Goal: Task Accomplishment & Management: Complete application form

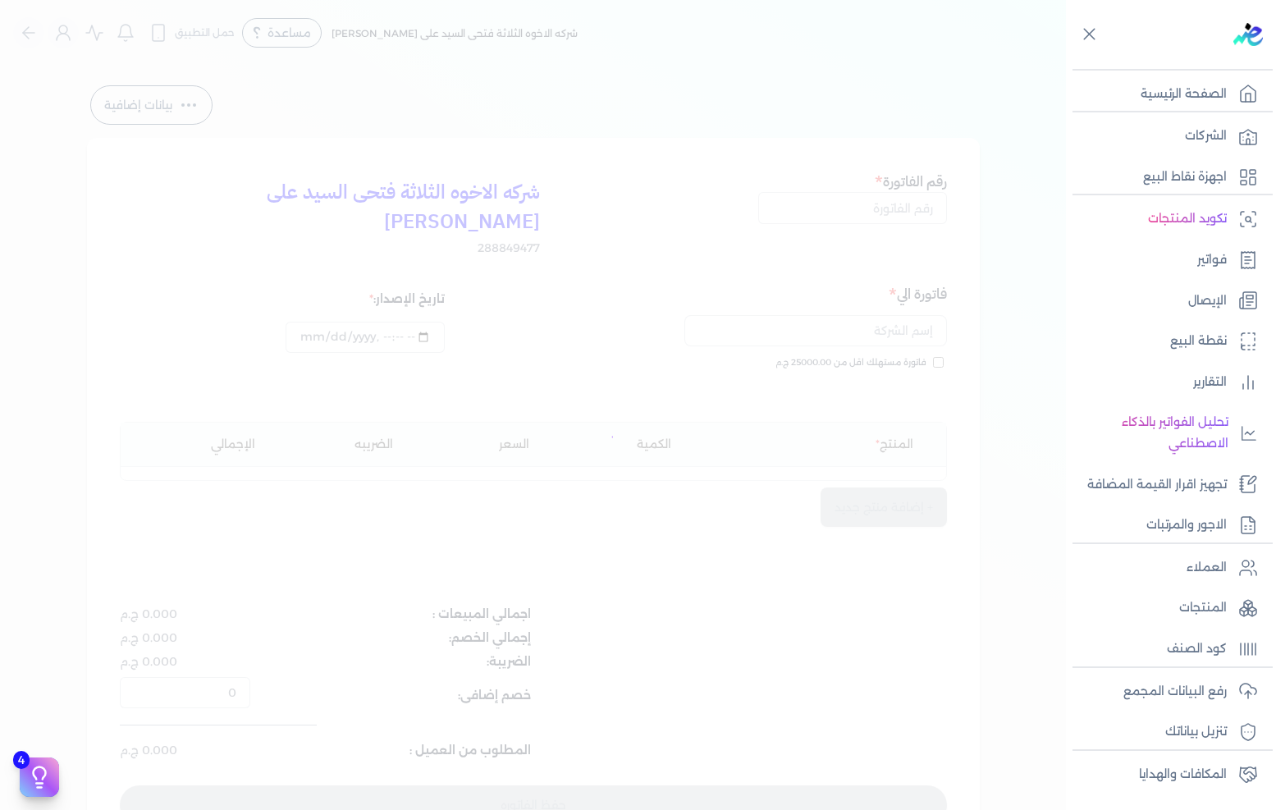
select select "EGP"
select select "B"
select select "EGS"
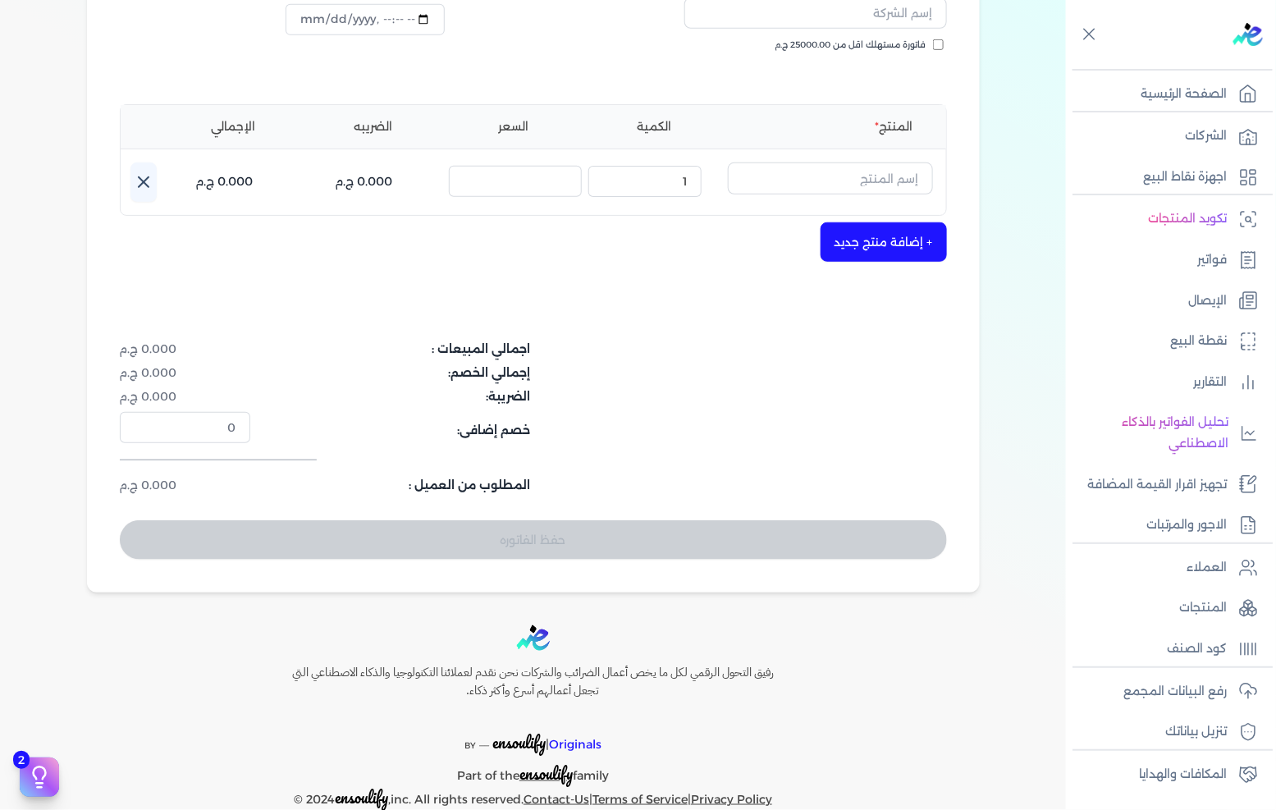
scroll to position [44, 0]
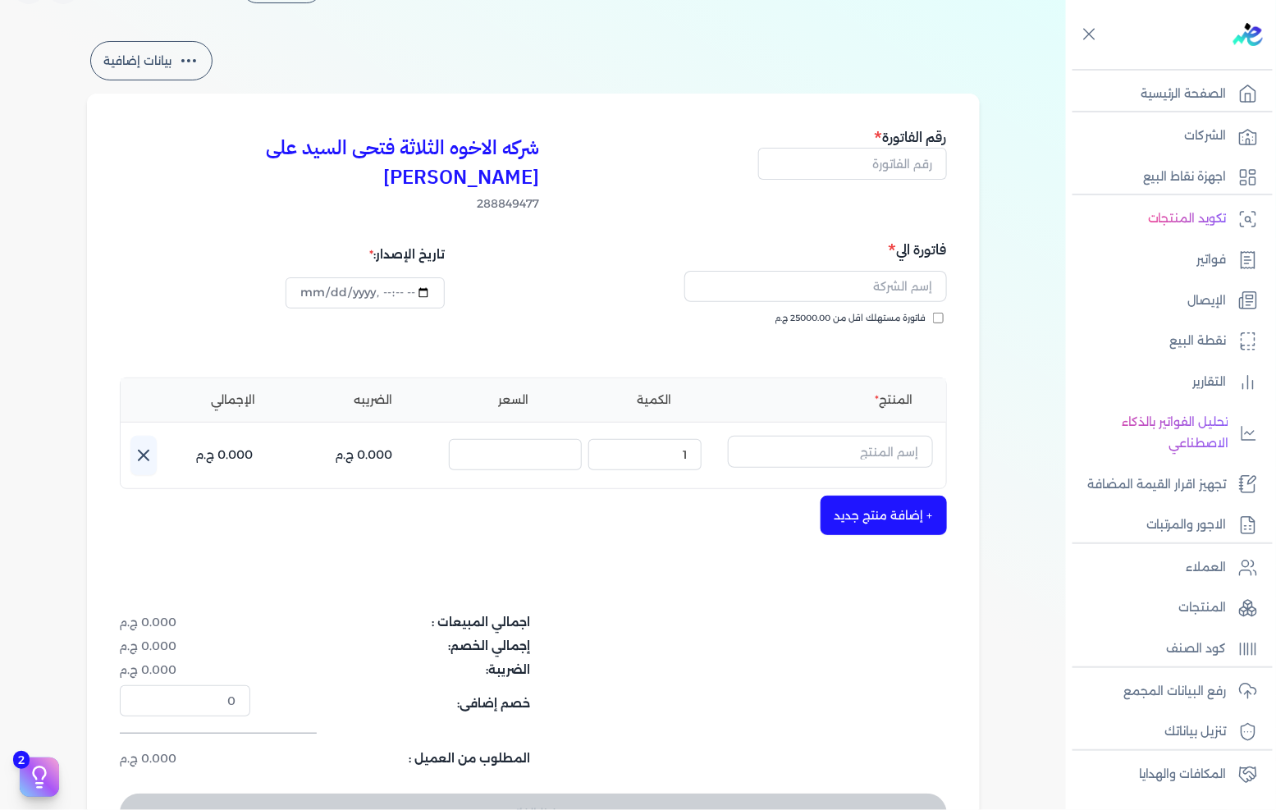
click at [896, 145] on h5 "رقم الفاتورة" at bounding box center [852, 136] width 189 height 21
drag, startPoint x: 851, startPoint y: 172, endPoint x: 1274, endPoint y: 158, distance: 422.9
click at [851, 172] on input "text" at bounding box center [852, 163] width 189 height 31
type input "13598"
click at [865, 271] on input "text" at bounding box center [816, 286] width 263 height 31
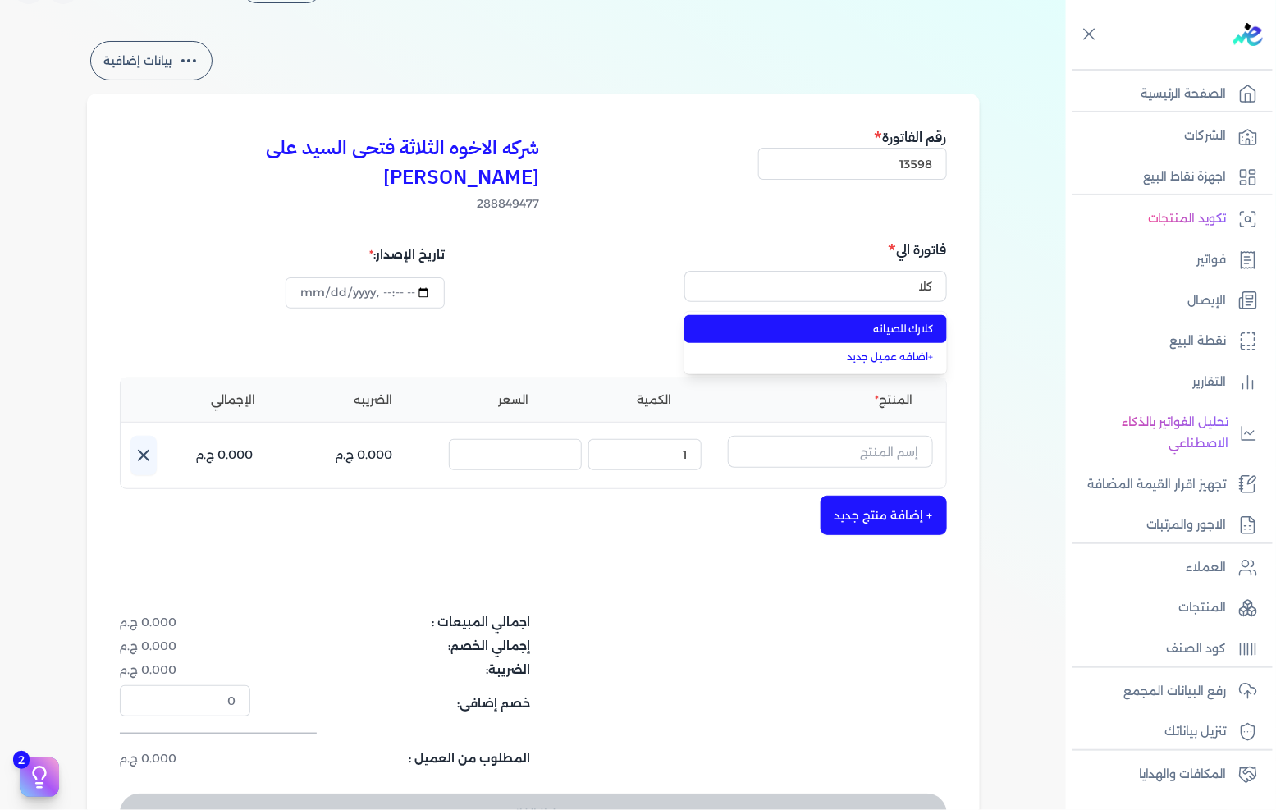
click at [856, 315] on li "كلارك للصيانه" at bounding box center [816, 329] width 263 height 28
type input "كلارك للصيانه"
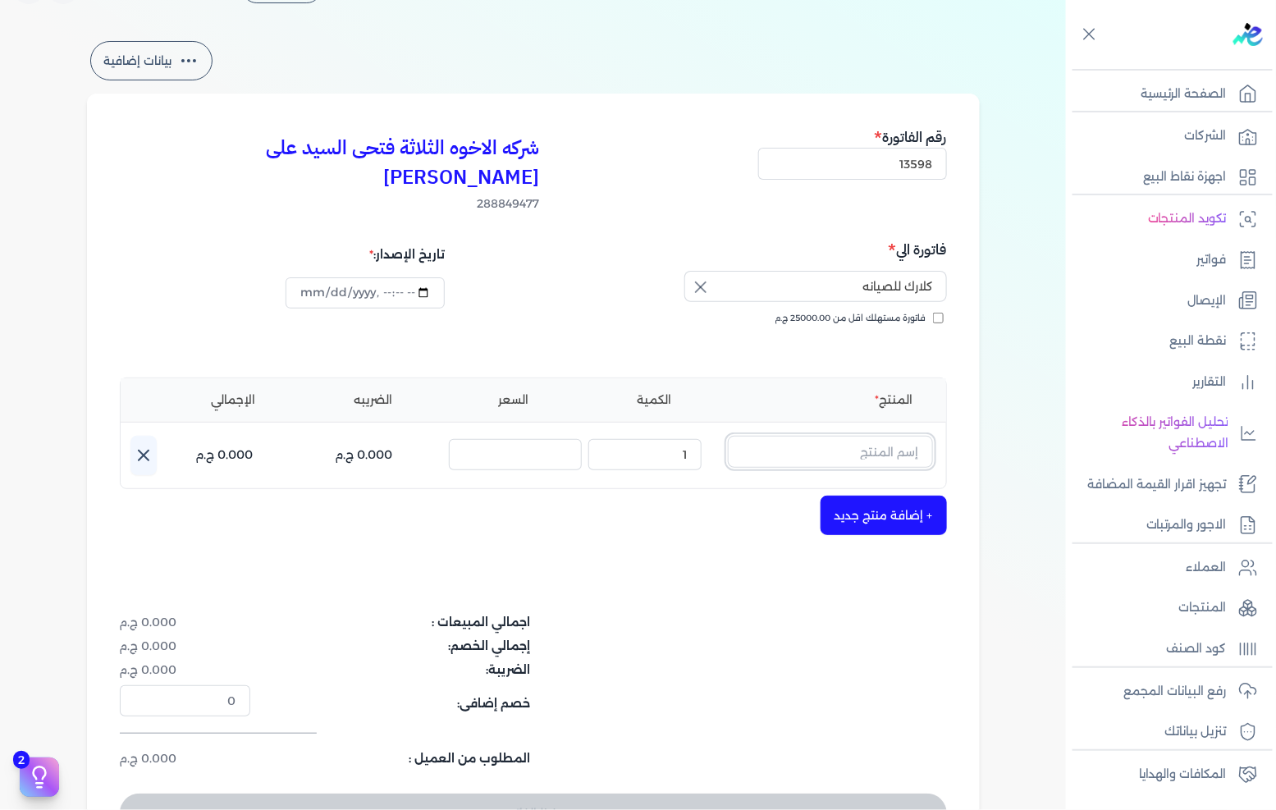
click at [850, 436] on input "text" at bounding box center [830, 451] width 205 height 31
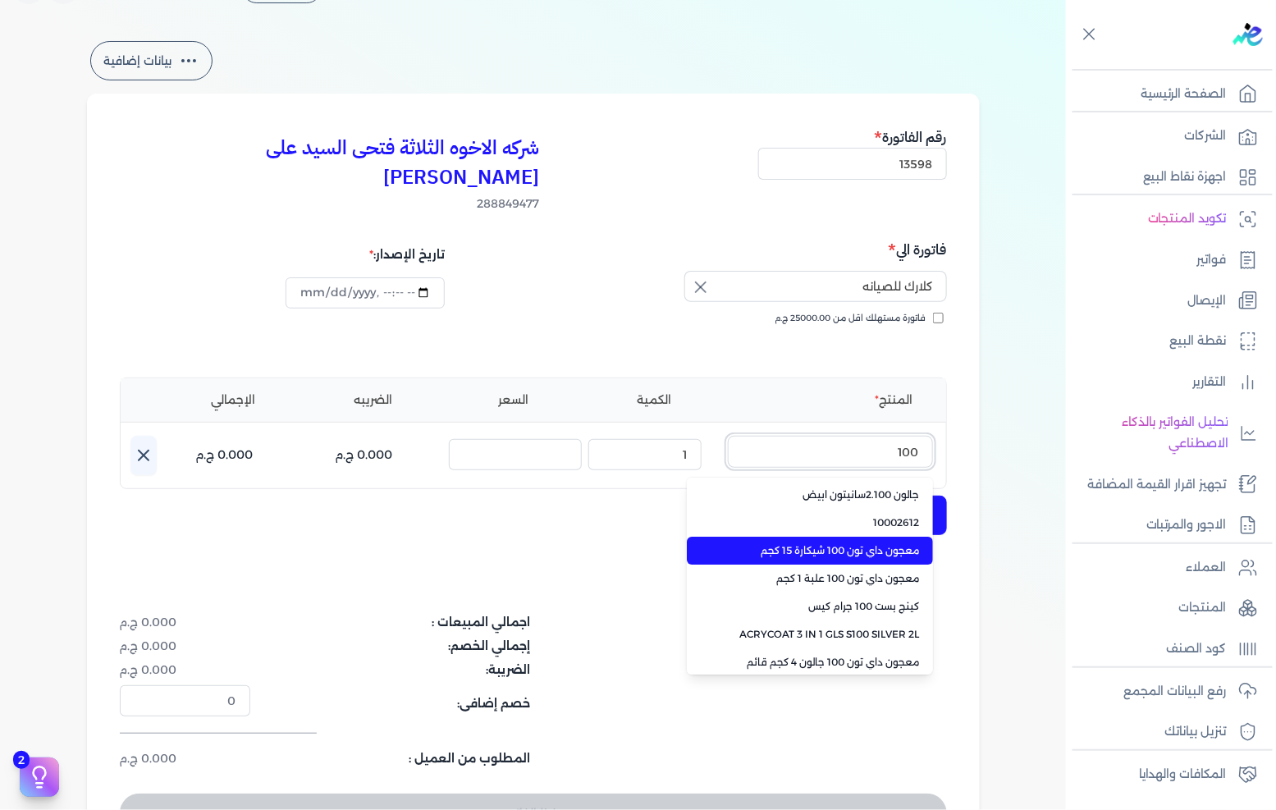
type input "100"
click at [799, 543] on span "معجون داي تون 100 شيكارة 15 كجم" at bounding box center [820, 550] width 200 height 15
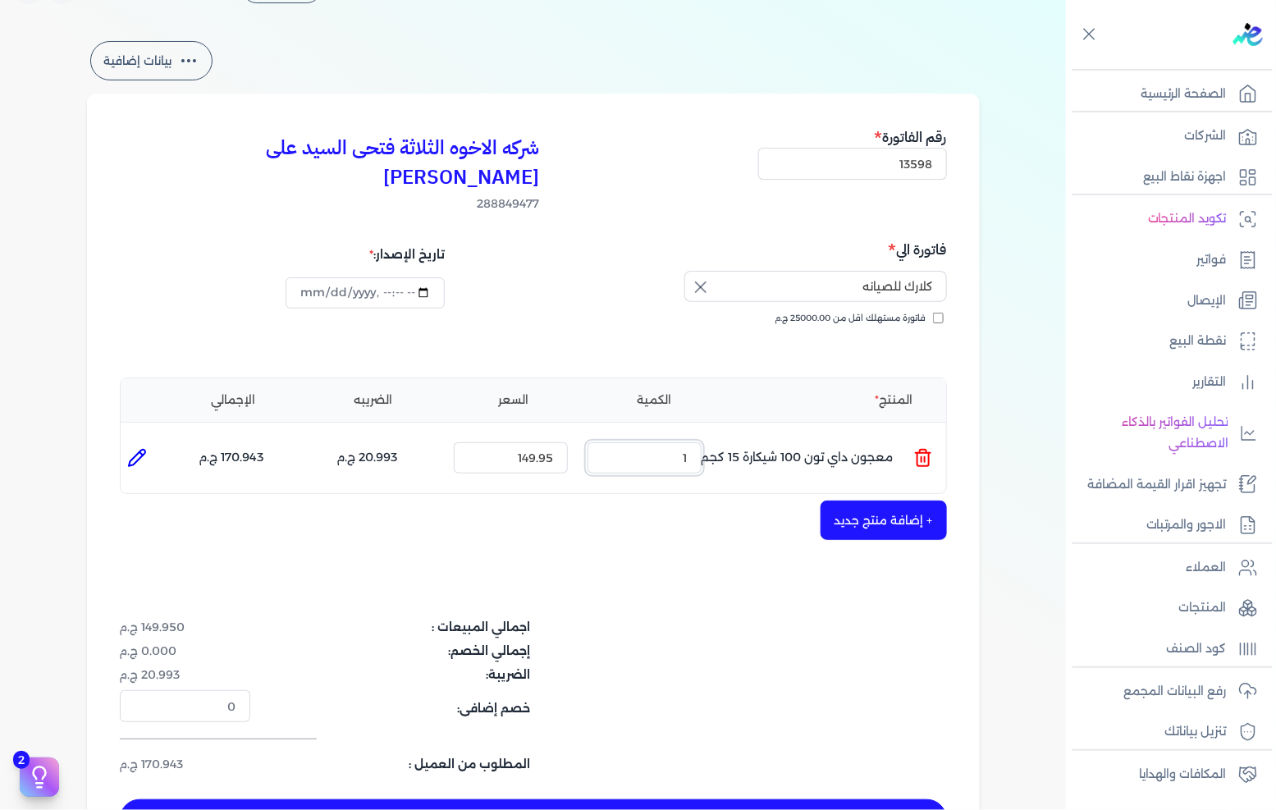
click at [665, 442] on input "1" at bounding box center [645, 457] width 114 height 31
type input "3"
click at [900, 502] on button "+ إضافة منتج جديد" at bounding box center [884, 520] width 126 height 39
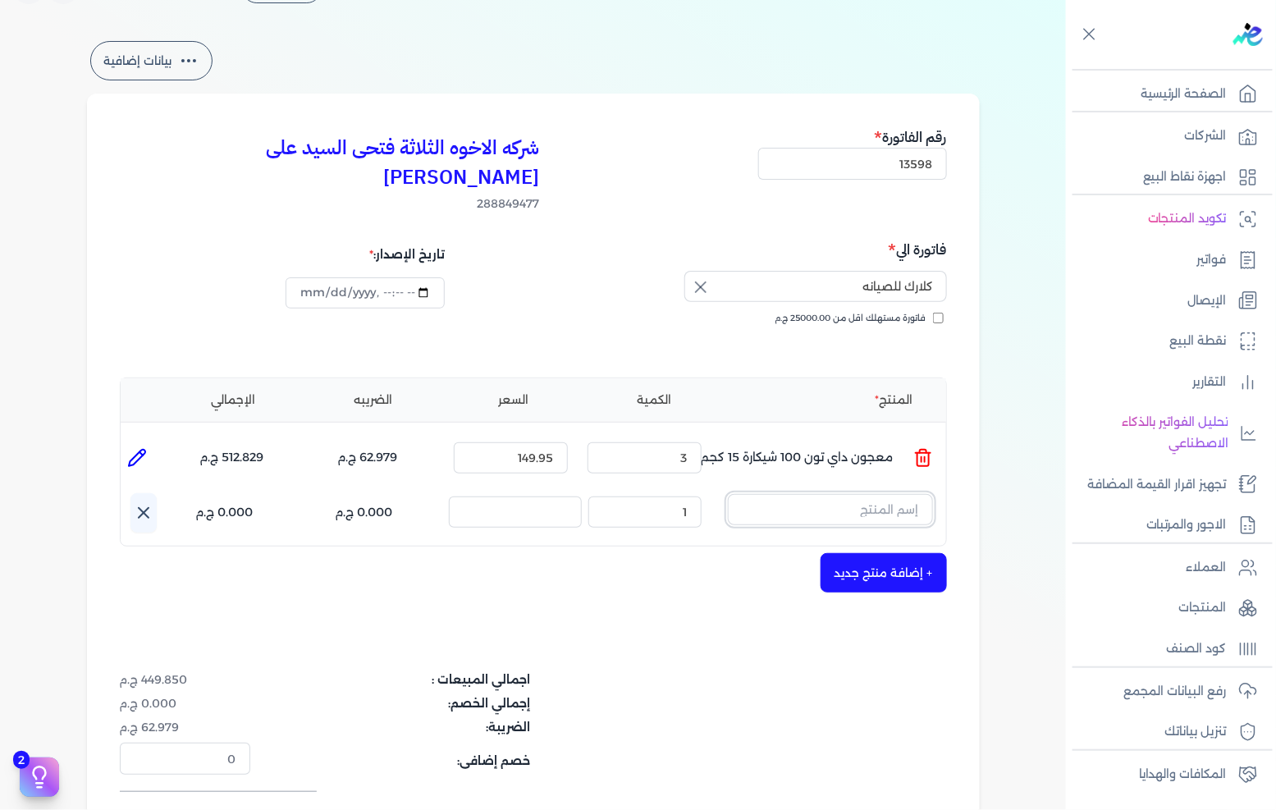
click at [879, 494] on input "text" at bounding box center [830, 509] width 205 height 31
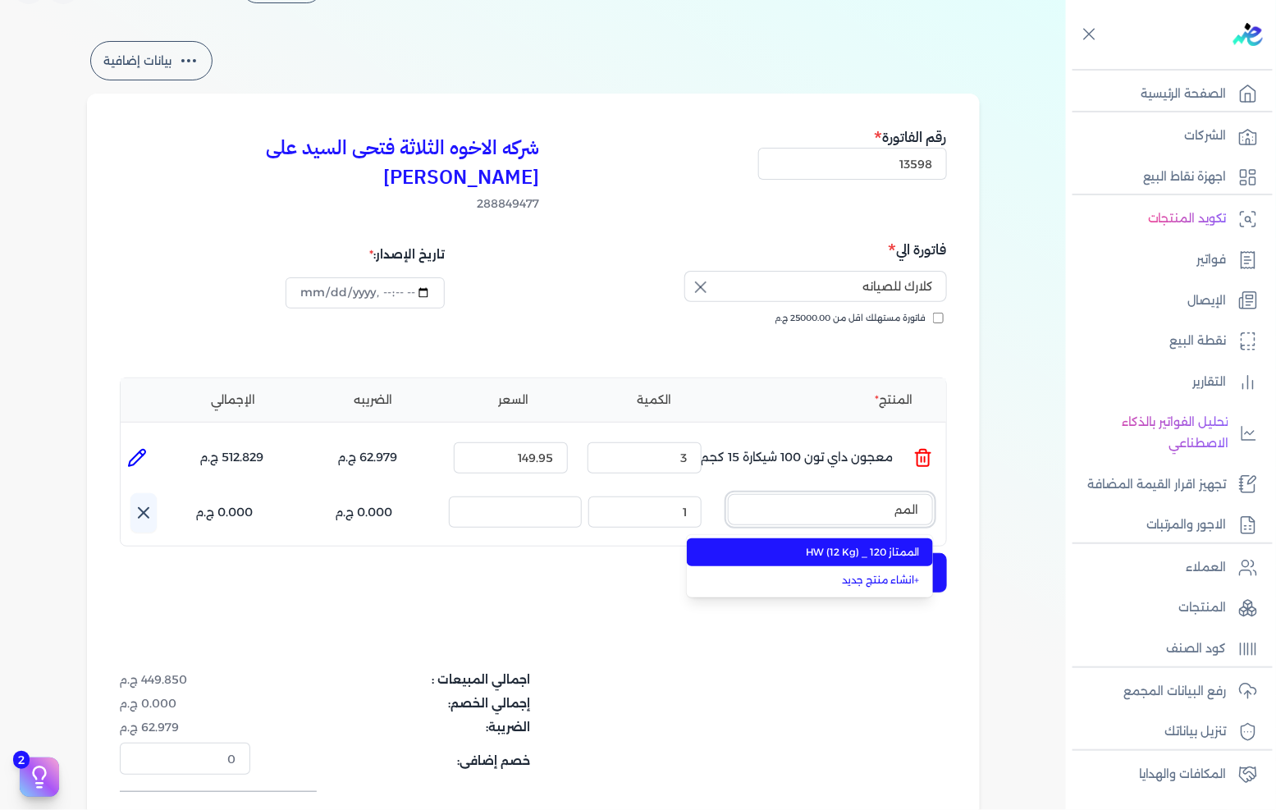
type input "المم"
click at [854, 538] on li "الممتاز 120 _ HW (12 Kg)" at bounding box center [810, 552] width 246 height 28
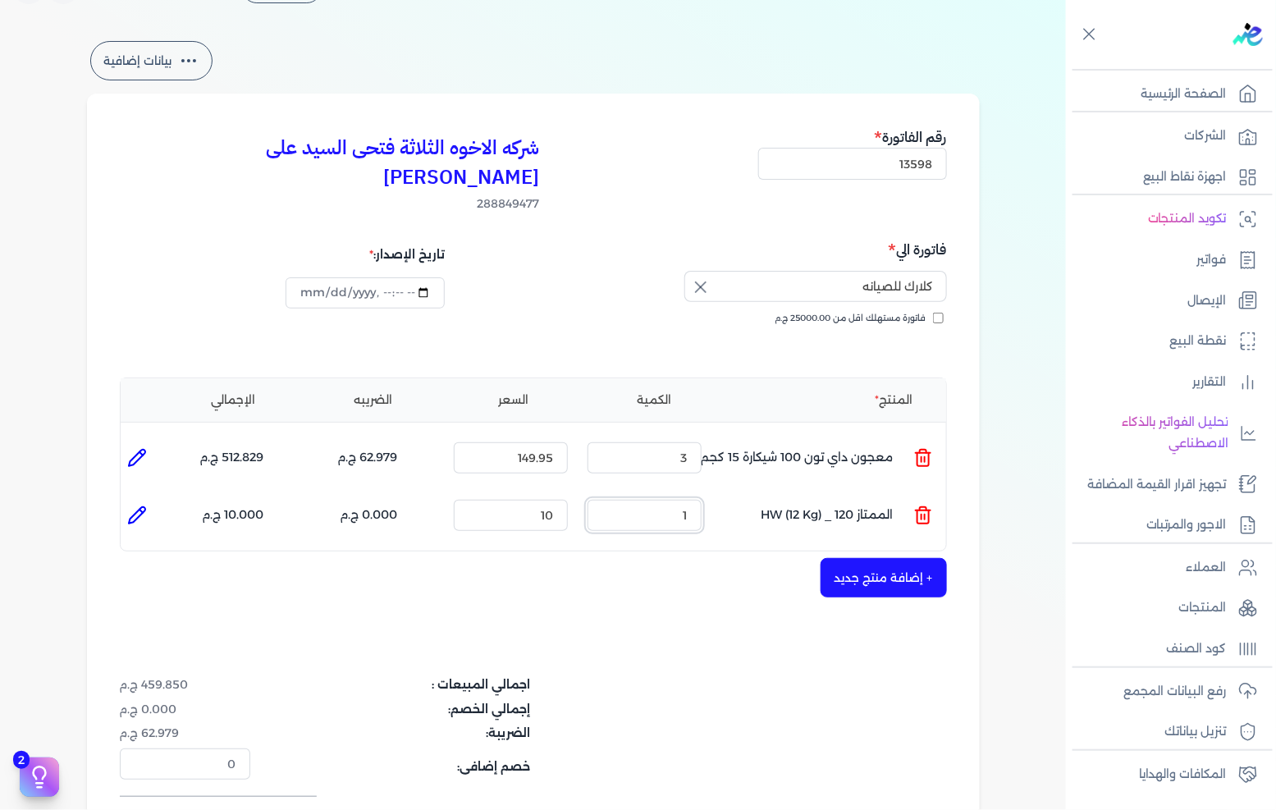
click at [669, 500] on input "1" at bounding box center [645, 515] width 114 height 31
type input "5"
click at [137, 506] on icon at bounding box center [137, 516] width 20 height 20
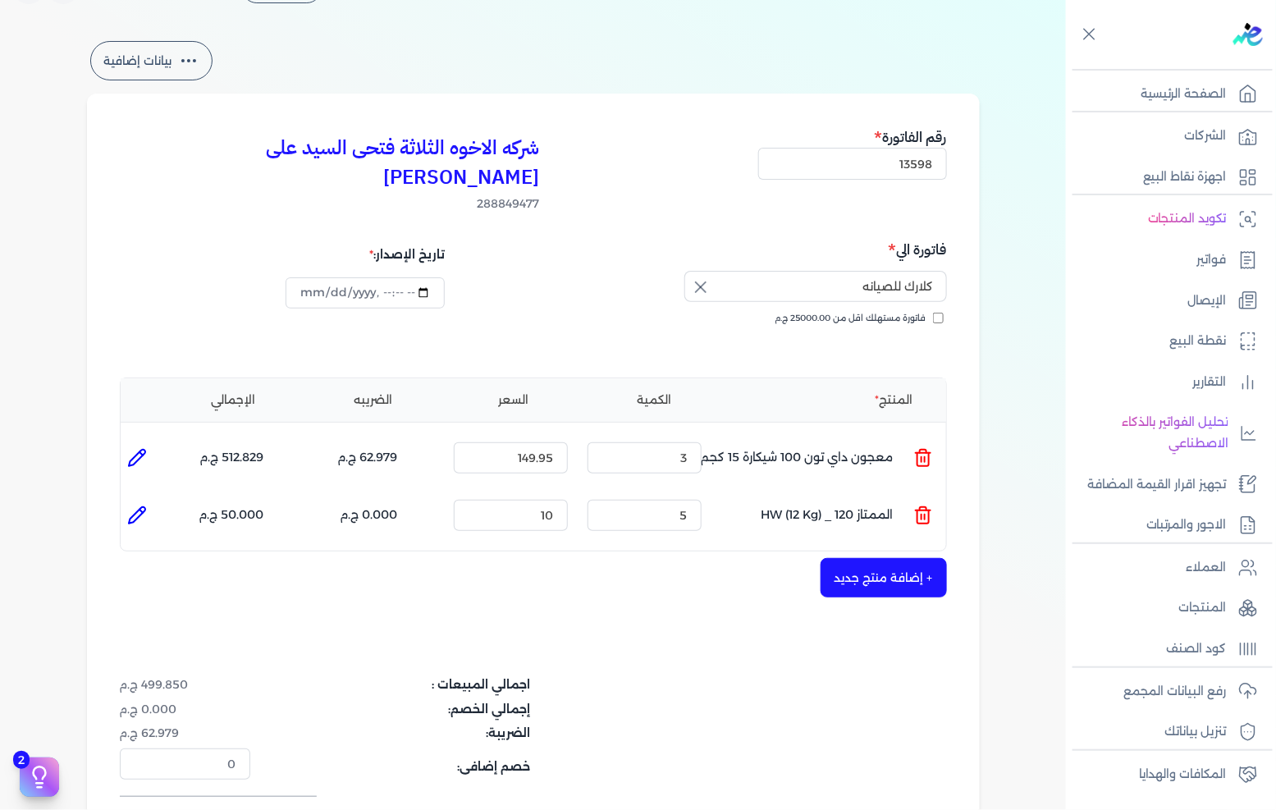
type input "الممتاز 120 _ HW (12 Kg)"
type input "10"
type input "5"
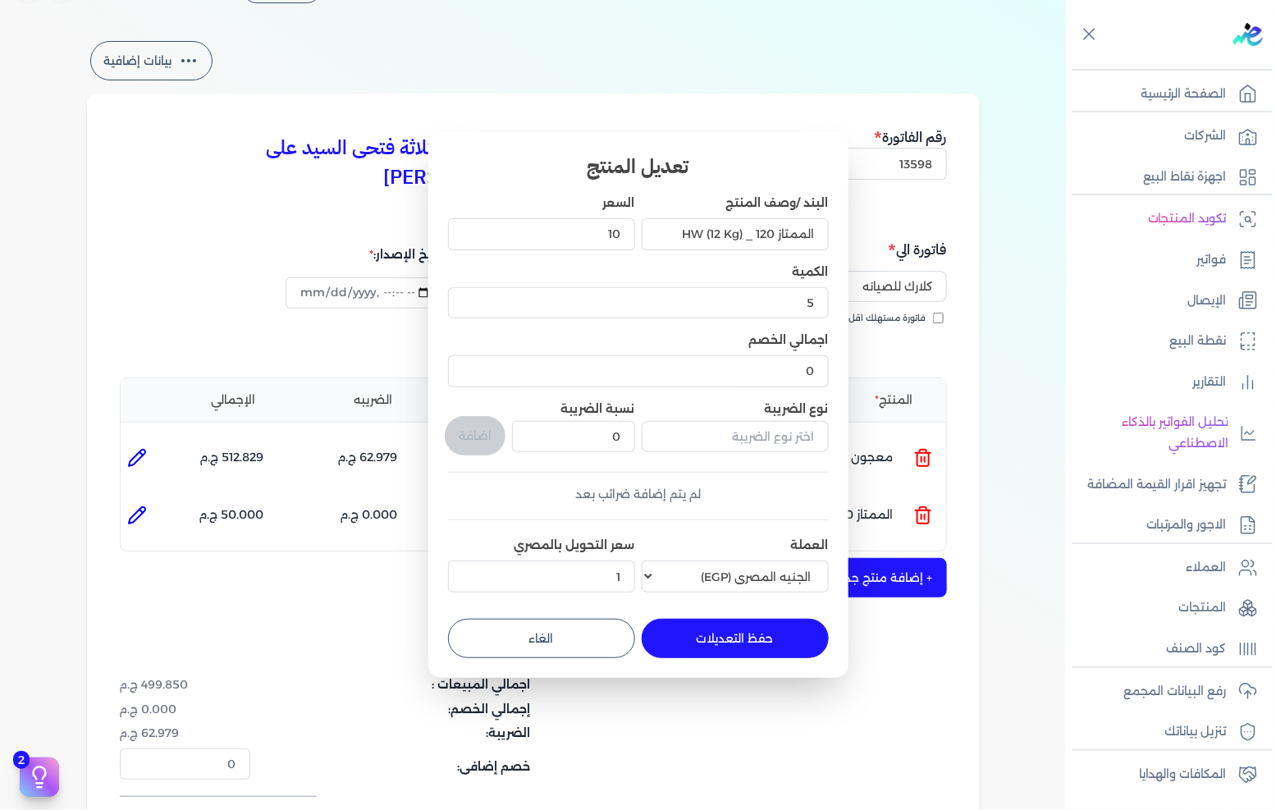
click at [605, 250] on div "10" at bounding box center [541, 234] width 187 height 44
click at [605, 243] on input "10" at bounding box center [541, 233] width 187 height 31
click at [604, 242] on input "10" at bounding box center [541, 233] width 187 height 31
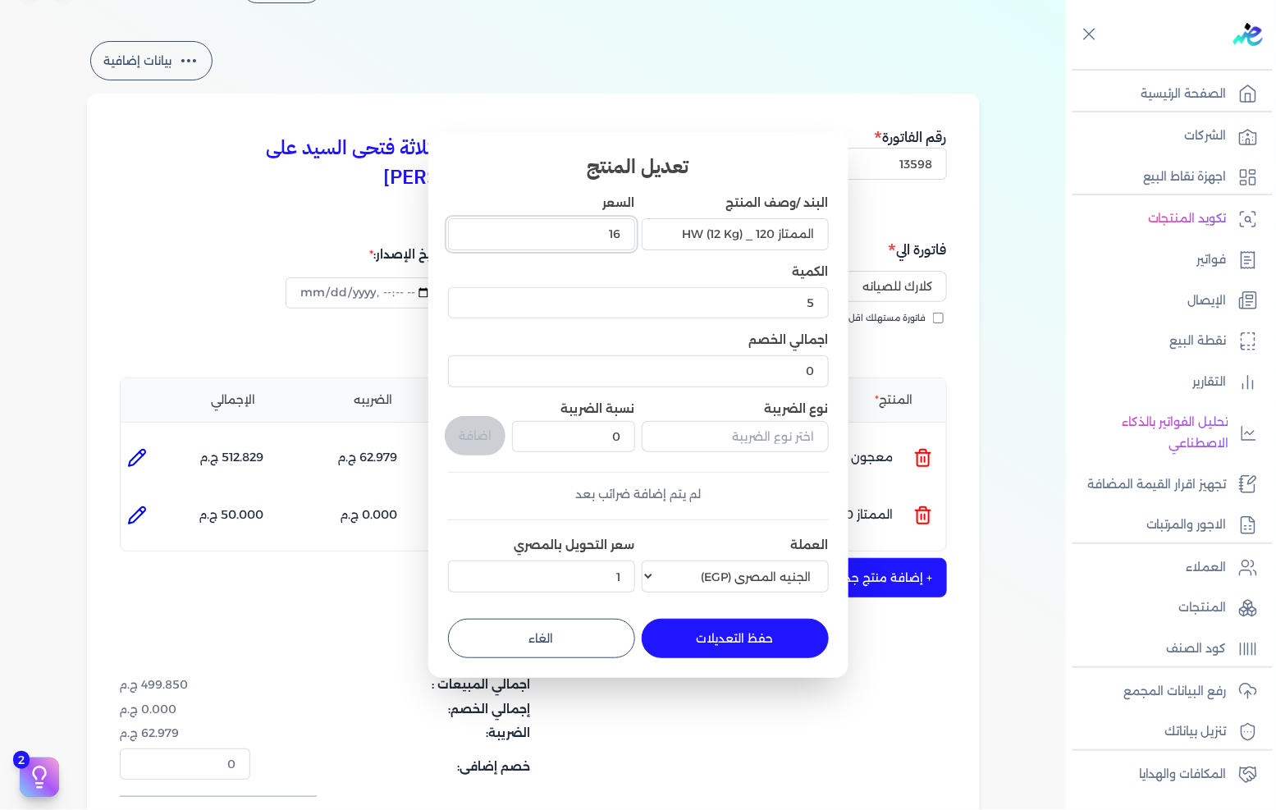
type input "165"
type input "165.3"
click at [715, 625] on button "حفظ التعديلات" at bounding box center [735, 638] width 187 height 39
type input "0"
type input "1"
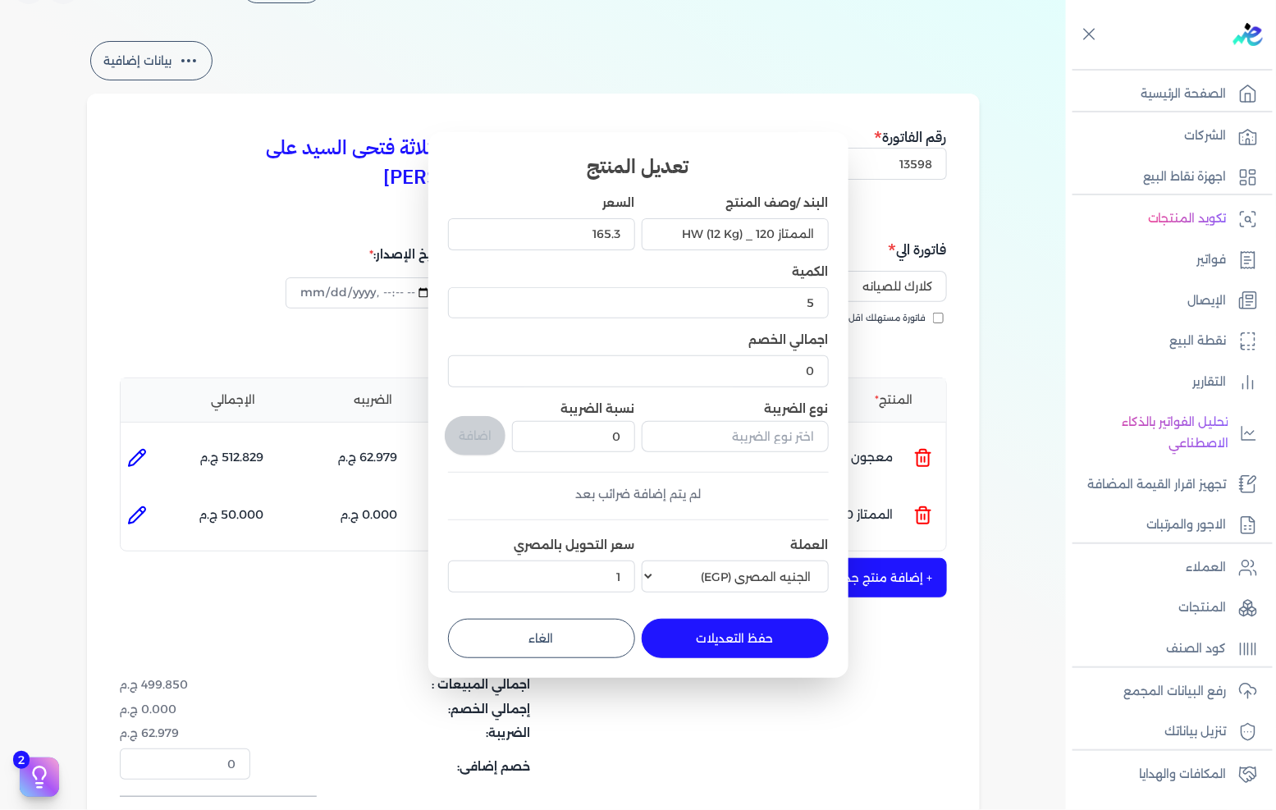
type input "165.3"
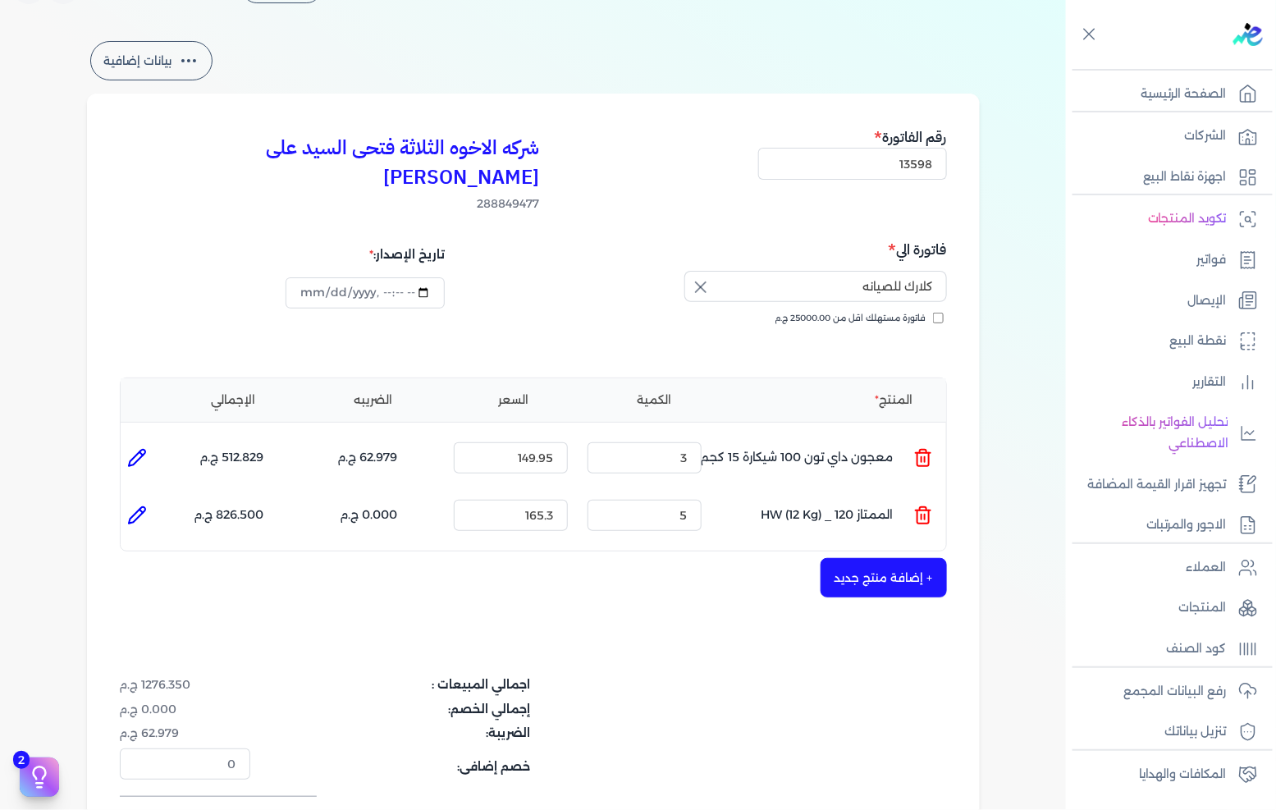
click at [825, 558] on button "+ إضافة منتج جديد" at bounding box center [884, 577] width 126 height 39
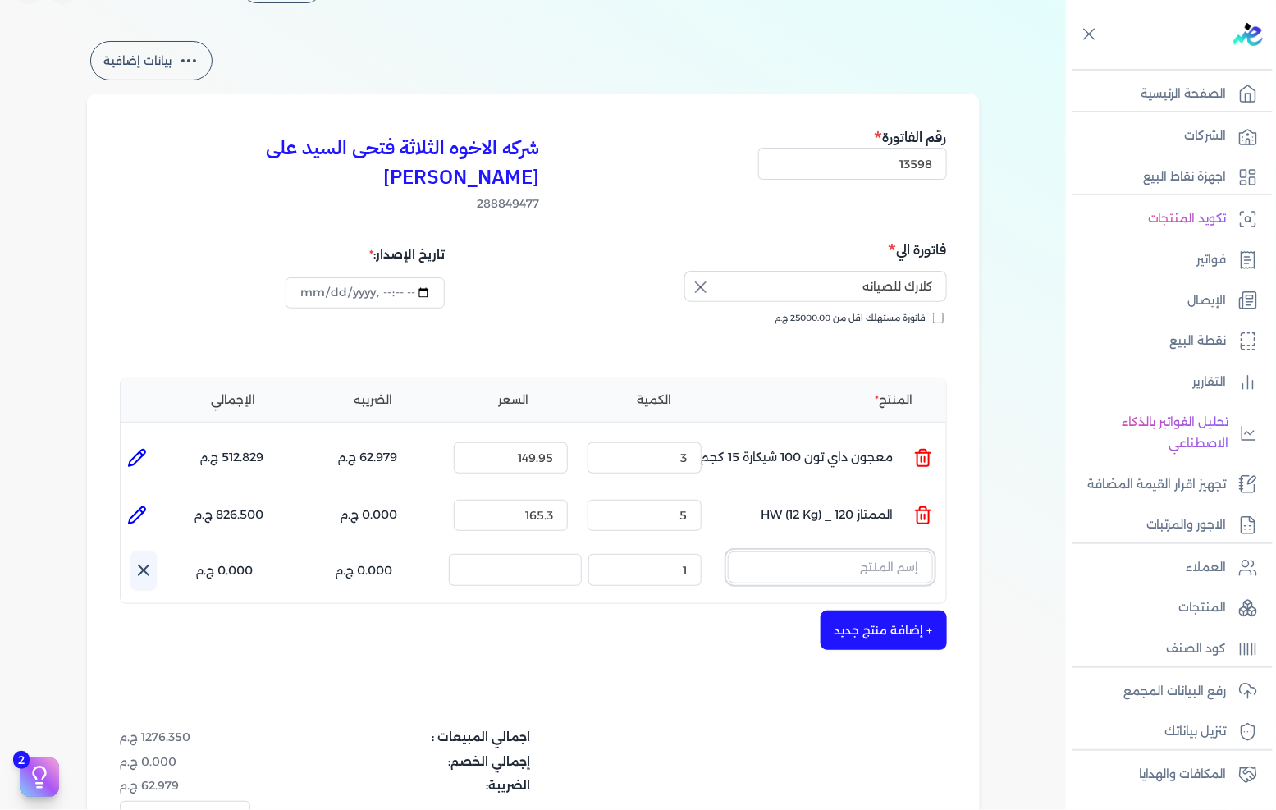
click at [851, 552] on input "text" at bounding box center [830, 567] width 205 height 31
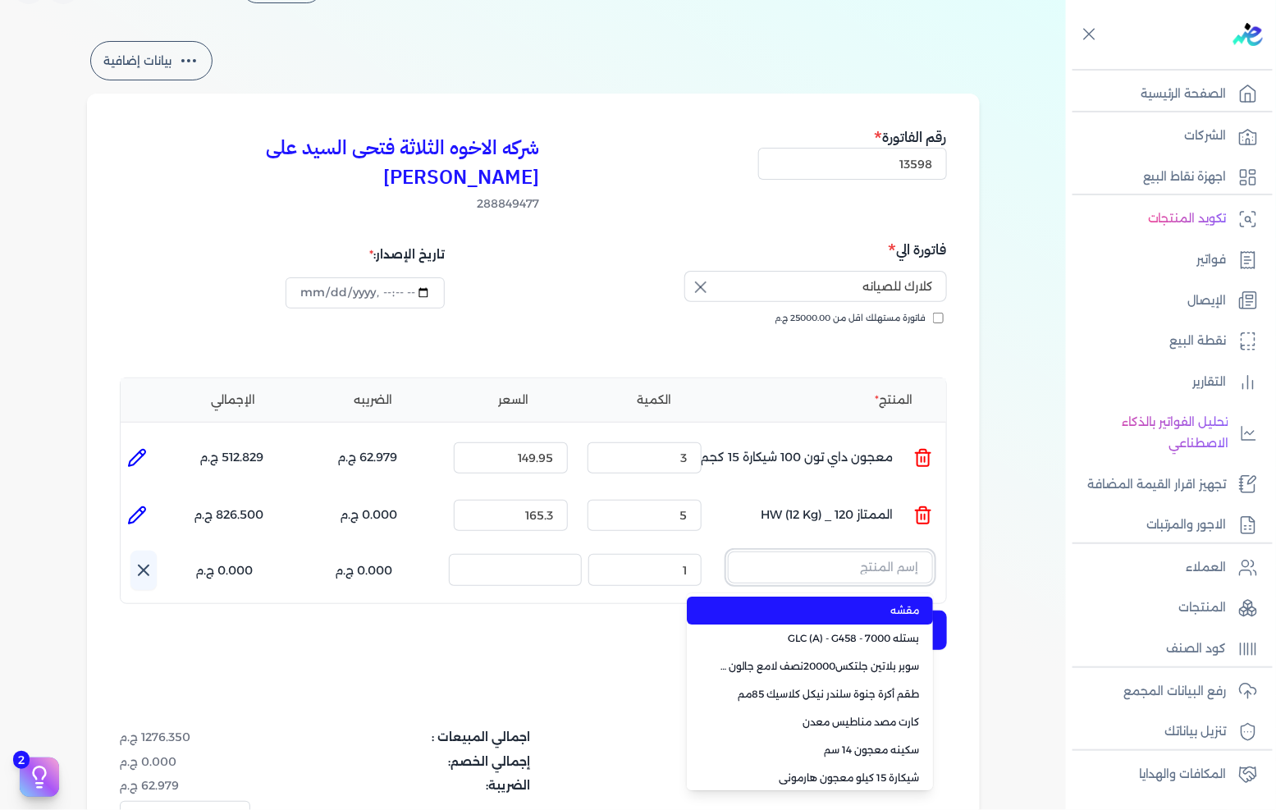
paste input ""JOTUN PENETRATING SEALER 3L ""
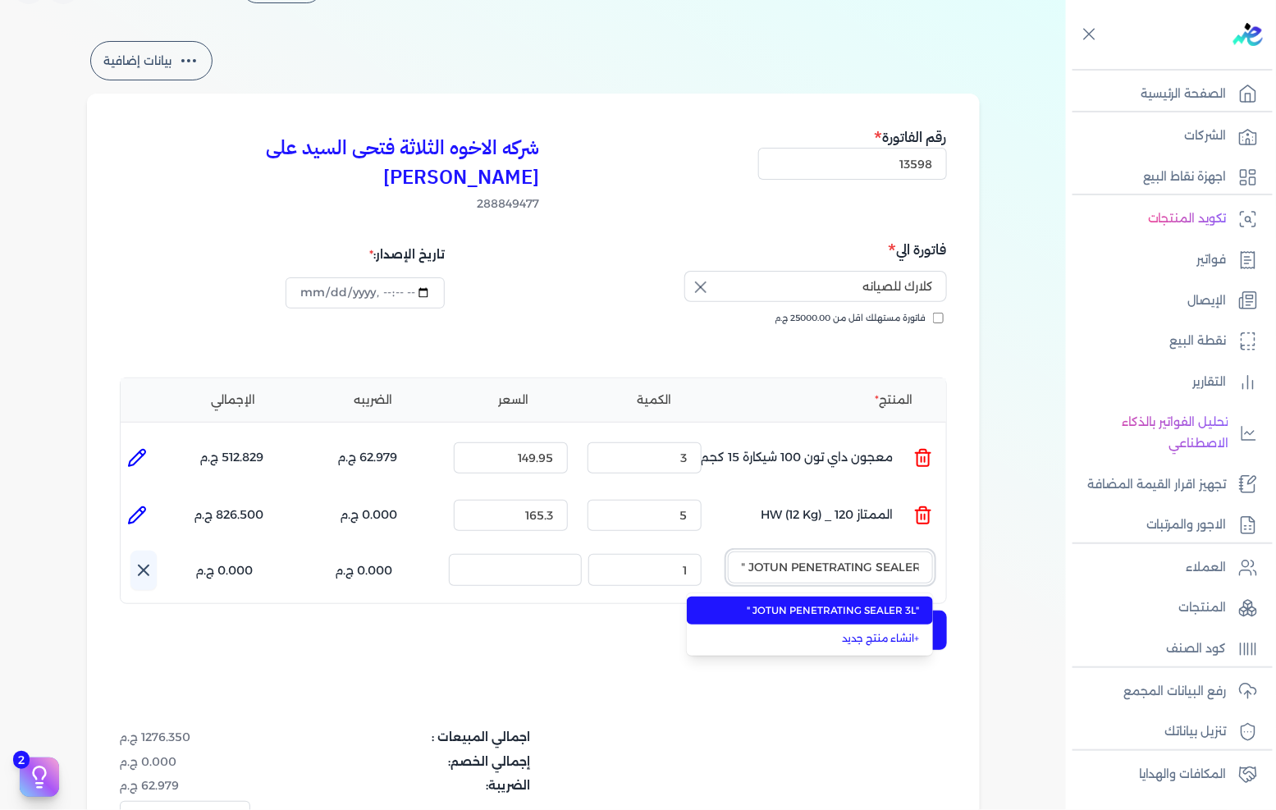
type input ""JOTUN PENETRATING SEALER 3L ""
click at [830, 603] on span ""JOTUN PENETRATING SEALER 3L "" at bounding box center [820, 610] width 200 height 15
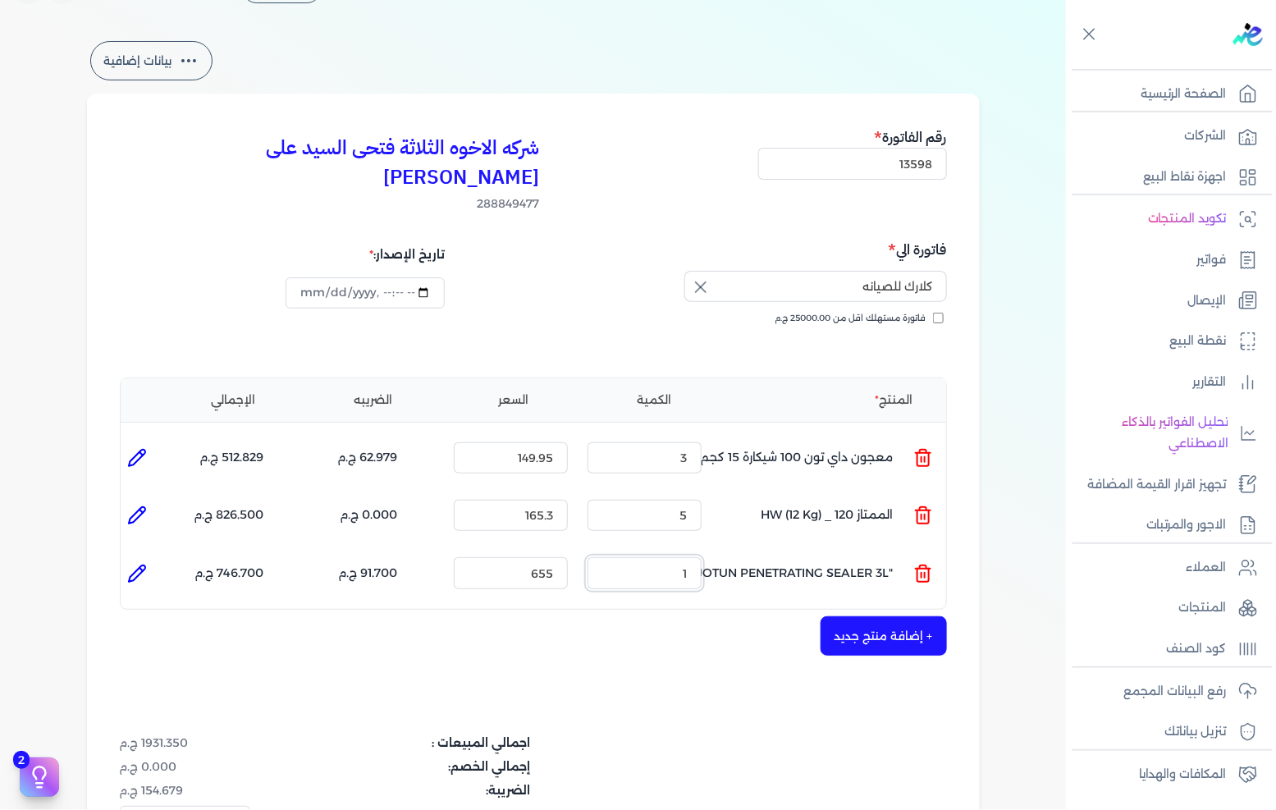
click at [645, 557] on input "1" at bounding box center [645, 572] width 114 height 31
type input "3"
click at [547, 557] on input "655" at bounding box center [511, 572] width 114 height 31
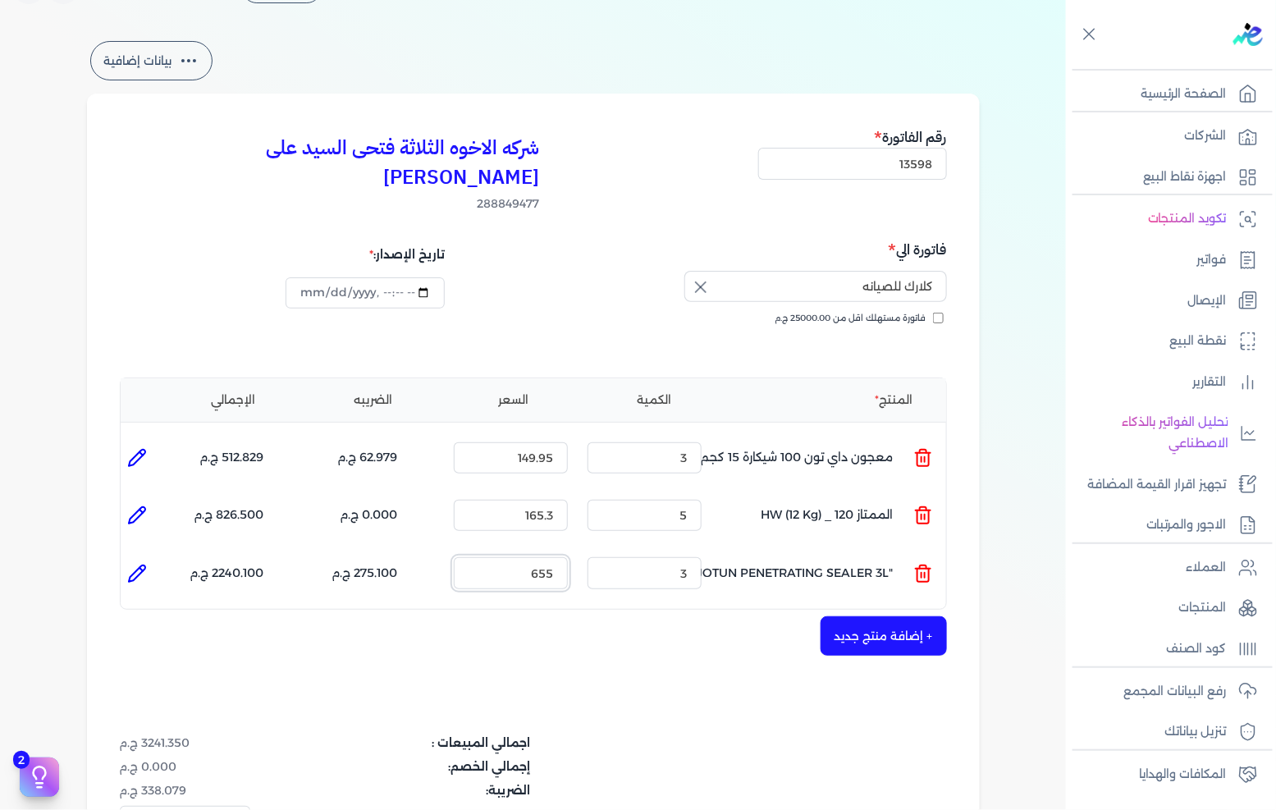
click at [547, 557] on input "655" at bounding box center [511, 572] width 114 height 31
type input "800"
click at [852, 616] on button "+ إضافة منتج جديد" at bounding box center [884, 635] width 126 height 39
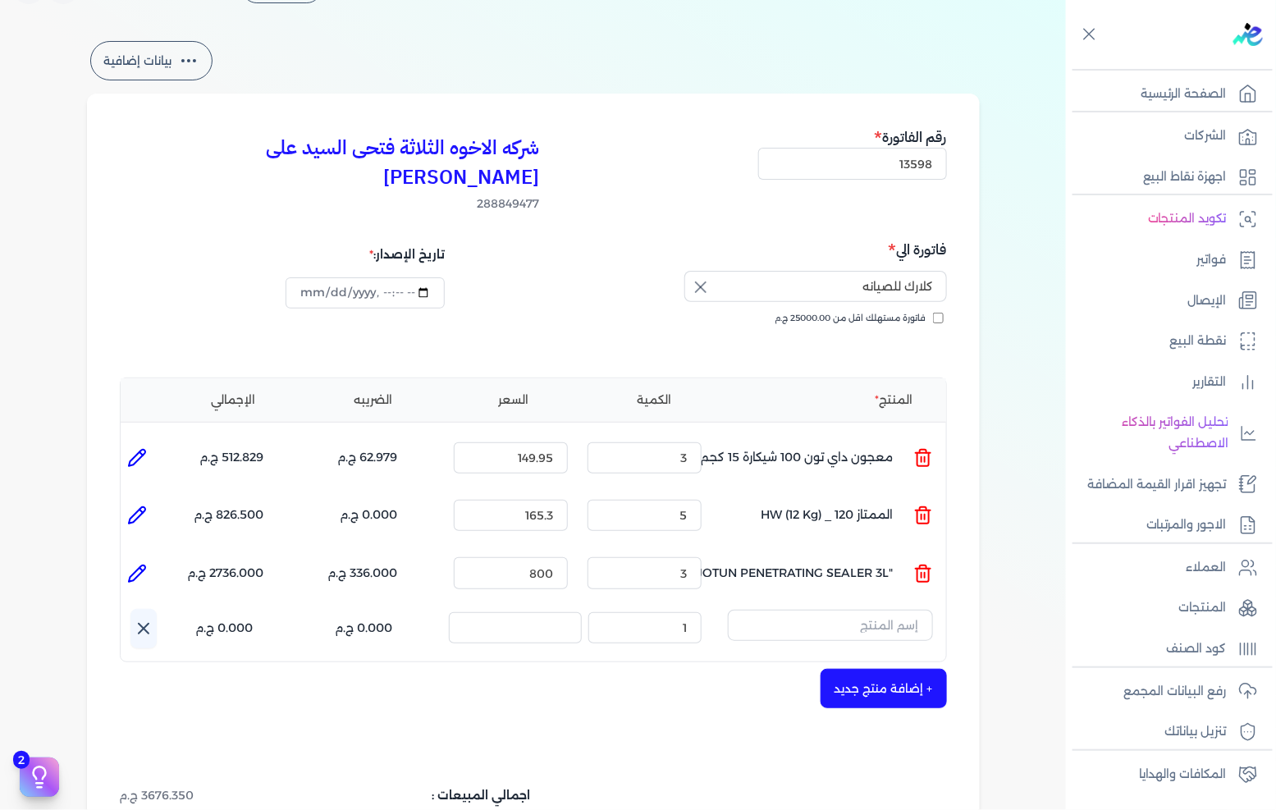
click at [135, 564] on icon at bounding box center [137, 574] width 20 height 20
type input ""JOTUN PENETRATING SEALER 3L ""
type input "800"
type input "3"
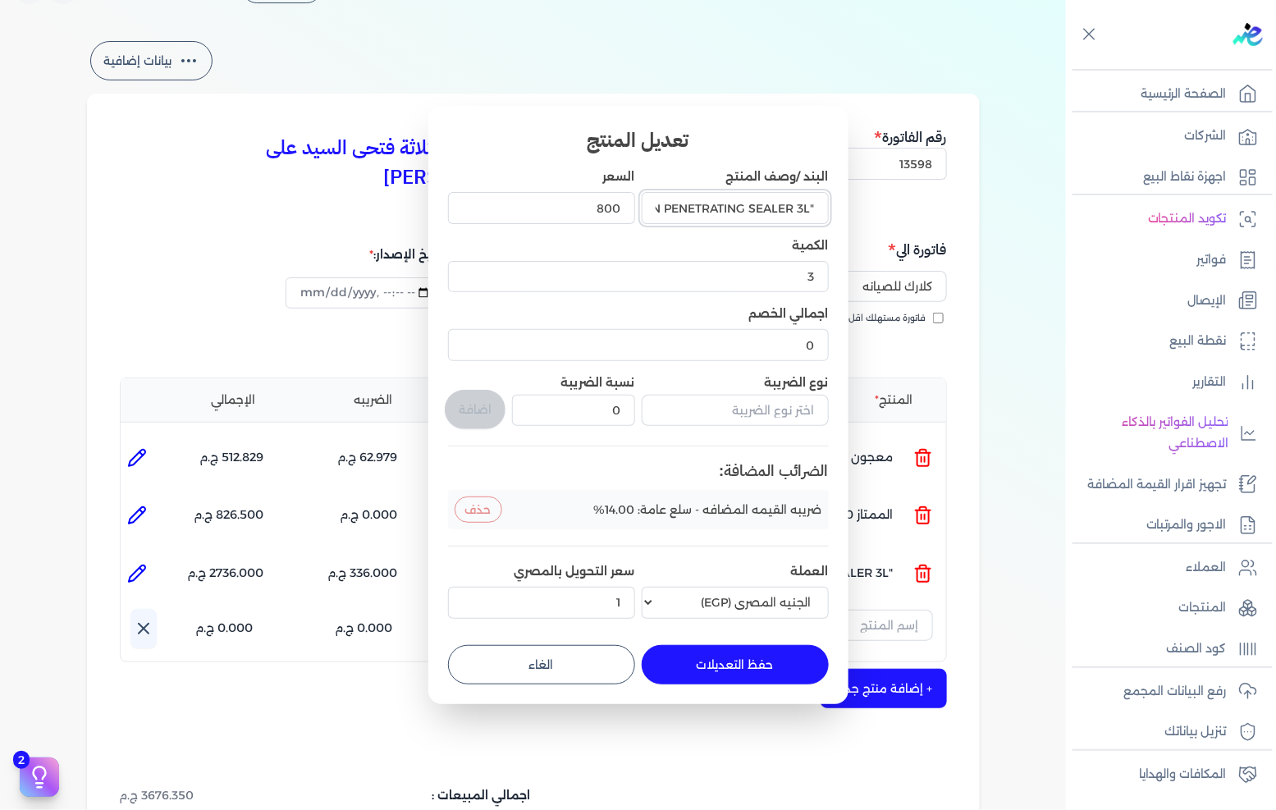
scroll to position [0, 1]
drag, startPoint x: 808, startPoint y: 205, endPoint x: 868, endPoint y: 201, distance: 60.9
click at [868, 201] on dialog "تعديل المنتج البند /وصف المنتج "JOTUN PENETRATING SEALER 3L " السعر 800 الكمية …" at bounding box center [638, 405] width 1276 height 810
drag, startPoint x: 660, startPoint y: 202, endPoint x: 593, endPoint y: 208, distance: 67.6
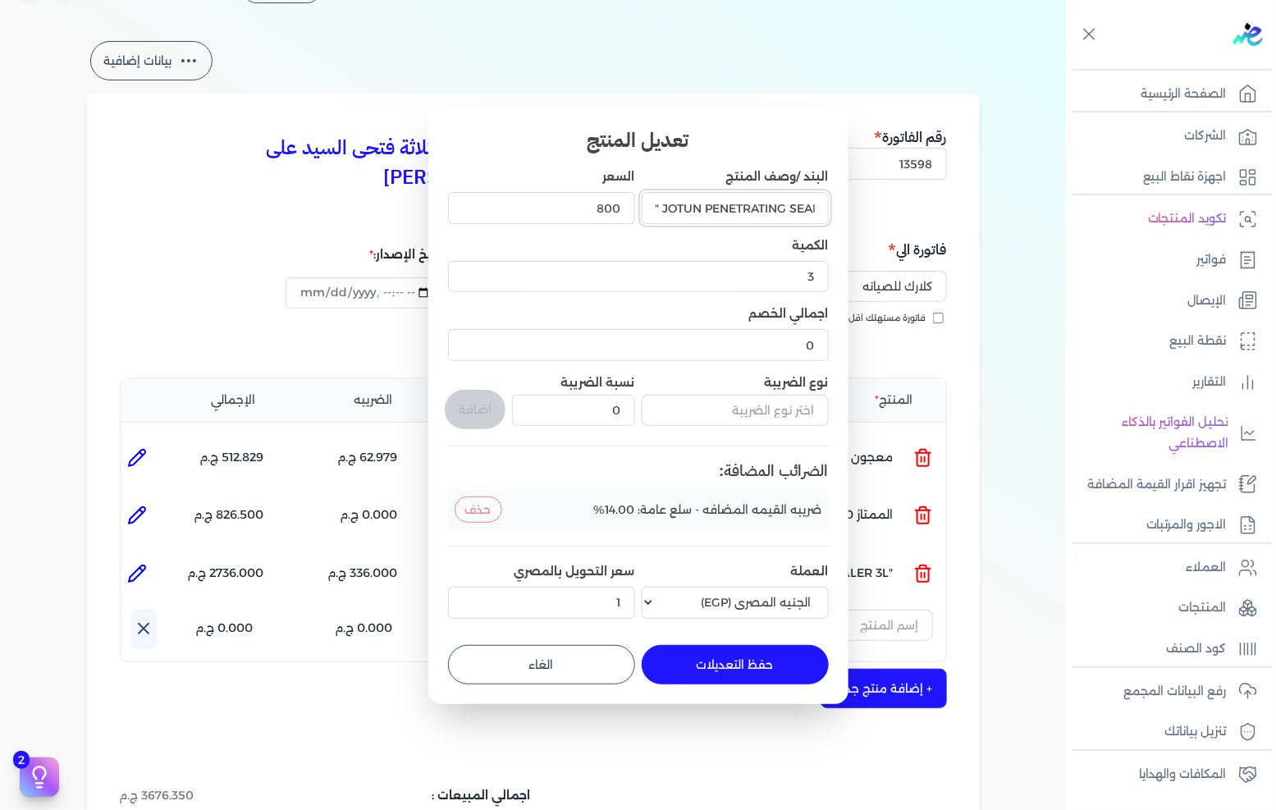
click at [593, 208] on div "البند /وصف المنتج JOTUN PENETRATING SEALER 3L " السعر 800 الكمية 3 اجمالي الخصم…" at bounding box center [638, 396] width 381 height 456
type input "JOTUN PENETRATING SEALER 3L"
click at [776, 661] on button "حفظ التعديلات" at bounding box center [735, 664] width 187 height 39
type input "0"
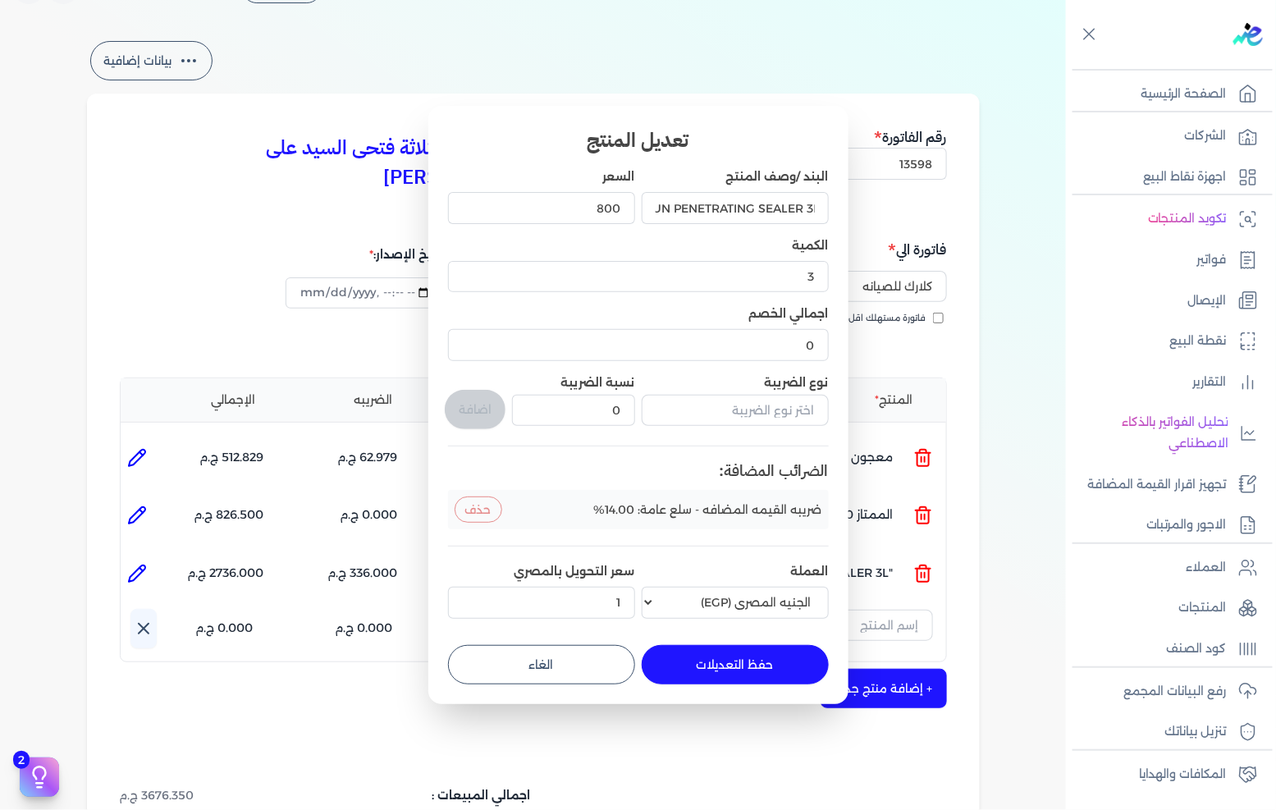
type input "1"
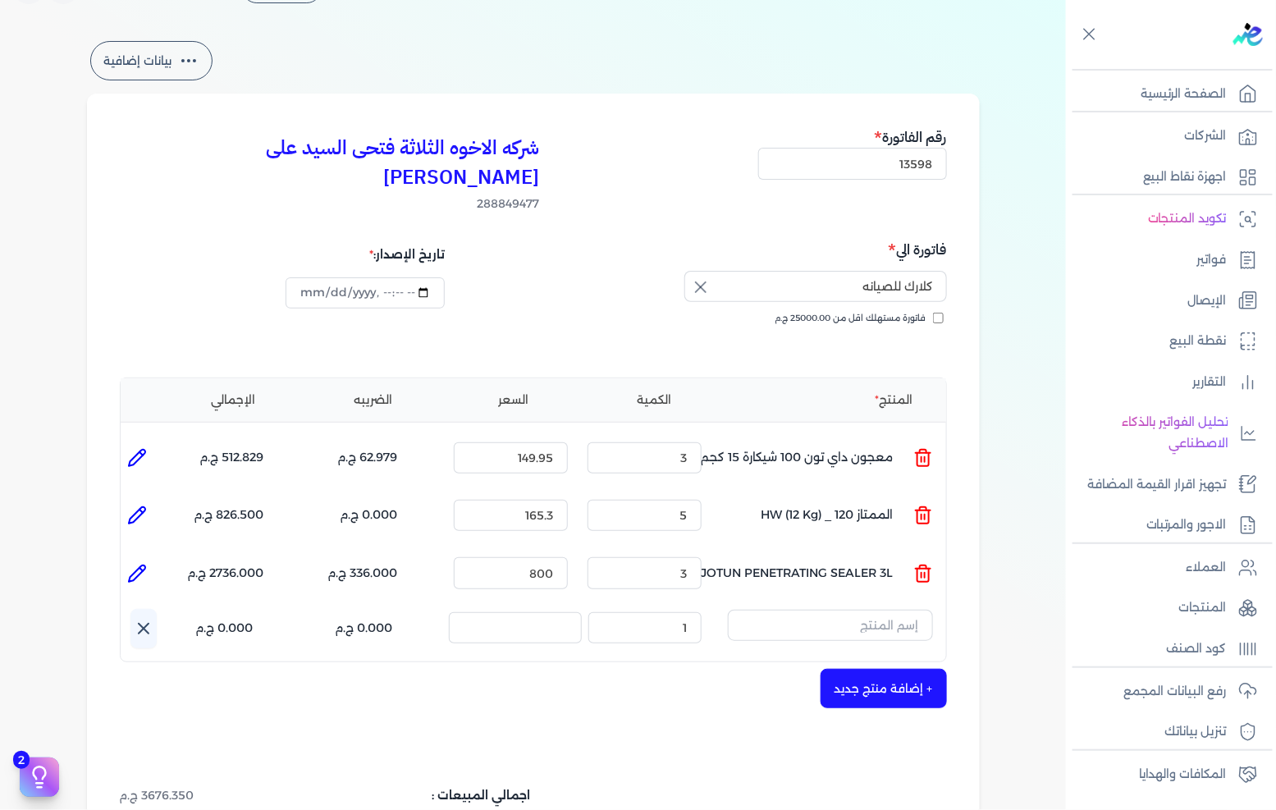
scroll to position [0, 0]
click at [854, 610] on input "text" at bounding box center [830, 625] width 205 height 31
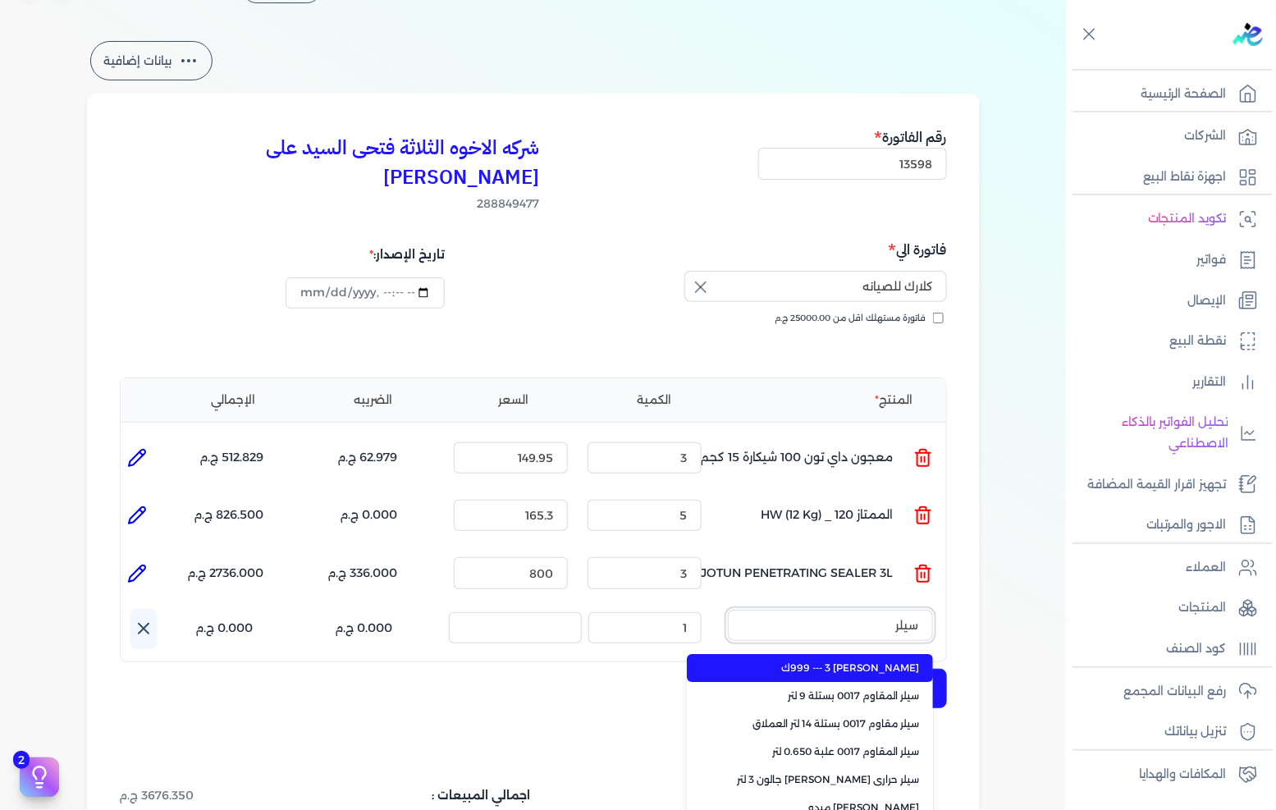
type input "سيلر"
click at [865, 682] on li "سيلر المقاوم 0017 بستلة 9 لتر" at bounding box center [810, 696] width 246 height 28
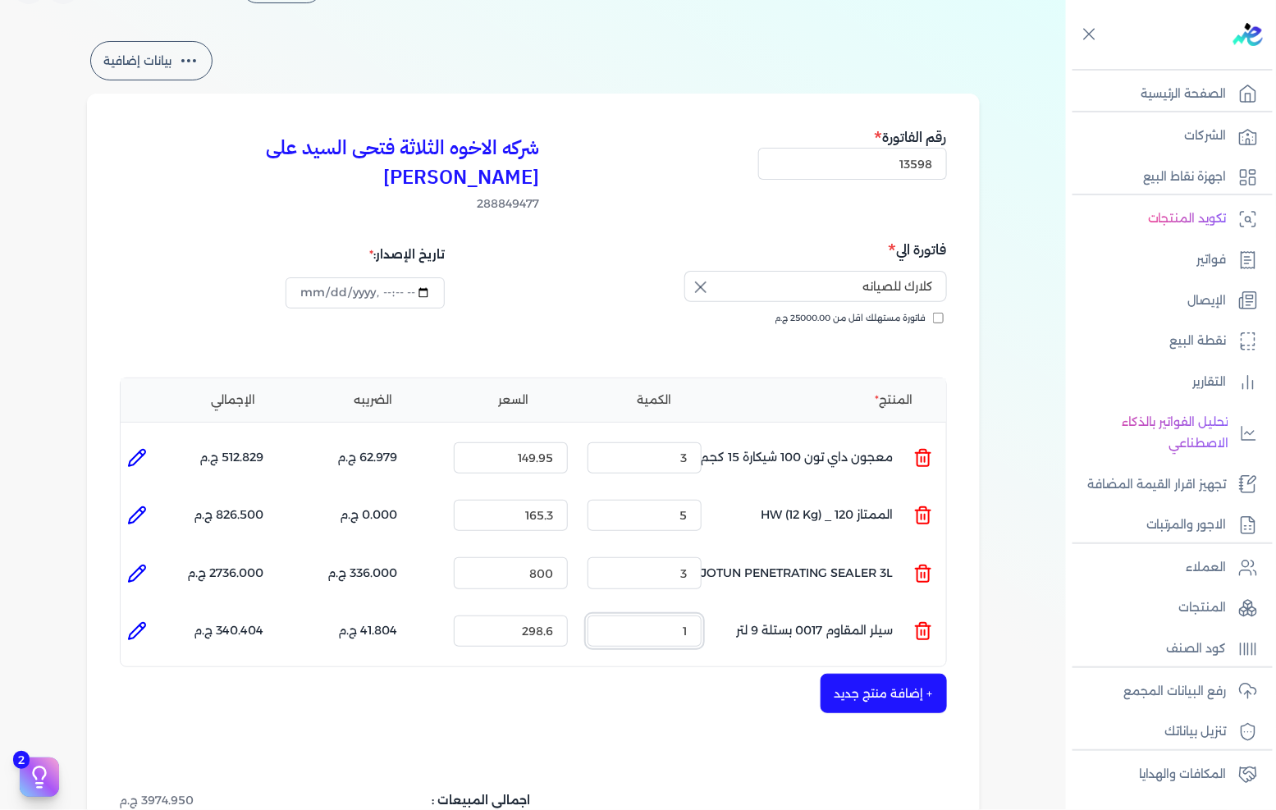
click at [686, 616] on input "1" at bounding box center [645, 631] width 114 height 31
click at [532, 616] on input "298.6" at bounding box center [511, 631] width 114 height 31
click at [531, 616] on input "298.6" at bounding box center [511, 631] width 114 height 31
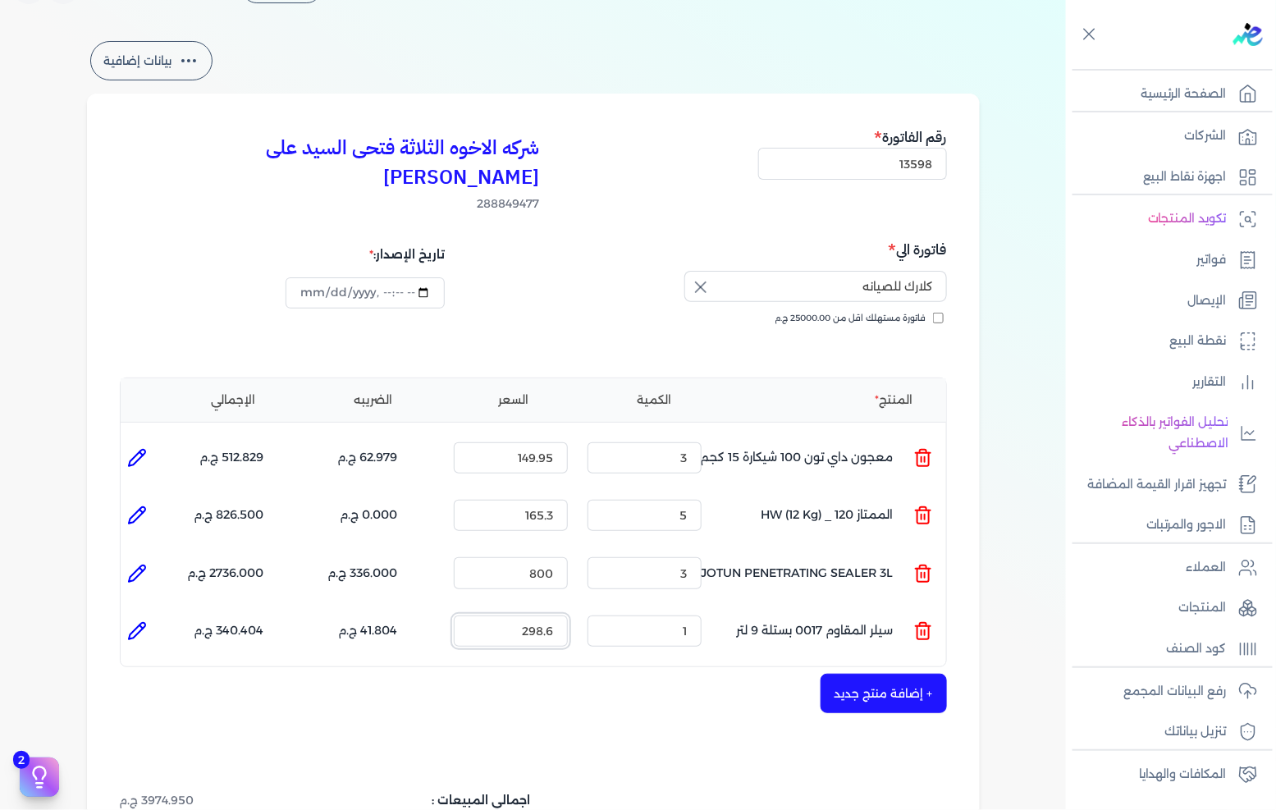
click at [531, 616] on input "298.6" at bounding box center [511, 631] width 114 height 31
type input "335"
click at [863, 675] on button "+ إضافة منتج جديد" at bounding box center [884, 693] width 126 height 39
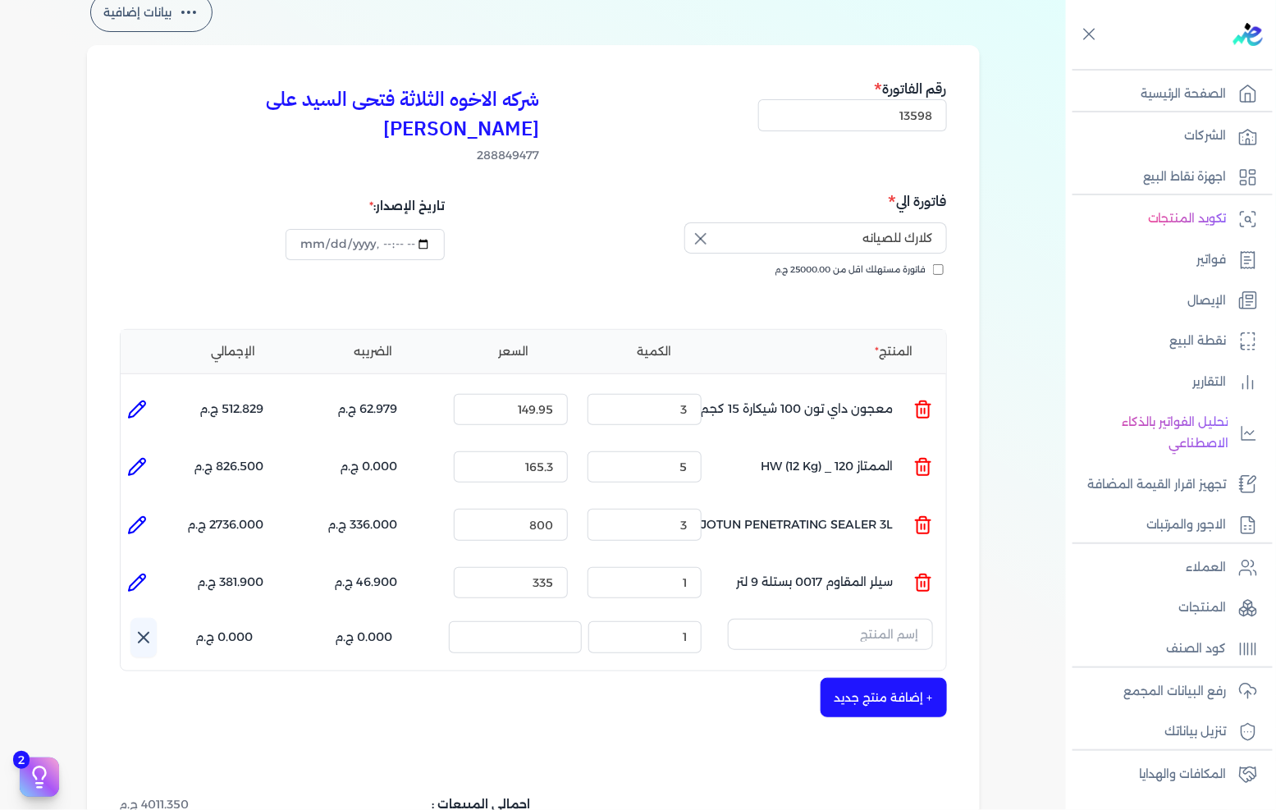
scroll to position [135, 0]
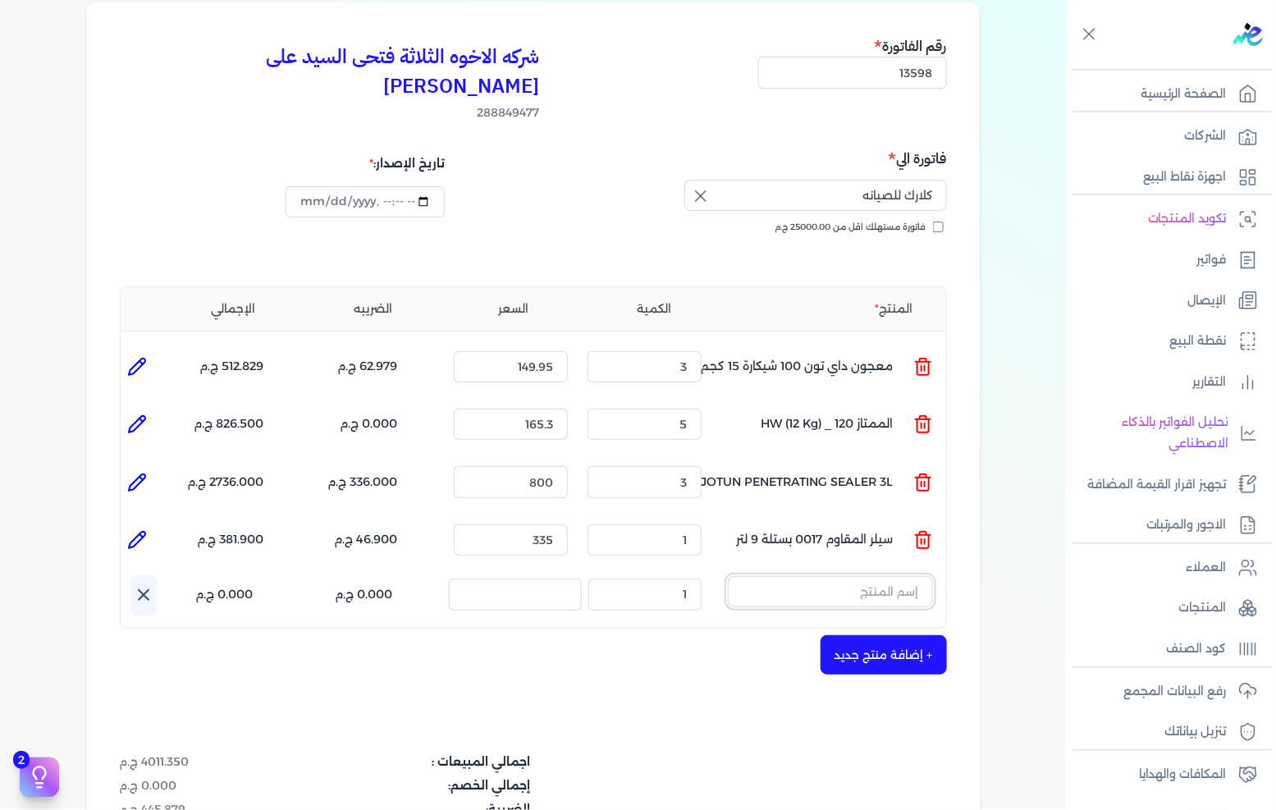
click at [860, 576] on input "text" at bounding box center [830, 591] width 205 height 31
type input "اوك"
click at [904, 655] on link "+ انشاء منتج جديد" at bounding box center [820, 662] width 200 height 15
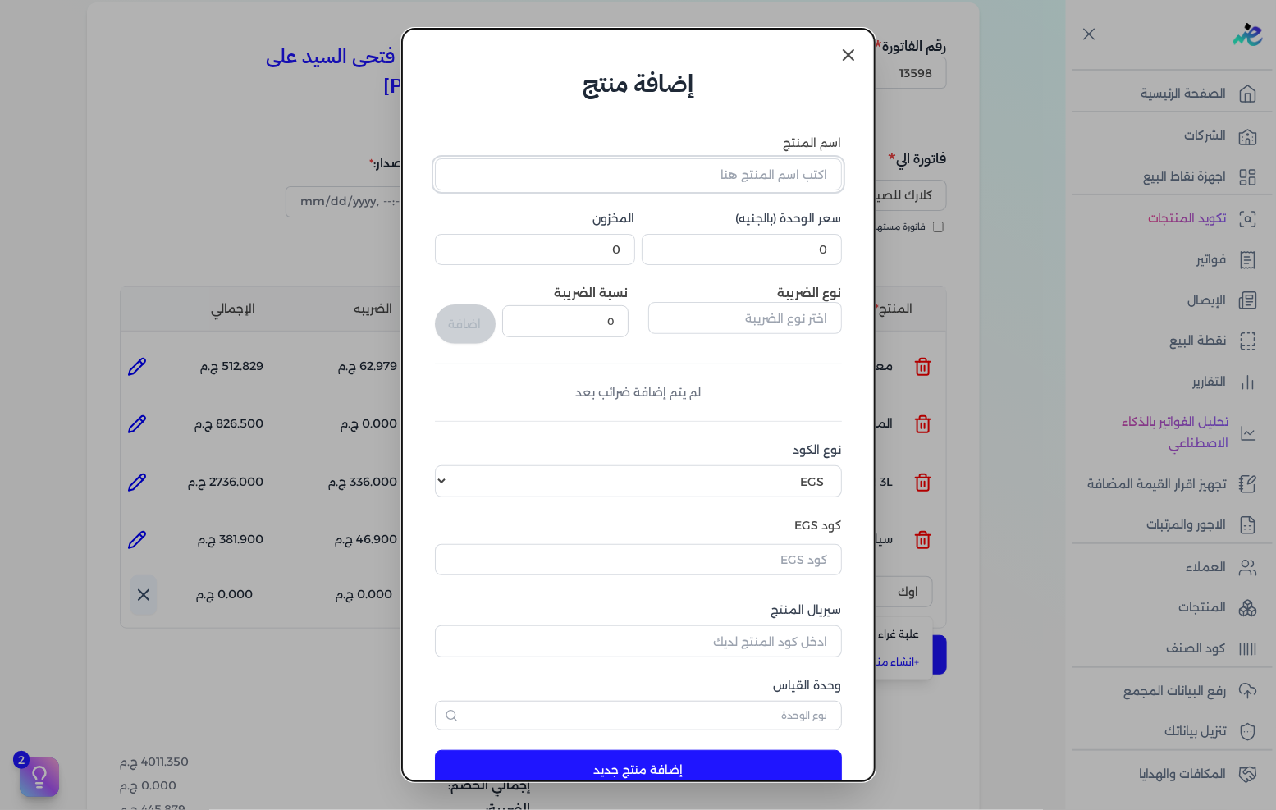
click at [673, 164] on input "اسم المنتج" at bounding box center [638, 173] width 407 height 31
type input "كرتونه اوكى 1 كيلو"
click at [756, 265] on div "اسم المنتج كرتونه اوكى 1 كيلو سعر الوحدة (بالجنيه) 0 المخزون 0 نوع الضريبة نسبة…" at bounding box center [638, 433] width 407 height 596
click at [756, 260] on input "0" at bounding box center [742, 249] width 200 height 31
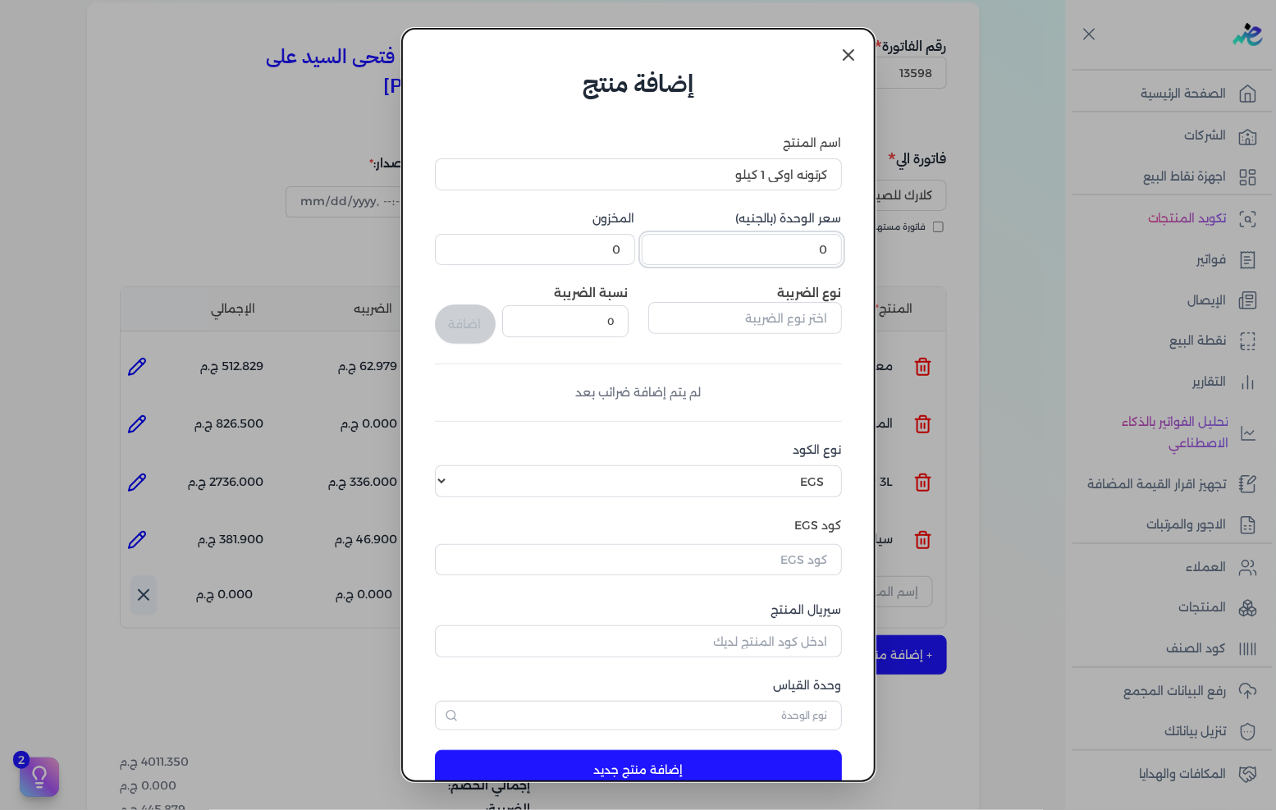
click at [756, 260] on input "0" at bounding box center [742, 249] width 200 height 31
type input "650"
click at [777, 313] on input "text" at bounding box center [745, 317] width 194 height 31
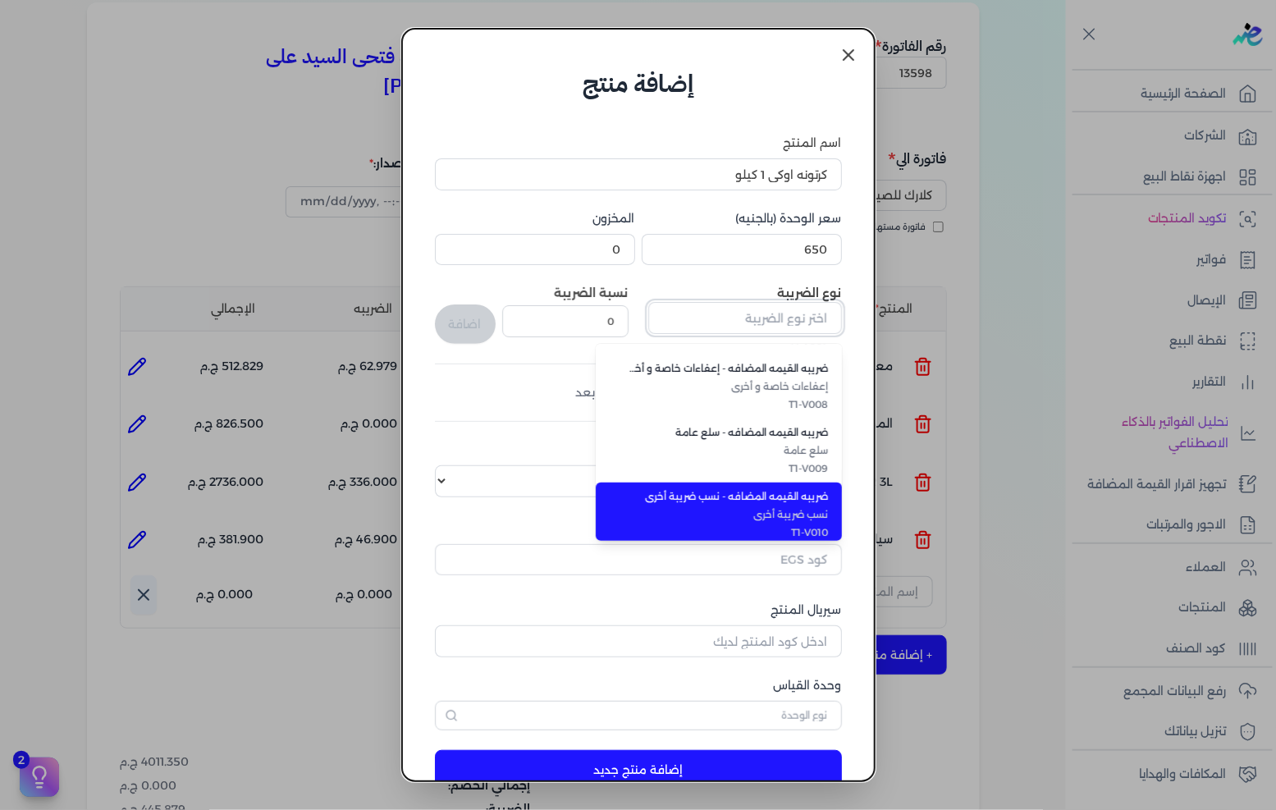
scroll to position [448, 0]
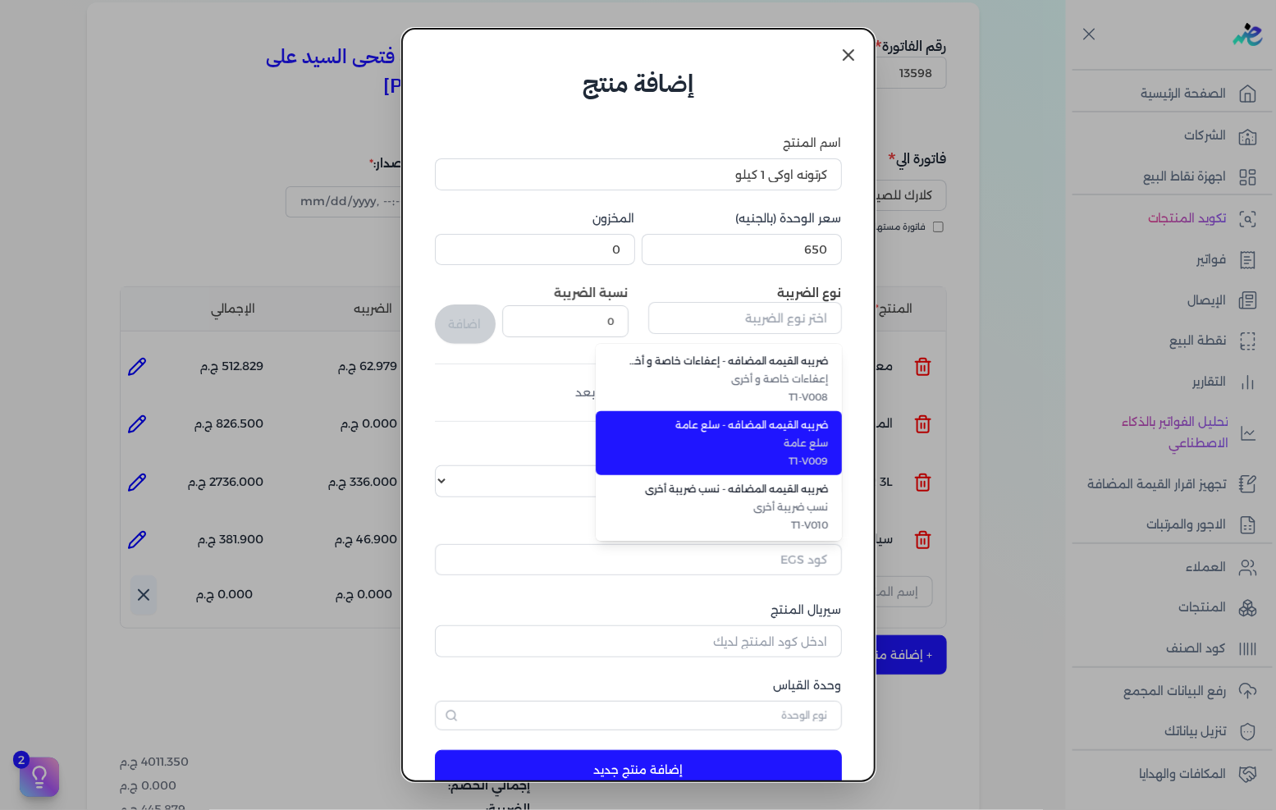
click at [781, 454] on span "T1-V009" at bounding box center [729, 461] width 200 height 15
type input "ضريبه القيمه المضافه - سلع عامة"
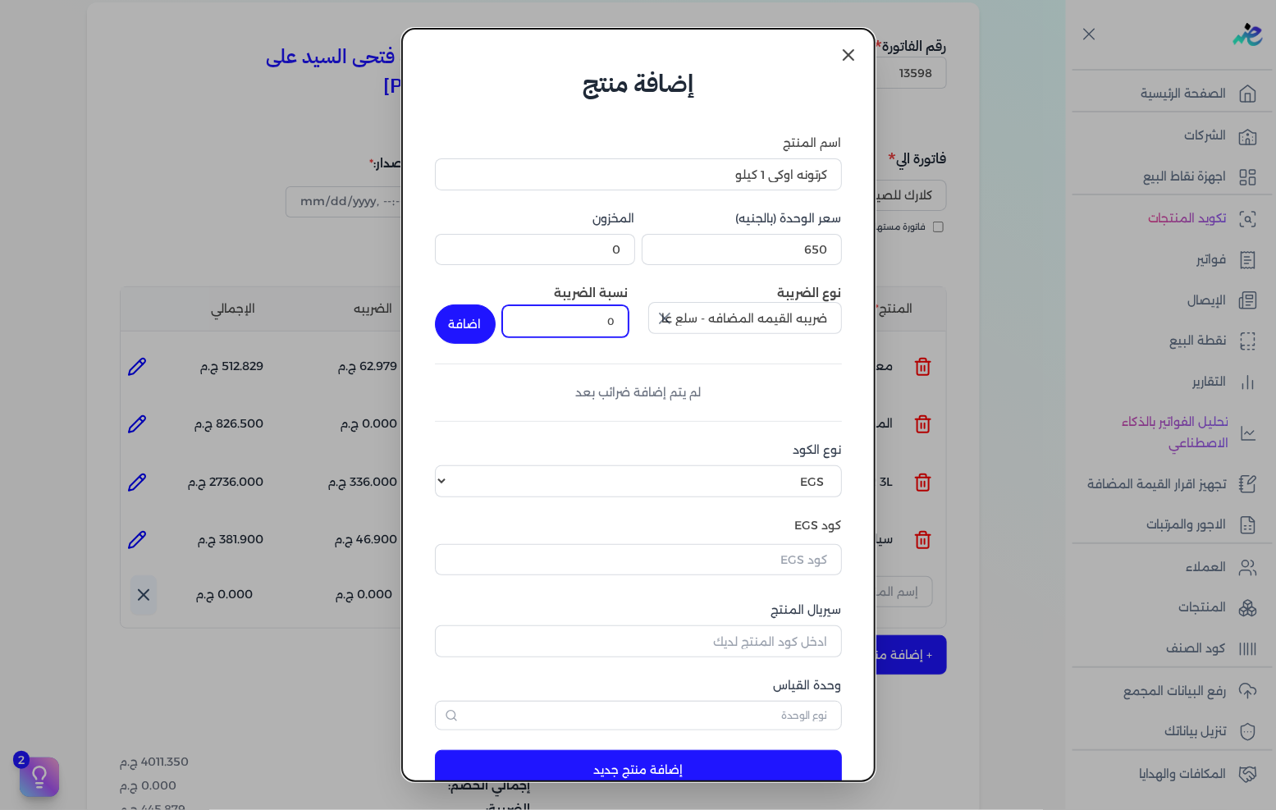
click at [606, 332] on input "0" at bounding box center [565, 320] width 126 height 31
type input "14"
click at [479, 325] on button "اضافة" at bounding box center [465, 324] width 61 height 39
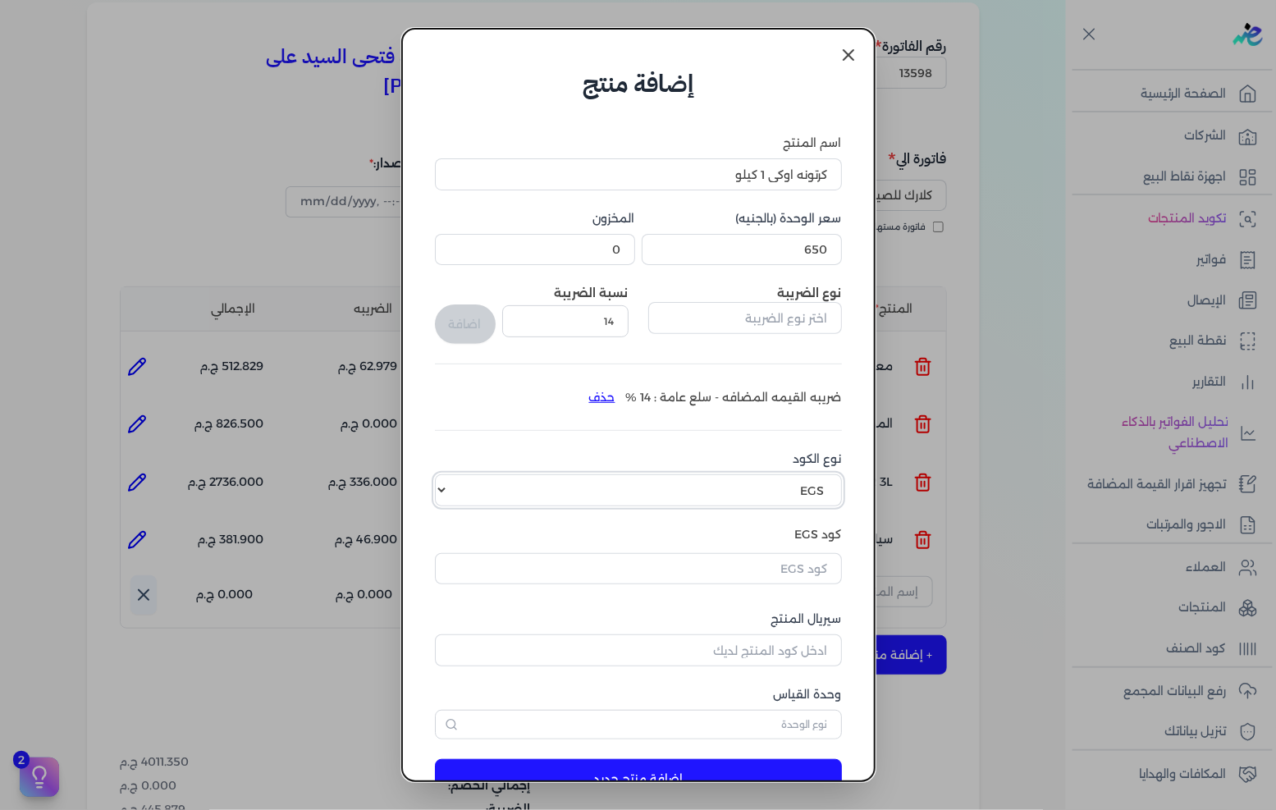
click at [692, 491] on select "اختر نوع الكود EGS GS1" at bounding box center [638, 489] width 407 height 31
click at [448, 474] on select "اختر نوع الكود EGS GS1" at bounding box center [638, 489] width 407 height 31
drag, startPoint x: 778, startPoint y: 486, endPoint x: 781, endPoint y: 496, distance: 10.2
click at [778, 486] on select "اختر نوع الكود EGS GS1" at bounding box center [638, 489] width 407 height 31
select select "GS1"
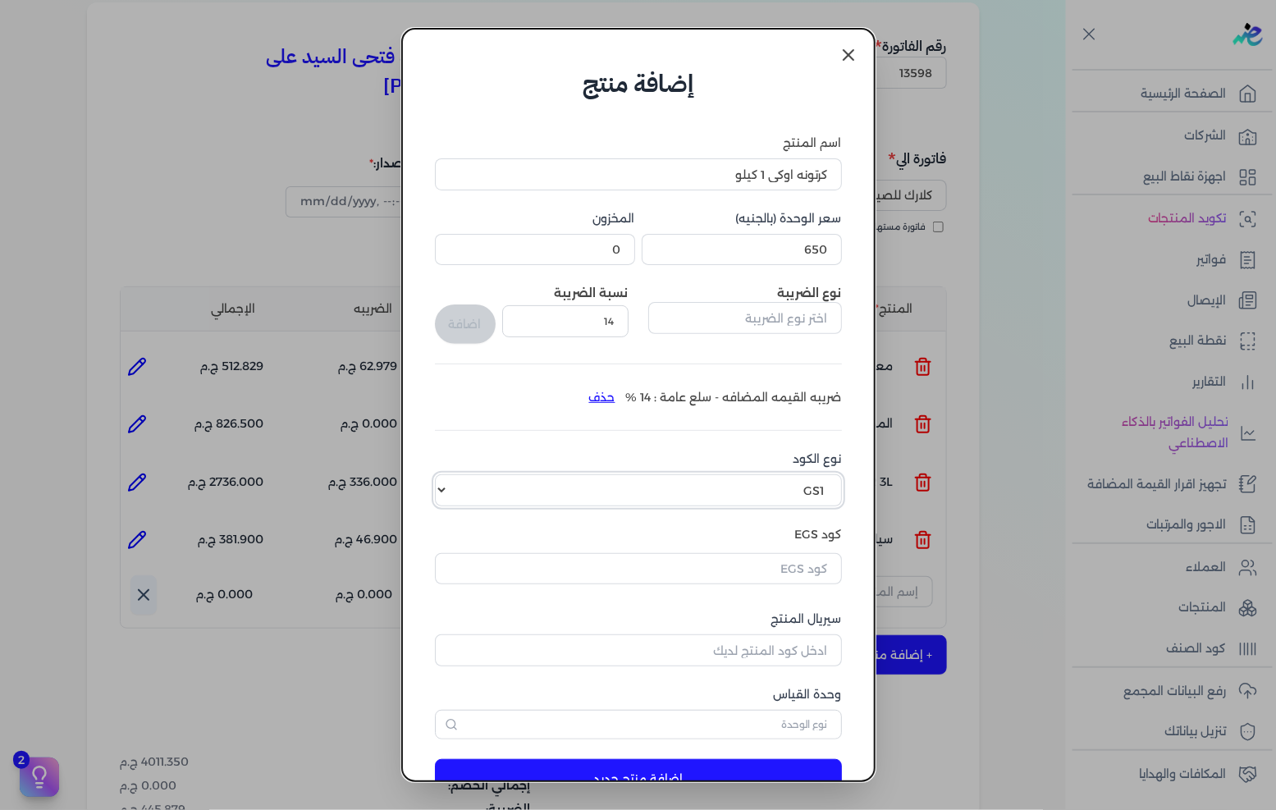
click at [448, 474] on select "اختر نوع الكود EGS GS1" at bounding box center [638, 489] width 407 height 31
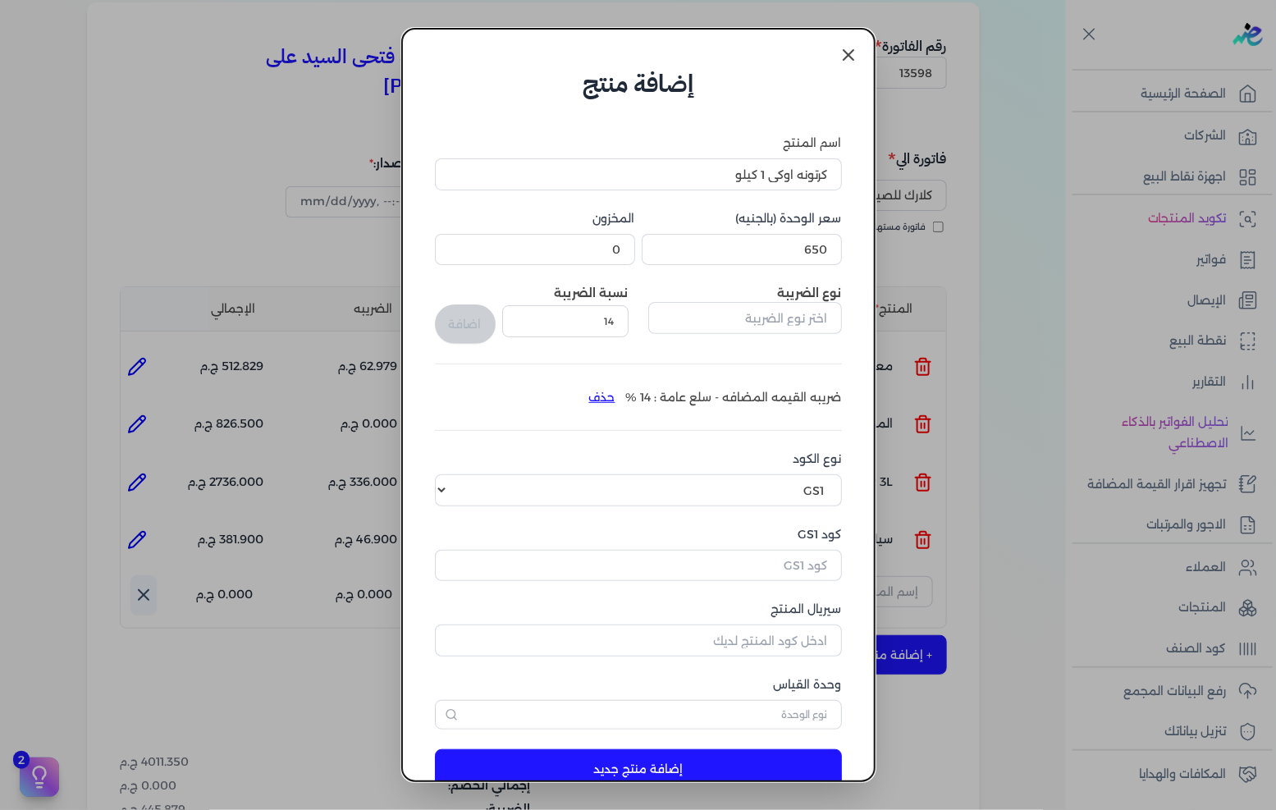
click at [760, 583] on div "اسم المنتج كرتونه اوكى 1 كيلو سعر الوحدة (بالجنيه) 650 المخزون 0 نوع الضريبة نس…" at bounding box center [638, 432] width 407 height 595
click at [764, 561] on input "كود GS1" at bounding box center [638, 565] width 407 height 31
paste input "10003207"
type input "10003207"
drag, startPoint x: 755, startPoint y: 636, endPoint x: 1276, endPoint y: 634, distance: 520.4
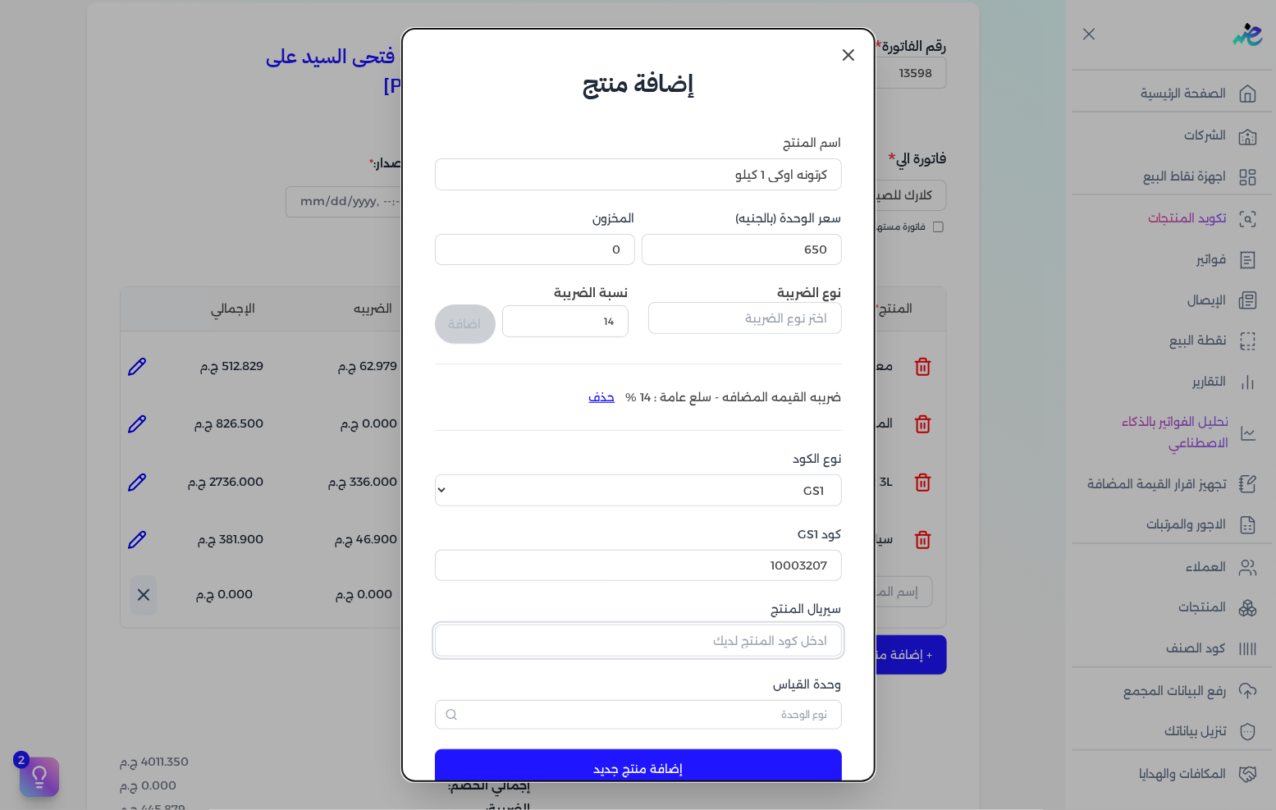
click at [755, 636] on input "سيريال المنتج" at bounding box center [638, 640] width 407 height 31
type input "5168"
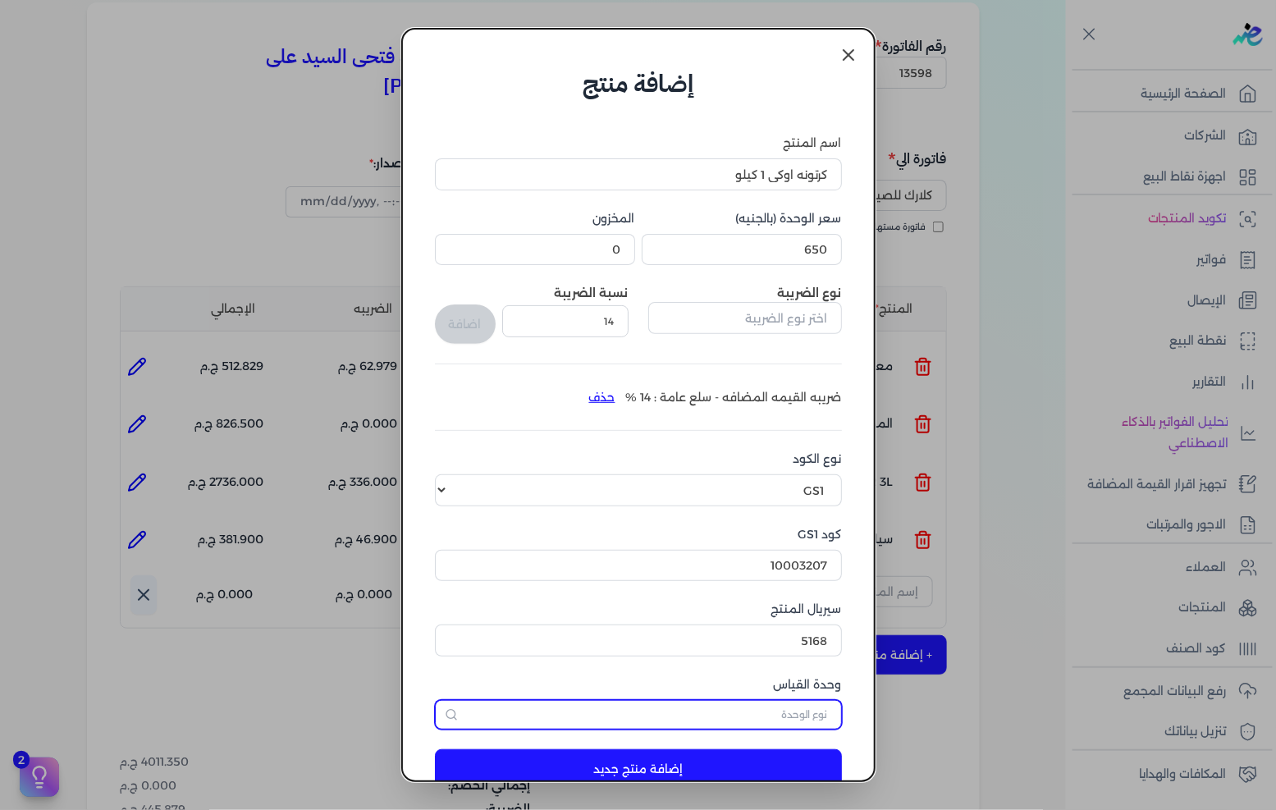
click at [802, 711] on input "text" at bounding box center [638, 715] width 407 height 30
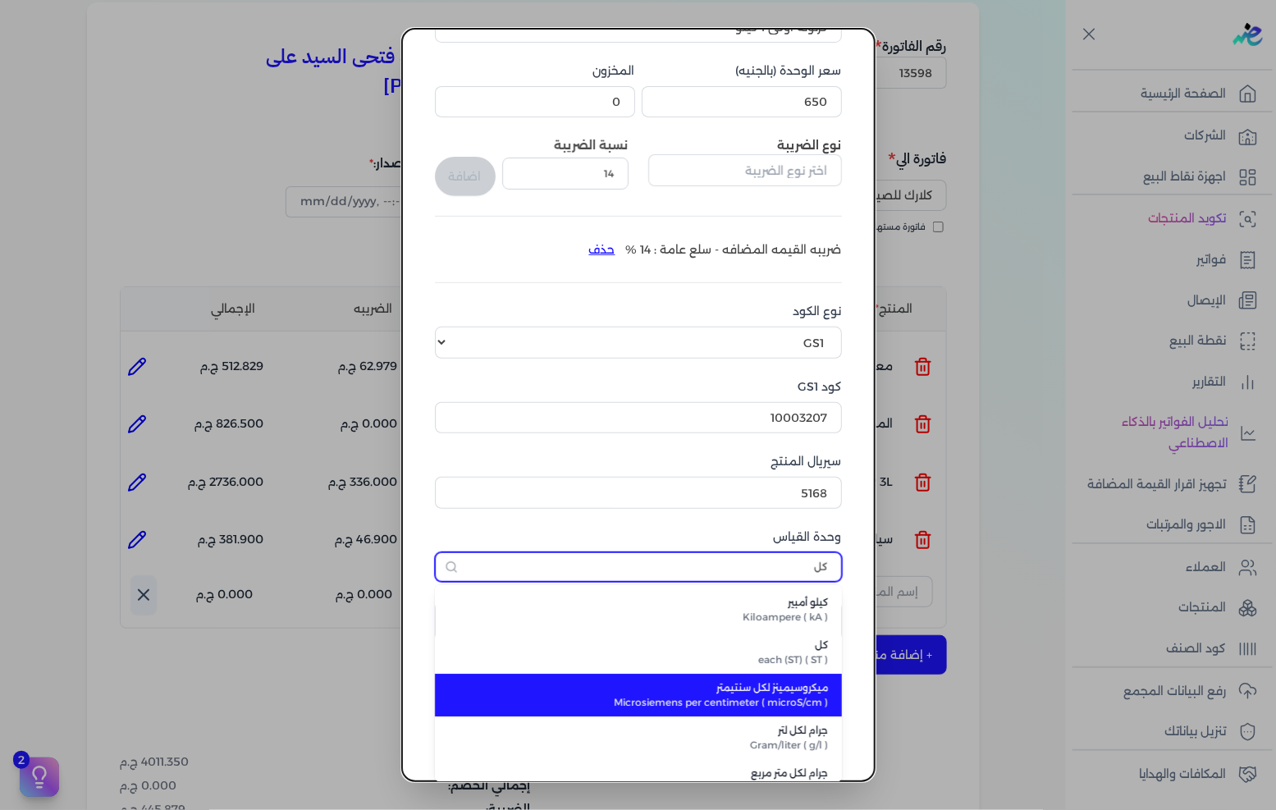
type input "كل"
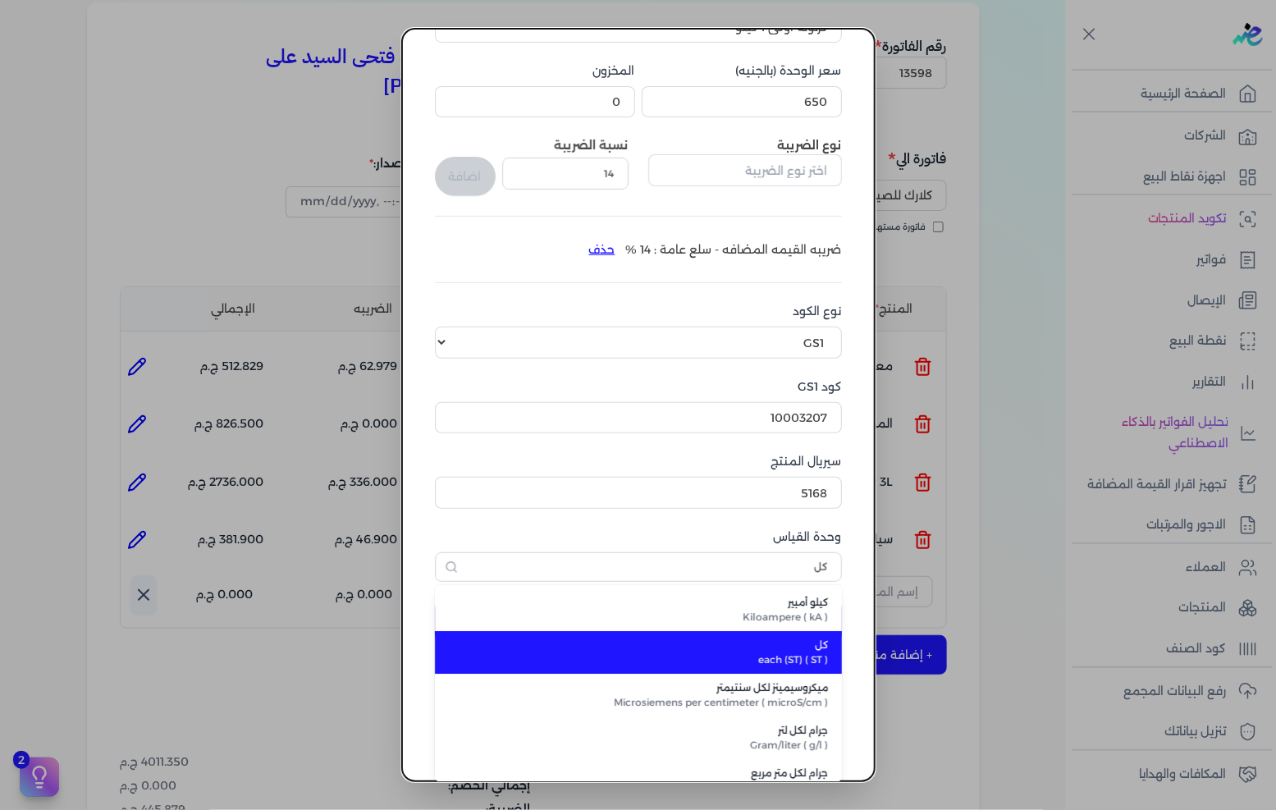
click at [802, 658] on span "each (ST) ( ST )" at bounding box center [648, 660] width 361 height 15
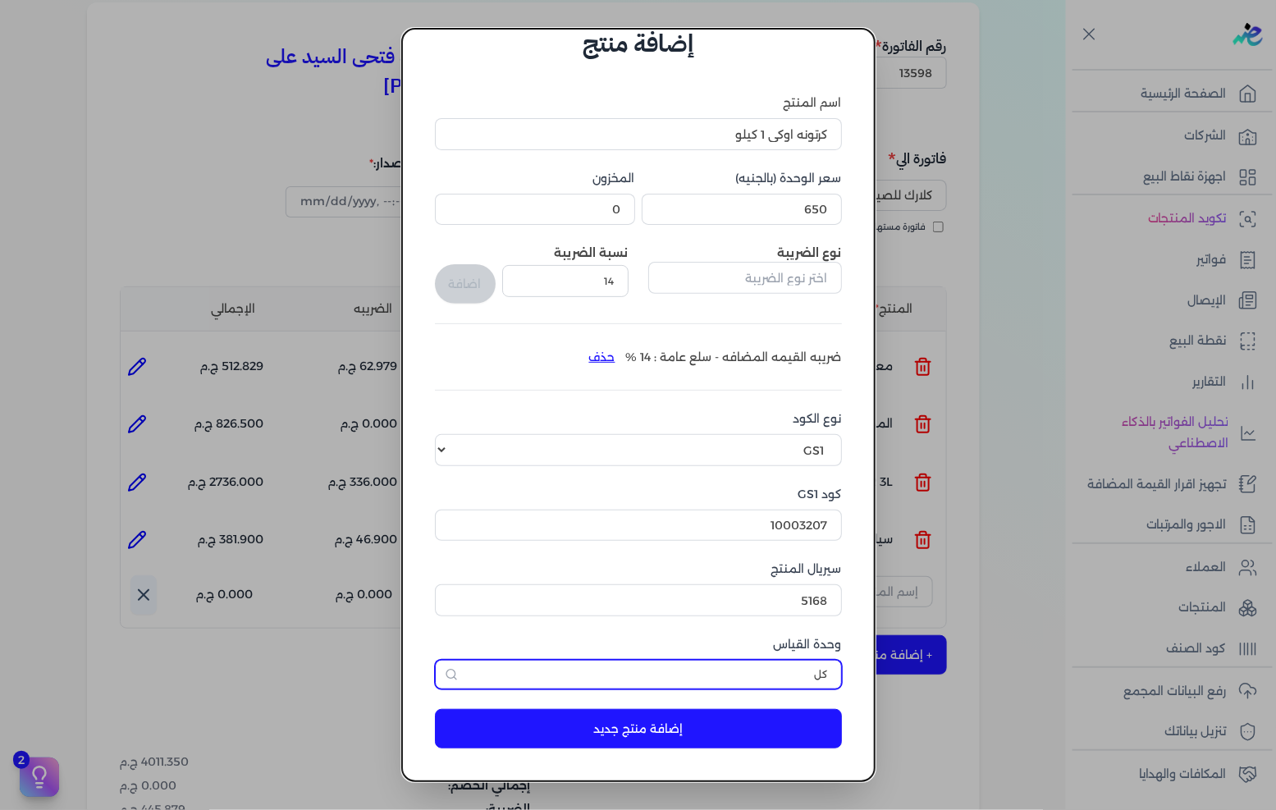
scroll to position [39, 0]
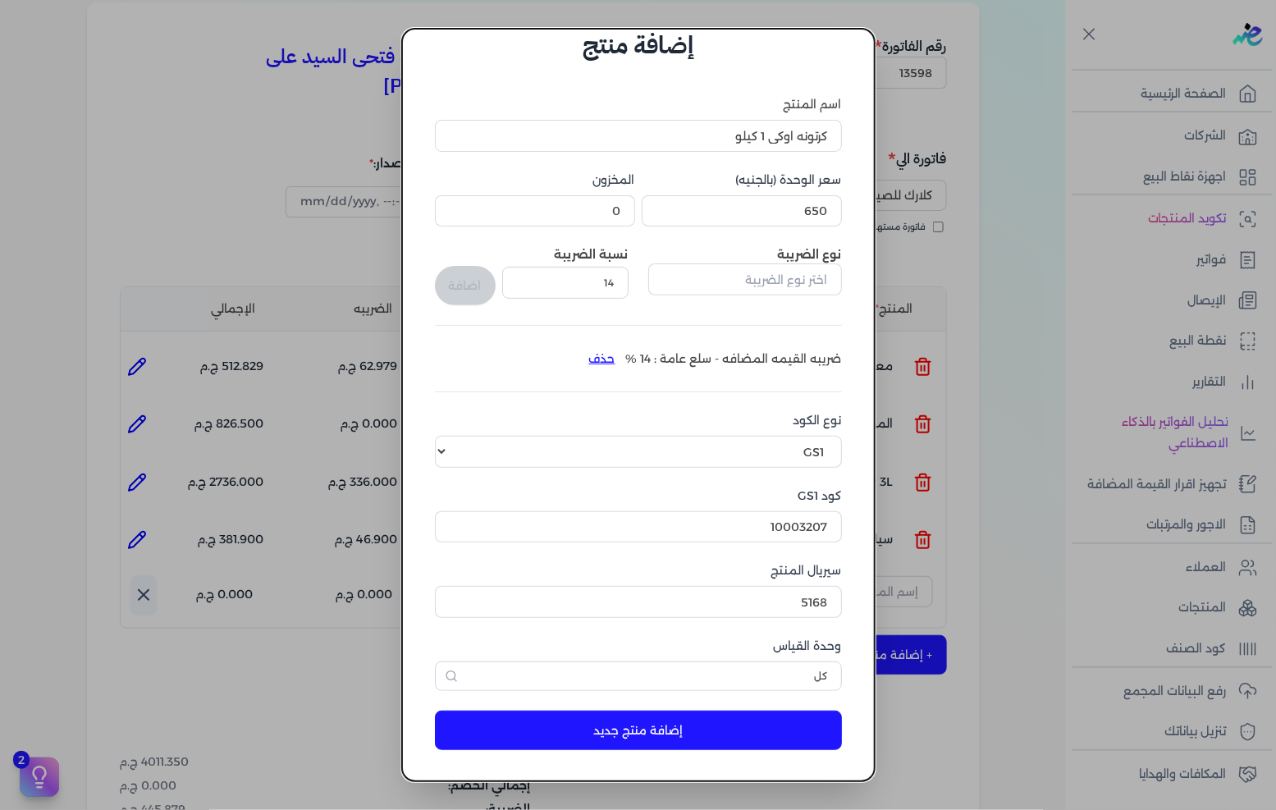
click at [716, 731] on button "إضافة منتج جديد" at bounding box center [638, 730] width 407 height 39
click at [774, 605] on input "5168" at bounding box center [638, 601] width 407 height 31
type input "5170"
click at [731, 732] on button "إضافة منتج جديد" at bounding box center [638, 730] width 407 height 39
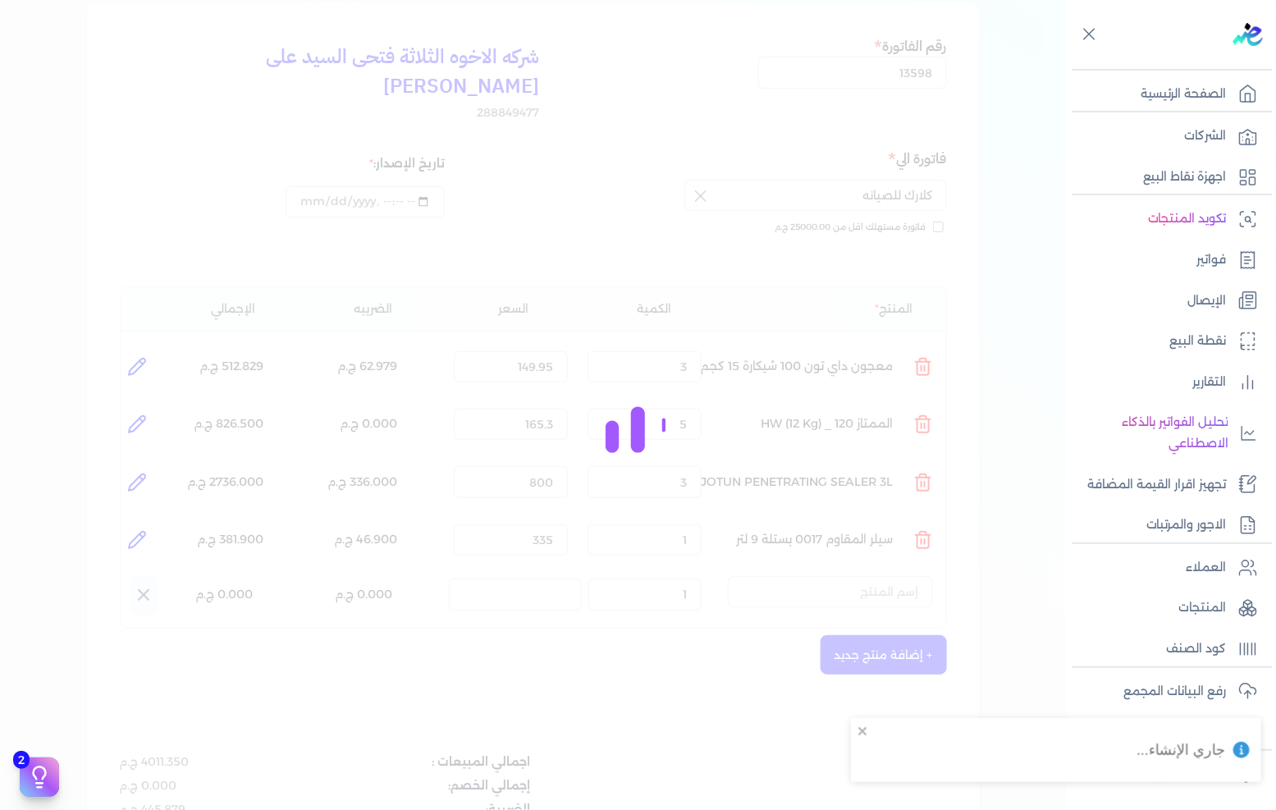
select select "EGS"
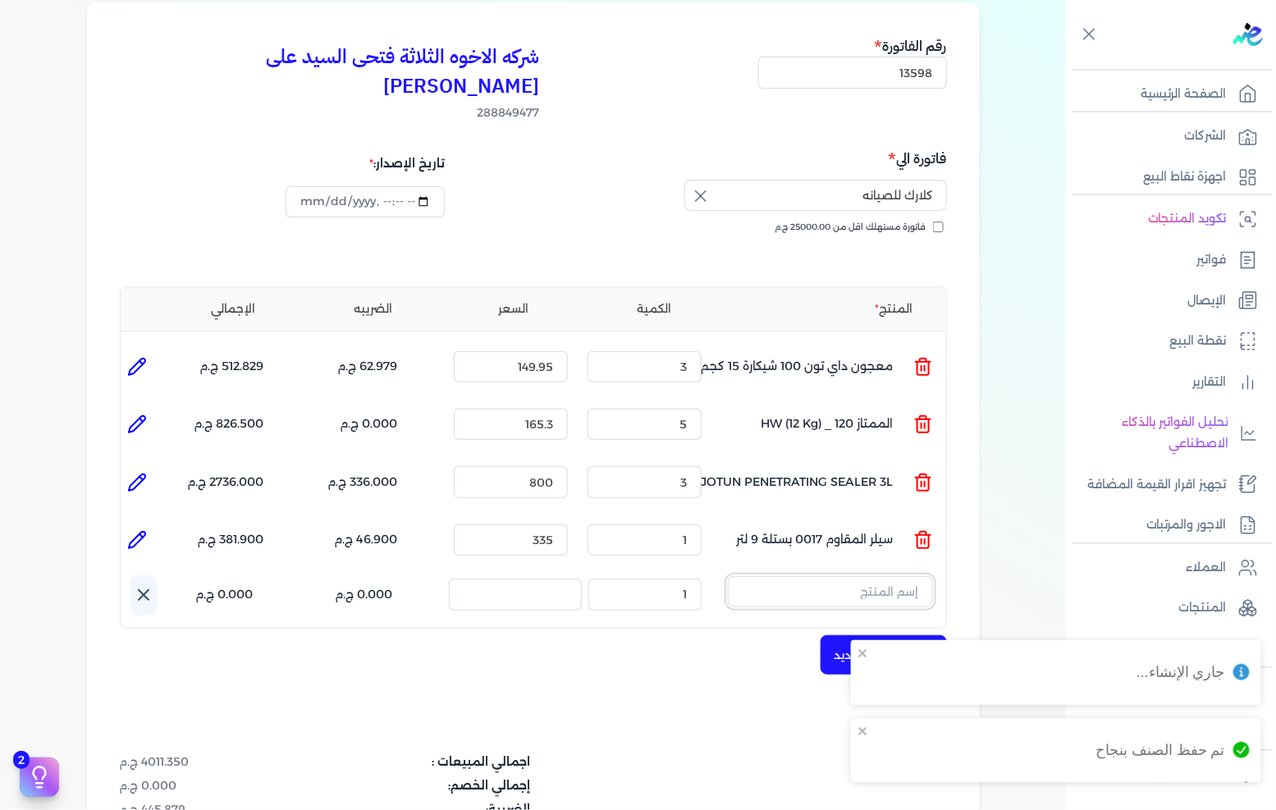
click at [824, 576] on input "text" at bounding box center [830, 591] width 205 height 31
click at [855, 648] on li "كرتونه اوكى 1 كيلو" at bounding box center [810, 662] width 246 height 28
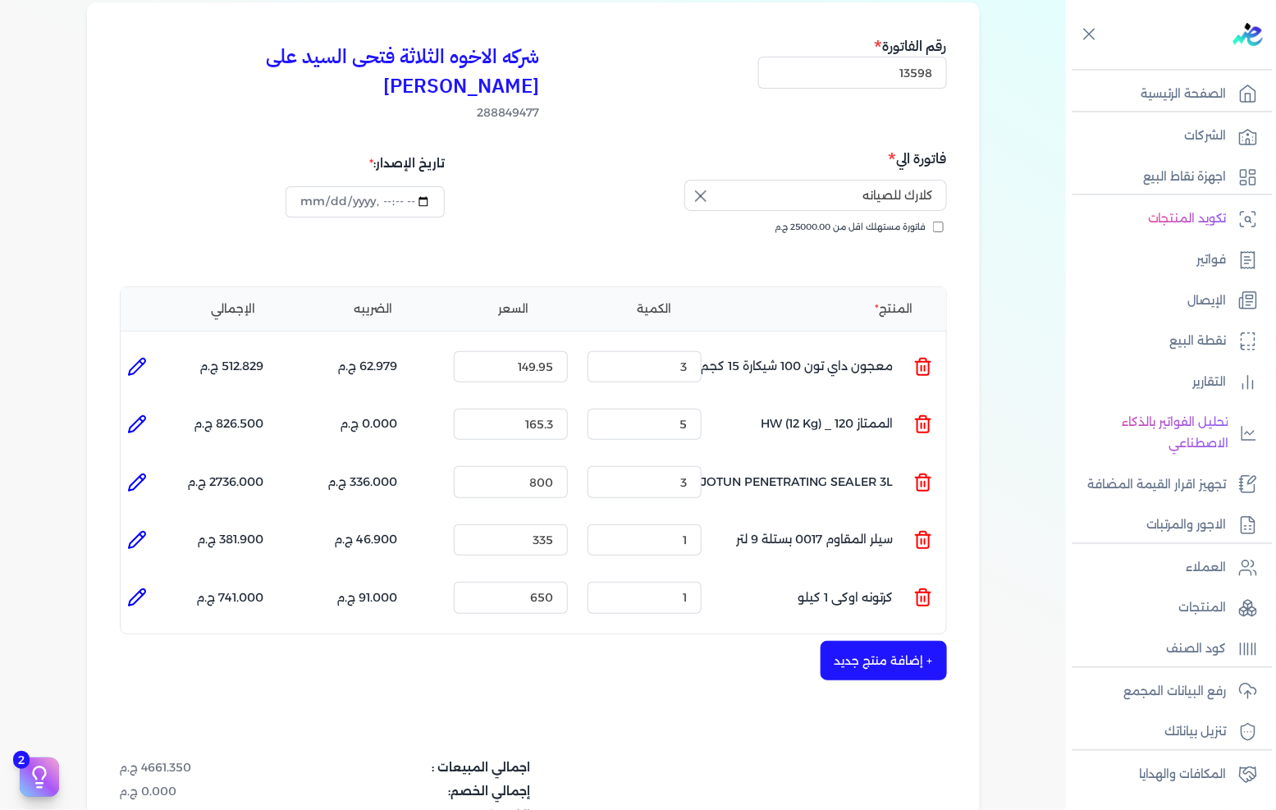
click at [153, 581] on li at bounding box center [137, 597] width 33 height 33
type input "كرتونه اوكى 1 كيلو"
type input "650"
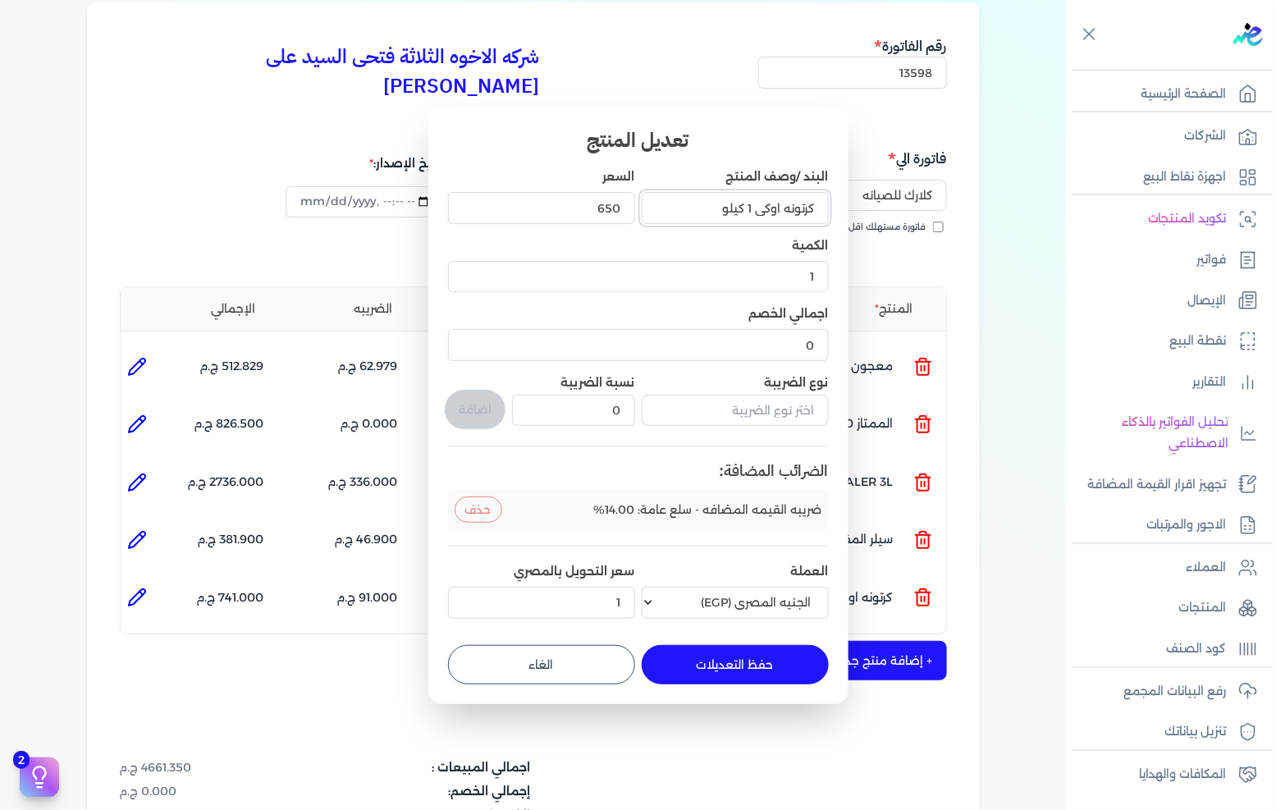
drag, startPoint x: 776, startPoint y: 206, endPoint x: 899, endPoint y: 210, distance: 122.4
click at [899, 210] on dialog "تعديل المنتج البند /وصف المنتج كرتونه اوكى 1 كيلو السعر 650 الكمية 1 اجمالي الخ…" at bounding box center [638, 405] width 1276 height 810
click at [788, 218] on input "كرتونه اوكى 1 كيلو" at bounding box center [735, 207] width 187 height 31
drag, startPoint x: 783, startPoint y: 207, endPoint x: 844, endPoint y: 205, distance: 60.8
click at [844, 205] on div "تعديل المنتج البند /وصف المنتج كرتونه اوكى 1 كيلو السعر 650 الكمية 1 اجمالي الخ…" at bounding box center [638, 405] width 420 height 598
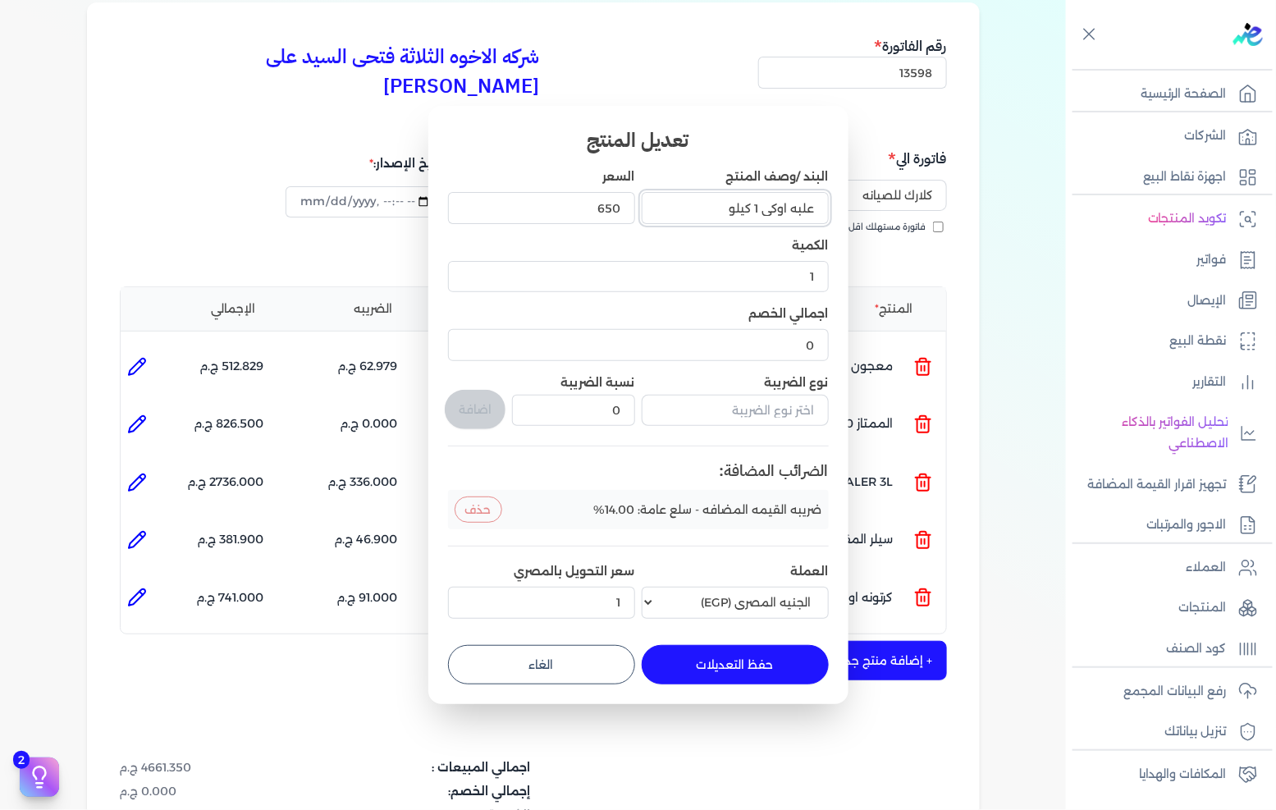
type input "علبه اوكى 1 كيلو"
click at [741, 657] on button "حفظ التعديلات" at bounding box center [735, 664] width 187 height 39
type input "0"
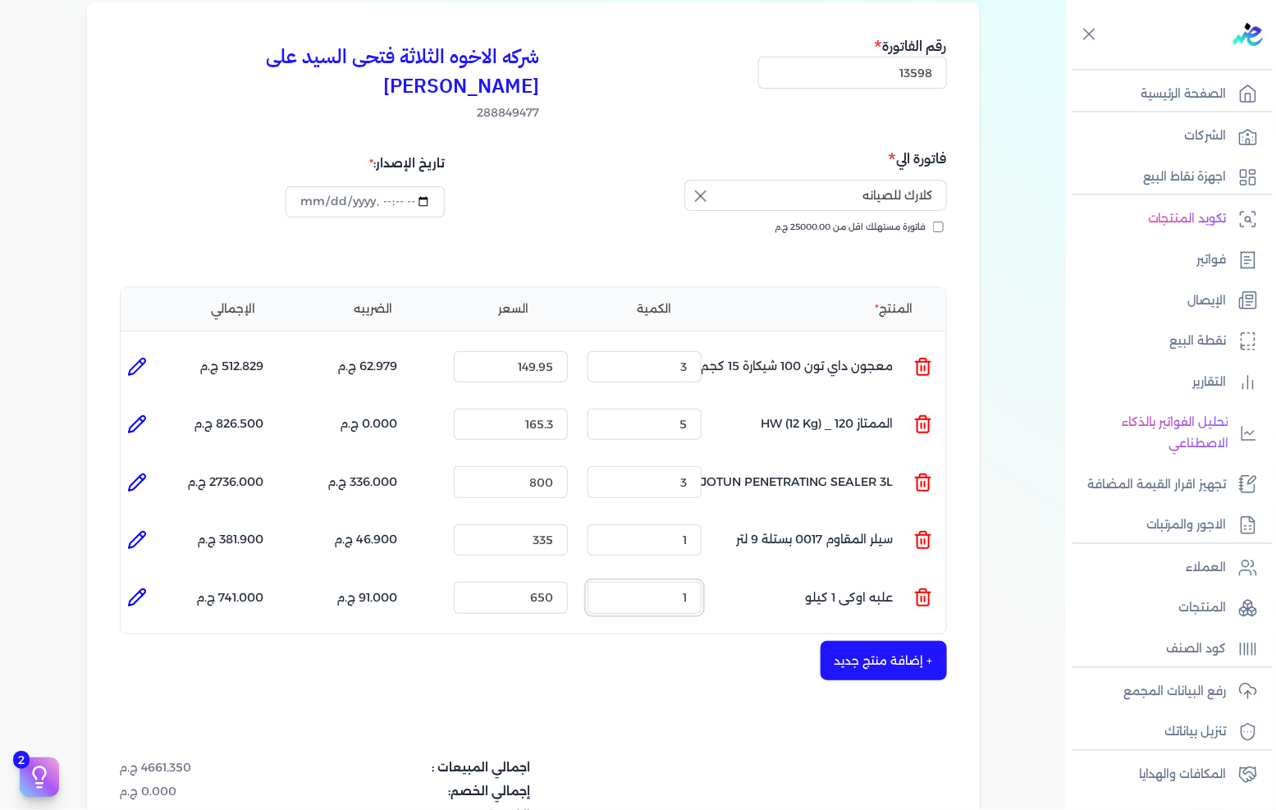
click at [683, 582] on input "1" at bounding box center [645, 597] width 114 height 31
type input "3"
click at [137, 589] on icon at bounding box center [137, 597] width 16 height 16
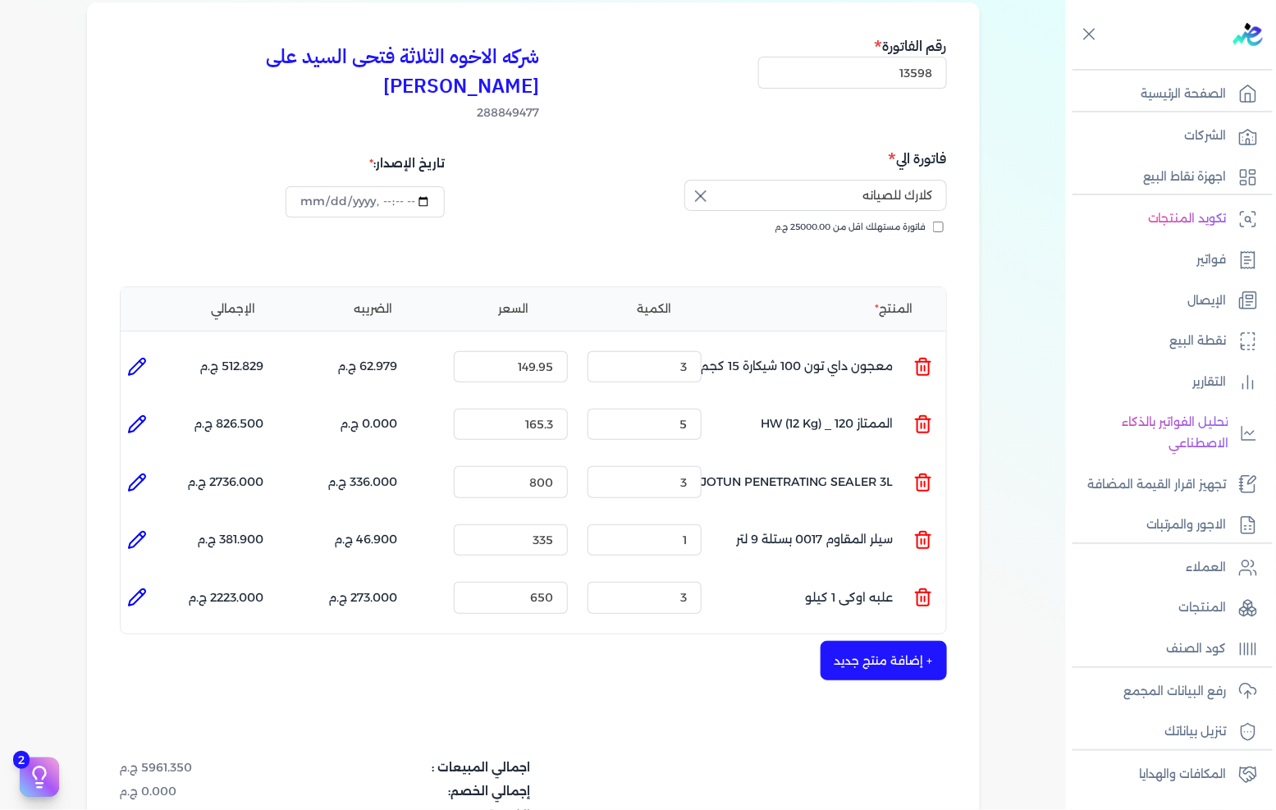
type input "علبه اوكى 1 كيلو"
type input "650"
type input "3"
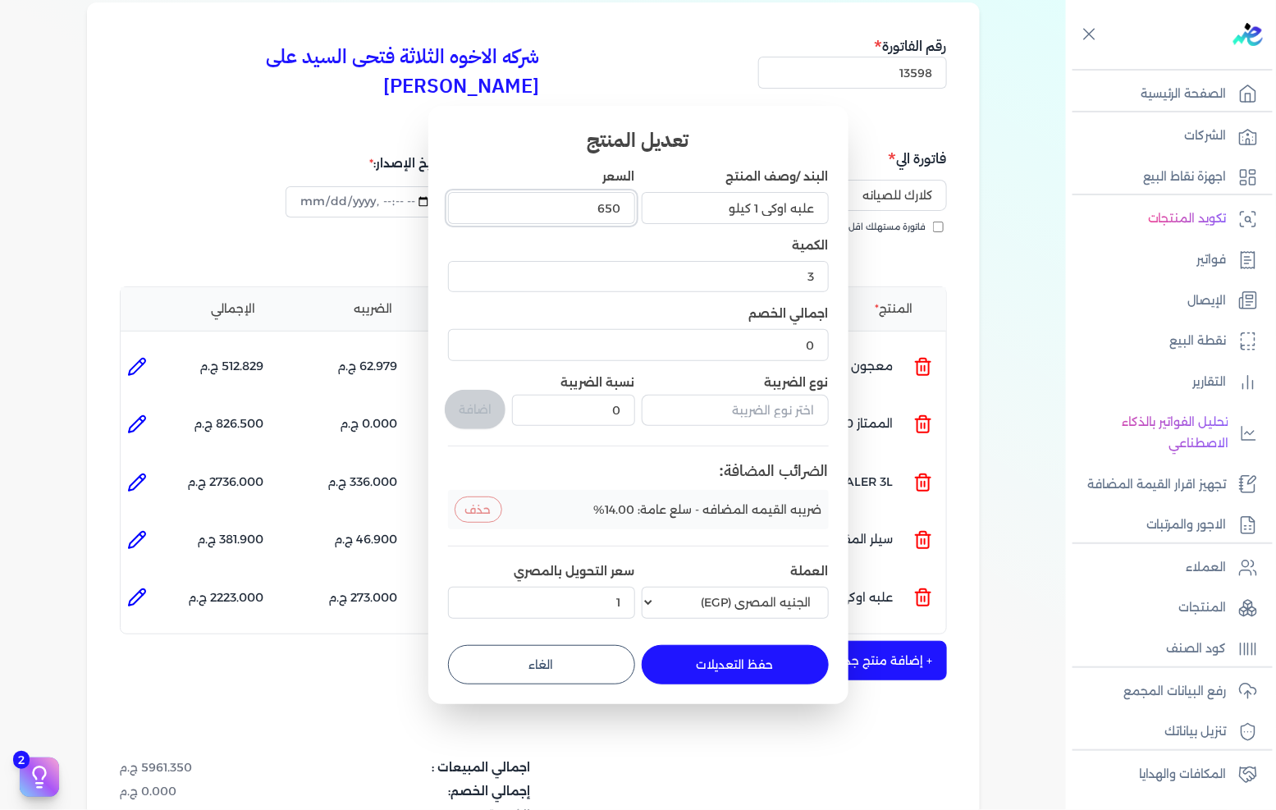
click at [602, 218] on input "650" at bounding box center [541, 207] width 187 height 31
type input "54"
type input "54.16"
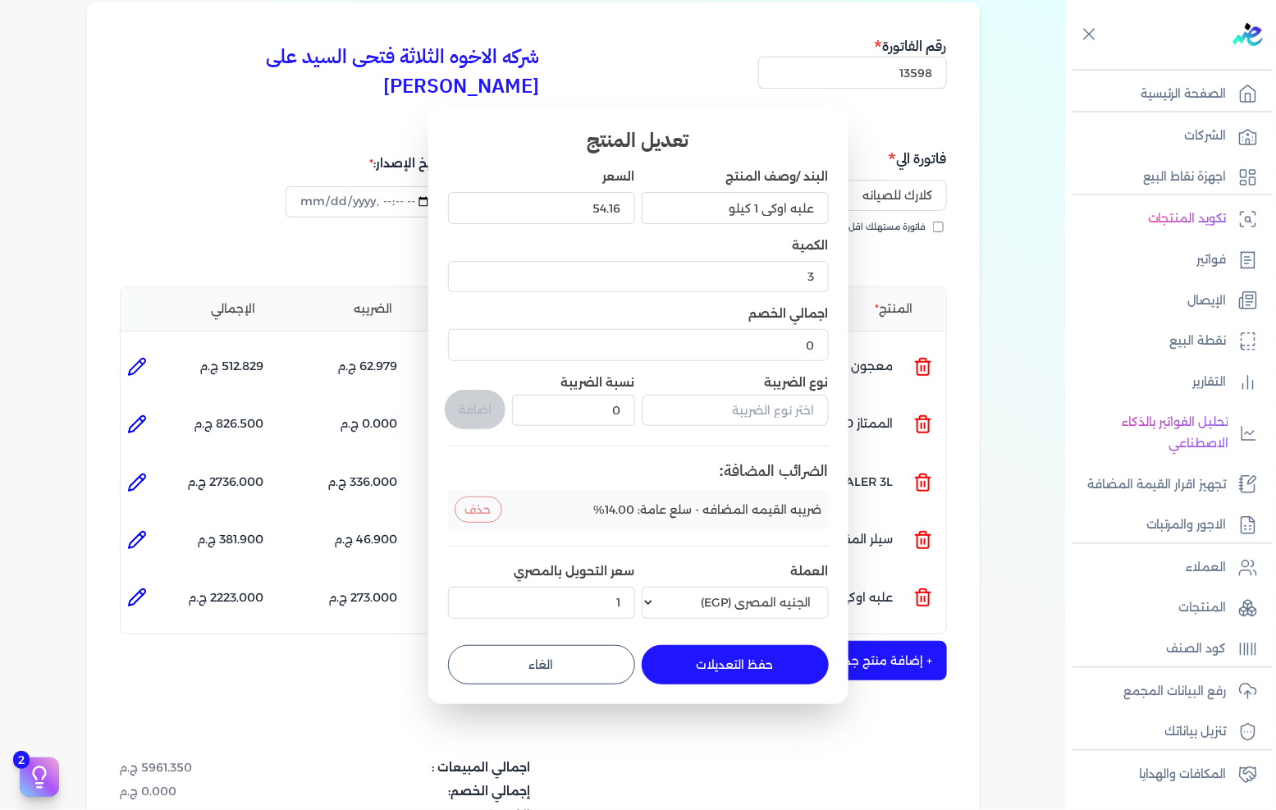
click at [763, 665] on button "حفظ التعديلات" at bounding box center [735, 664] width 187 height 39
type input "0"
type input "1"
type input "54.16"
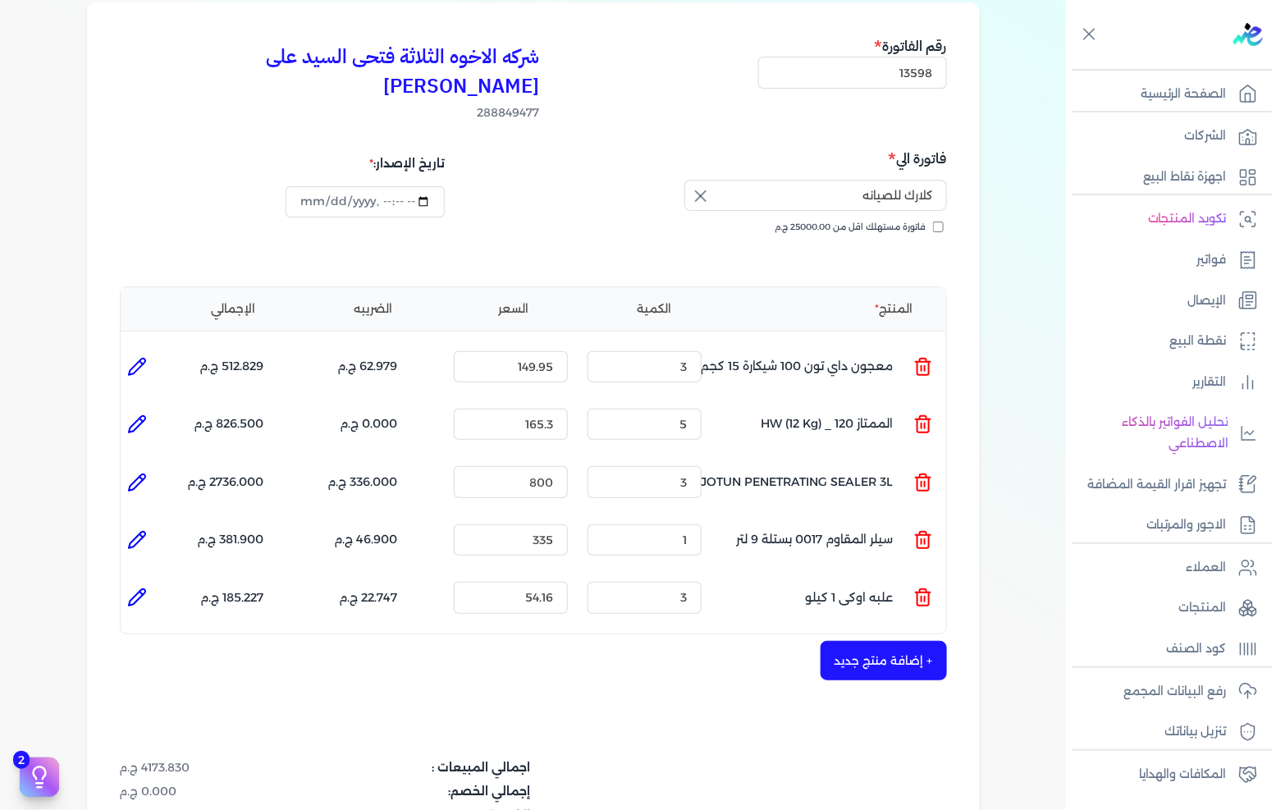
click at [895, 641] on button "+ إضافة منتج جديد" at bounding box center [884, 660] width 126 height 39
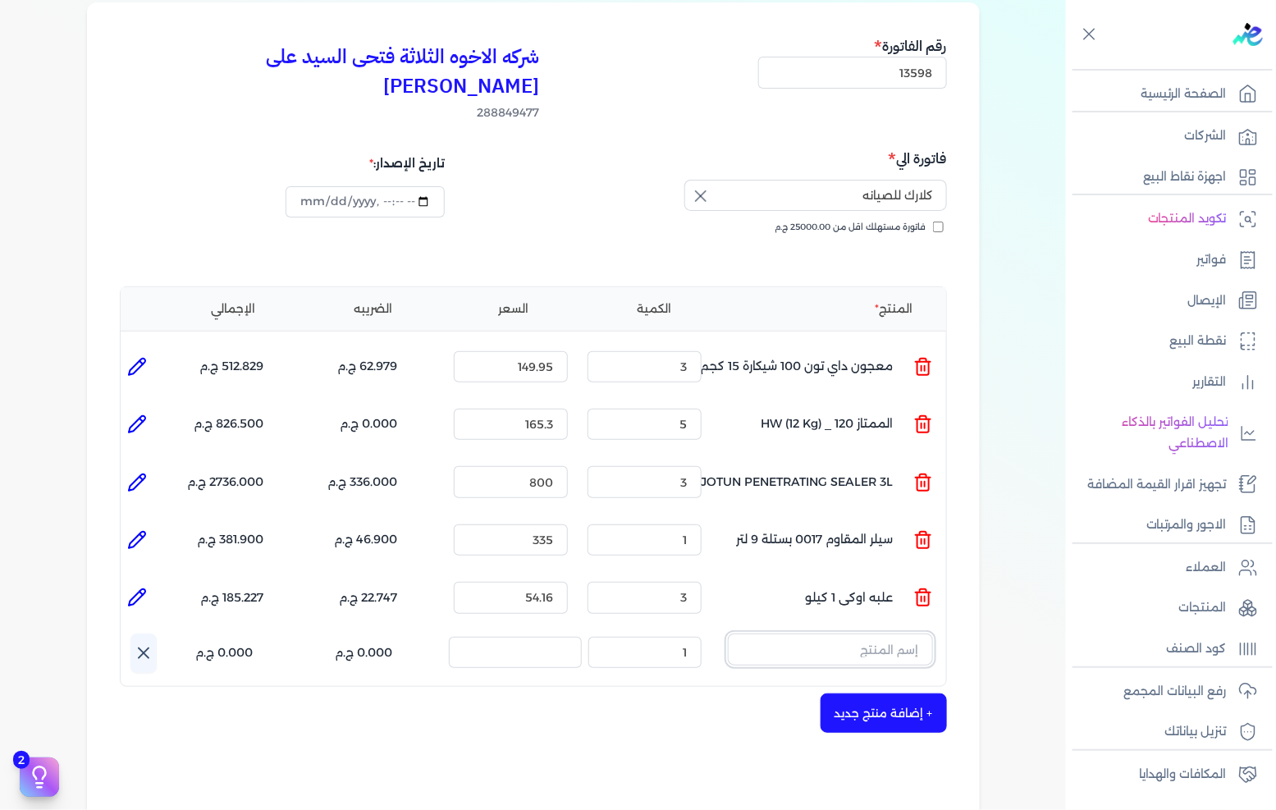
click at [833, 634] on input "text" at bounding box center [830, 649] width 205 height 31
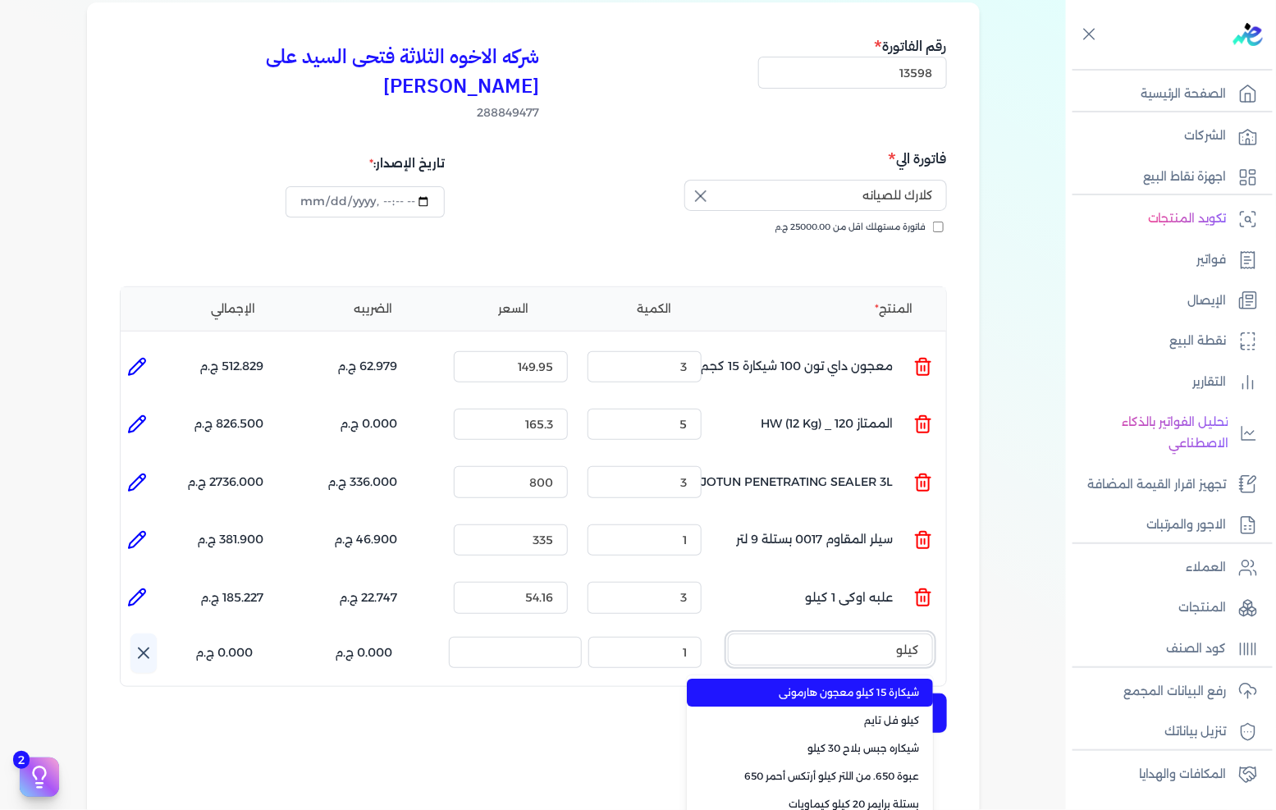
click at [728, 634] on button "كيلو" at bounding box center [830, 653] width 205 height 38
type input "كيلو كر"
click at [813, 685] on span "كيلو [DEMOGRAPHIC_DATA]" at bounding box center [820, 692] width 200 height 15
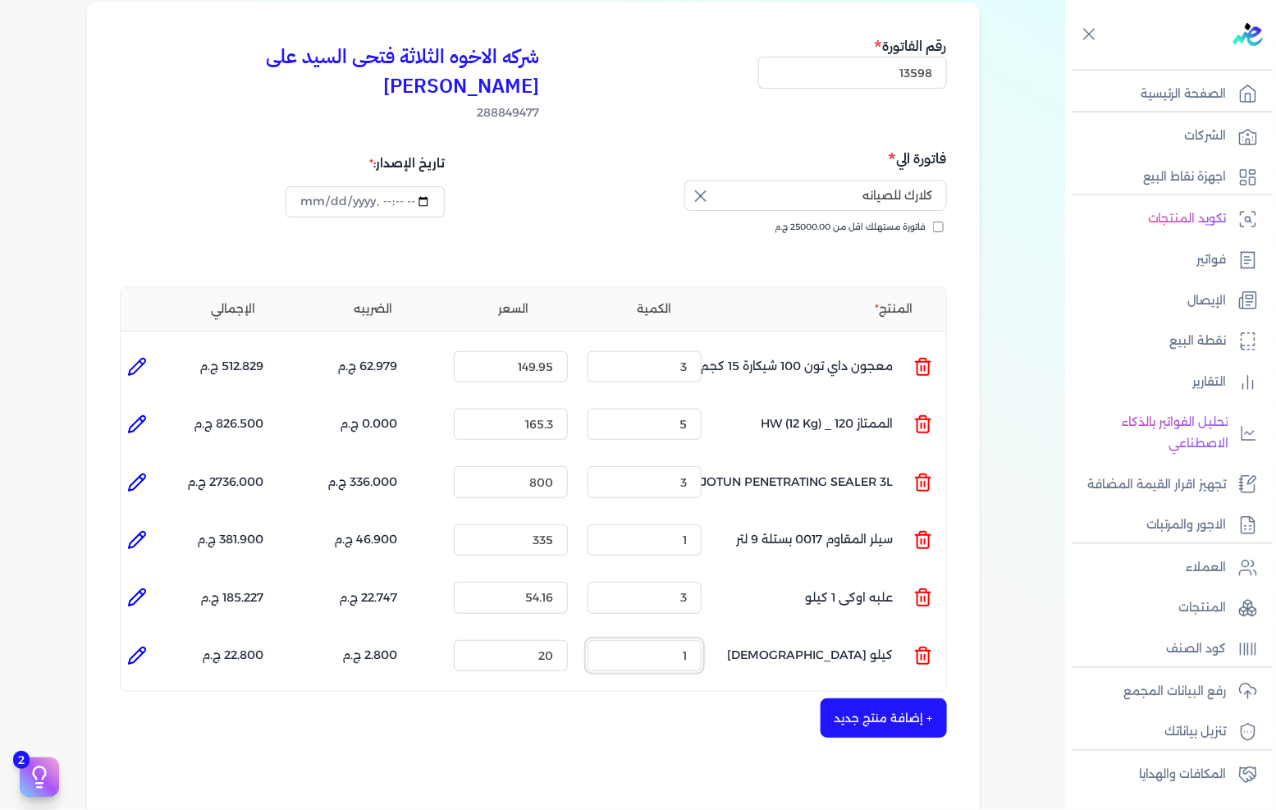
click at [676, 640] on input "1" at bounding box center [645, 655] width 114 height 31
type input "66"
click at [522, 640] on input "20" at bounding box center [511, 655] width 114 height 31
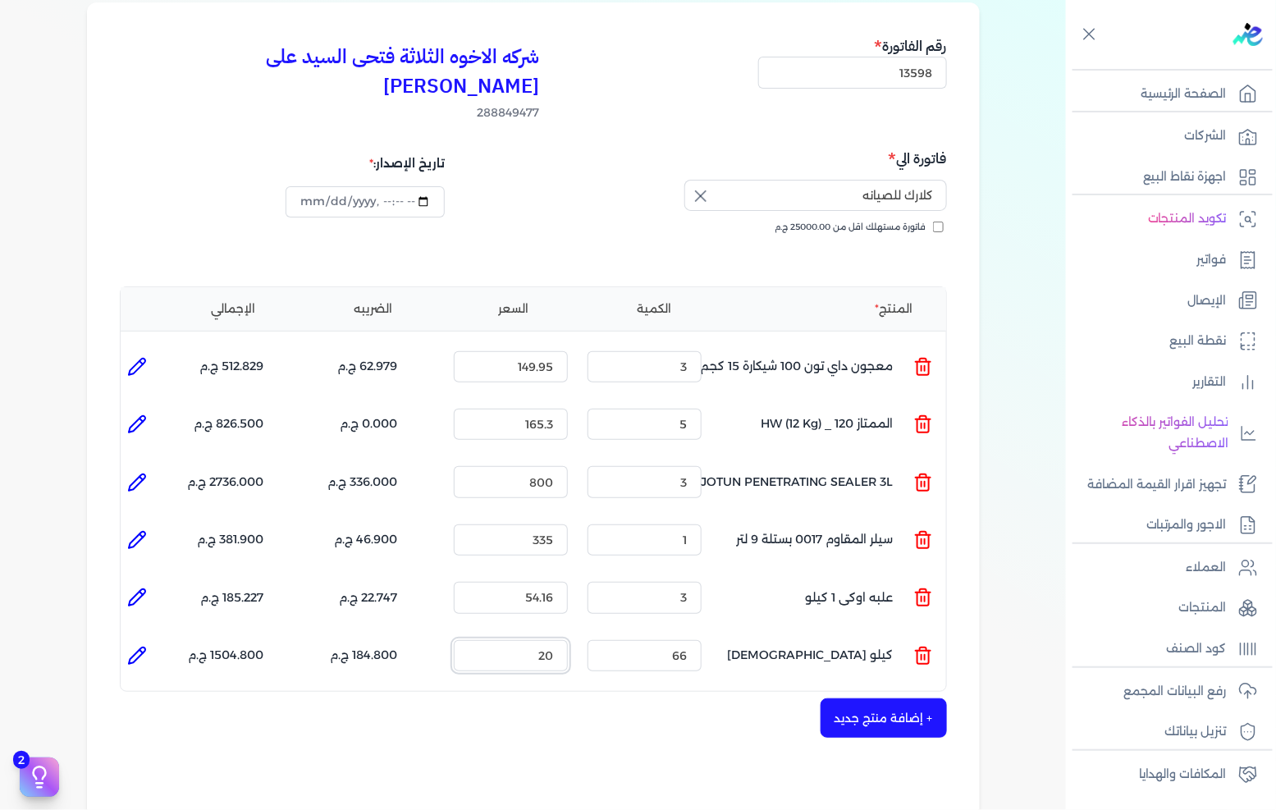
click at [522, 640] on input "20" at bounding box center [511, 655] width 114 height 31
type input "18"
type input "0"
click at [522, 640] on input "السعر :" at bounding box center [511, 655] width 114 height 31
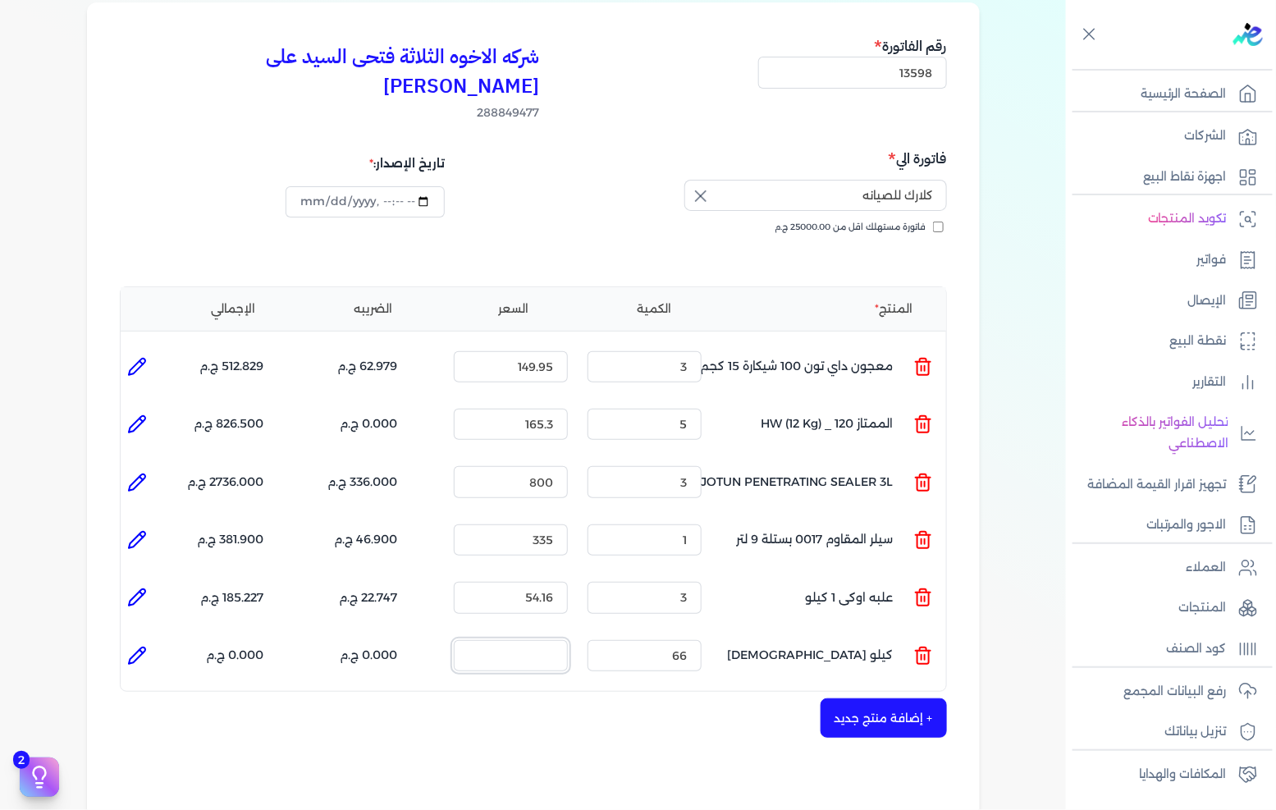
click at [522, 640] on input "السعر :" at bounding box center [511, 655] width 114 height 31
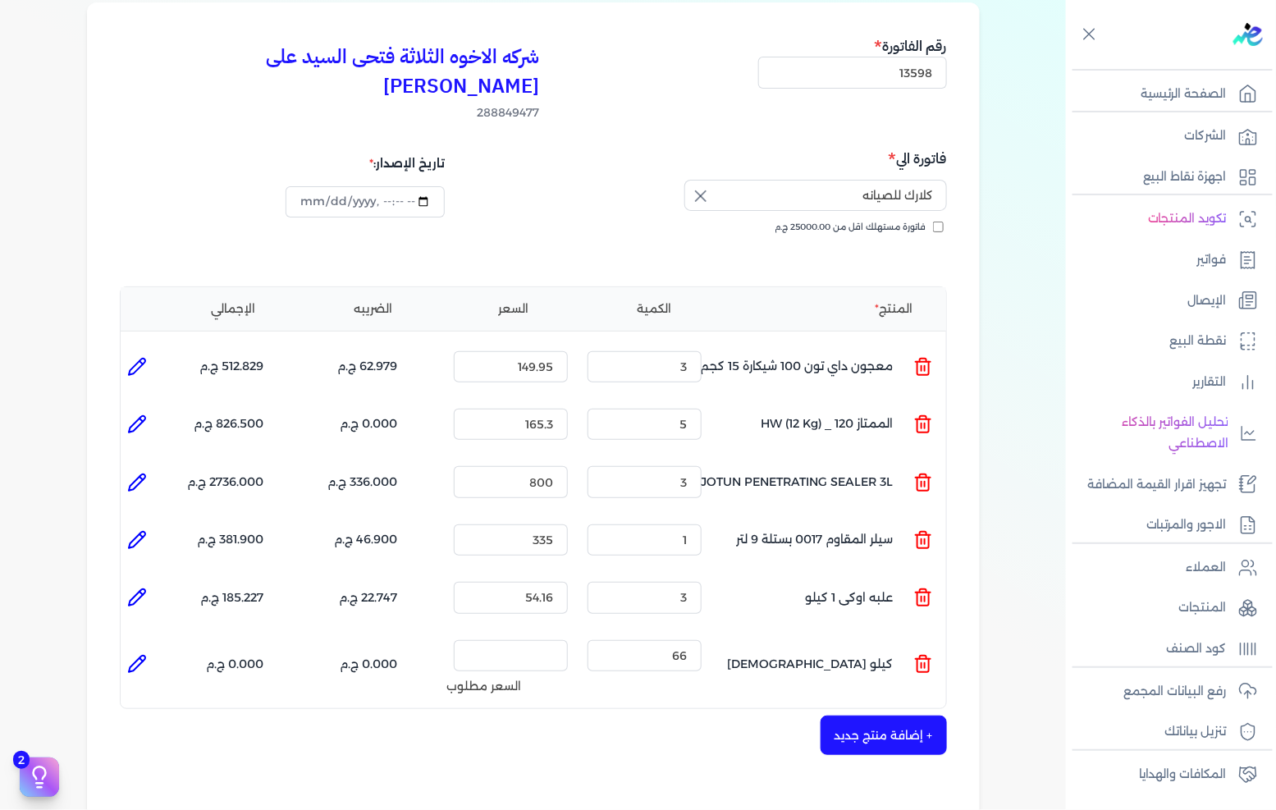
click at [157, 634] on li "الإجمالي : 0.000 ج.م" at bounding box center [208, 665] width 111 height 62
click at [151, 648] on li at bounding box center [137, 664] width 33 height 33
type input "كيلو [DEMOGRAPHIC_DATA]"
type input "66"
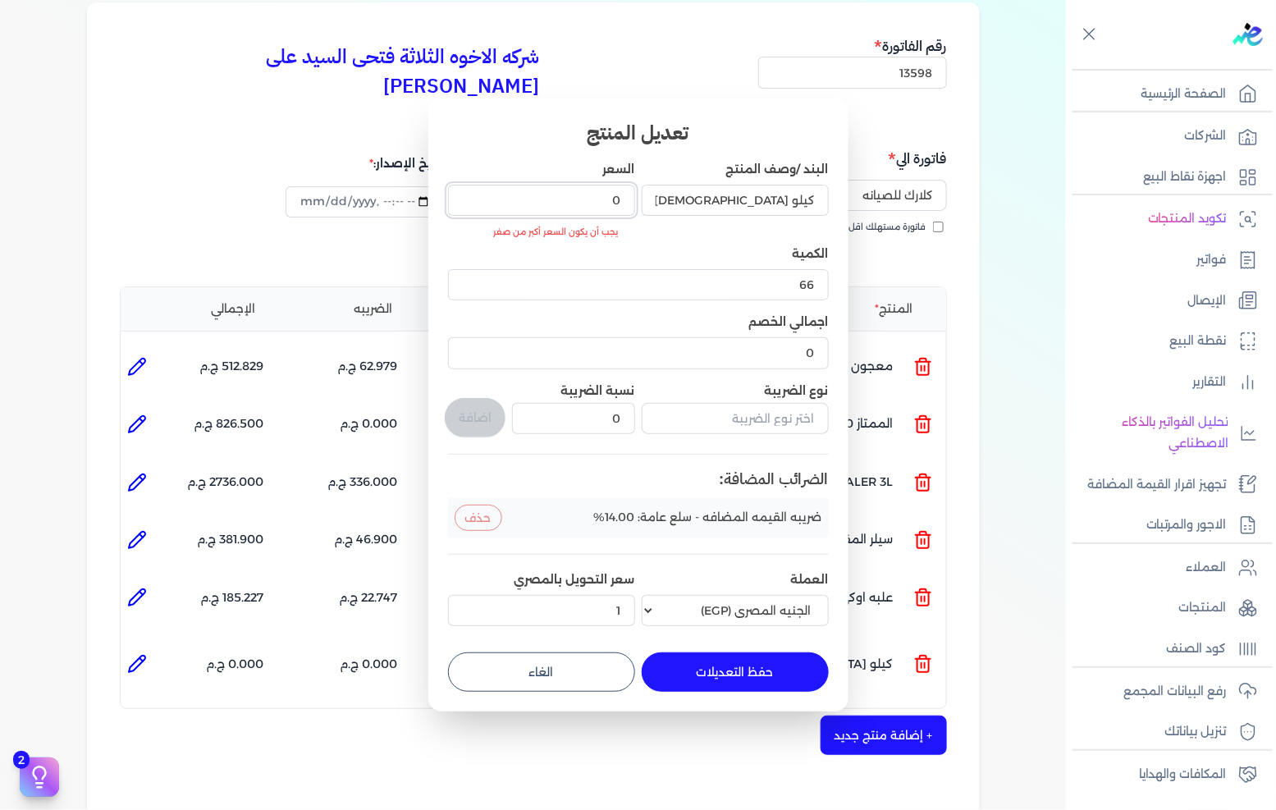
click at [587, 201] on input "0" at bounding box center [541, 200] width 187 height 31
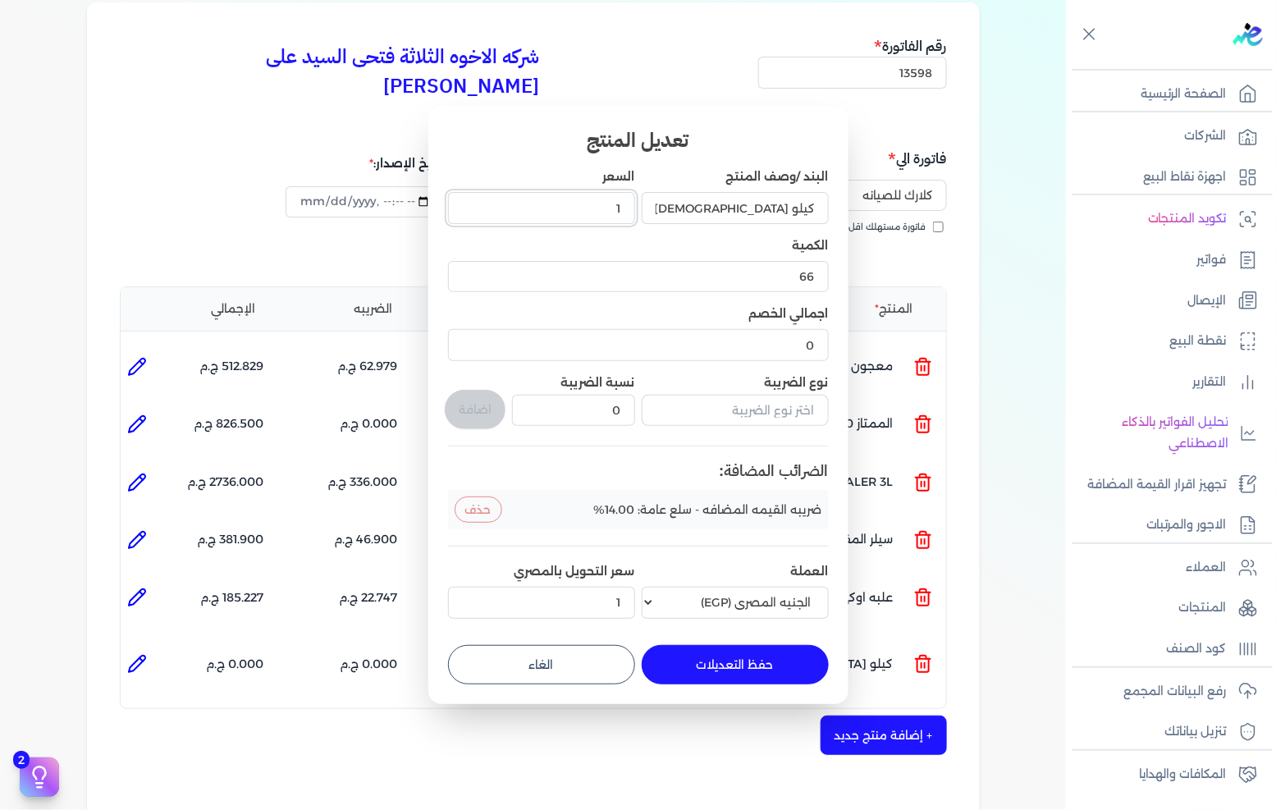
type input "18"
type input "18.5"
click at [731, 663] on button "حفظ التعديلات" at bounding box center [735, 664] width 187 height 39
type input "0"
type input "1"
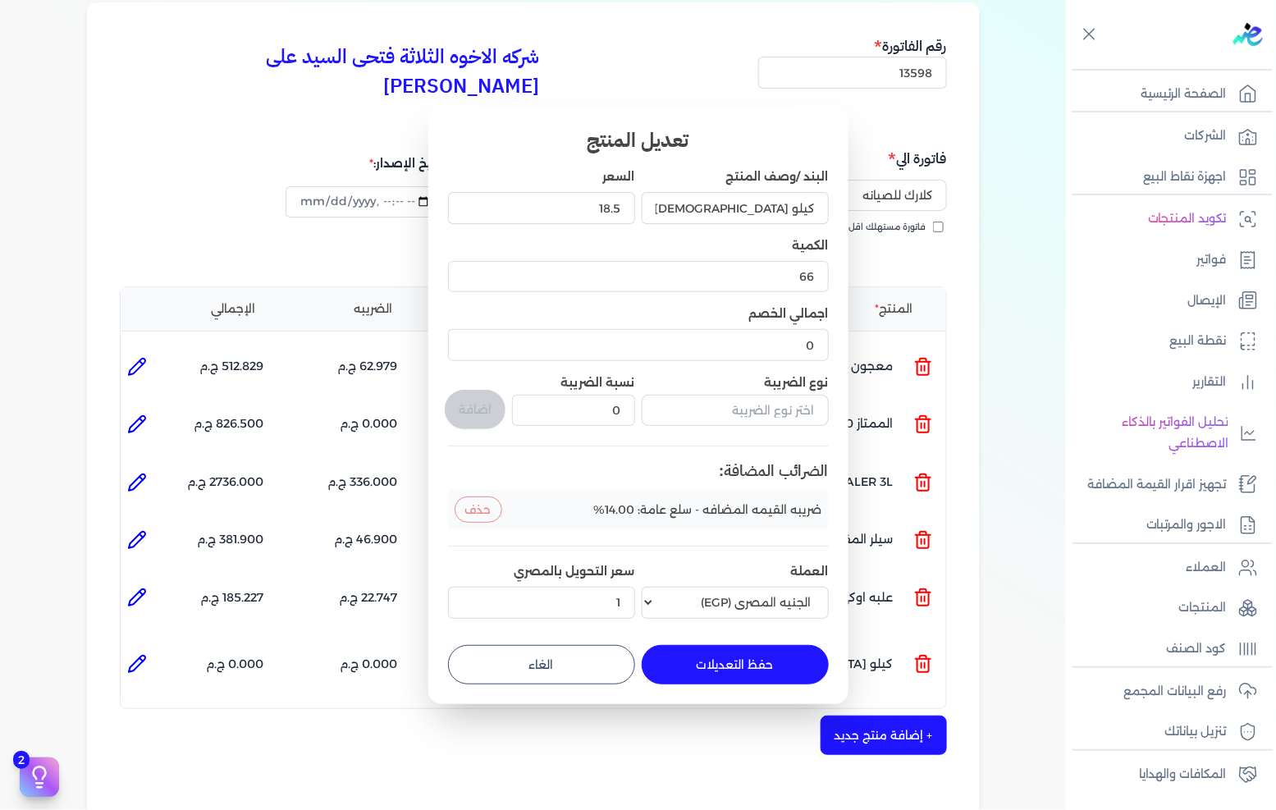
type input "18.5"
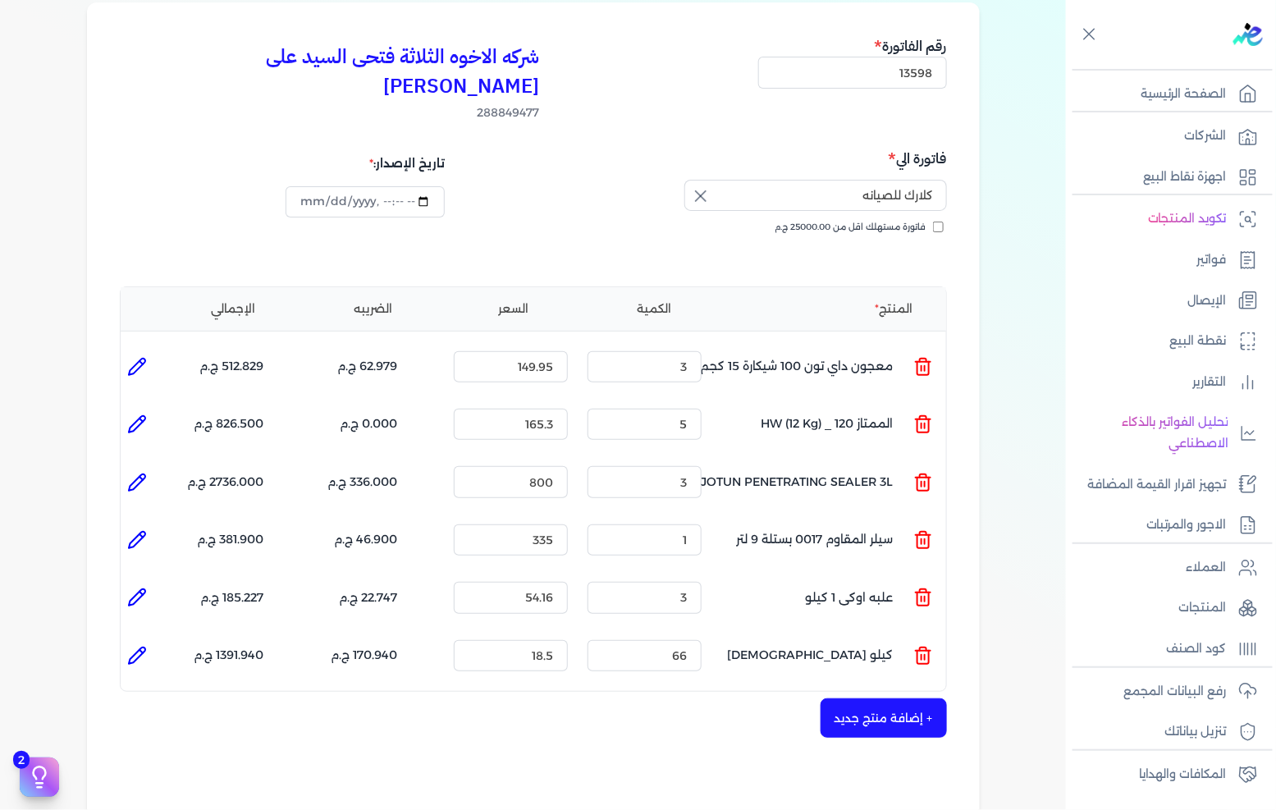
click at [845, 699] on button "+ إضافة منتج جديد" at bounding box center [884, 718] width 126 height 39
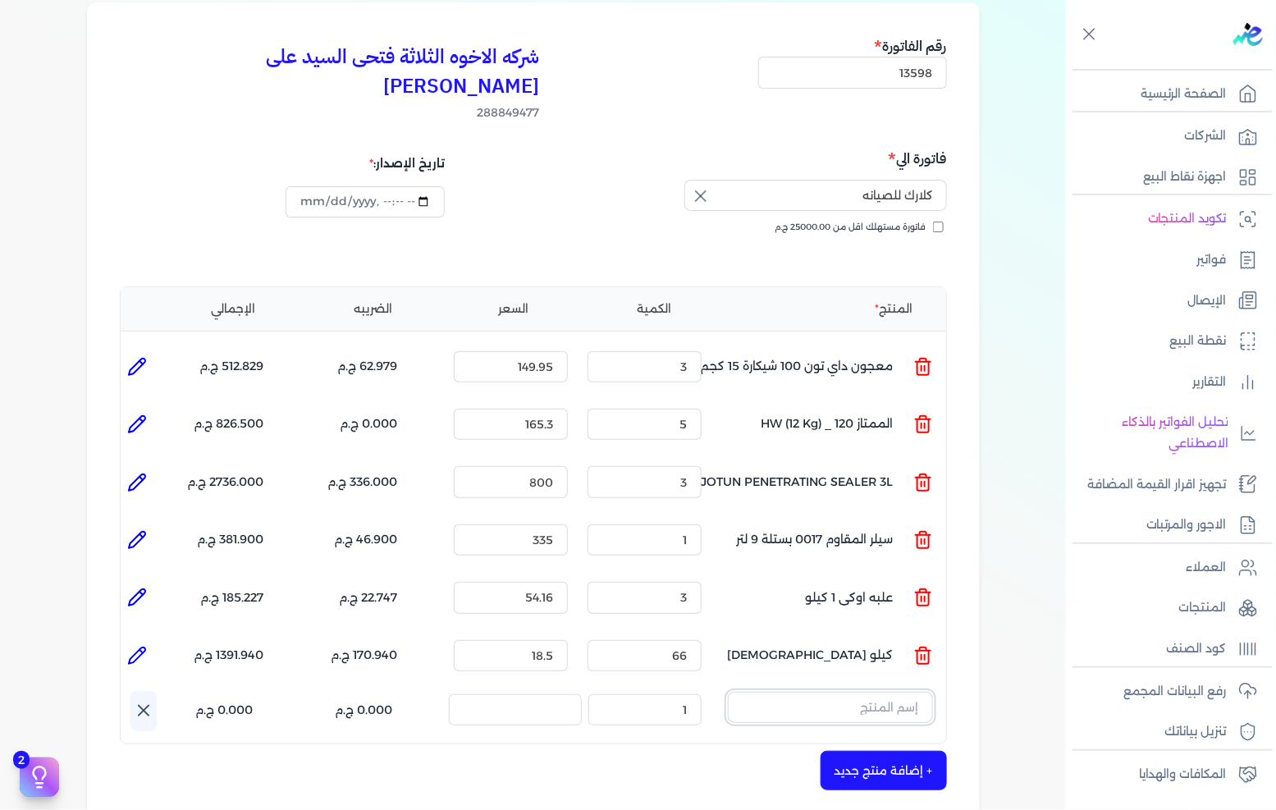
click at [863, 692] on input "text" at bounding box center [830, 707] width 205 height 31
type input "لزق"
click at [872, 799] on span "لزق [PERSON_NAME] 2 بوصه" at bounding box center [820, 806] width 200 height 15
click at [658, 698] on input "1" at bounding box center [645, 713] width 114 height 31
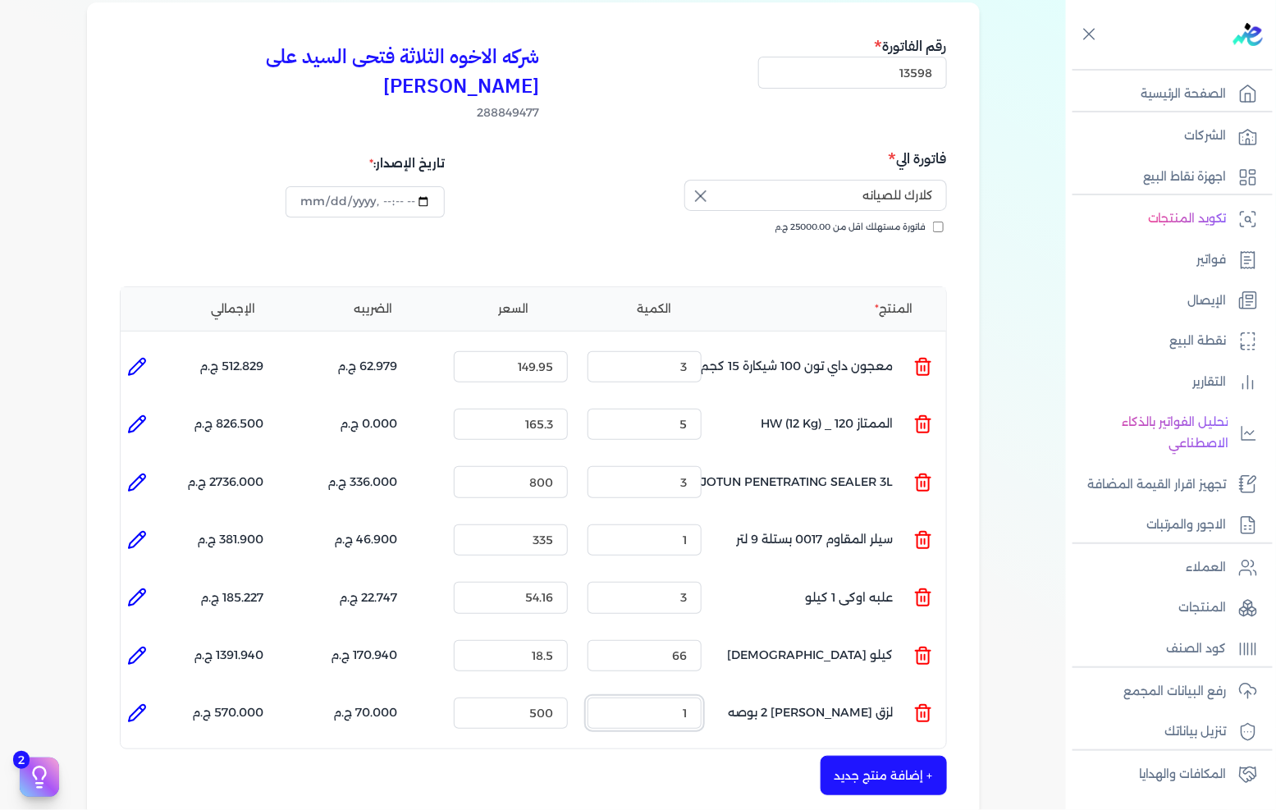
click at [658, 698] on input "1" at bounding box center [645, 713] width 114 height 31
type input "3"
click at [914, 756] on button "+ إضافة منتج جديد" at bounding box center [884, 775] width 126 height 39
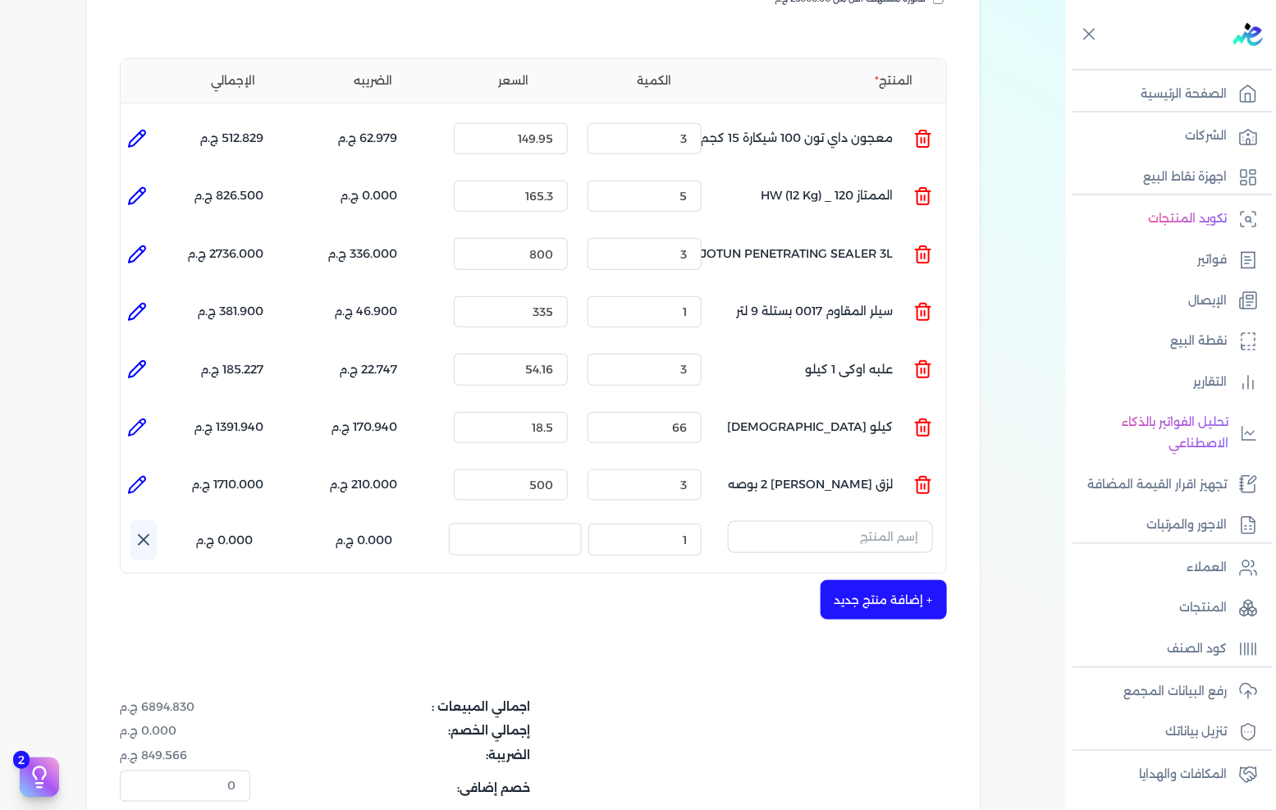
scroll to position [409, 0]
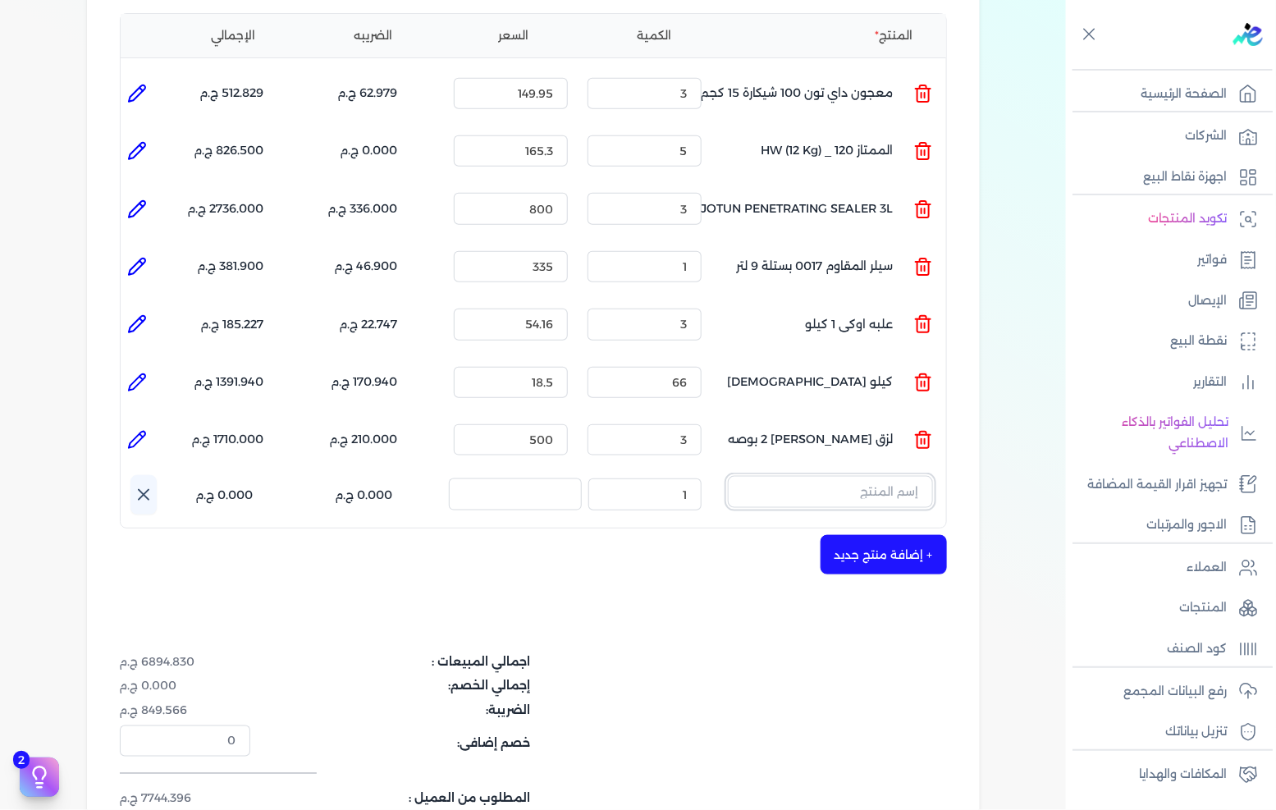
click at [896, 476] on input "text" at bounding box center [830, 491] width 205 height 31
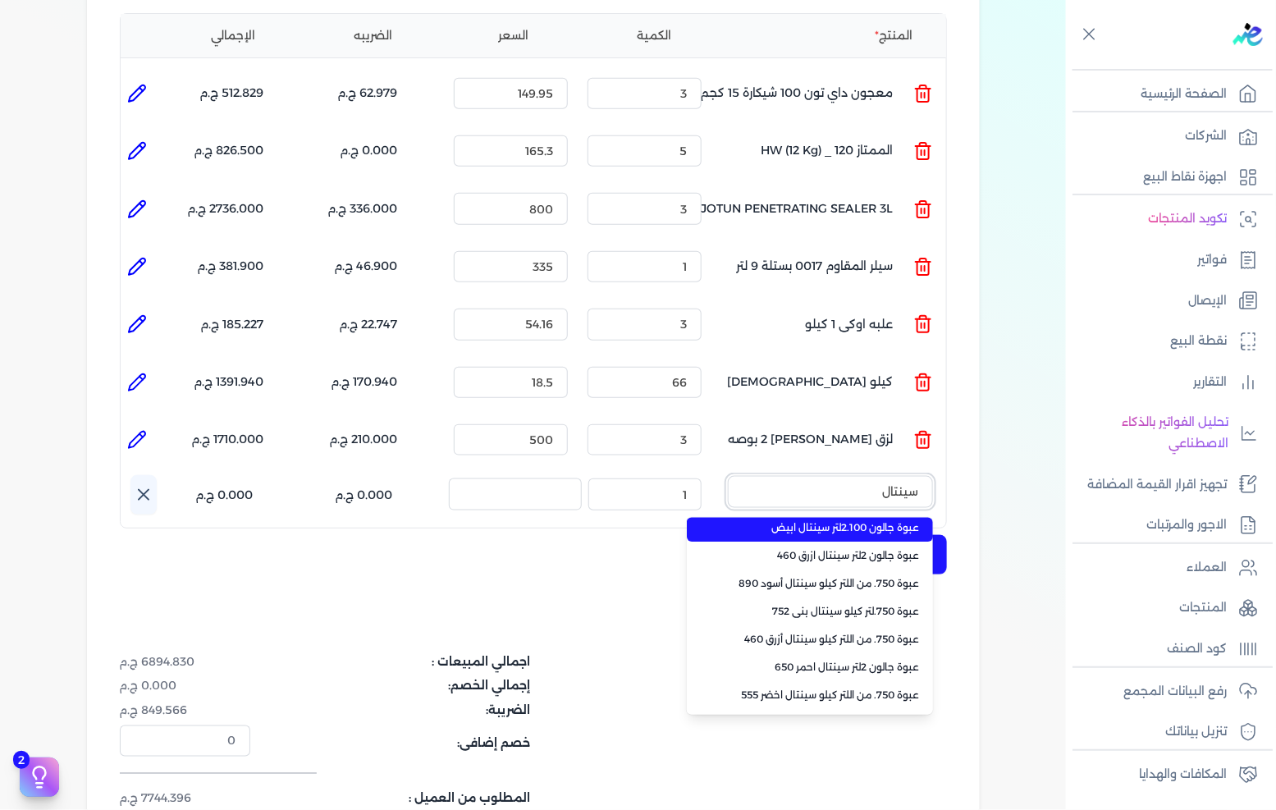
scroll to position [182, 0]
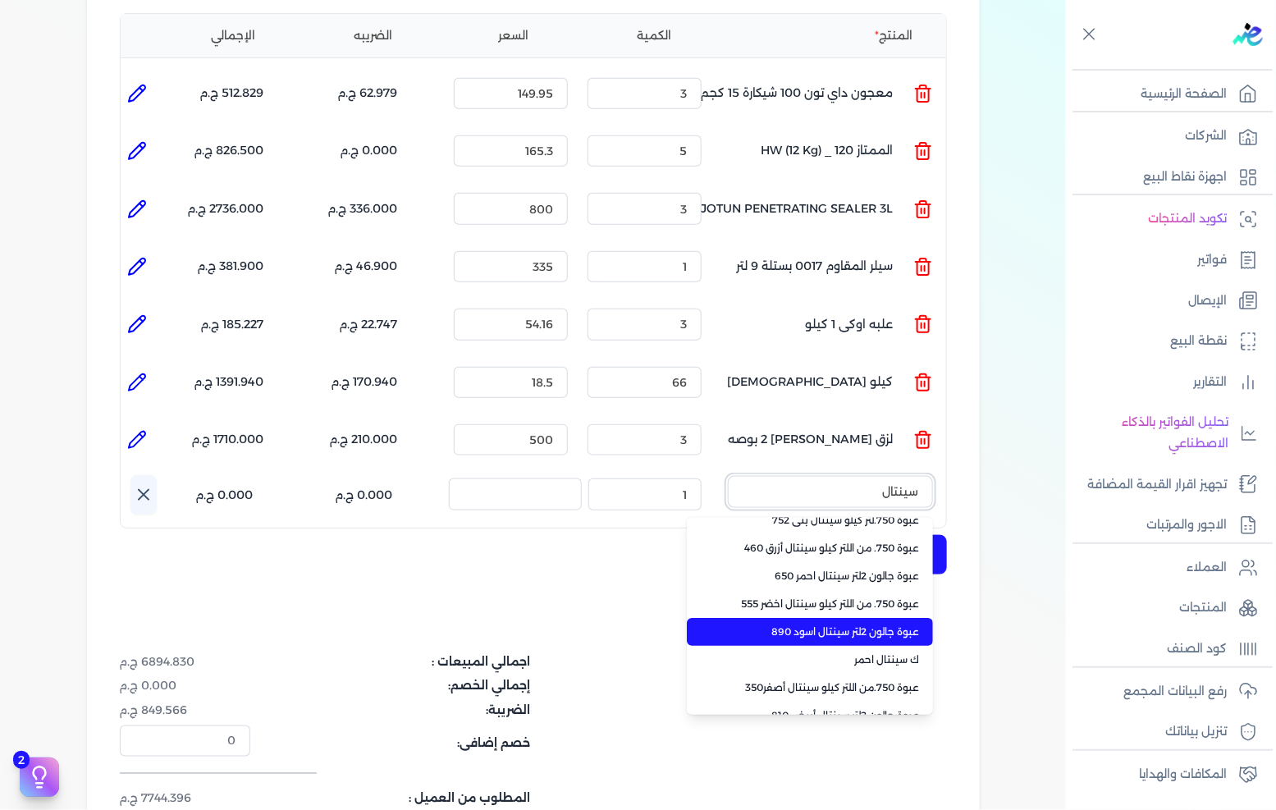
type input "سينتال"
click at [872, 625] on span "عبوة جالون 2لتر سينتال اسود 890" at bounding box center [820, 632] width 200 height 15
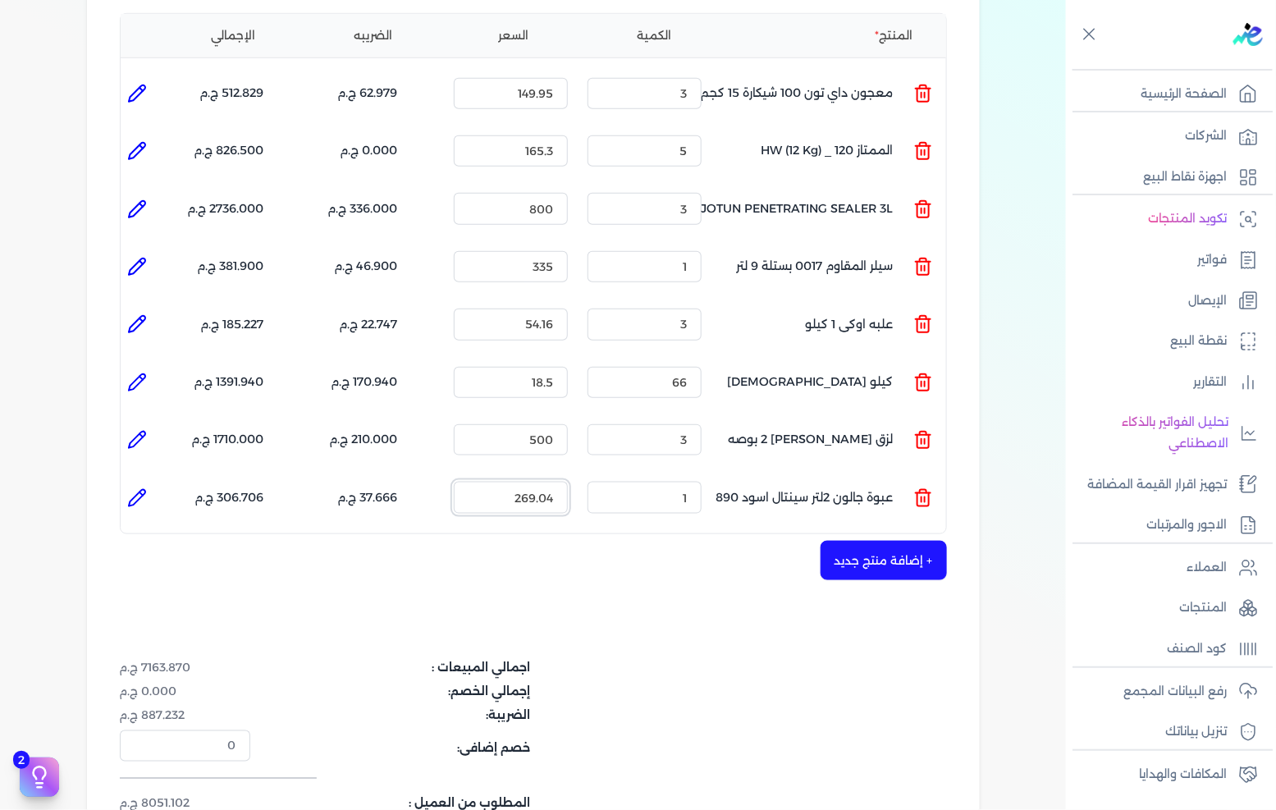
click at [561, 482] on input "269.04" at bounding box center [511, 497] width 114 height 31
type input "290"
click at [857, 541] on button "+ إضافة منتج جديد" at bounding box center [884, 560] width 126 height 39
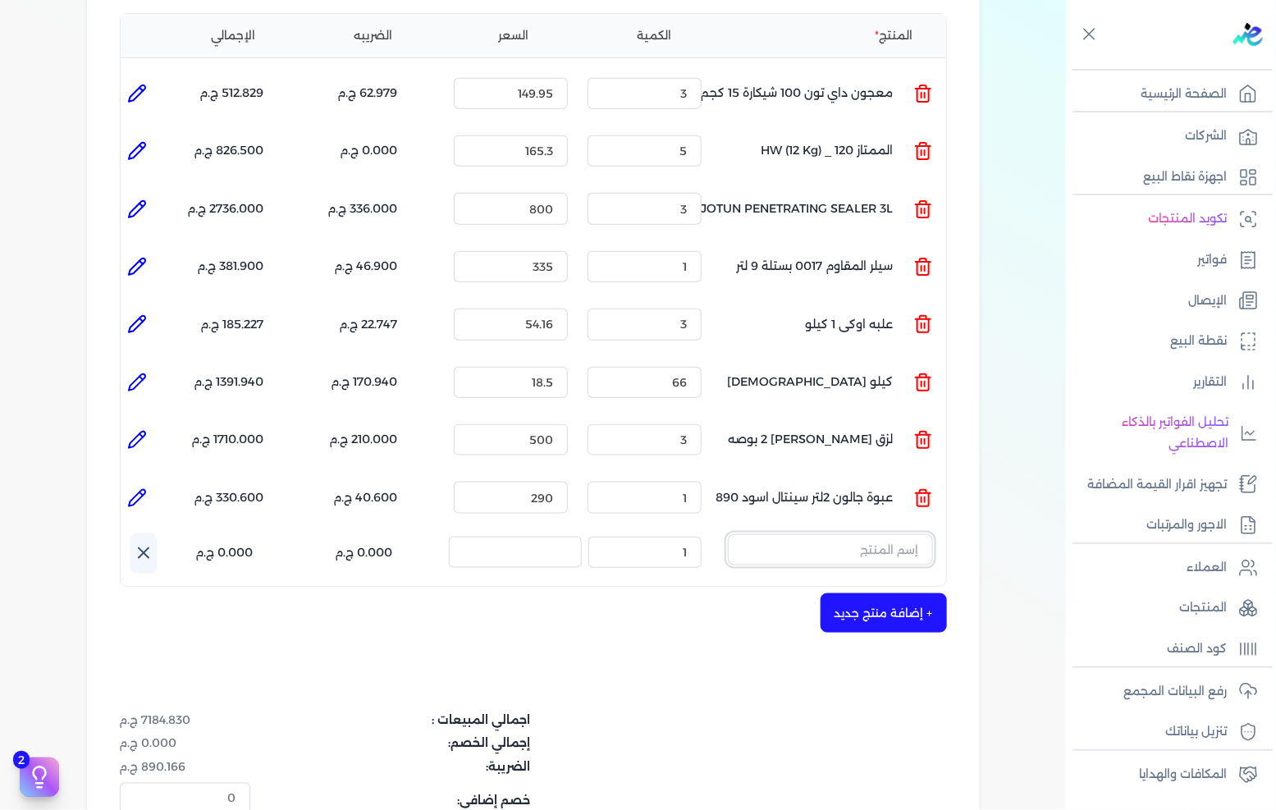
click at [866, 534] on input "text" at bounding box center [830, 549] width 205 height 31
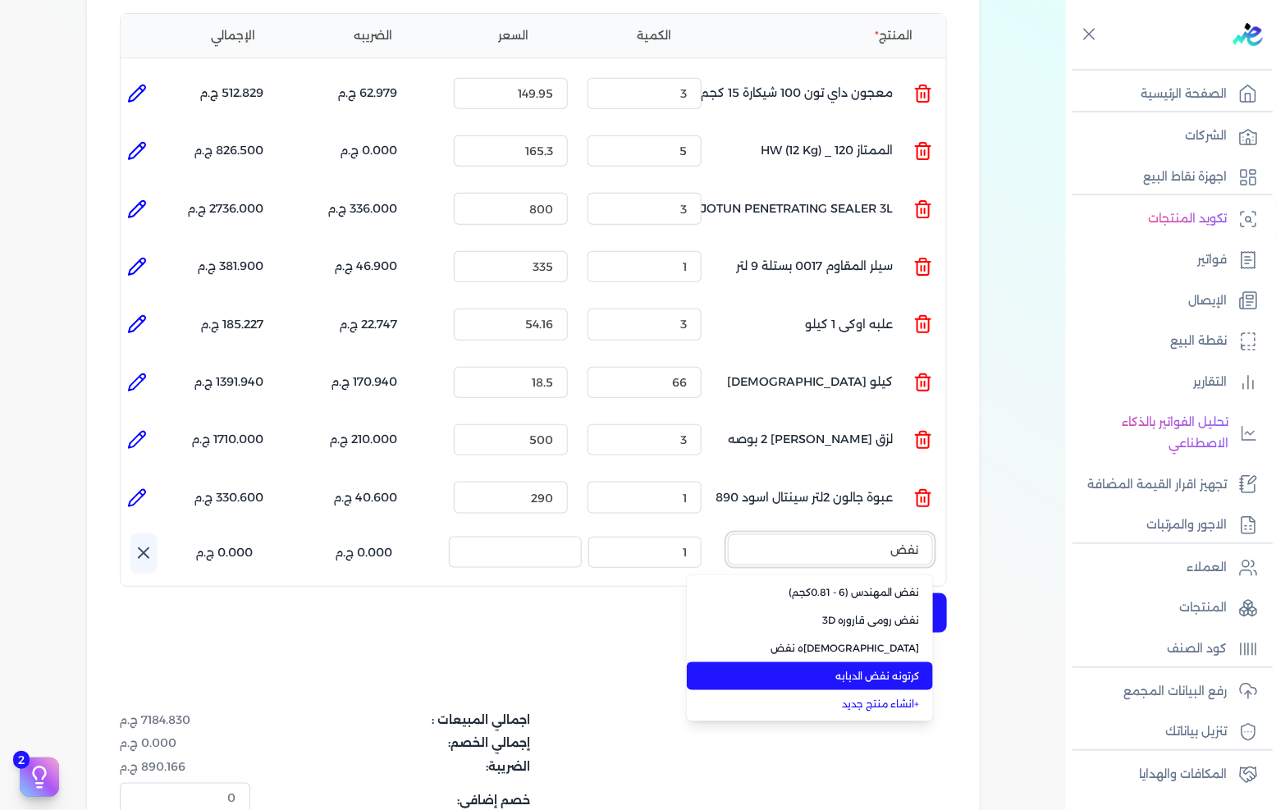
type input "نفض"
click at [857, 662] on li "كرتونه نفض الدبابه" at bounding box center [810, 676] width 246 height 28
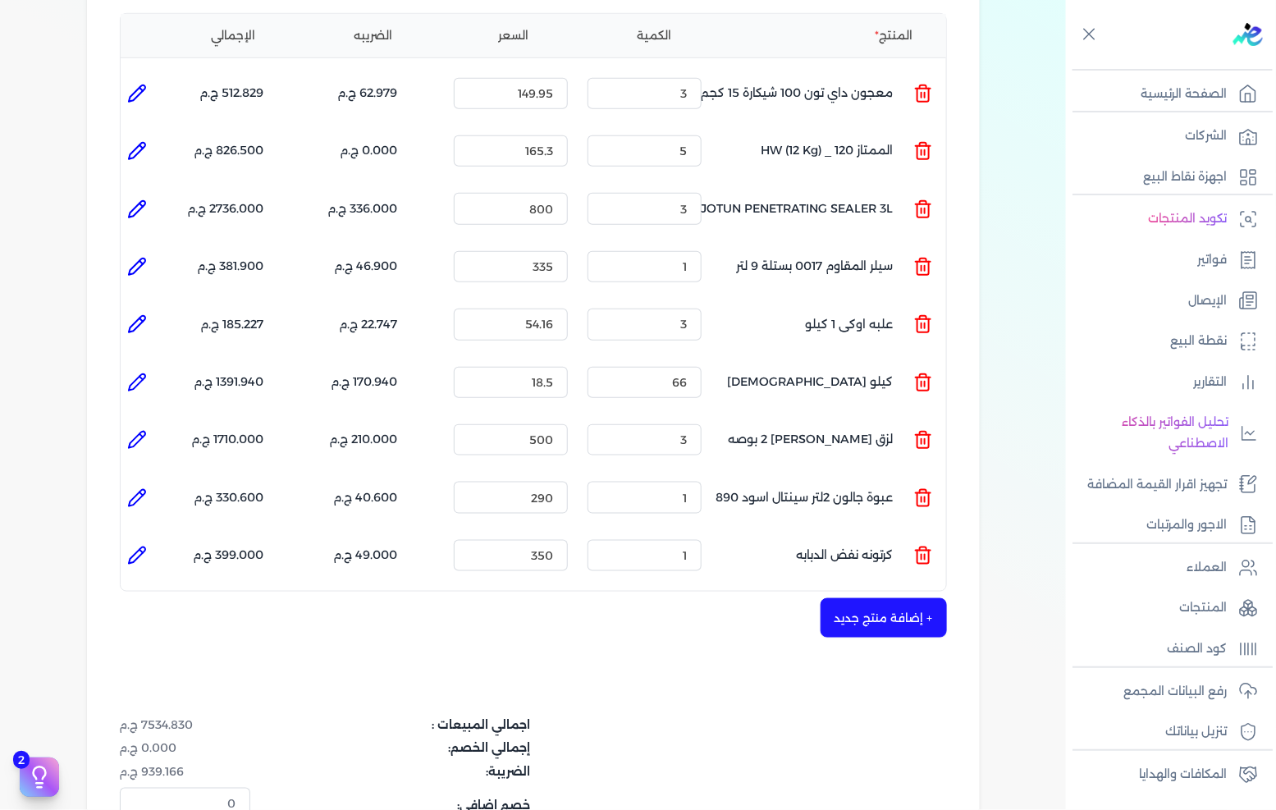
click at [135, 546] on icon at bounding box center [137, 556] width 20 height 20
type input "كرتونه نفض الدبابه"
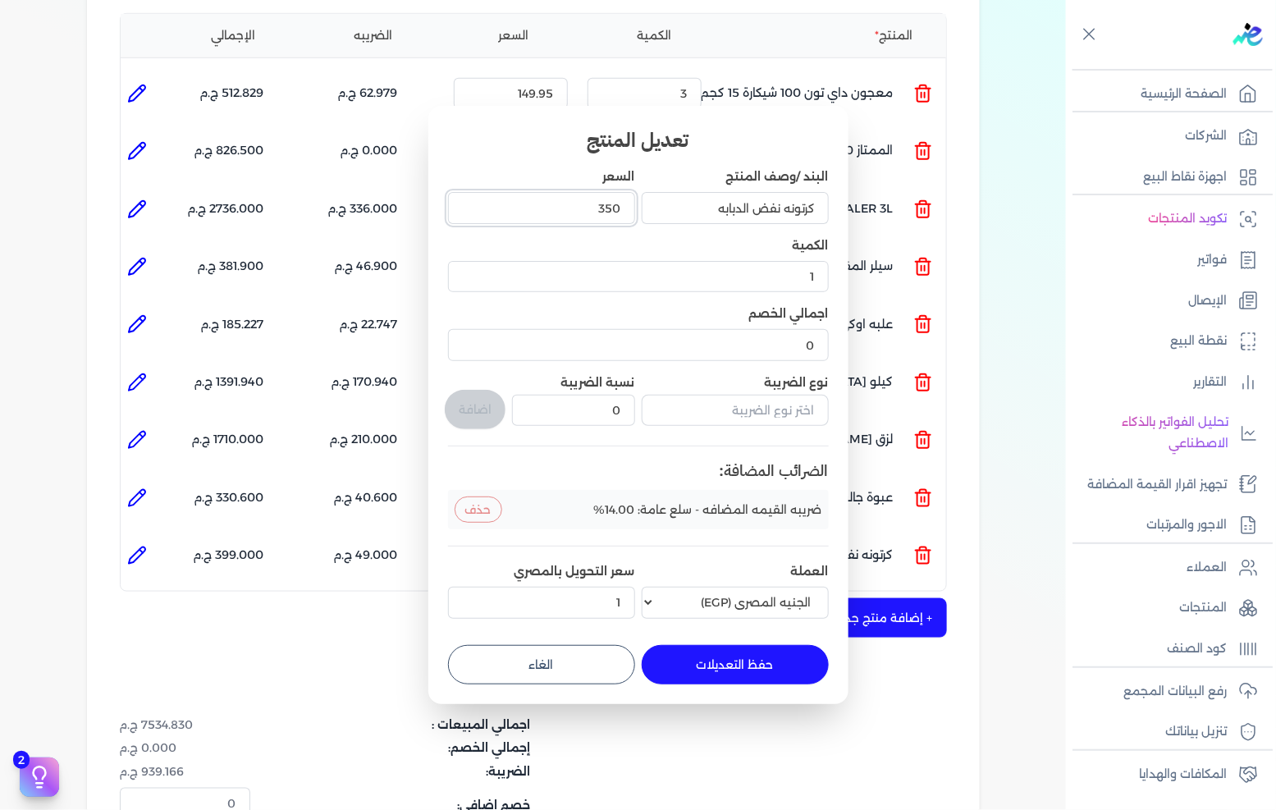
click at [604, 210] on input "350" at bounding box center [541, 207] width 187 height 31
click at [604, 209] on input "350" at bounding box center [541, 207] width 187 height 31
type input "53"
type input "53.33"
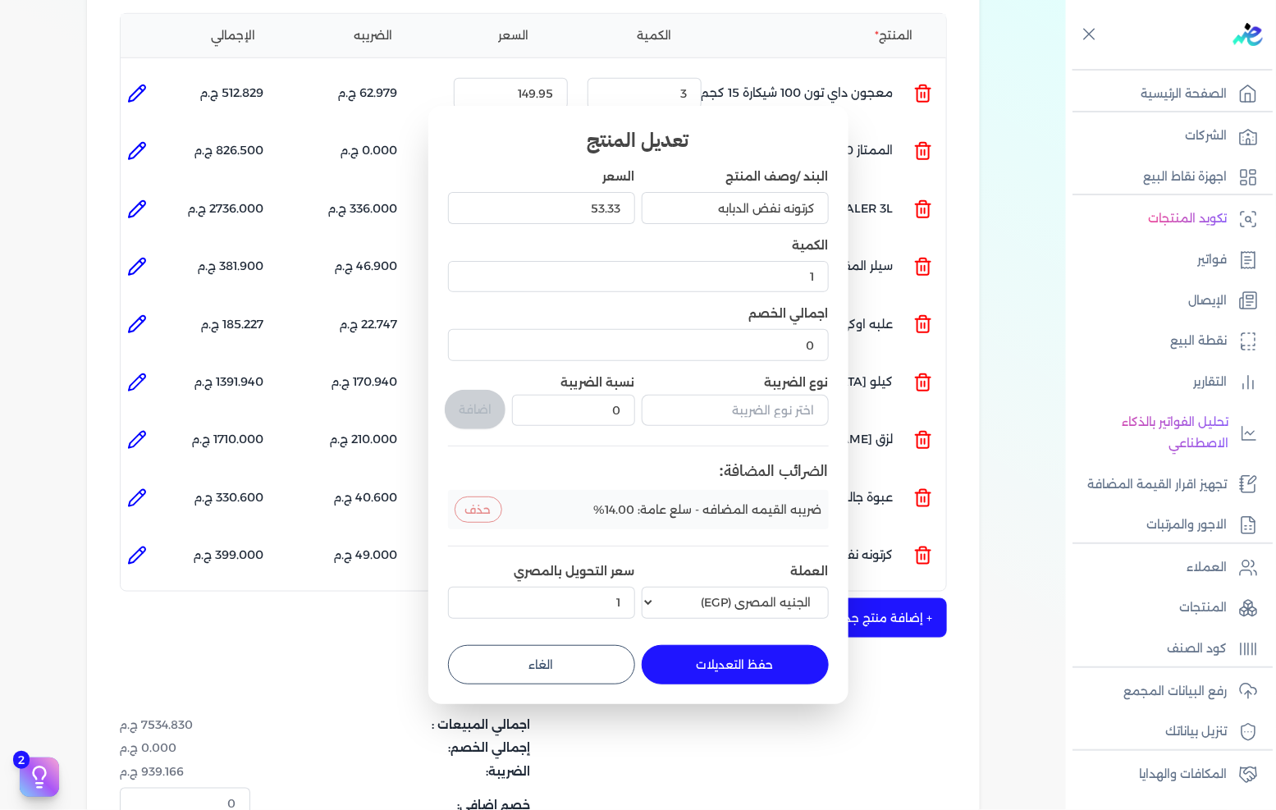
click at [727, 657] on button "حفظ التعديلات" at bounding box center [735, 664] width 187 height 39
type input "0"
type input "53.33"
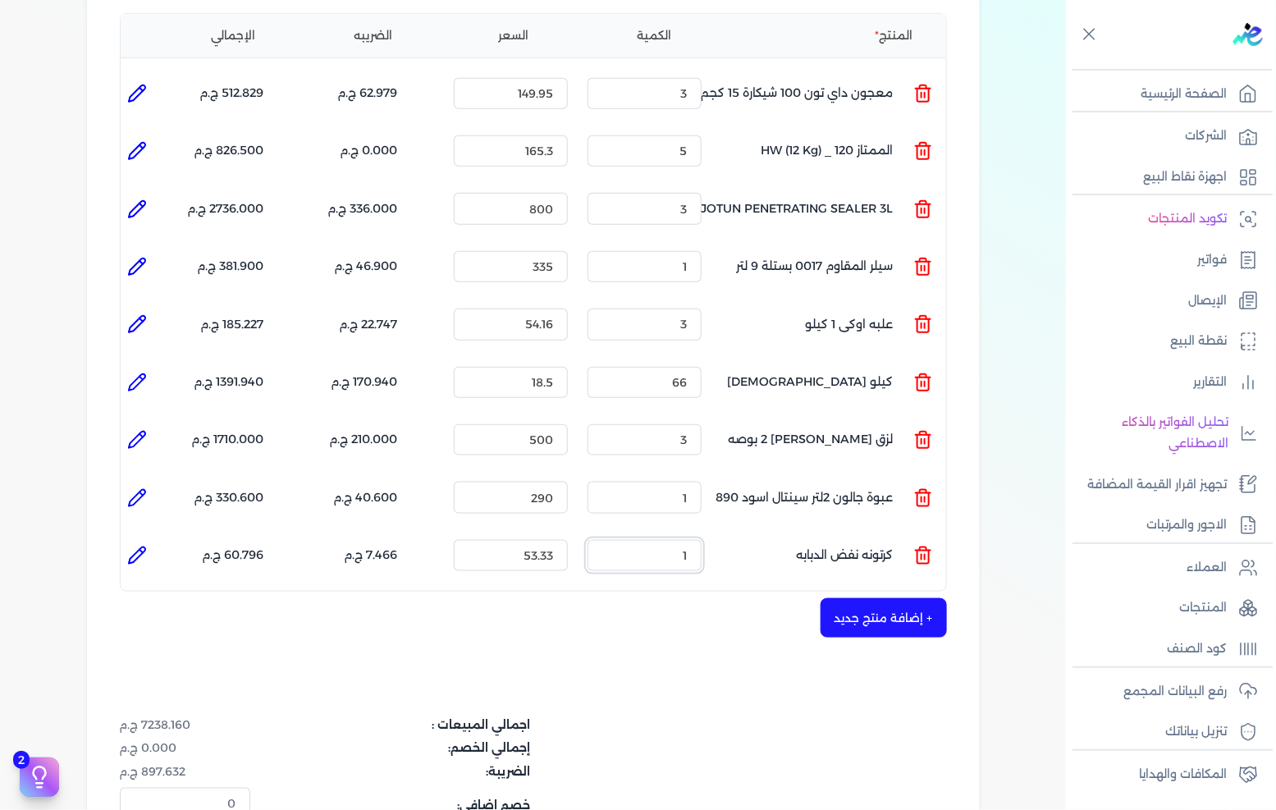
click at [660, 540] on input "1" at bounding box center [645, 555] width 114 height 31
type input "4"
click at [136, 546] on icon at bounding box center [137, 556] width 20 height 20
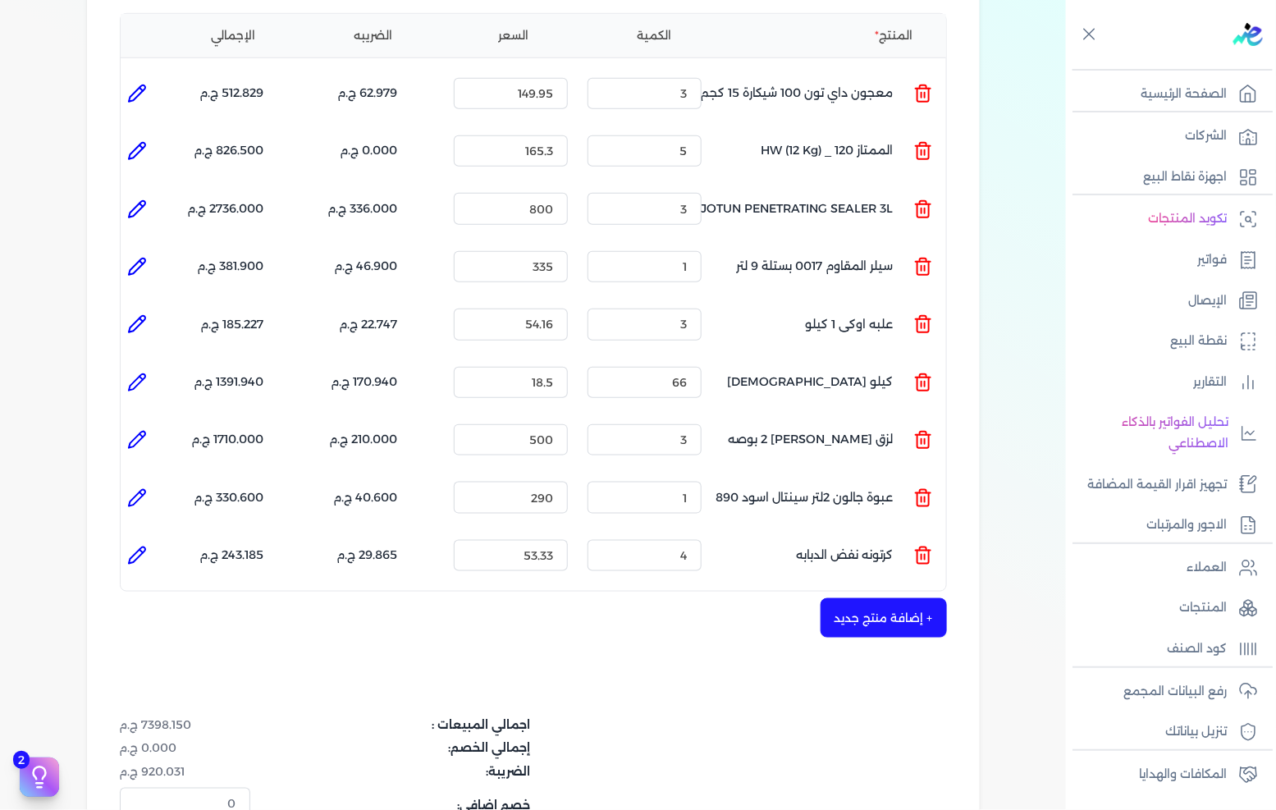
type input "كرتونه نفض الدبابه"
type input "53.33"
type input "4"
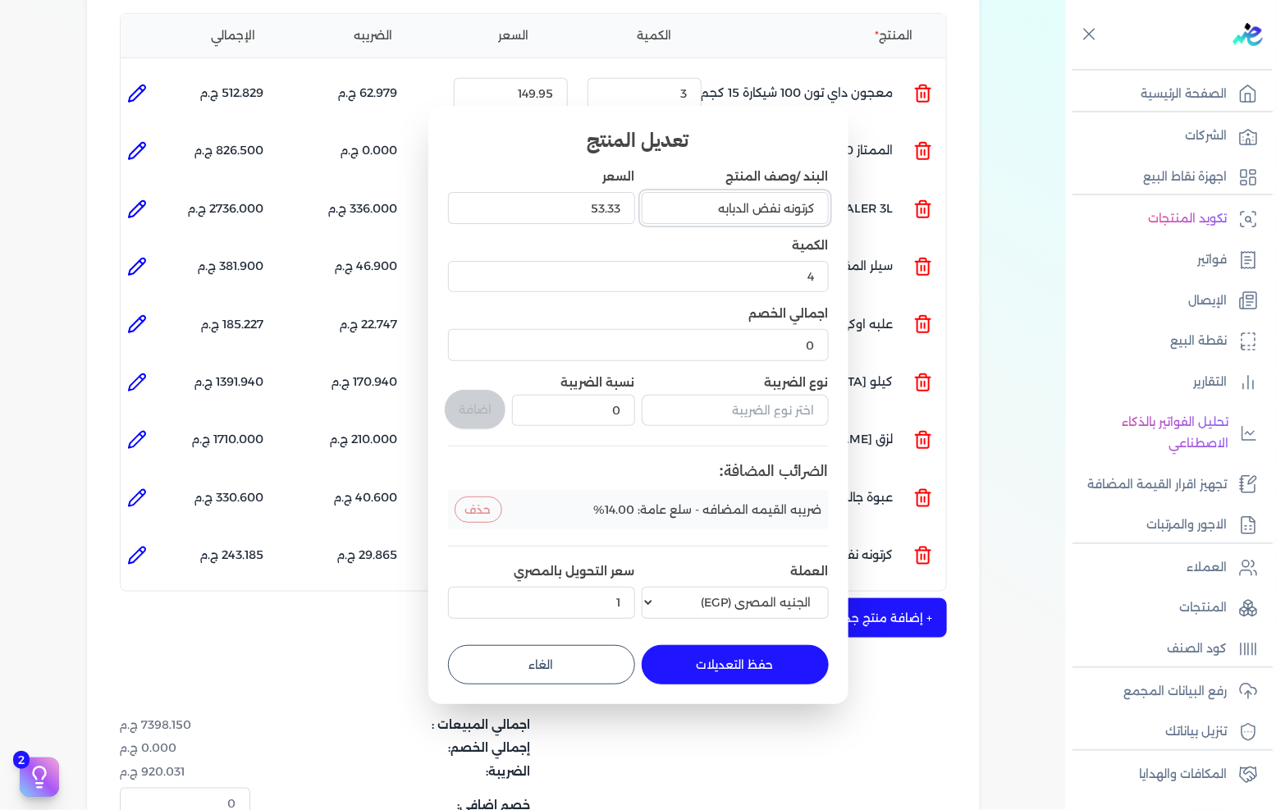
drag, startPoint x: 783, startPoint y: 205, endPoint x: 940, endPoint y: 198, distance: 156.9
click at [932, 201] on dialog "تعديل المنتج البند /وصف المنتج كرتونه نفض الدبابه السعر 53.33 الكمية 4 اجمالي ا…" at bounding box center [638, 405] width 1276 height 810
type input "نفض الدبابه"
click at [770, 658] on button "حفظ التعديلات" at bounding box center [735, 664] width 187 height 39
type input "0"
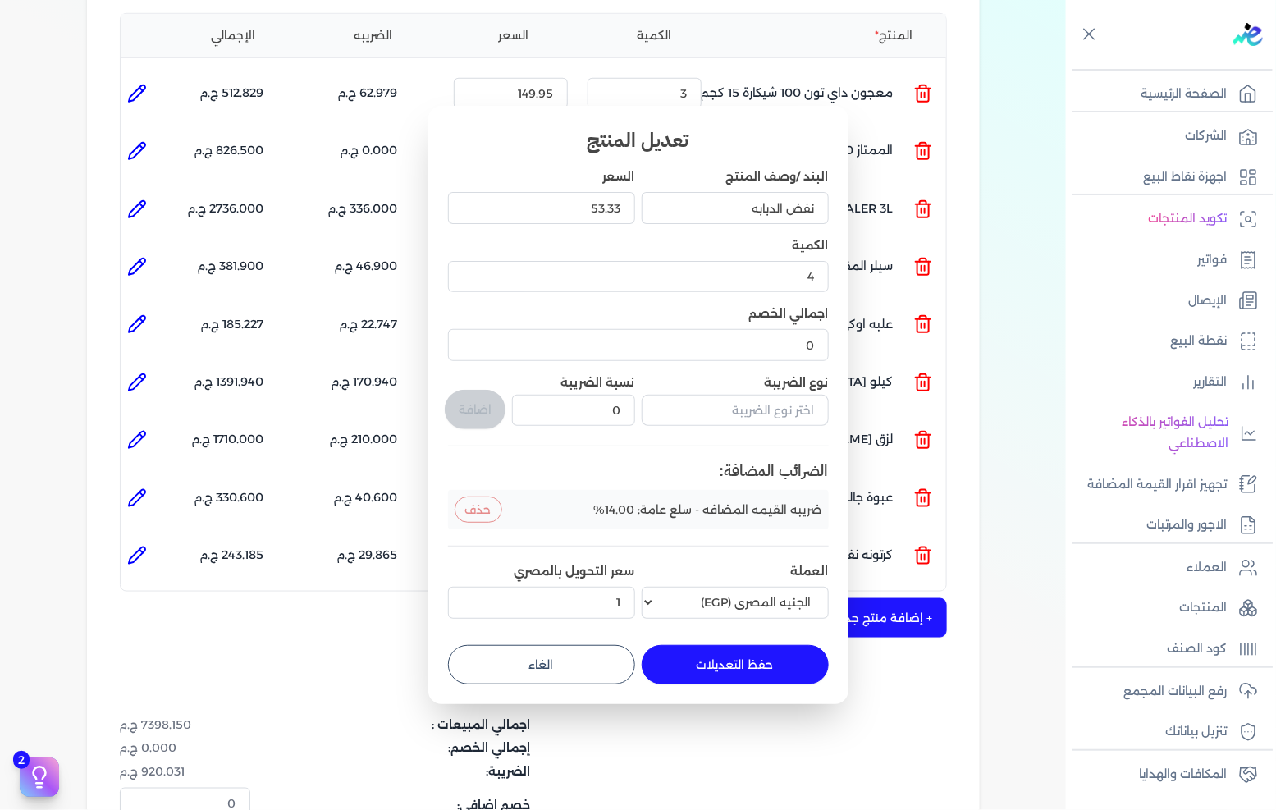
type input "1"
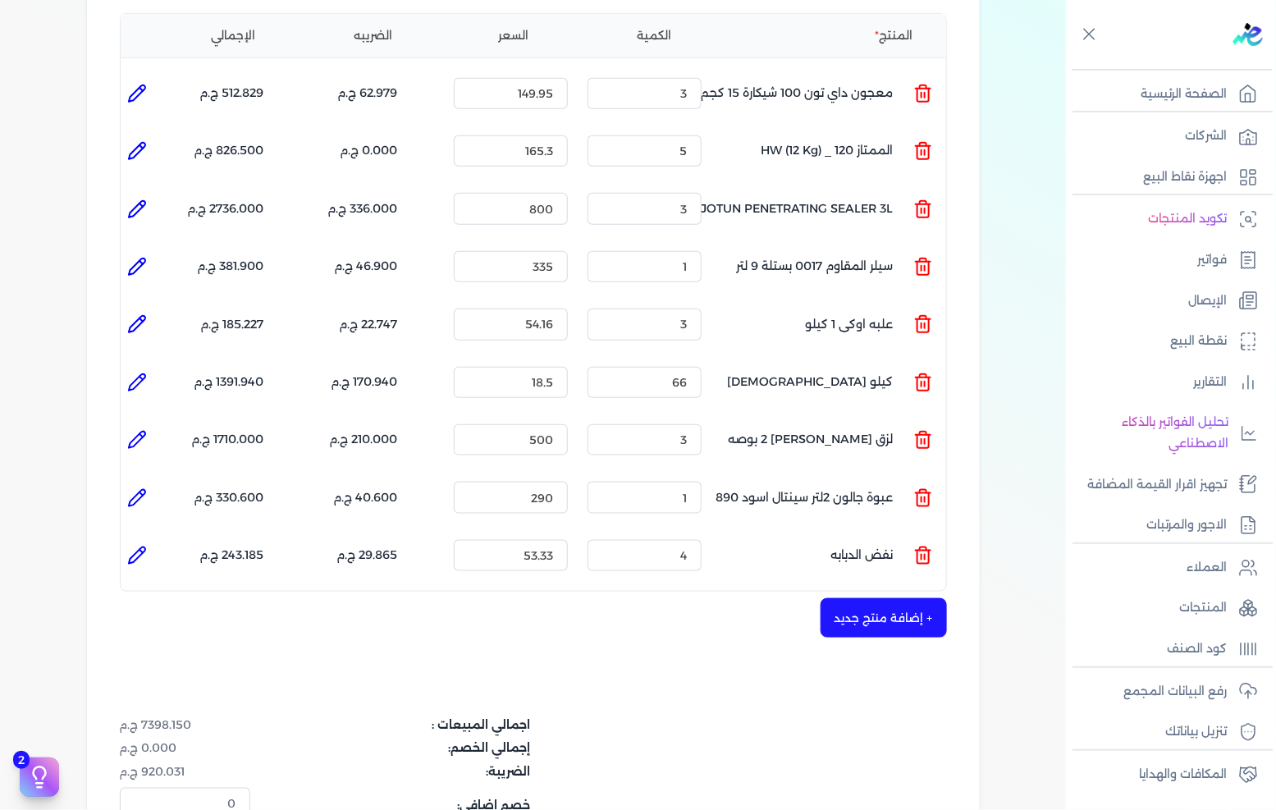
click at [884, 599] on button "+ إضافة منتج جديد" at bounding box center [884, 617] width 126 height 39
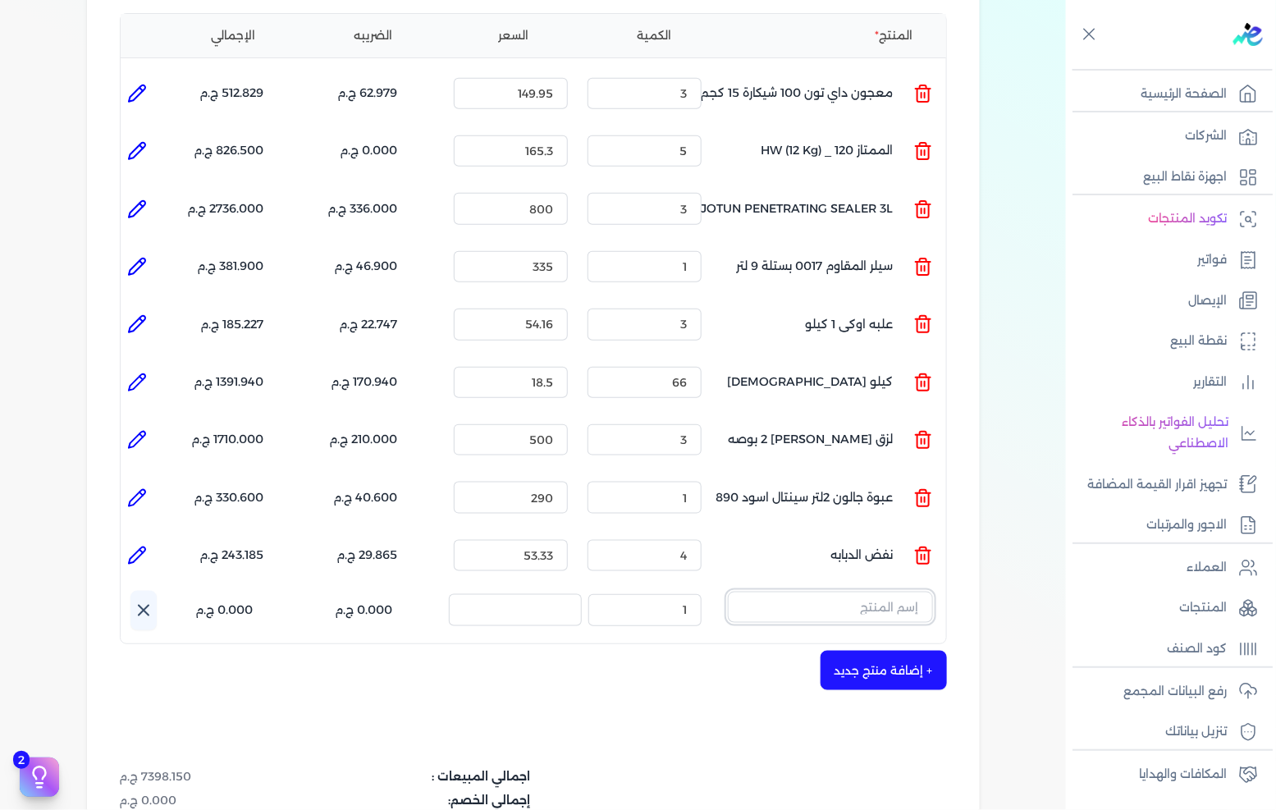
click at [879, 592] on input "text" at bounding box center [830, 607] width 205 height 31
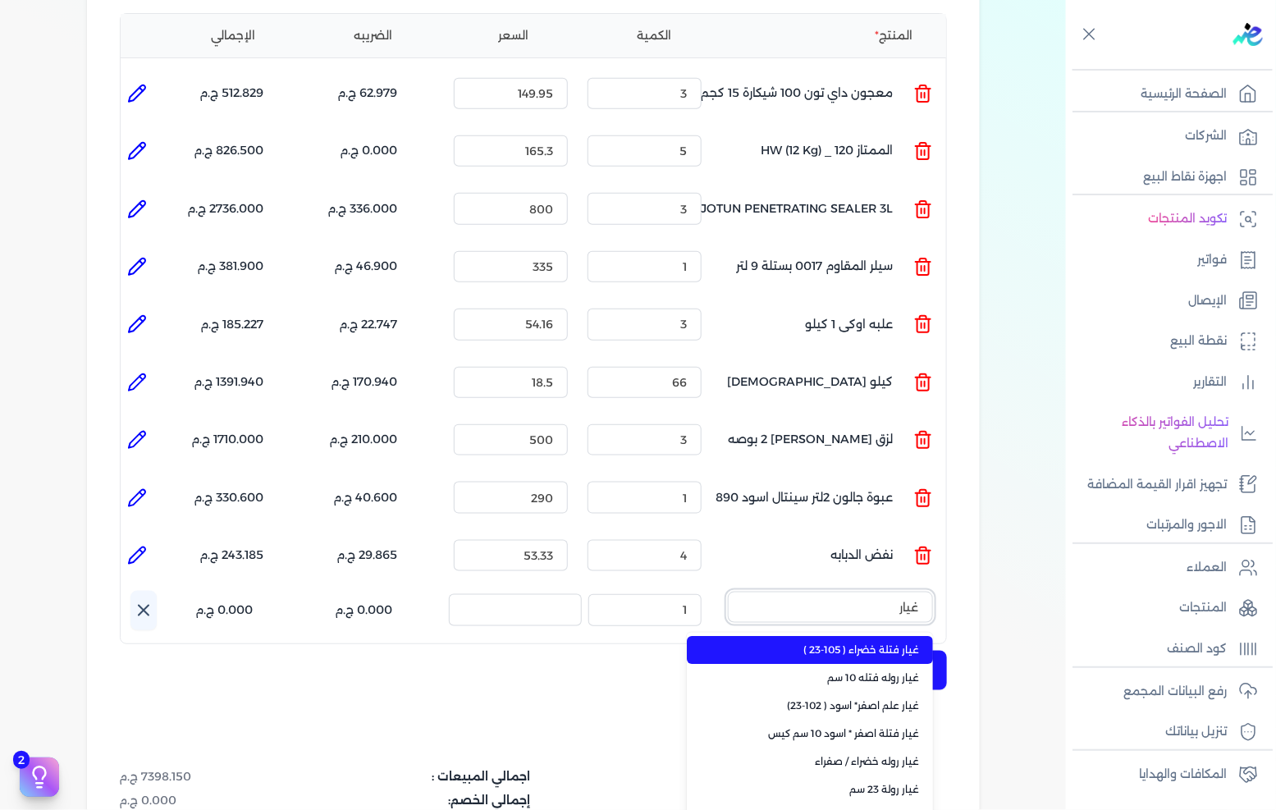
click at [728, 592] on button "غيار" at bounding box center [830, 611] width 205 height 38
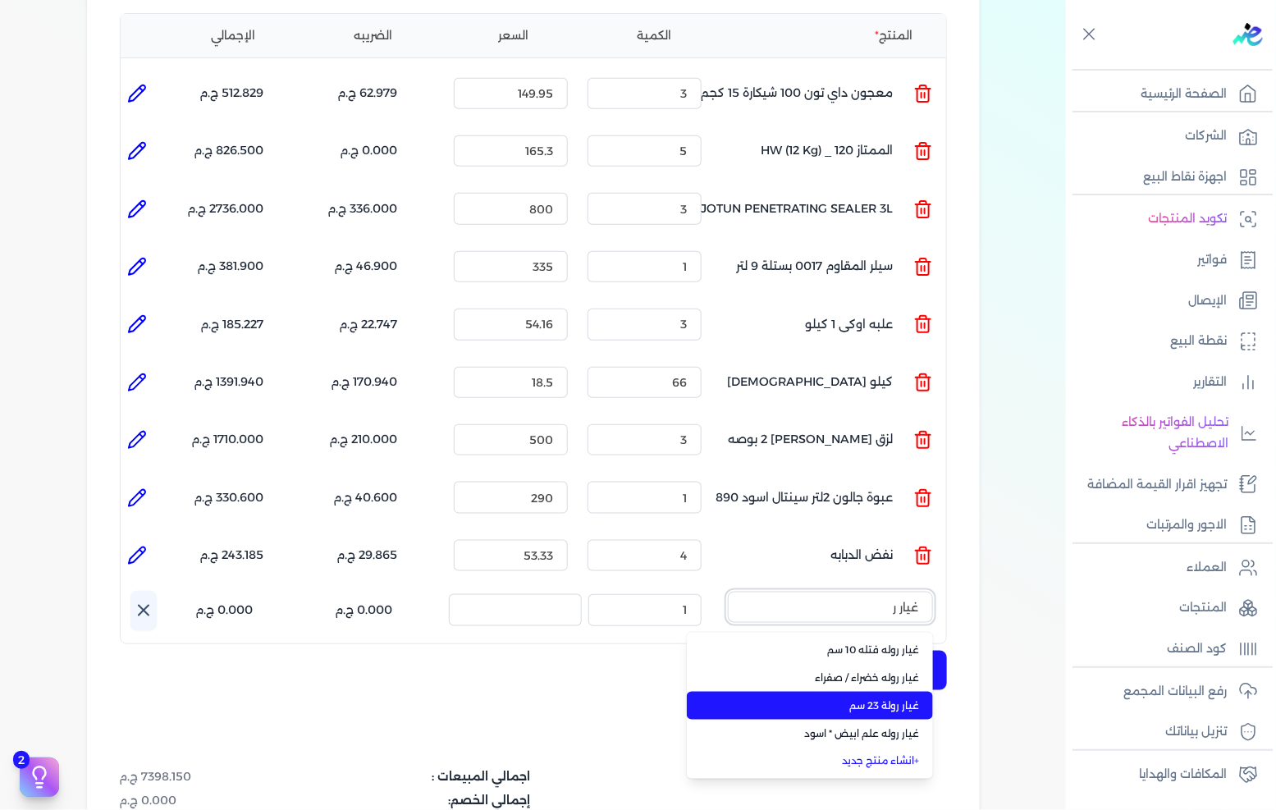
type input "غيار ر"
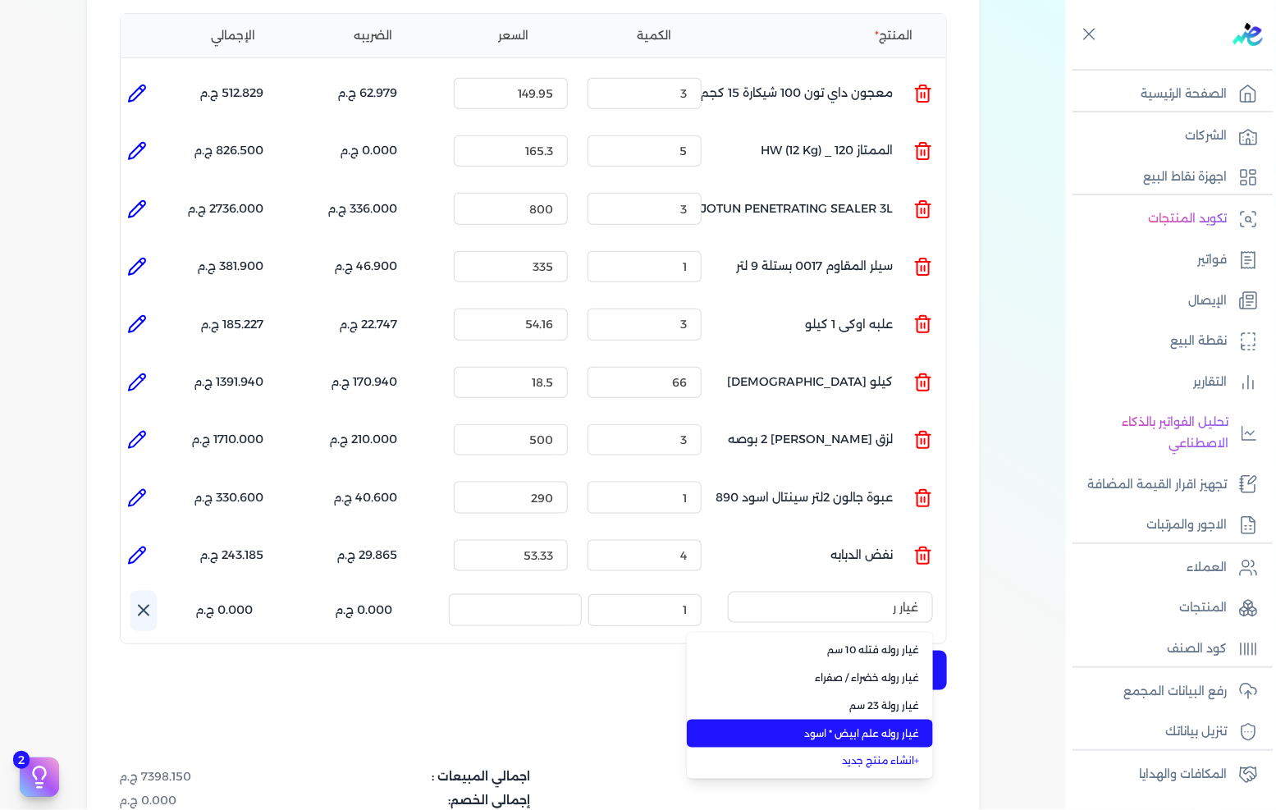
click at [841, 726] on span "غيار روله علم ابيض * اسود" at bounding box center [820, 733] width 200 height 15
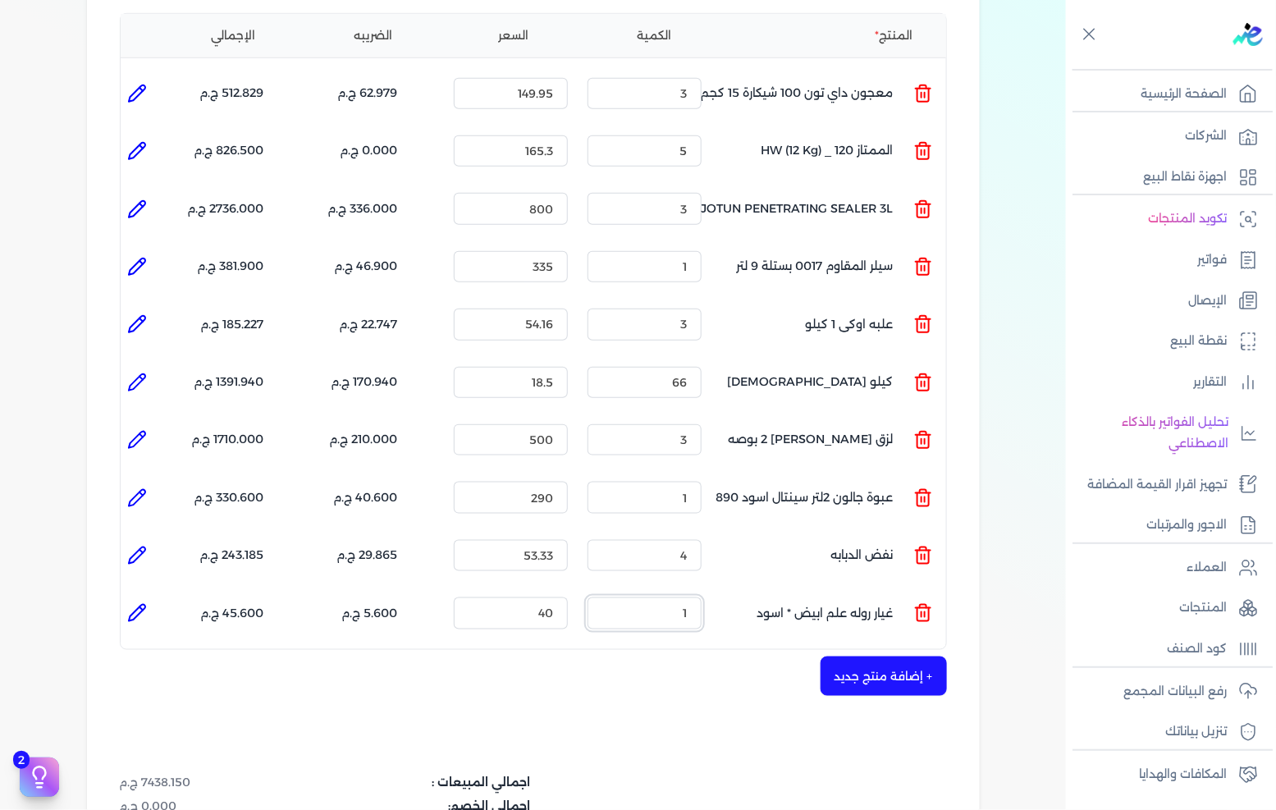
click at [661, 598] on input "1" at bounding box center [645, 613] width 114 height 31
type input "6"
click at [890, 657] on button "+ إضافة منتج جديد" at bounding box center [884, 676] width 126 height 39
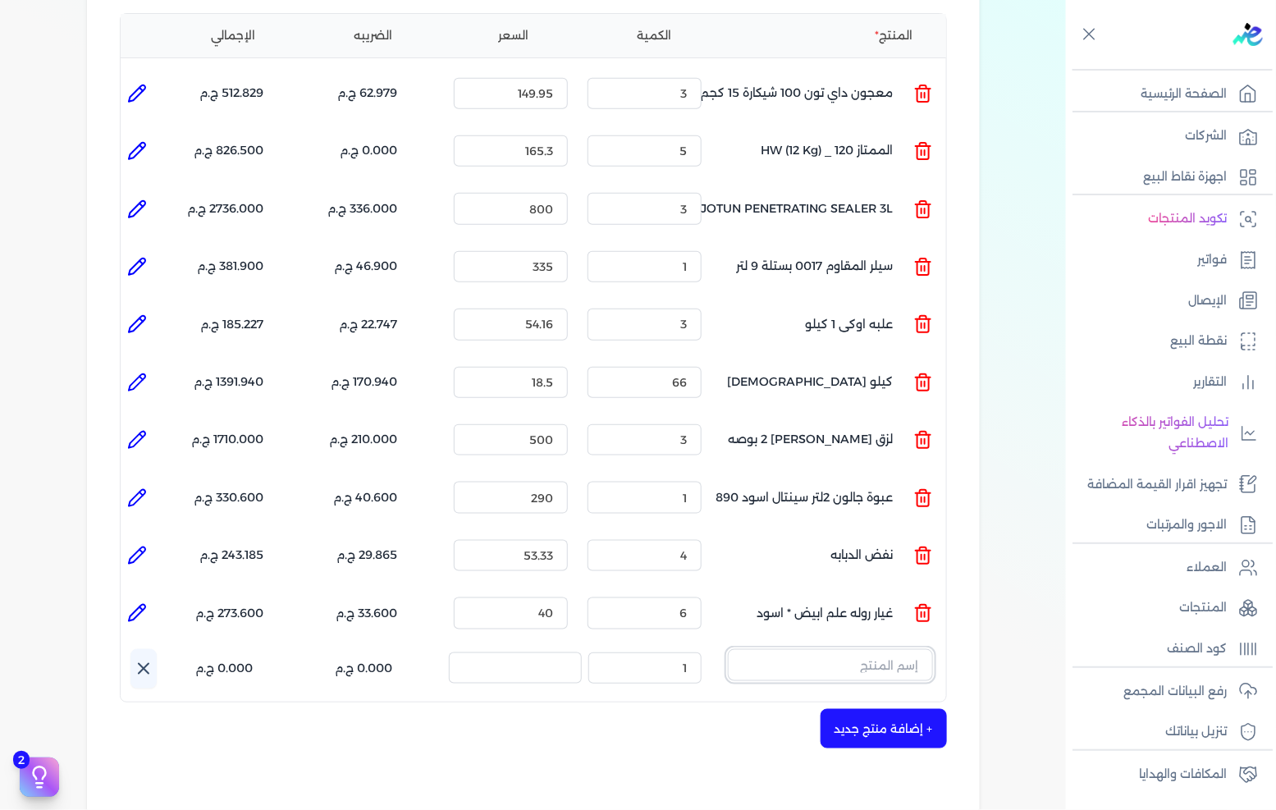
click at [890, 649] on input "text" at bounding box center [830, 664] width 205 height 31
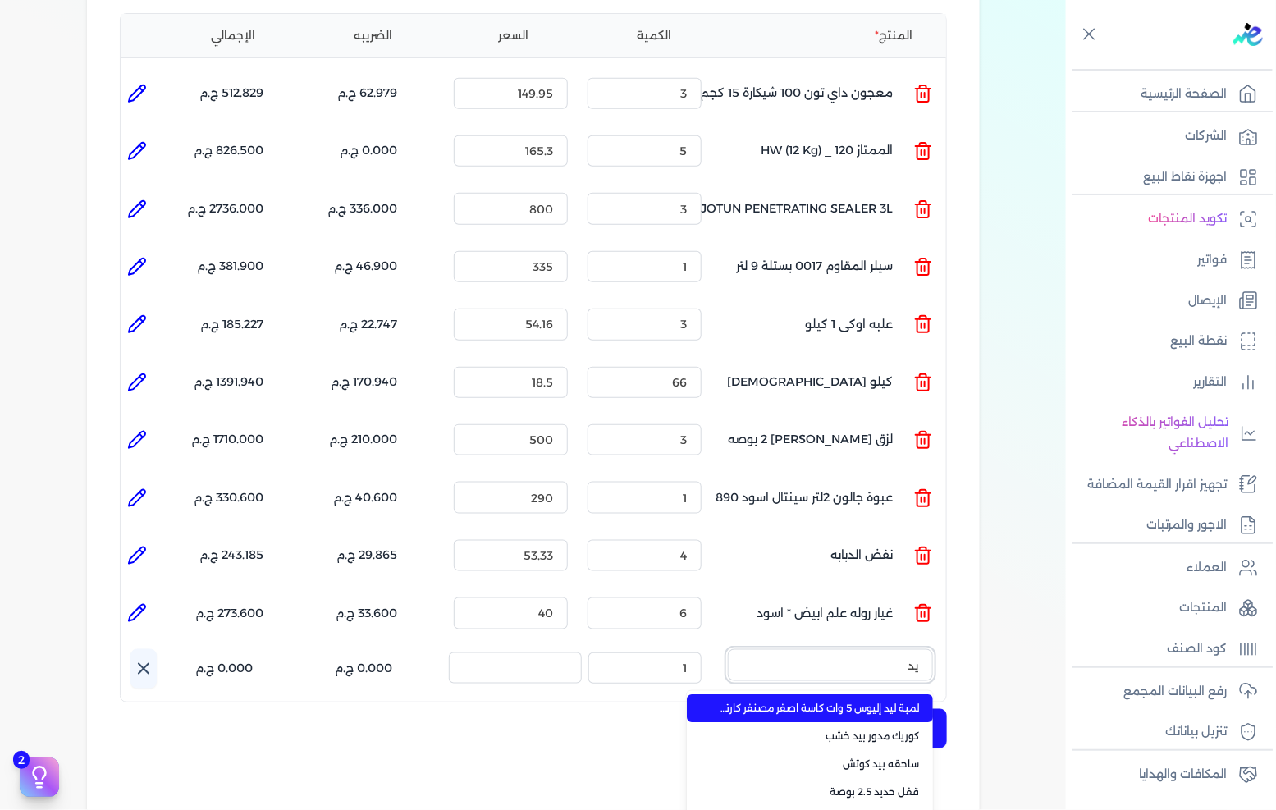
click at [728, 649] on button "يد" at bounding box center [830, 668] width 205 height 38
type input "يد شاس"
click at [854, 701] on span "يد شاسيه 22 سم" at bounding box center [820, 708] width 200 height 15
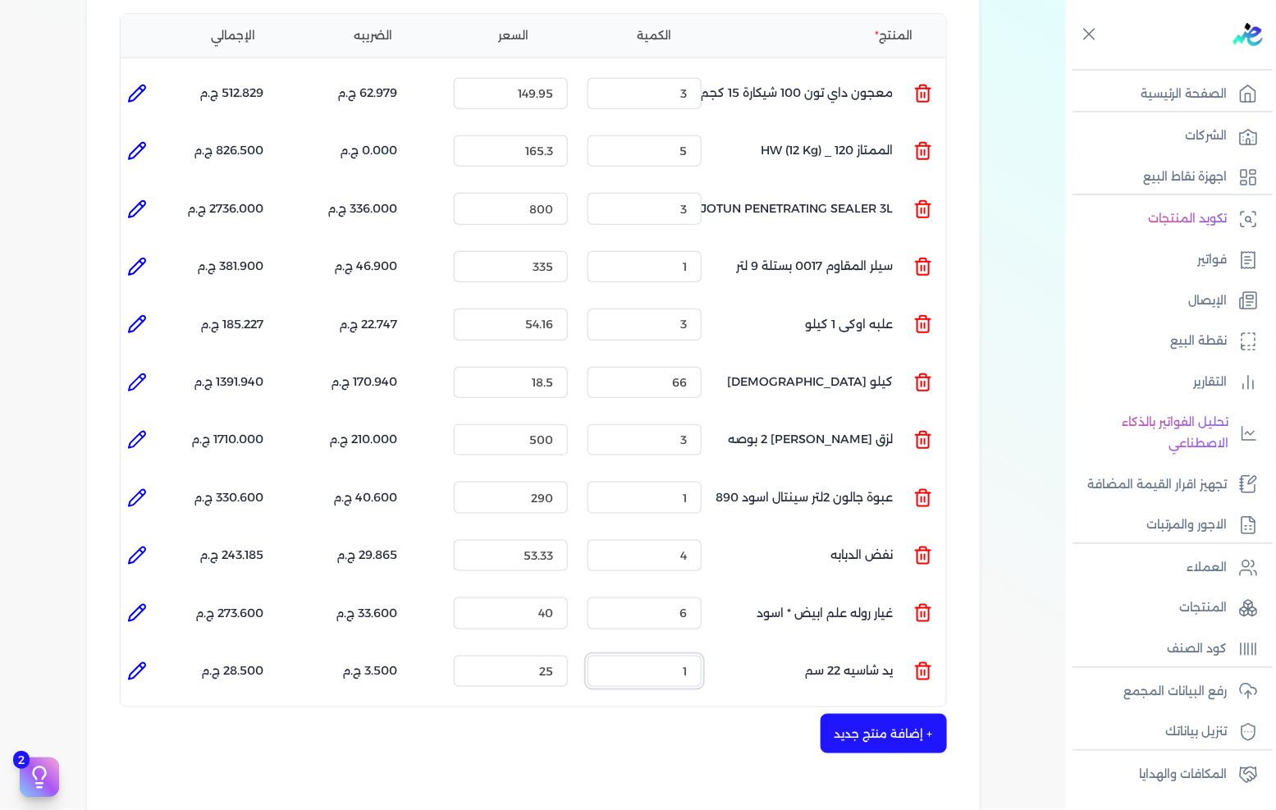
click at [646, 656] on input "1" at bounding box center [645, 671] width 114 height 31
type input "6"
click at [859, 714] on button "+ إضافة منتج جديد" at bounding box center [884, 733] width 126 height 39
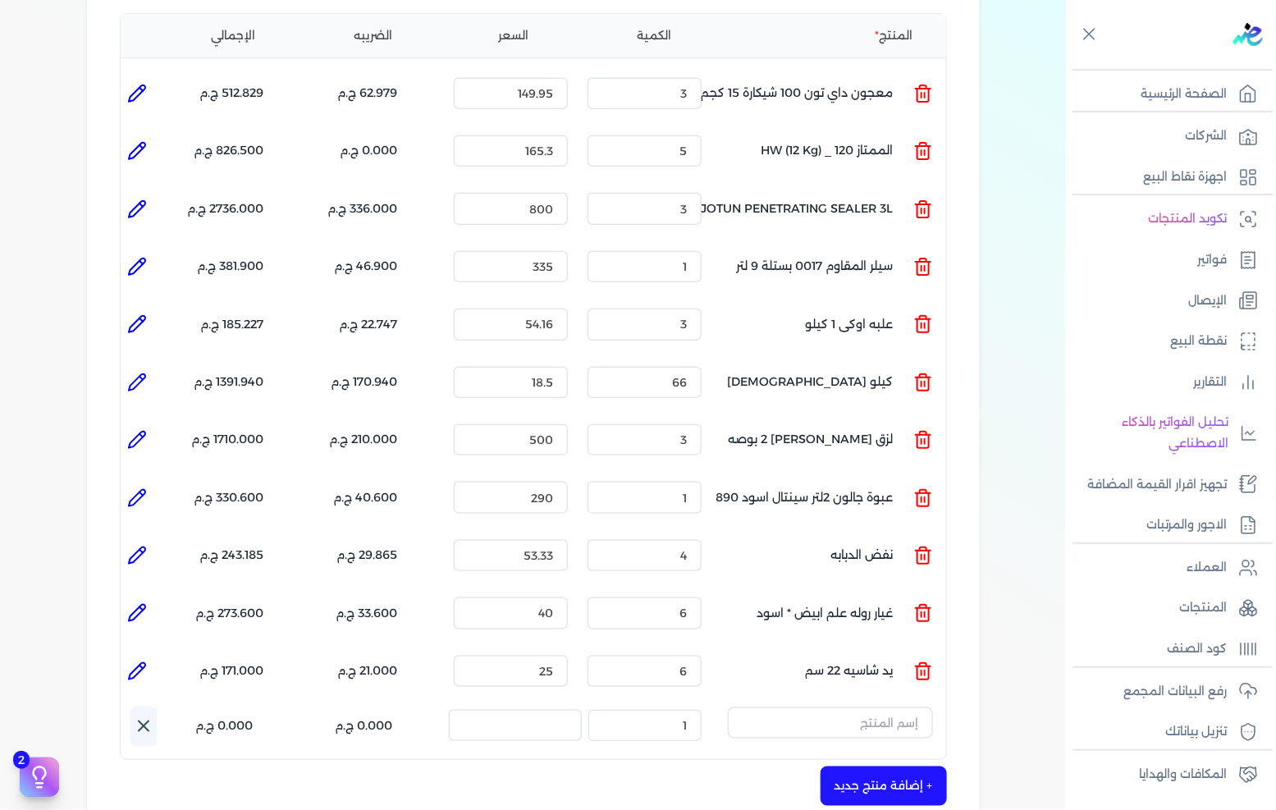
scroll to position [501, 0]
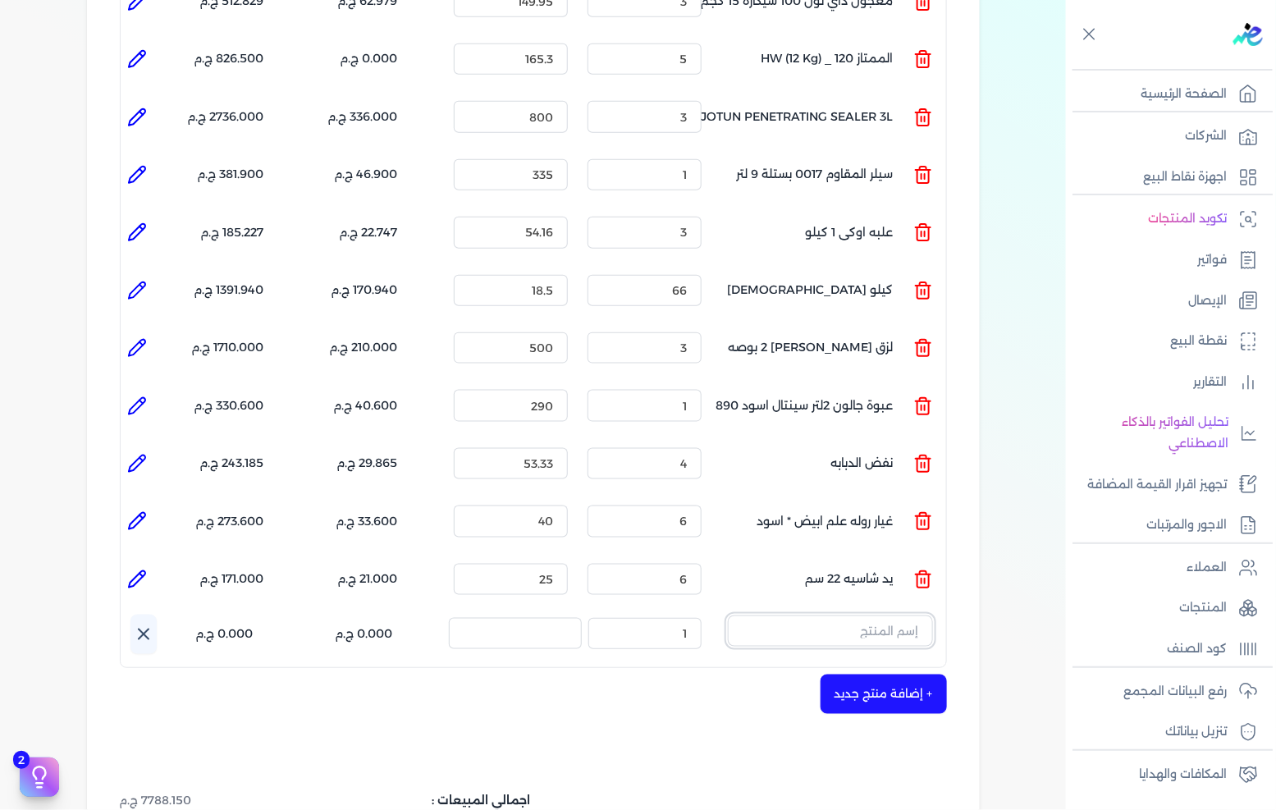
click at [888, 616] on input "text" at bounding box center [830, 631] width 205 height 31
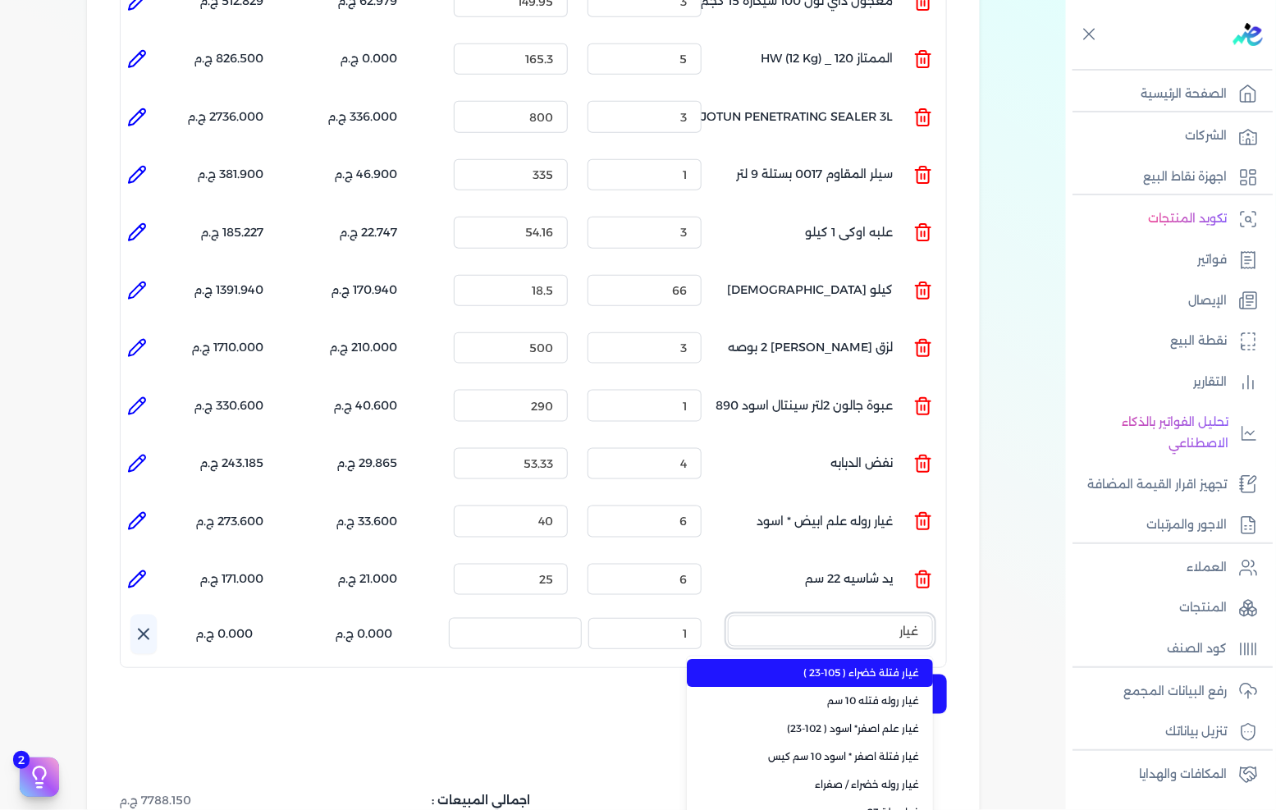
click at [728, 616] on button "غيار" at bounding box center [830, 635] width 205 height 38
type input "غيار روله"
click at [826, 666] on span "غيار روله فتله 10 سم" at bounding box center [820, 673] width 200 height 15
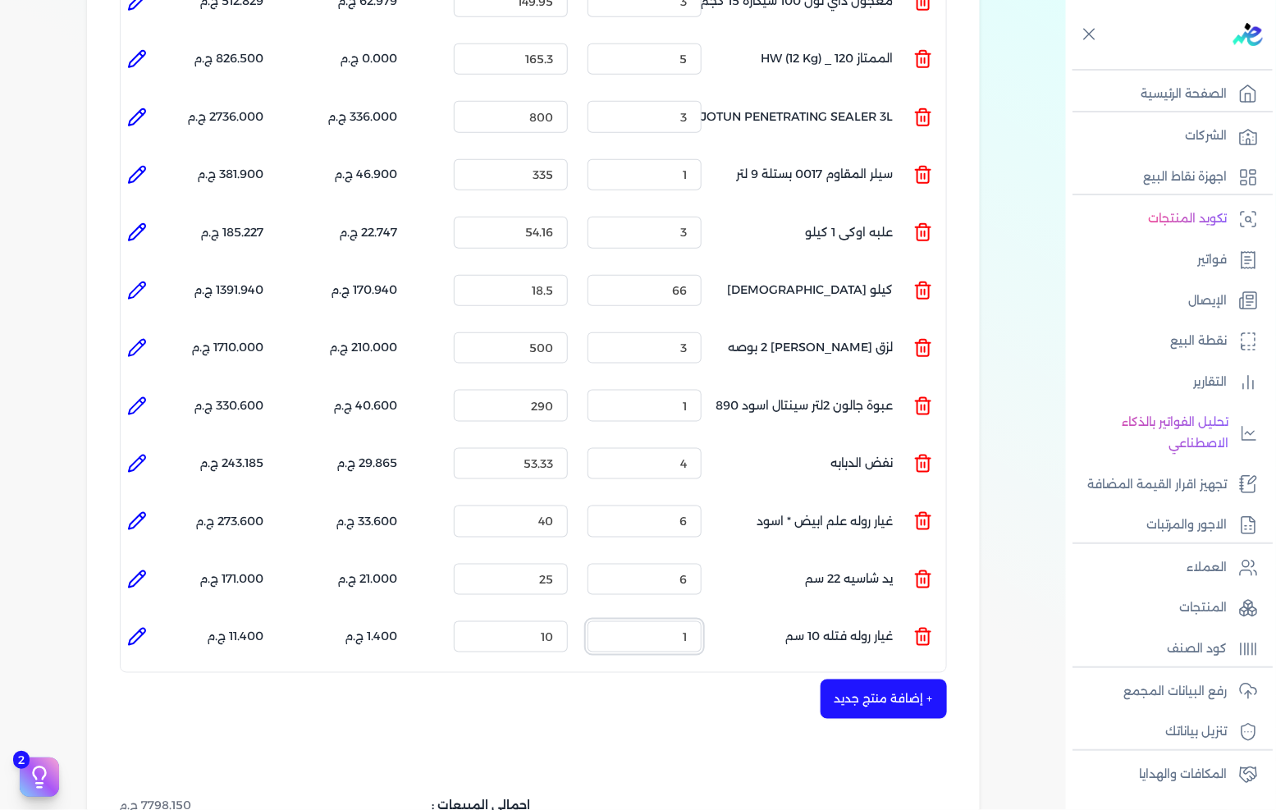
click at [653, 621] on input "1" at bounding box center [645, 636] width 114 height 31
type input "10"
click at [886, 680] on button "+ إضافة منتج جديد" at bounding box center [884, 699] width 126 height 39
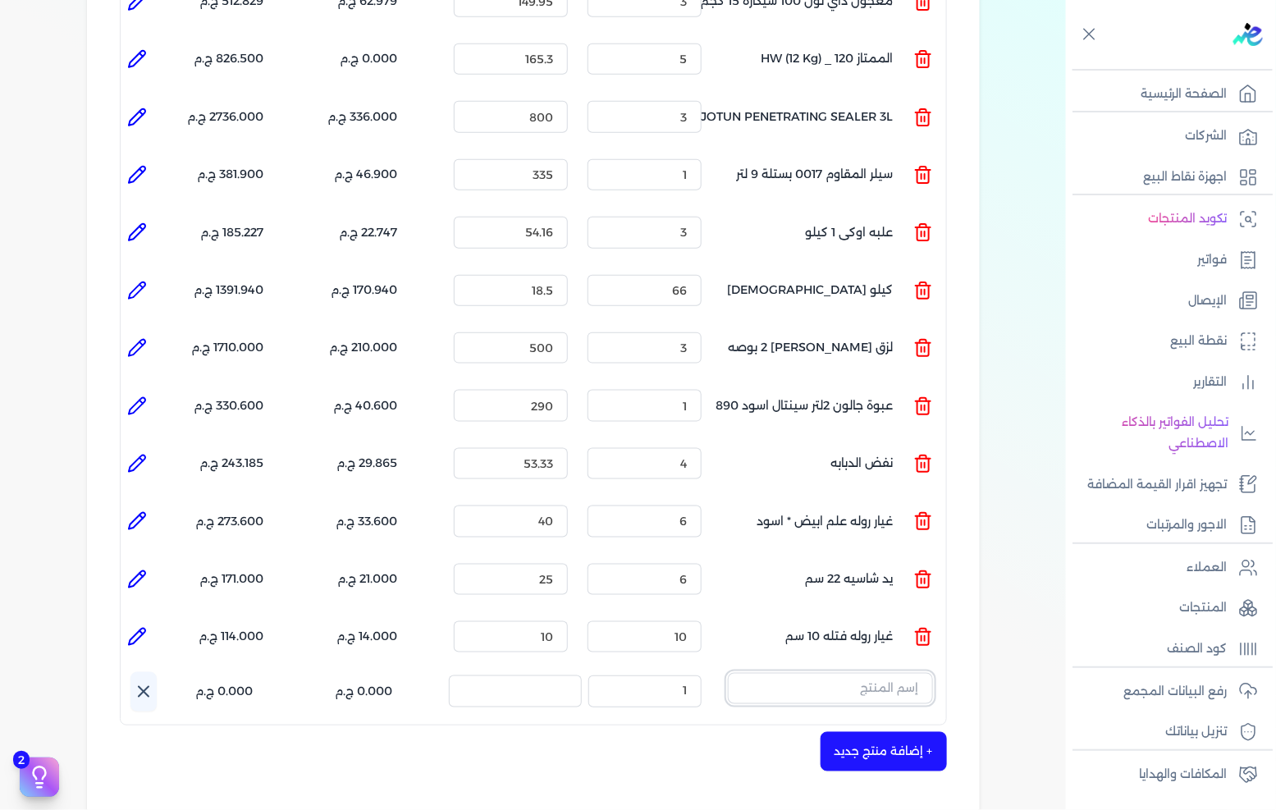
click at [888, 673] on input "text" at bounding box center [830, 688] width 205 height 31
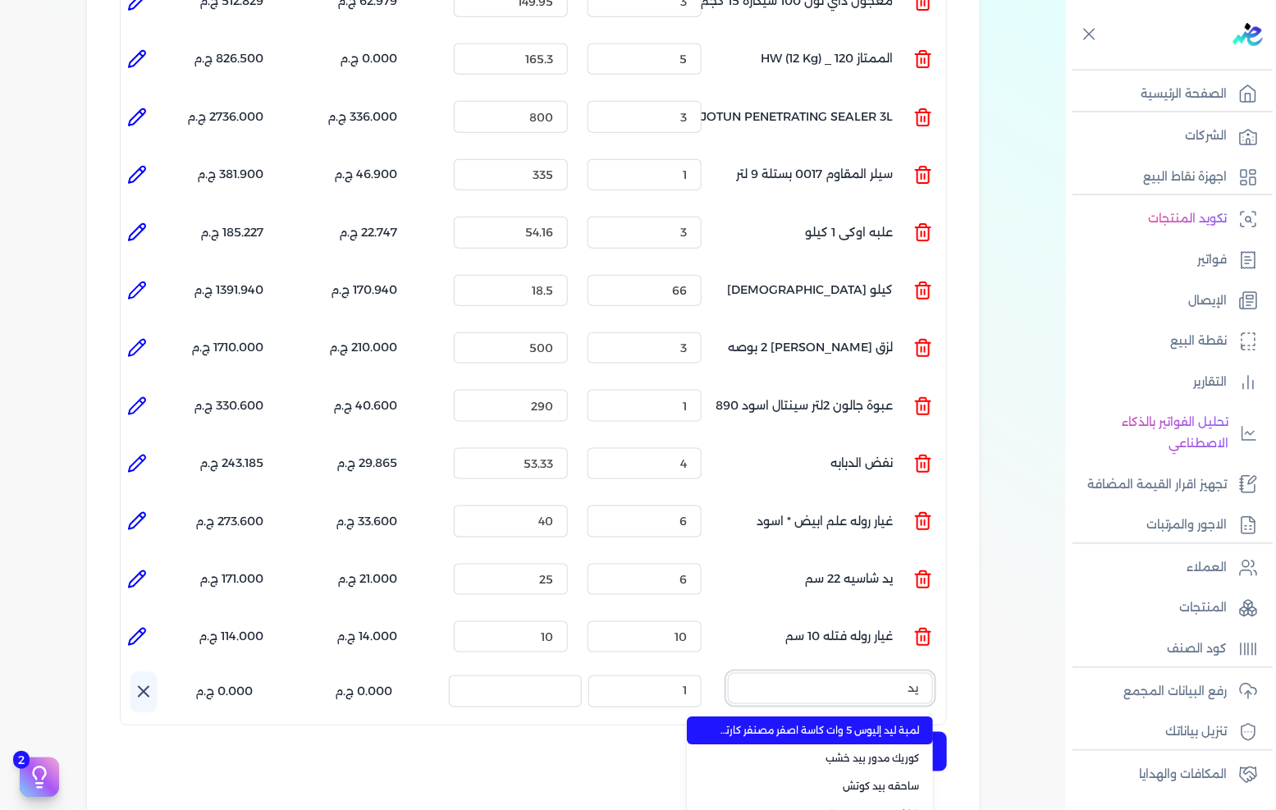
click at [728, 673] on button "يد" at bounding box center [830, 692] width 205 height 38
type input "يد رو"
click at [863, 724] on span "يد روله لاكيه 10 سم" at bounding box center [820, 731] width 200 height 15
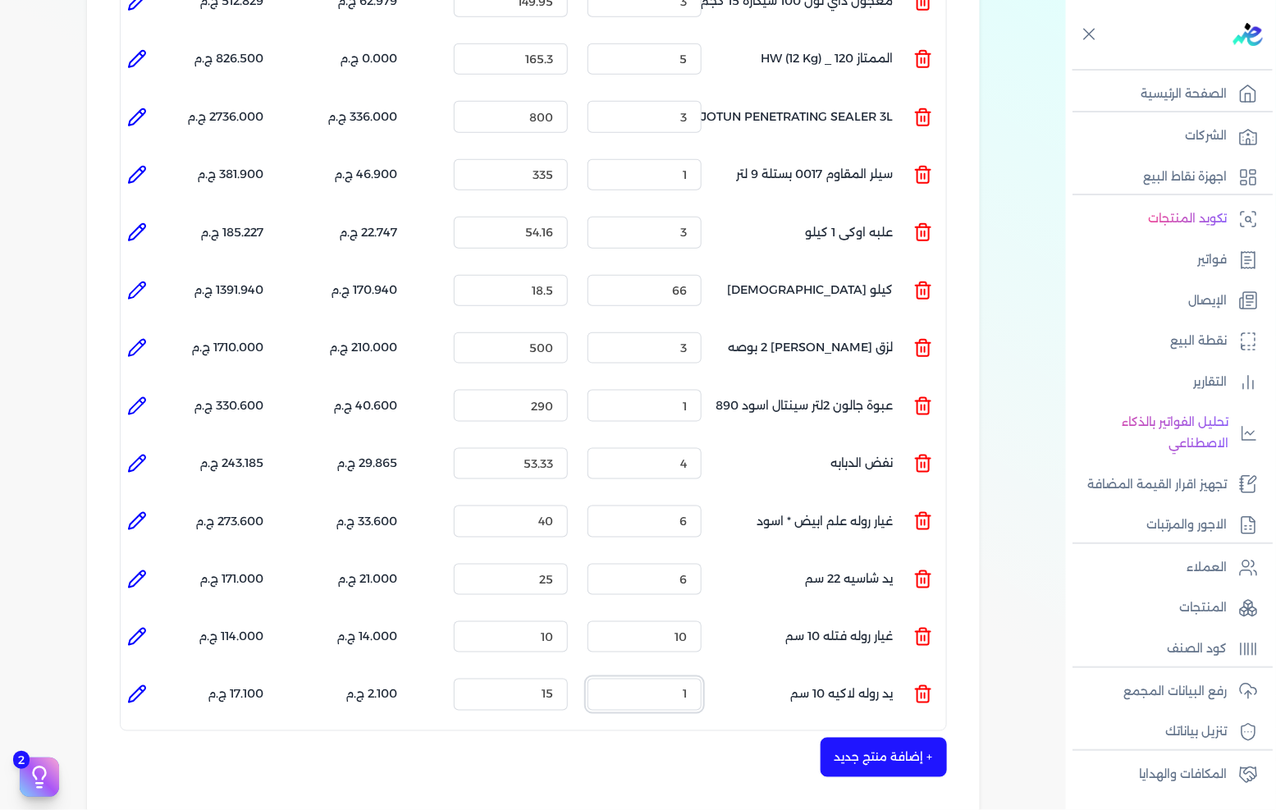
click at [659, 679] on input "1" at bounding box center [645, 694] width 114 height 31
type input "5"
click at [917, 738] on button "+ إضافة منتج جديد" at bounding box center [884, 757] width 126 height 39
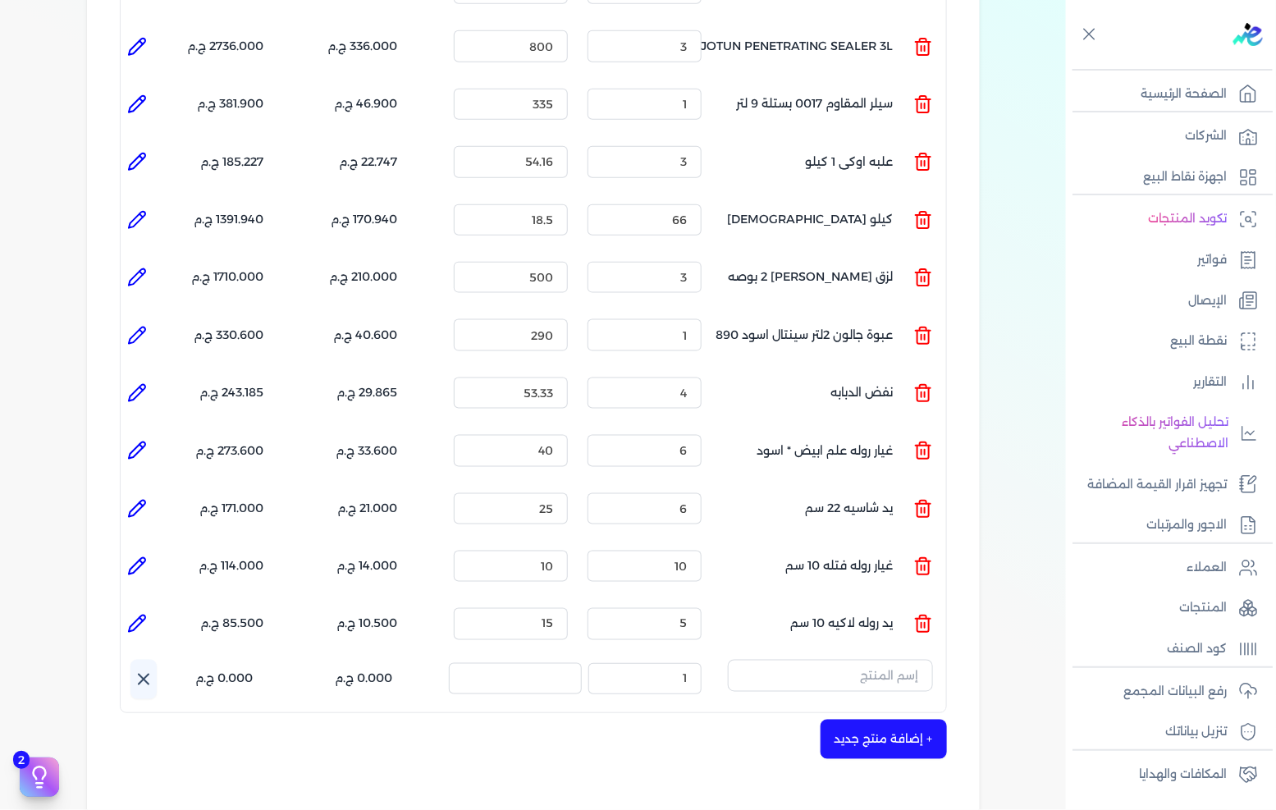
scroll to position [592, 0]
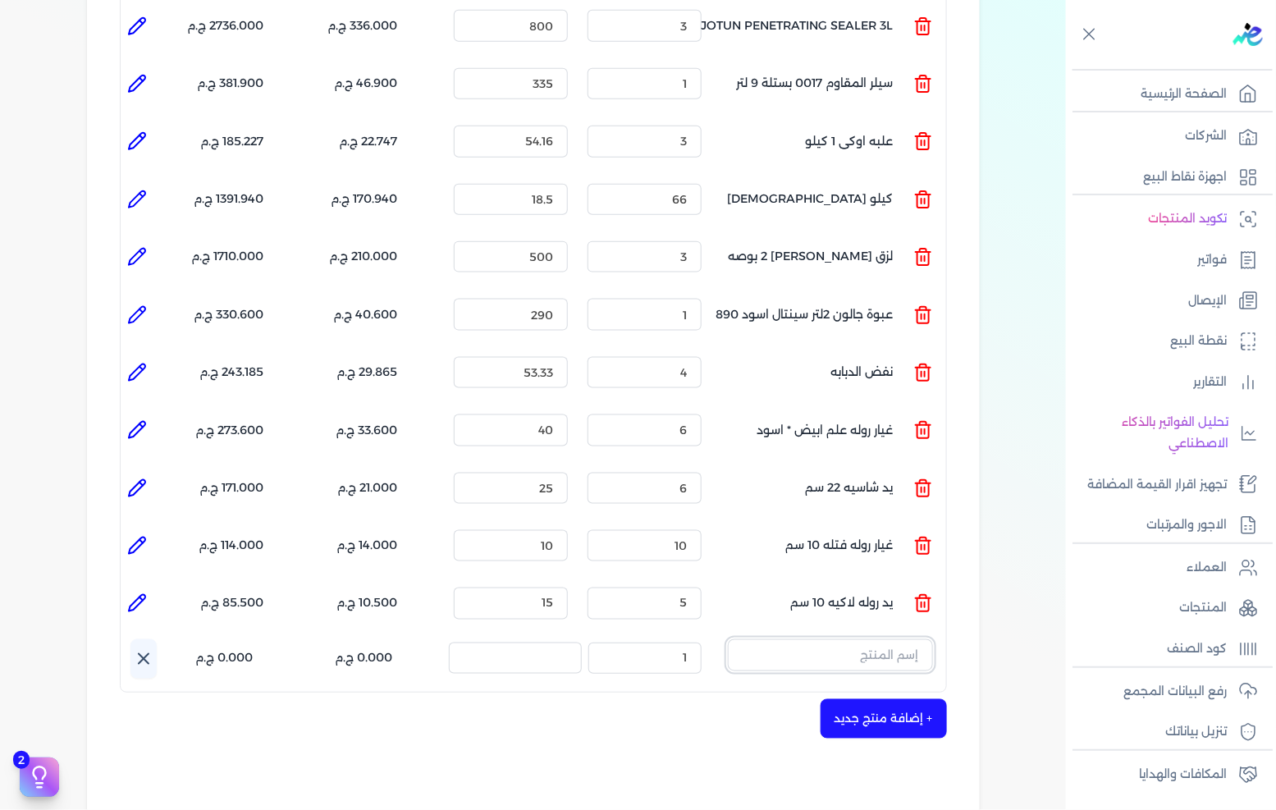
click at [900, 639] on input "text" at bounding box center [830, 654] width 205 height 31
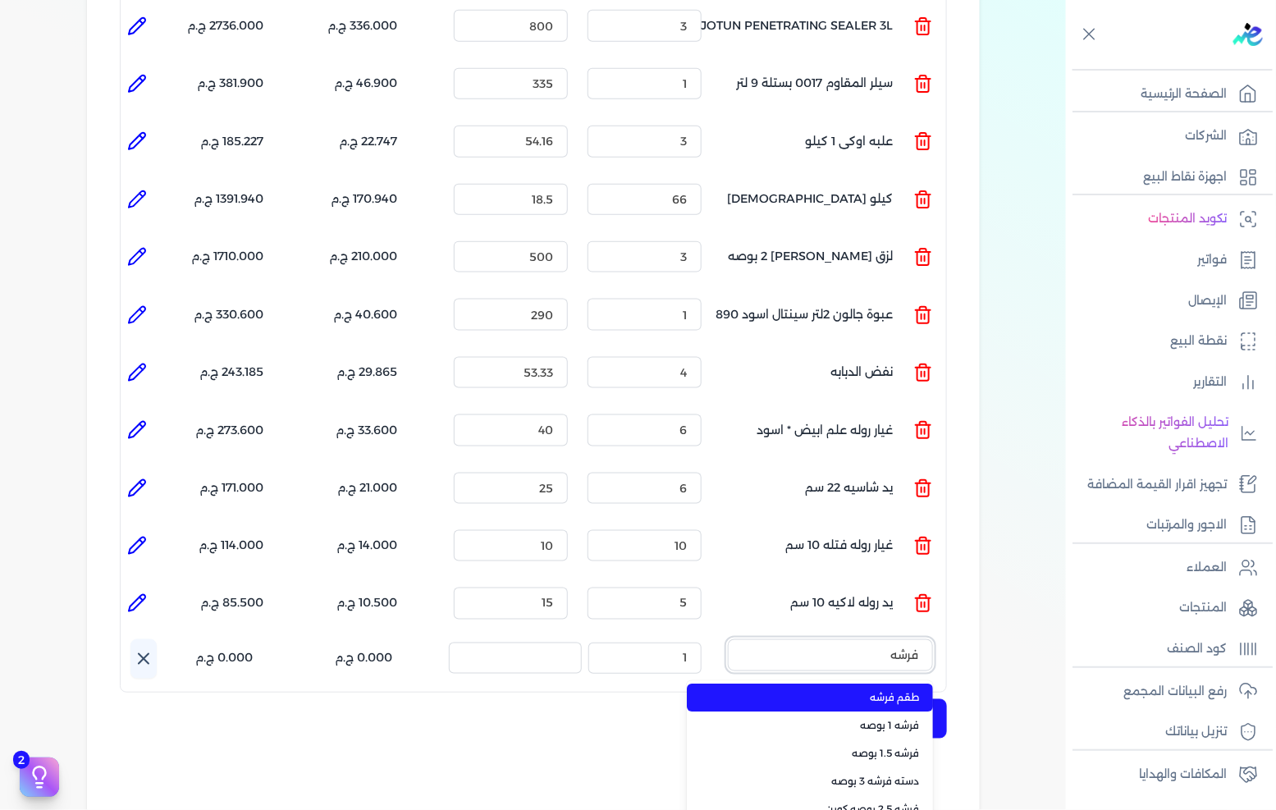
click at [728, 639] on button "فرشه" at bounding box center [830, 658] width 205 height 38
type input "فرشه 3"
click at [866, 685] on li "دسته فرشه 3 بوصه" at bounding box center [810, 699] width 246 height 28
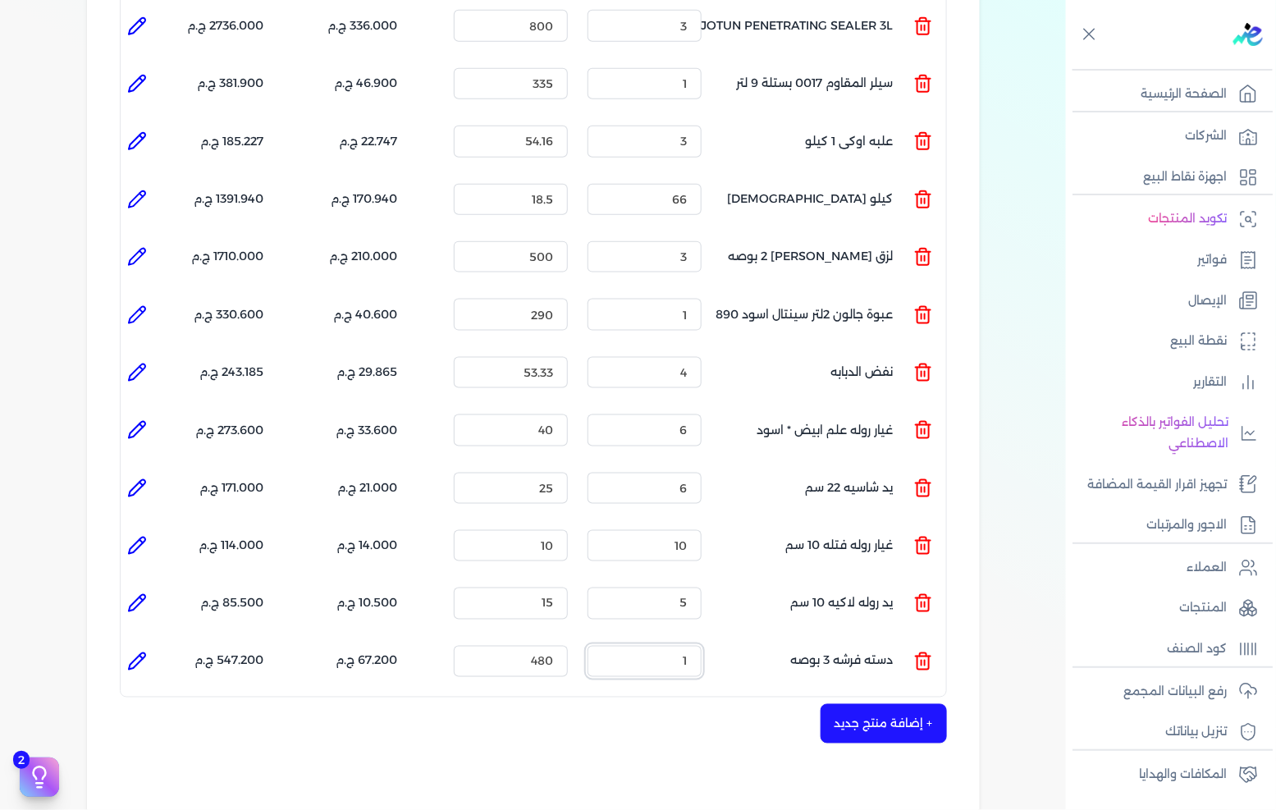
click at [652, 646] on input "1" at bounding box center [645, 661] width 114 height 31
type input "5"
click at [543, 646] on input "480" at bounding box center [511, 661] width 114 height 31
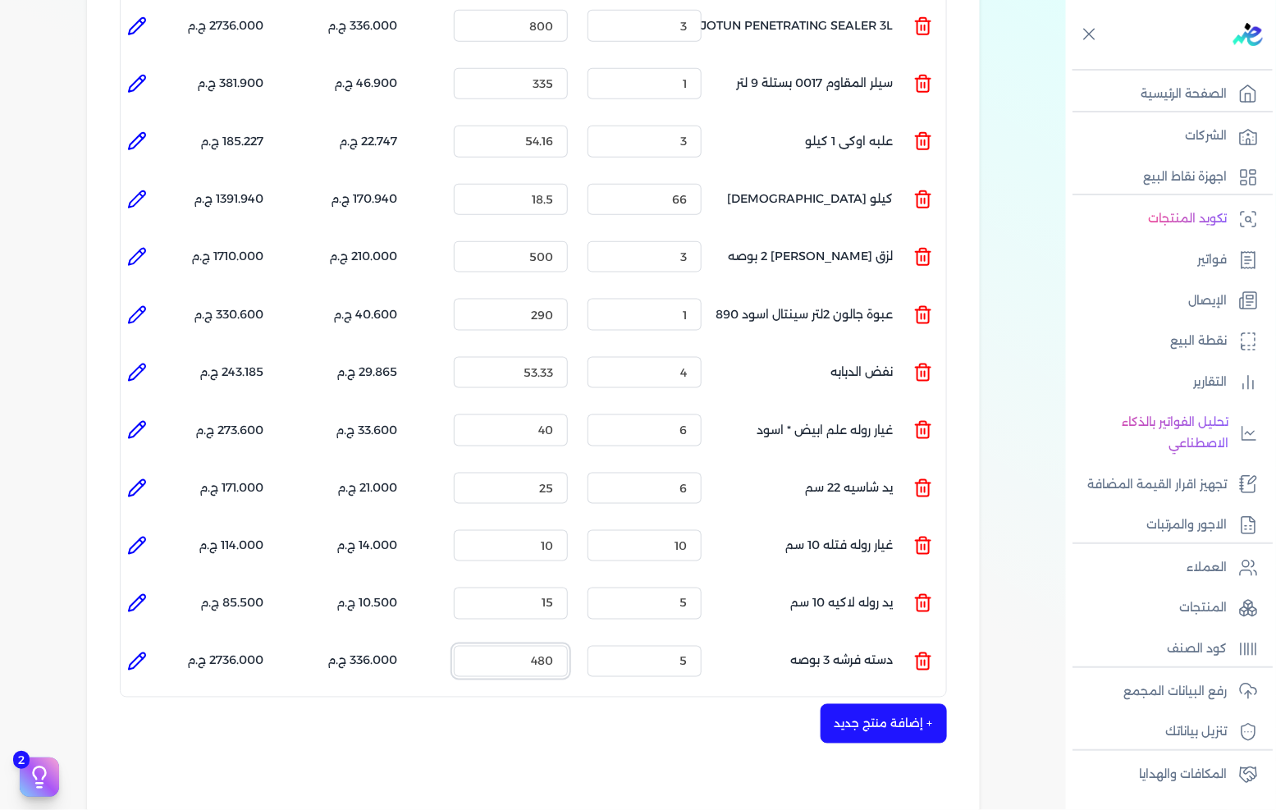
click at [543, 646] on input "480" at bounding box center [511, 661] width 114 height 31
type input "460"
click at [911, 704] on button "+ إضافة منتج جديد" at bounding box center [884, 723] width 126 height 39
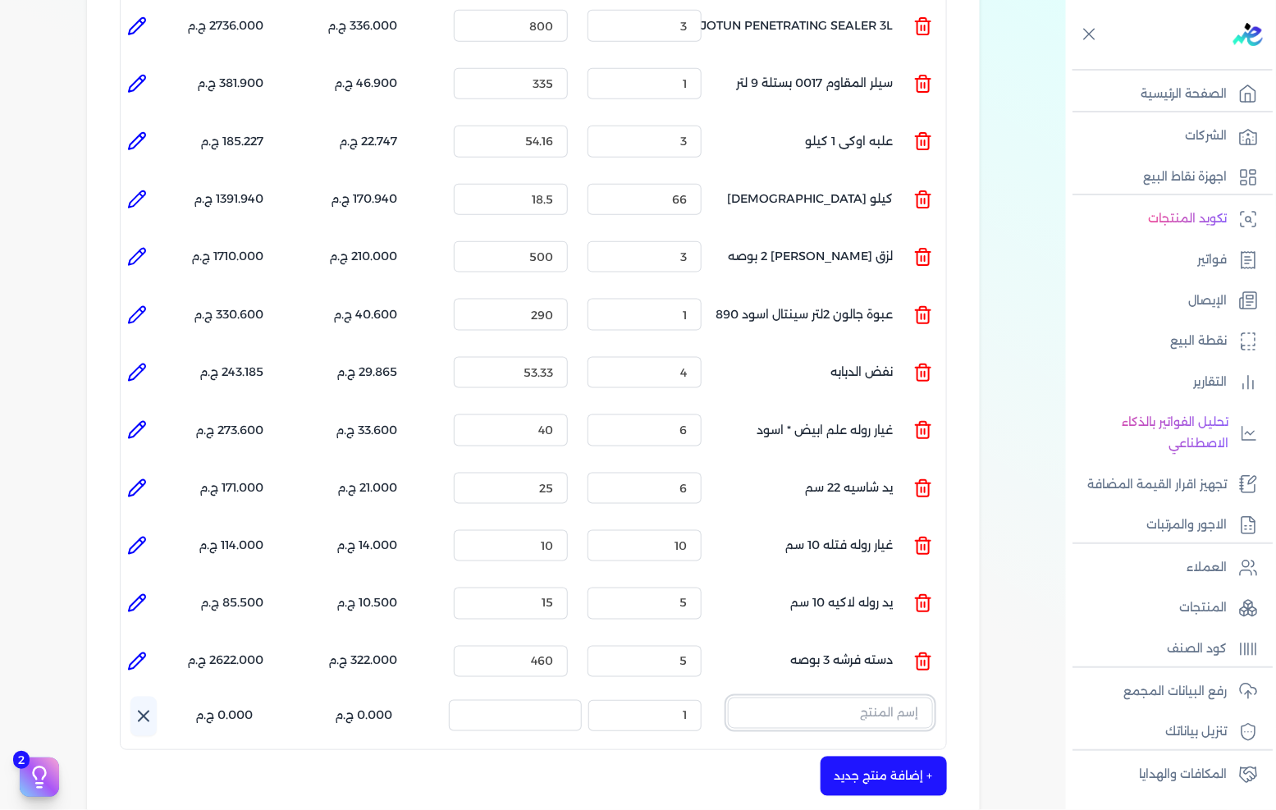
click at [913, 698] on input "text" at bounding box center [830, 713] width 205 height 31
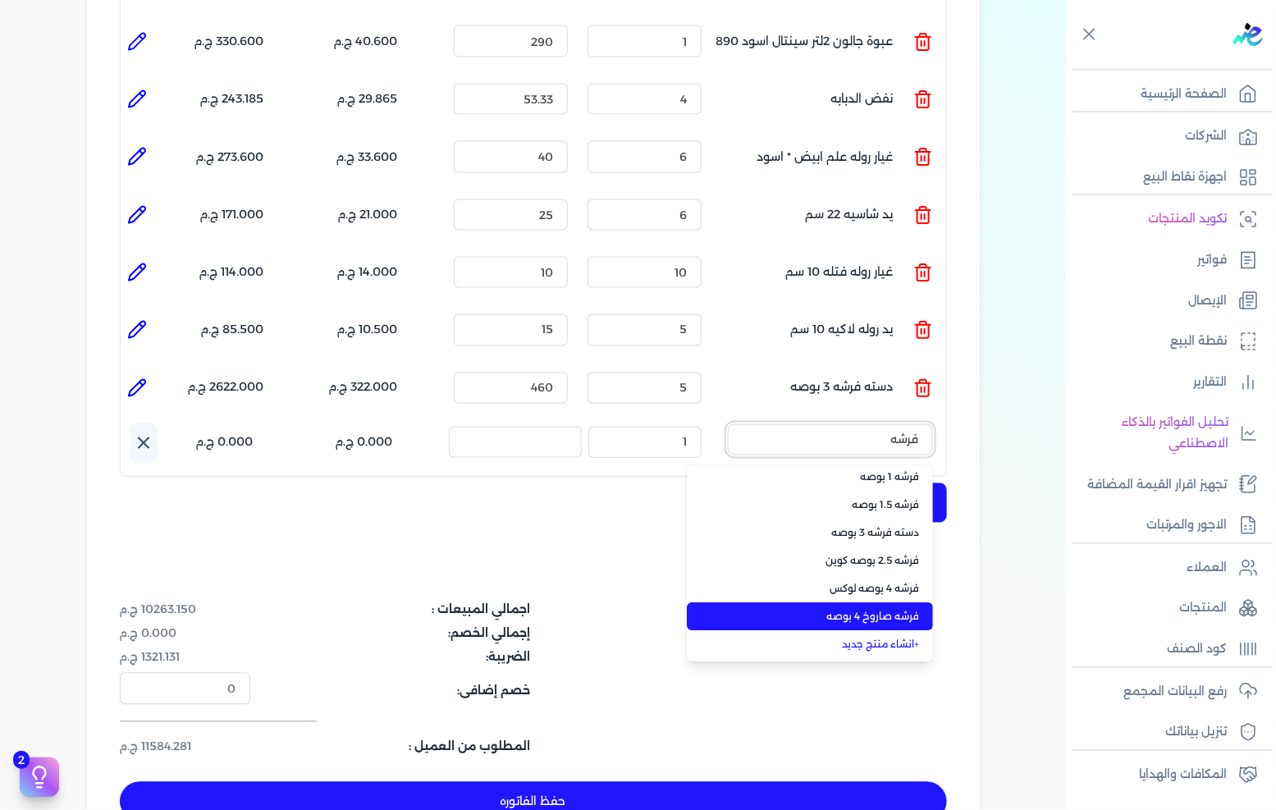
scroll to position [0, 0]
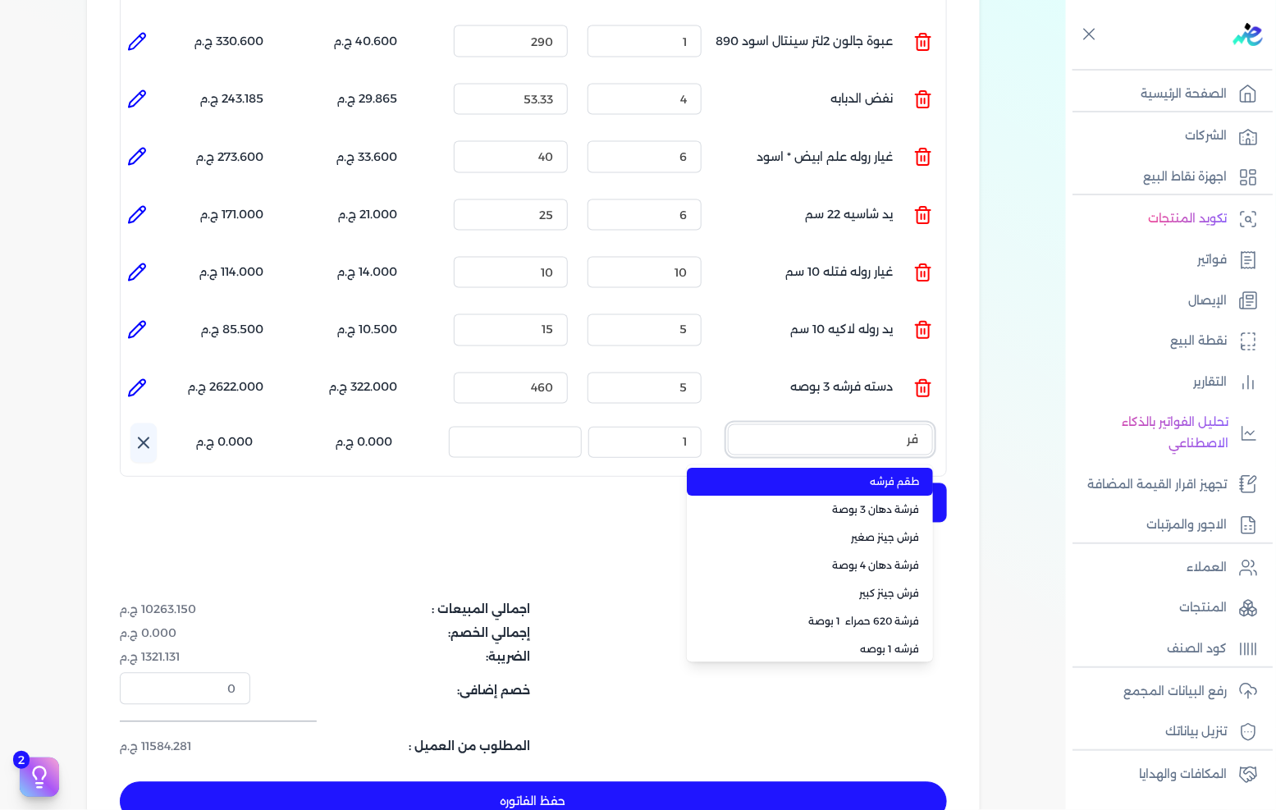
type input "ف"
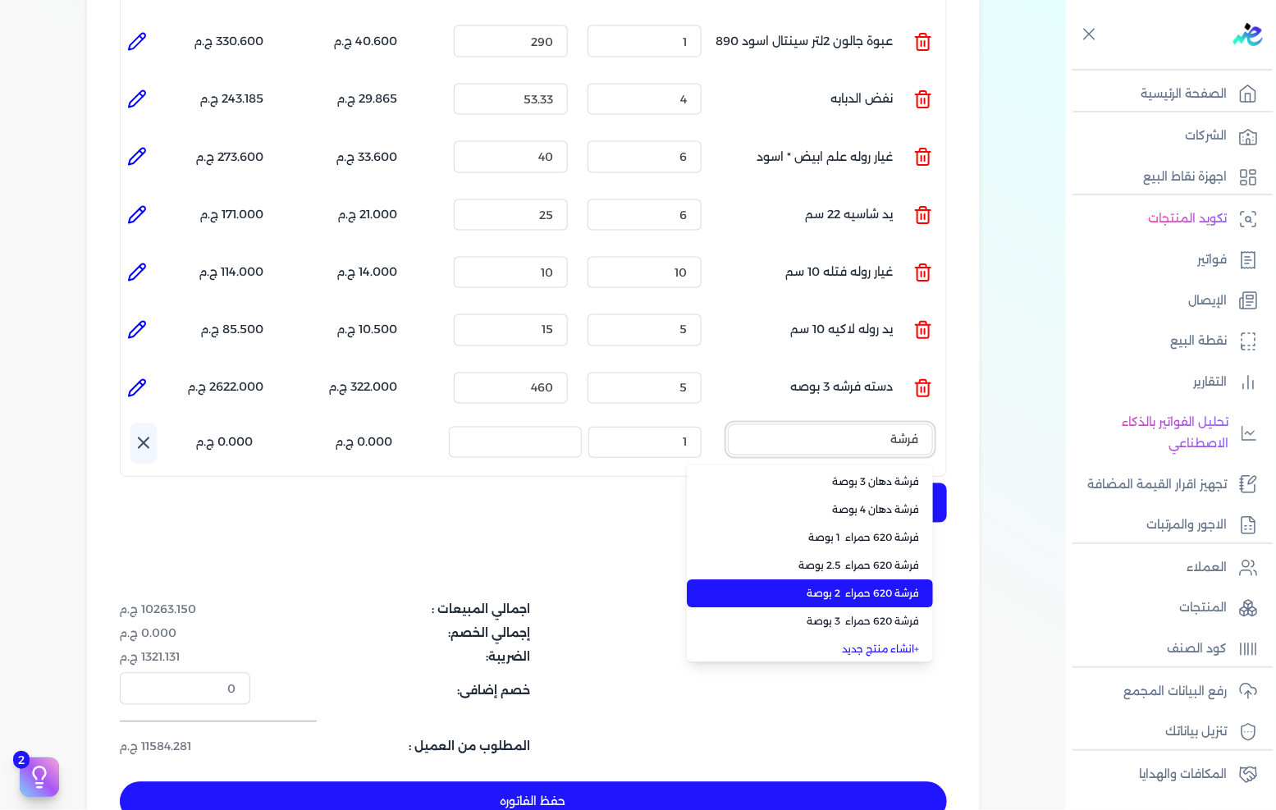
type input "فرشة"
click at [883, 587] on span "فرشة 620 حمراء 2 بوصة" at bounding box center [820, 594] width 200 height 15
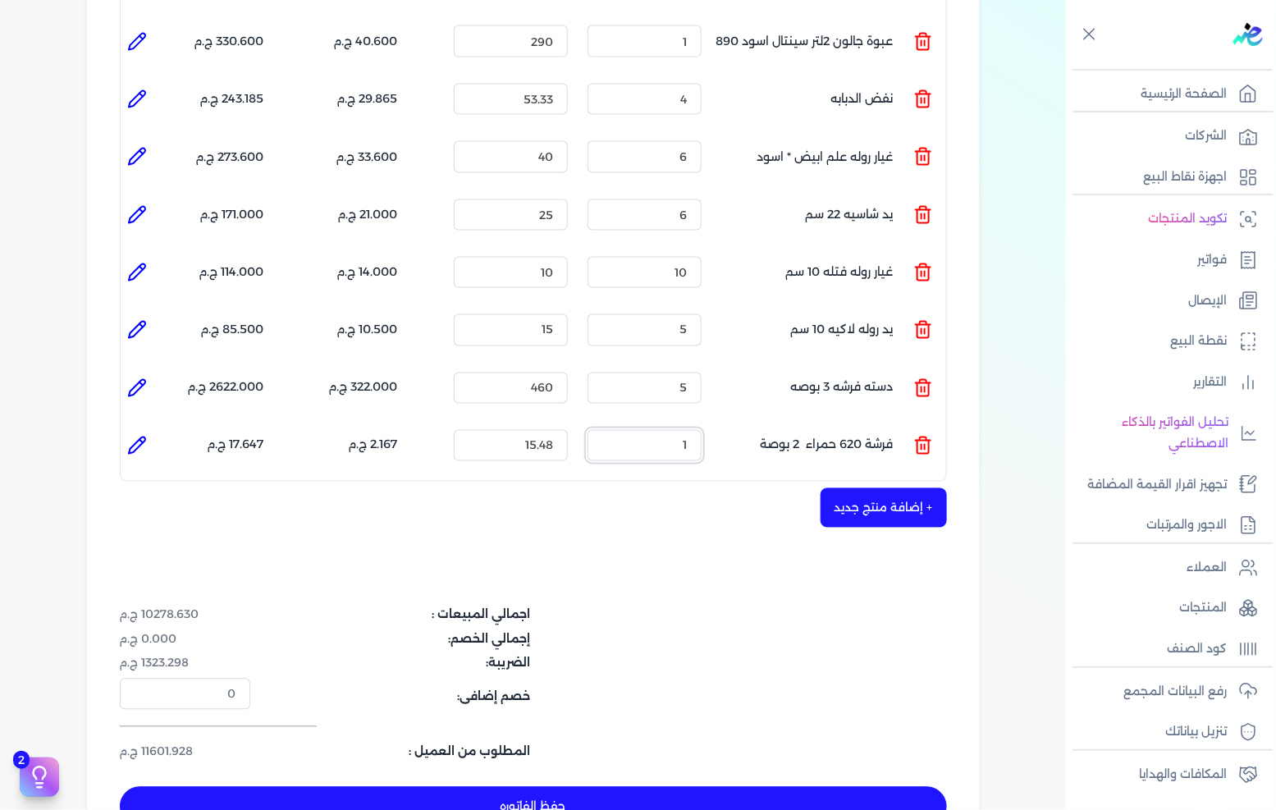
click at [668, 430] on input "1" at bounding box center [645, 445] width 114 height 31
type input "5"
click at [126, 372] on li at bounding box center [137, 388] width 33 height 33
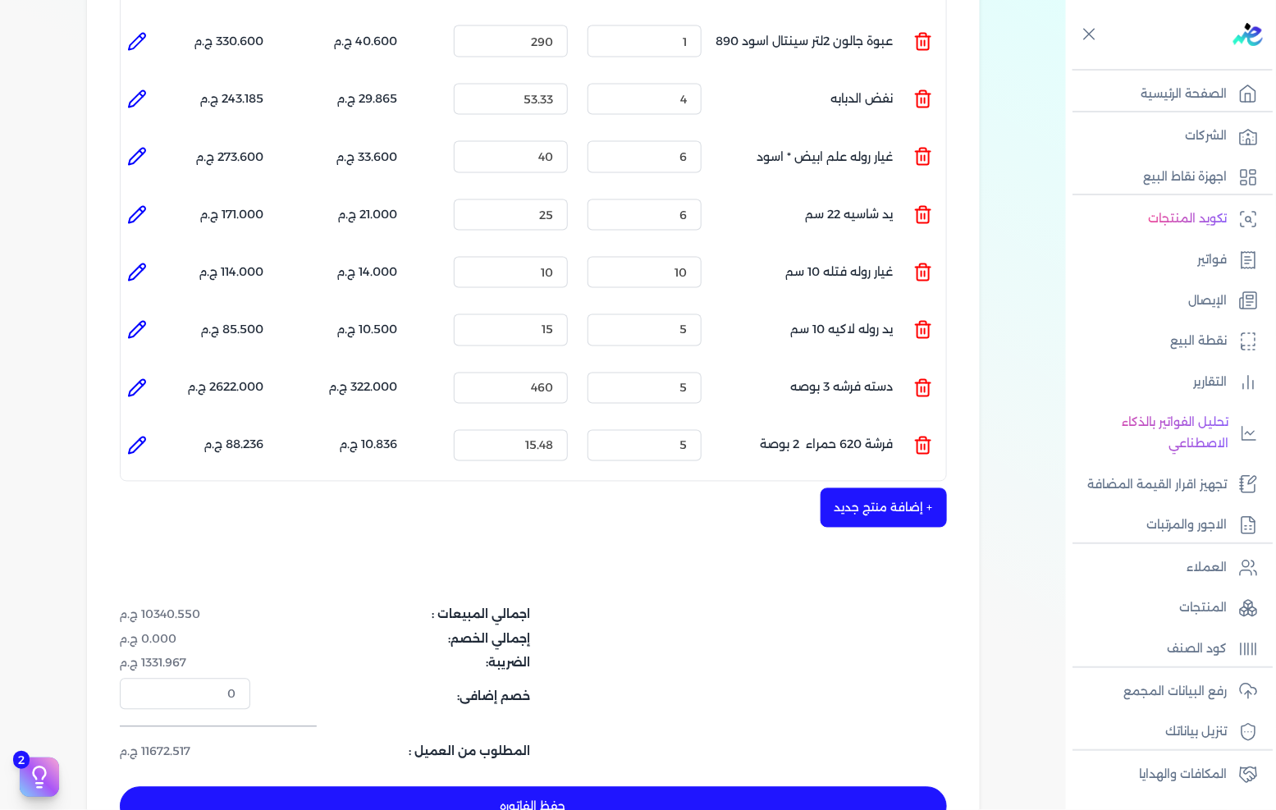
type input "دسته فرشه 3 بوصه"
type input "460"
type input "5"
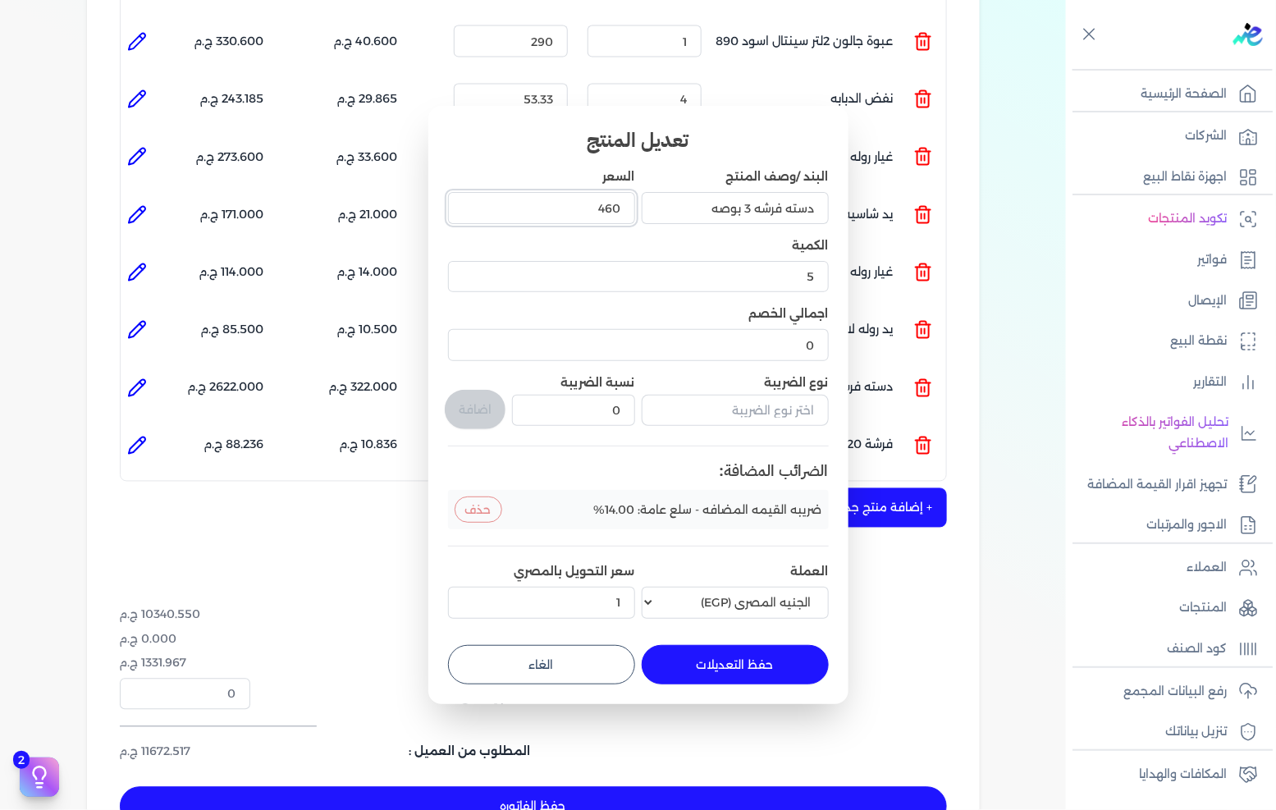
click at [609, 207] on input "460" at bounding box center [541, 207] width 187 height 31
click at [609, 208] on input "460" at bounding box center [541, 207] width 187 height 31
type input "38"
type input "38.33"
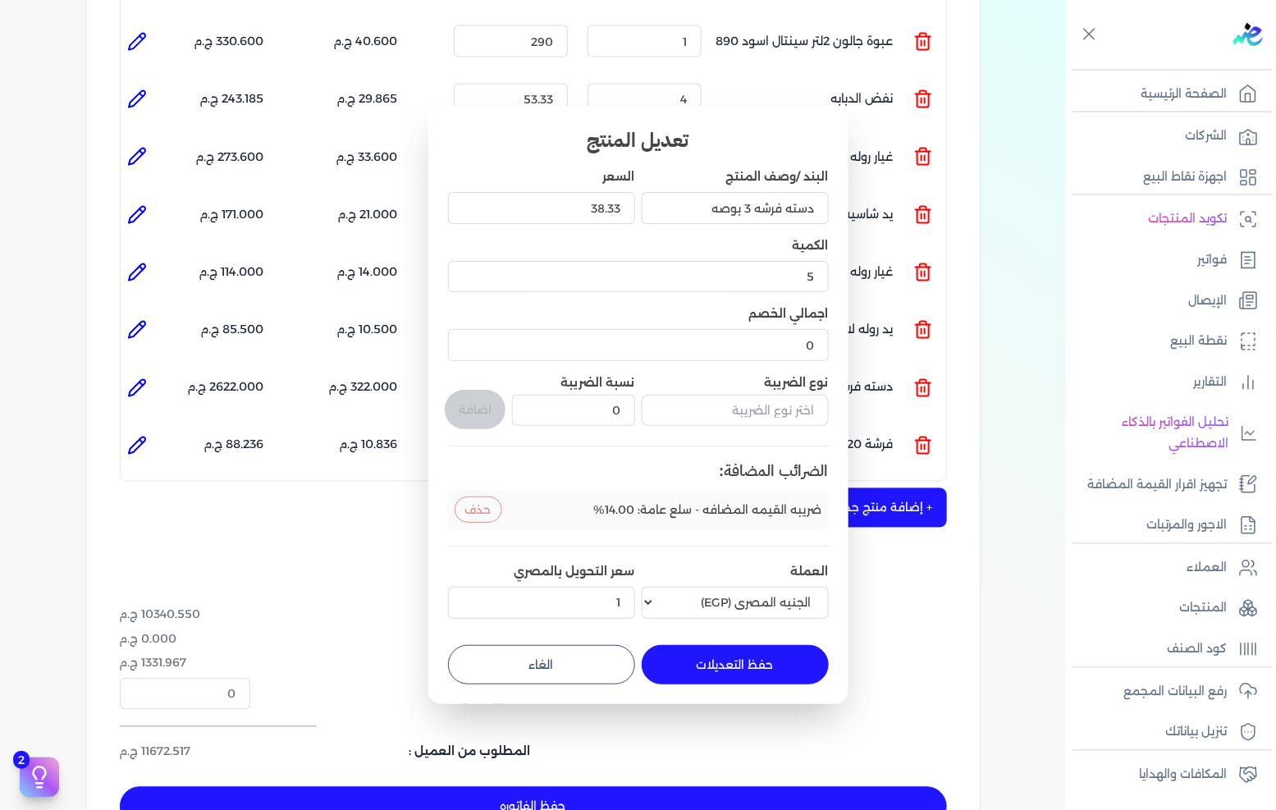
click at [698, 665] on button "حفظ التعديلات" at bounding box center [735, 664] width 187 height 39
type input "0"
type input "1"
type input "38.33"
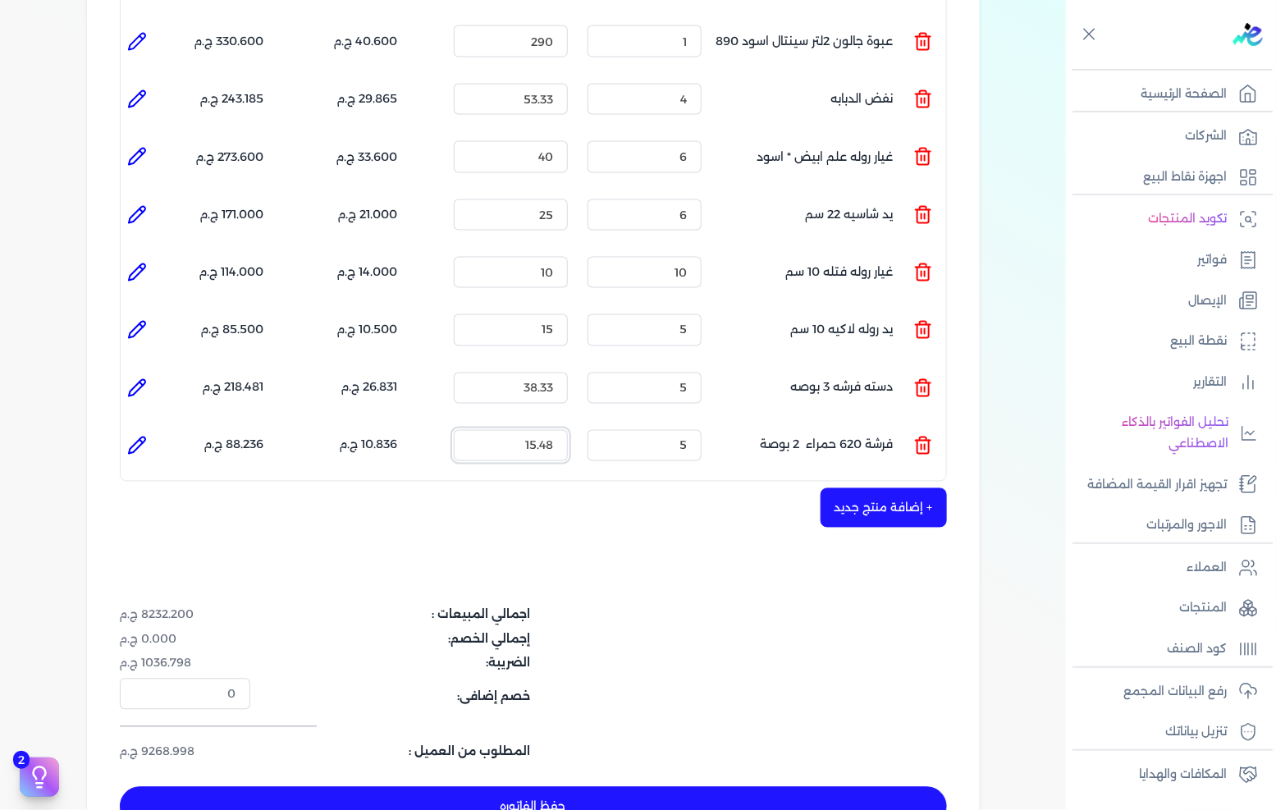
click at [529, 430] on input "15.48" at bounding box center [511, 445] width 114 height 31
type input "25"
click at [858, 488] on button "+ إضافة منتج جديد" at bounding box center [884, 507] width 126 height 39
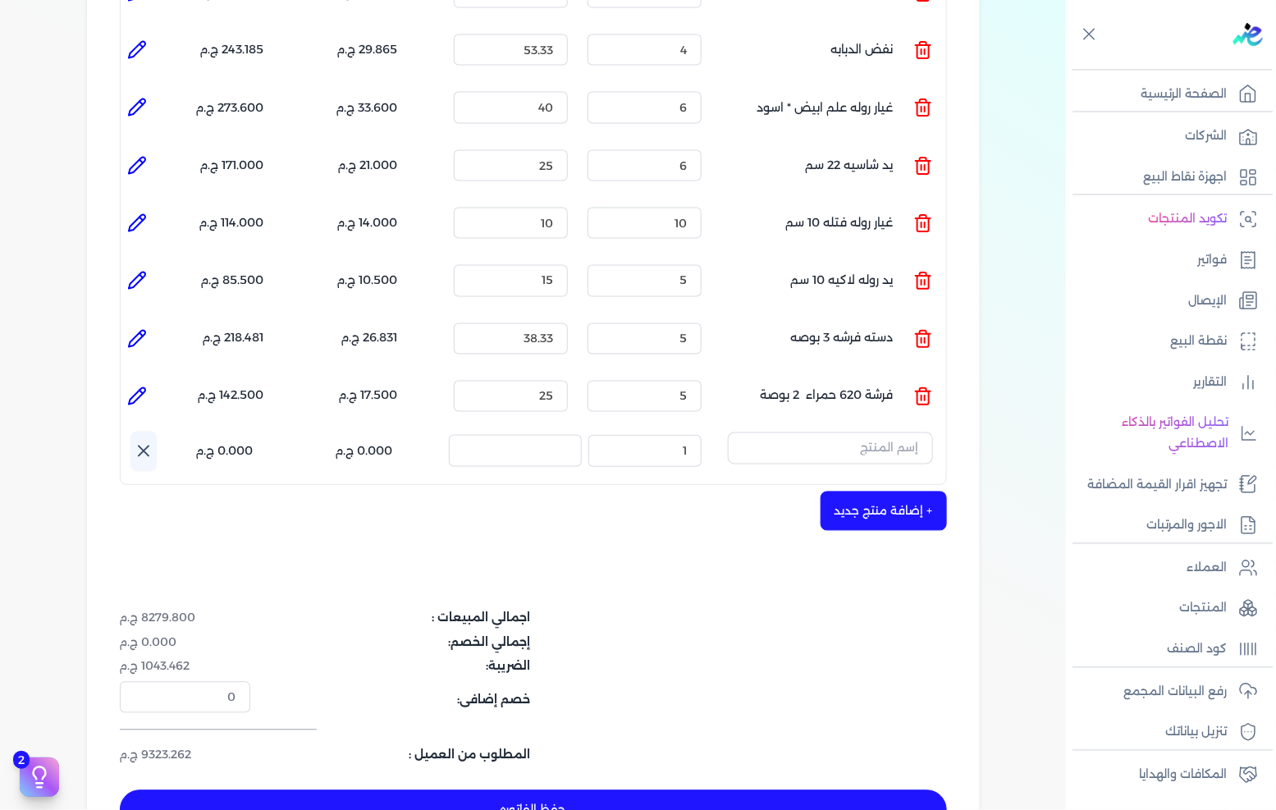
scroll to position [956, 0]
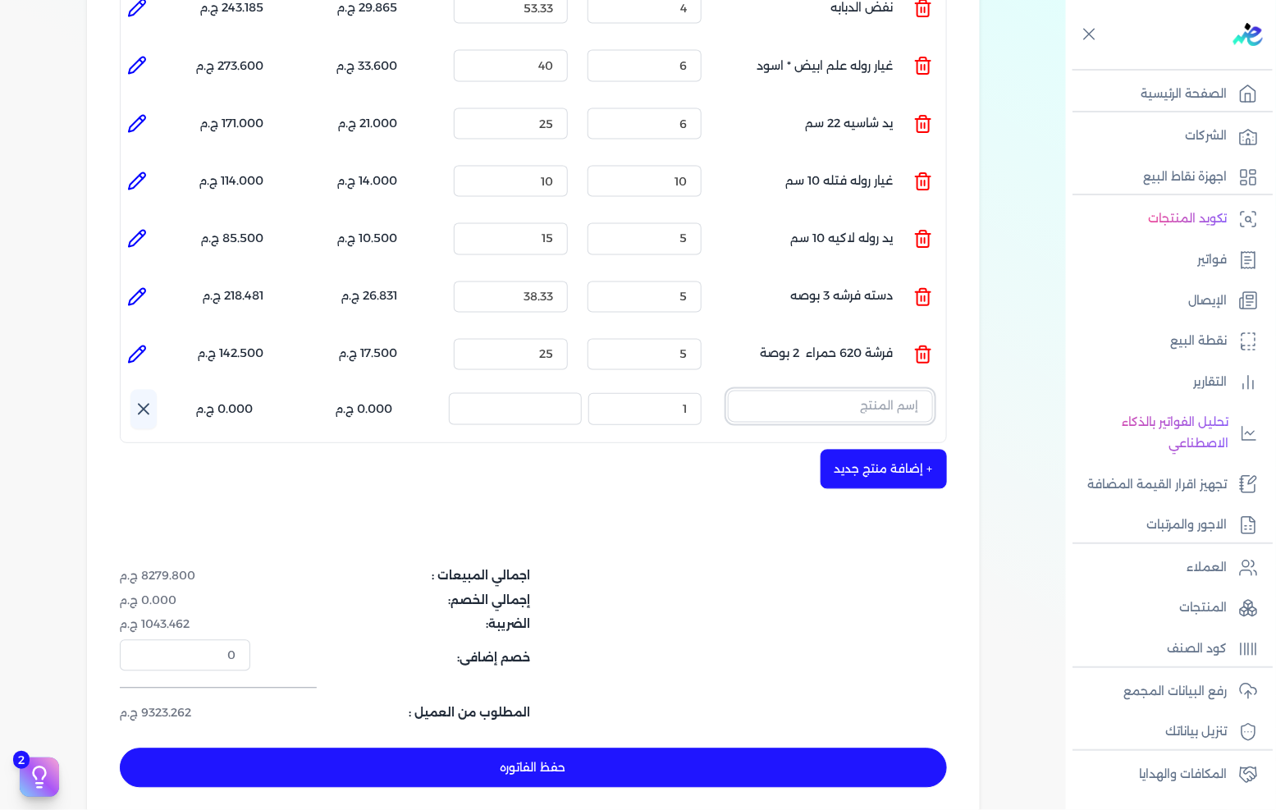
click at [871, 391] on input "text" at bounding box center [830, 406] width 205 height 31
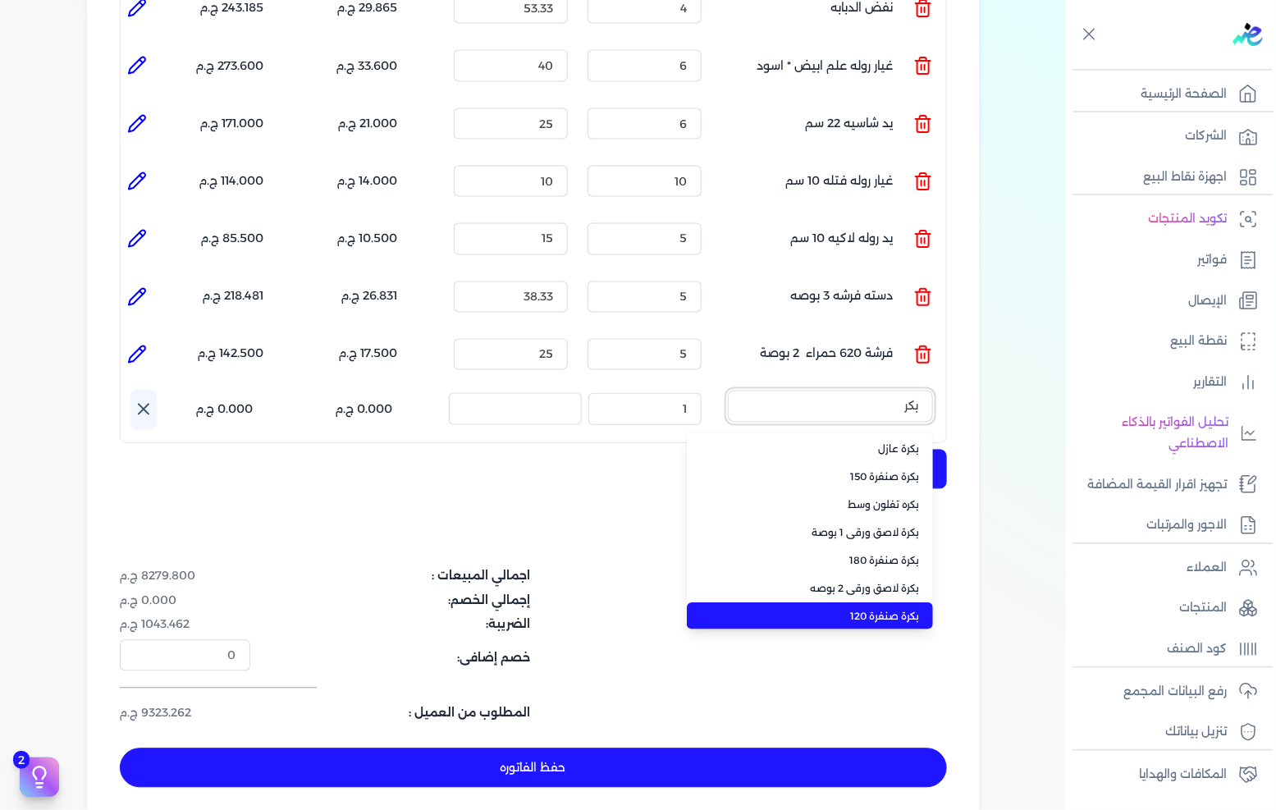
type input "بكر"
click at [870, 603] on li "بكرة صنفرة 120" at bounding box center [810, 617] width 246 height 28
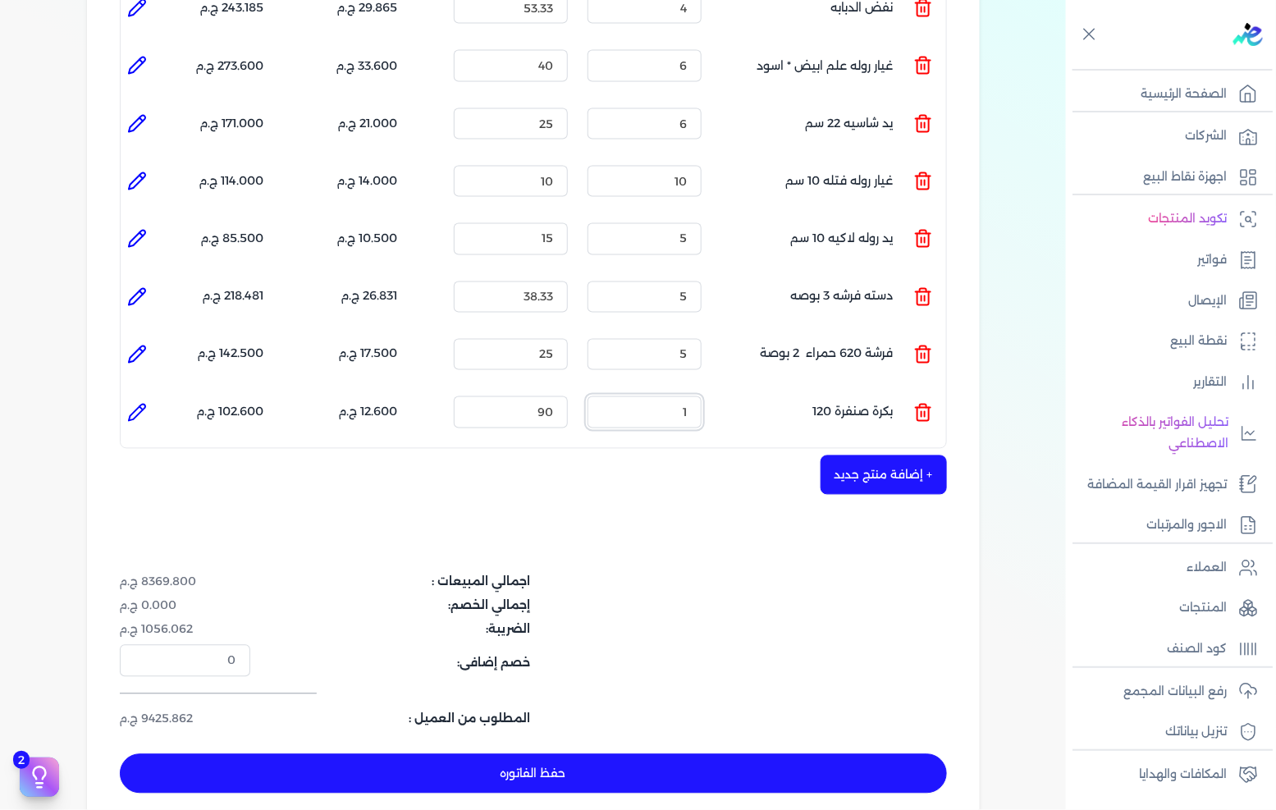
click at [659, 396] on input "1" at bounding box center [645, 411] width 114 height 31
type input "2"
click at [554, 396] on input "90" at bounding box center [511, 411] width 114 height 31
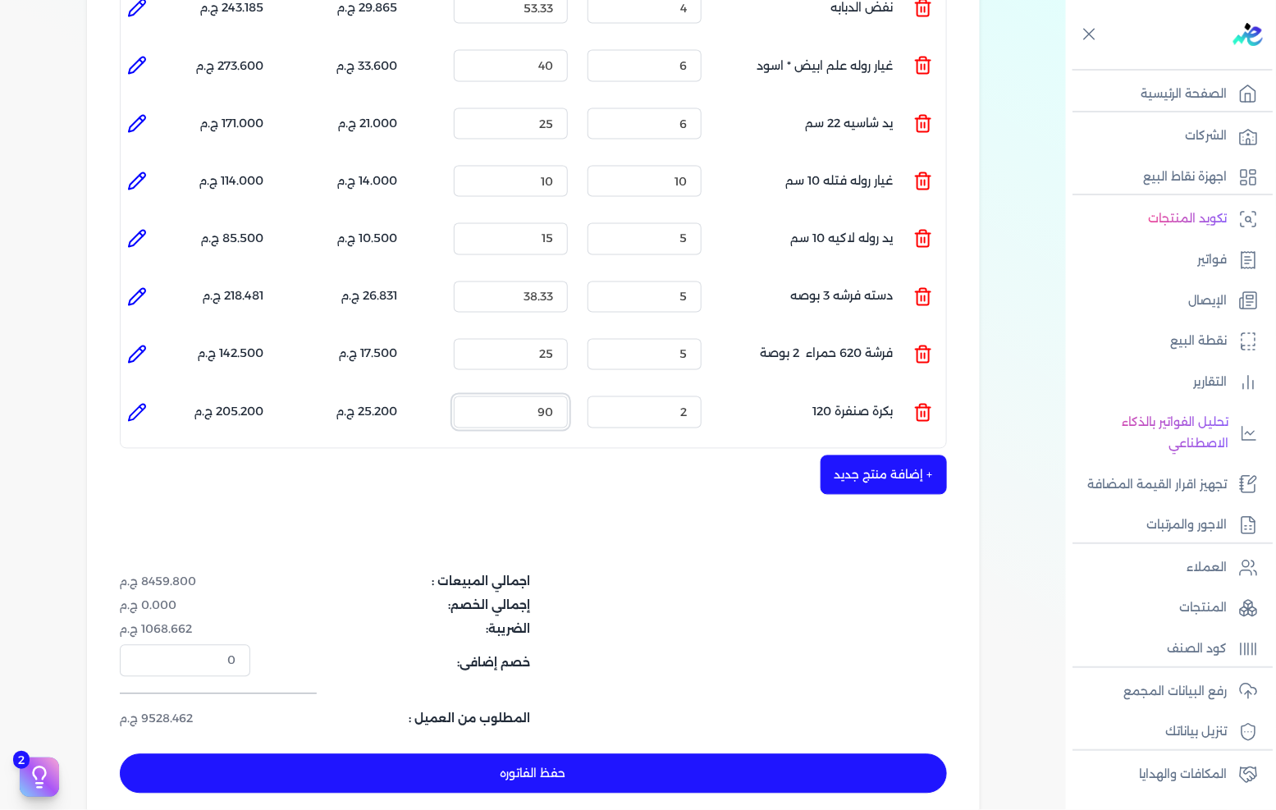
click at [554, 396] on input "90" at bounding box center [511, 411] width 114 height 31
type input "115"
click at [849, 456] on button "+ إضافة منتج جديد" at bounding box center [884, 475] width 126 height 39
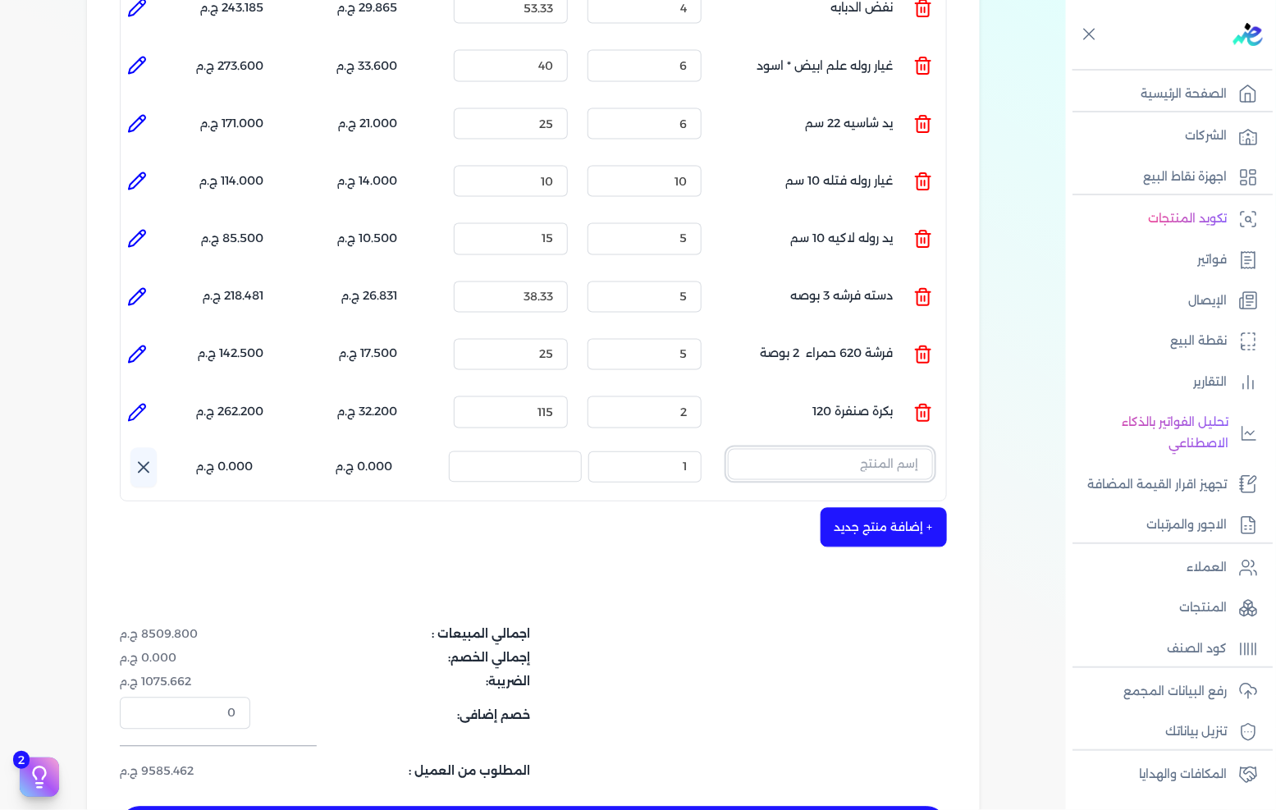
click at [879, 449] on input "text" at bounding box center [830, 464] width 205 height 31
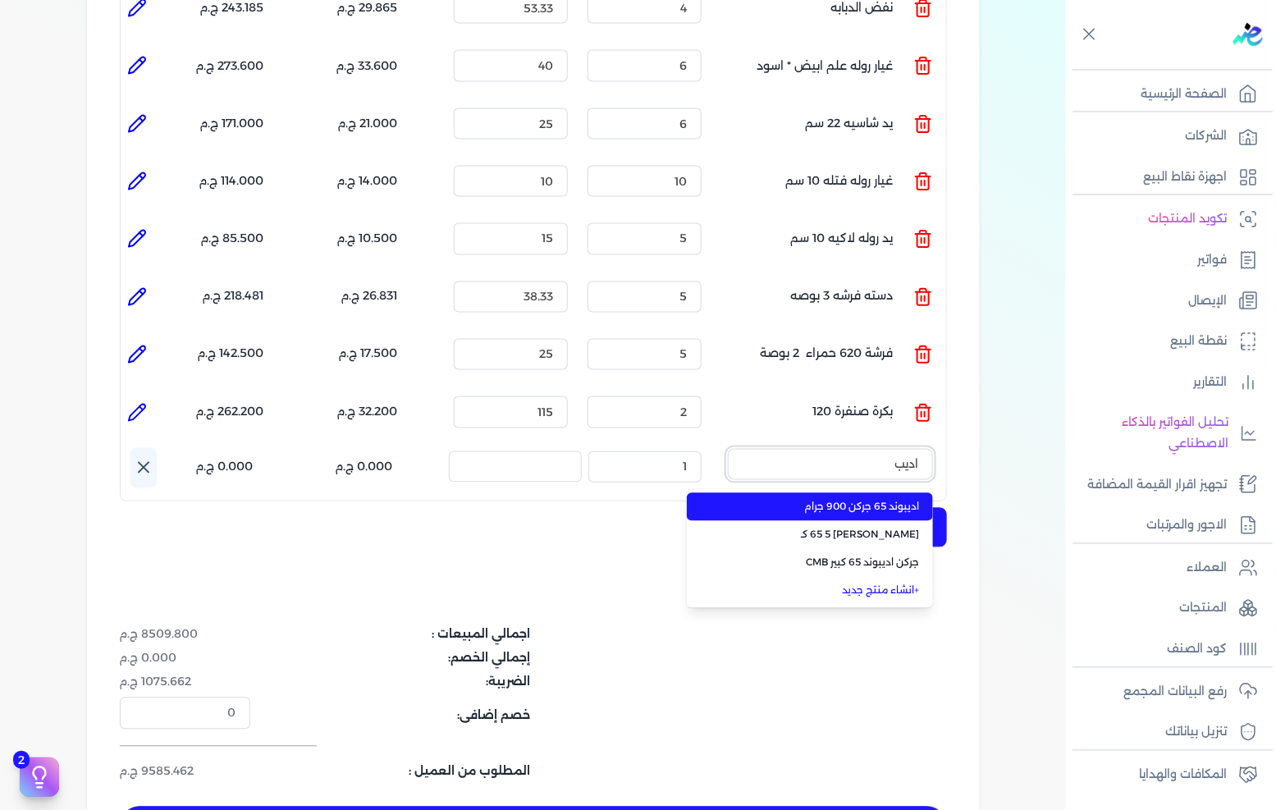
type input "اديب"
click at [855, 500] on span "اديبوند 65 جركن 900 جرام" at bounding box center [820, 507] width 200 height 15
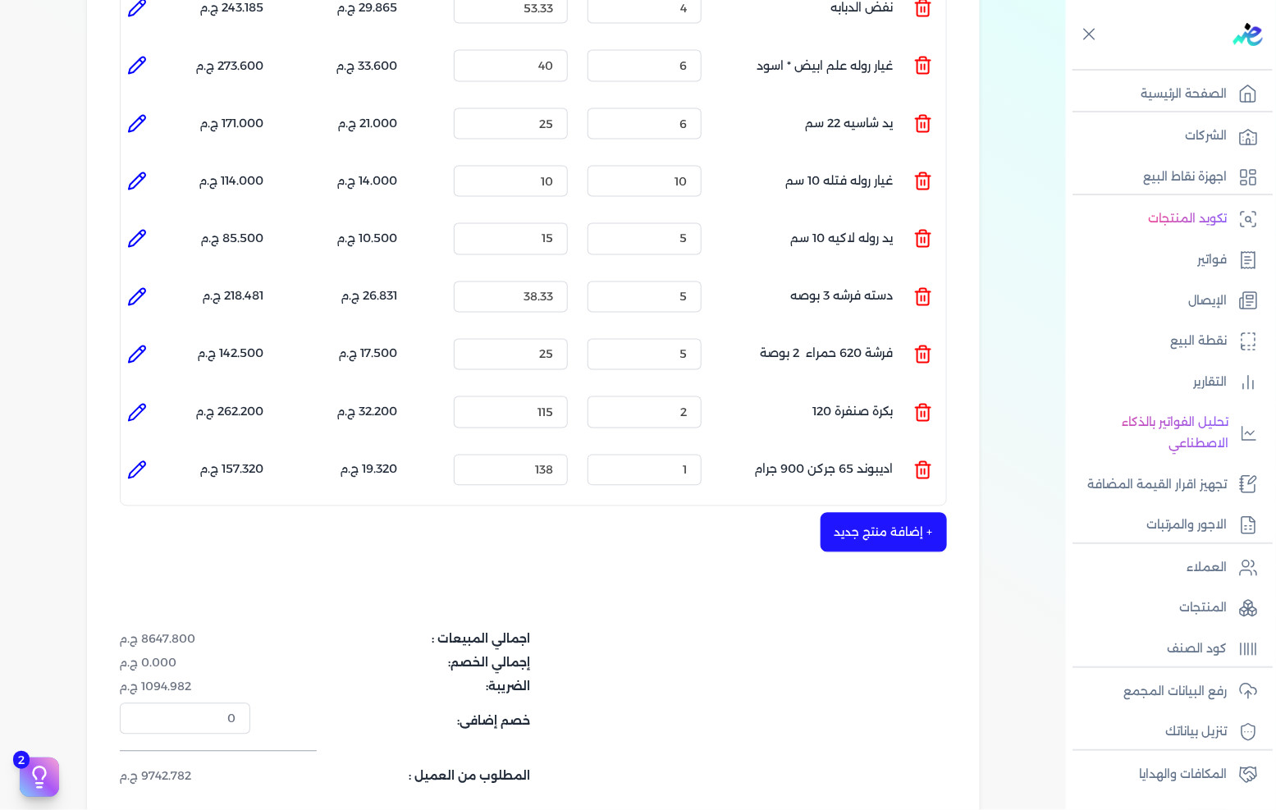
click at [142, 460] on icon at bounding box center [137, 470] width 20 height 20
type input "اديبوند 65 جركن 900 جرام"
type input "138"
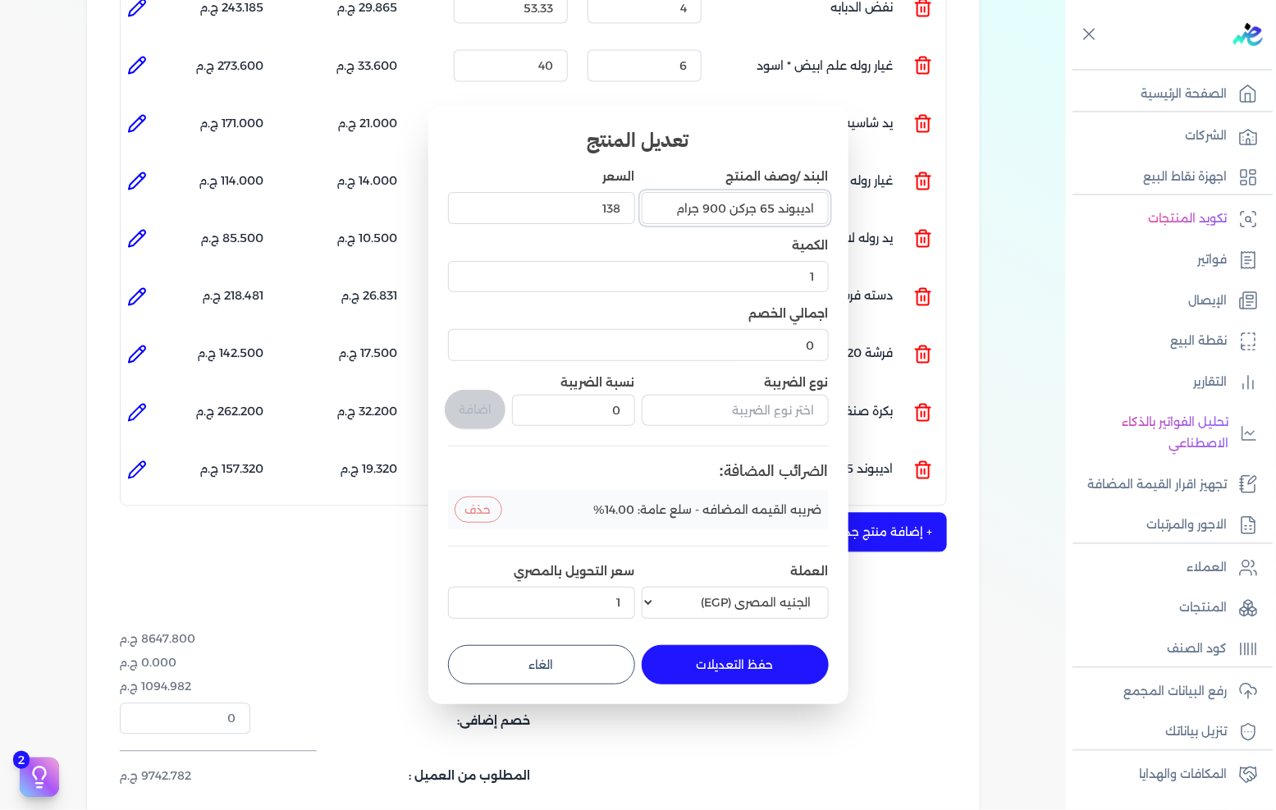
drag, startPoint x: 704, startPoint y: 207, endPoint x: 727, endPoint y: 206, distance: 23.0
click at [727, 206] on input "اديبوند 65 جركن 900 جرام" at bounding box center [735, 207] width 187 height 31
drag, startPoint x: 699, startPoint y: 208, endPoint x: 716, endPoint y: 208, distance: 17.3
click at [716, 208] on input "اديبوند 65 جركن 5 جرام" at bounding box center [735, 207] width 187 height 31
type input "اديبوند 65 جركن 5 كجم"
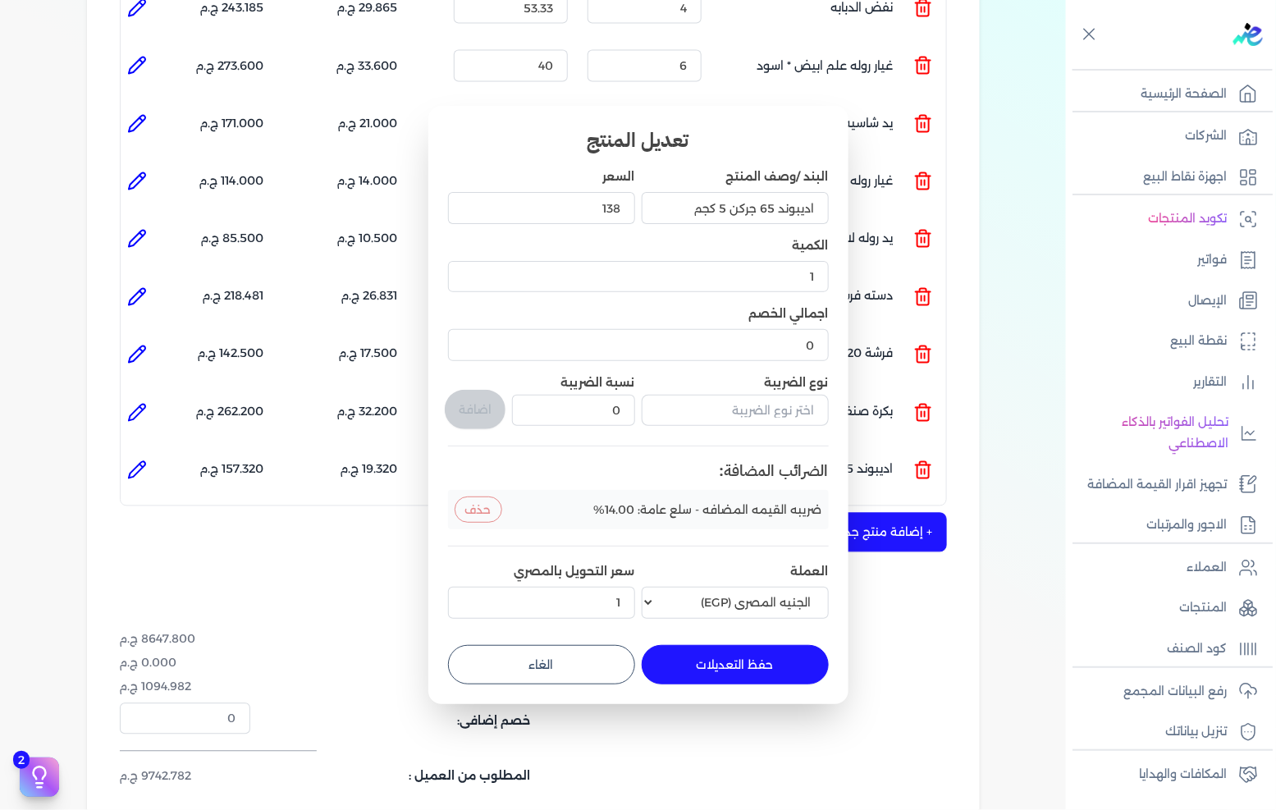
click at [711, 665] on button "حفظ التعديلات" at bounding box center [735, 664] width 187 height 39
type input "0"
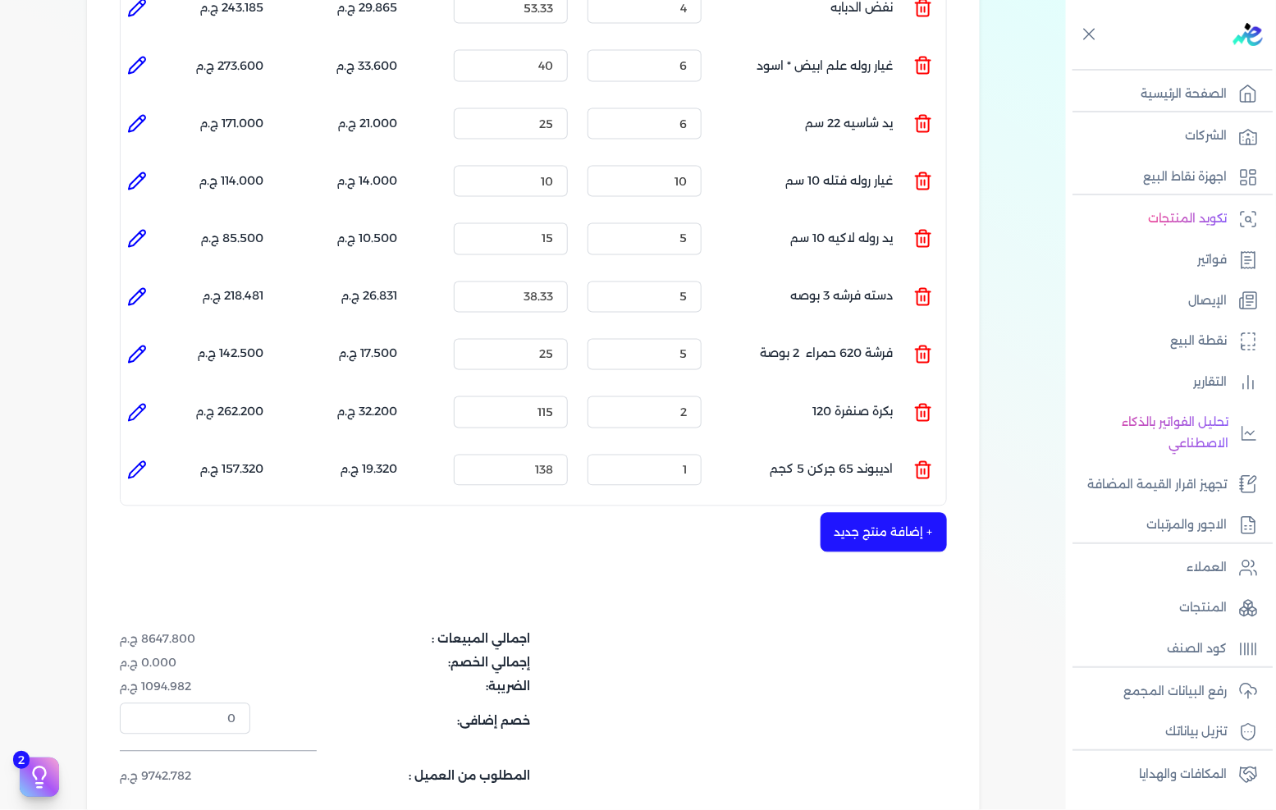
click at [891, 517] on button "+ إضافة منتج جديد" at bounding box center [884, 532] width 126 height 39
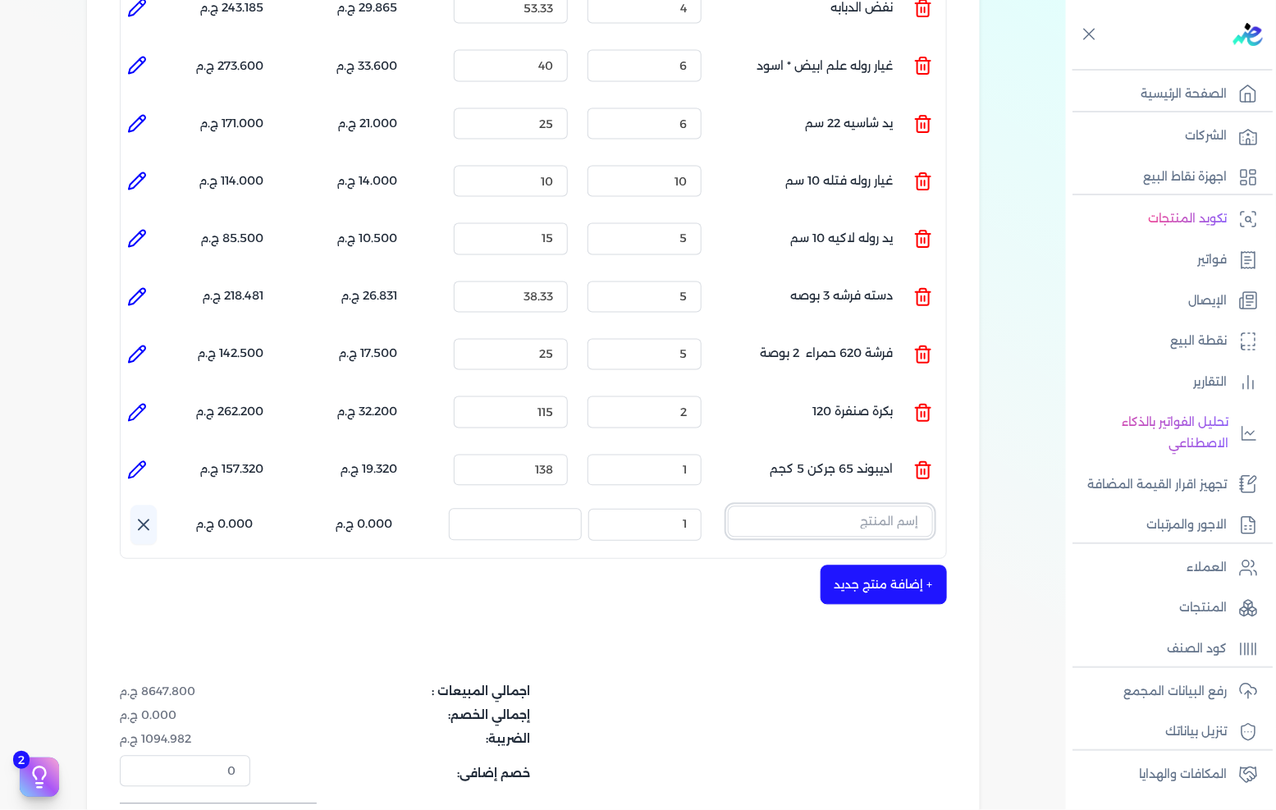
click at [891, 506] on input "text" at bounding box center [830, 521] width 205 height 31
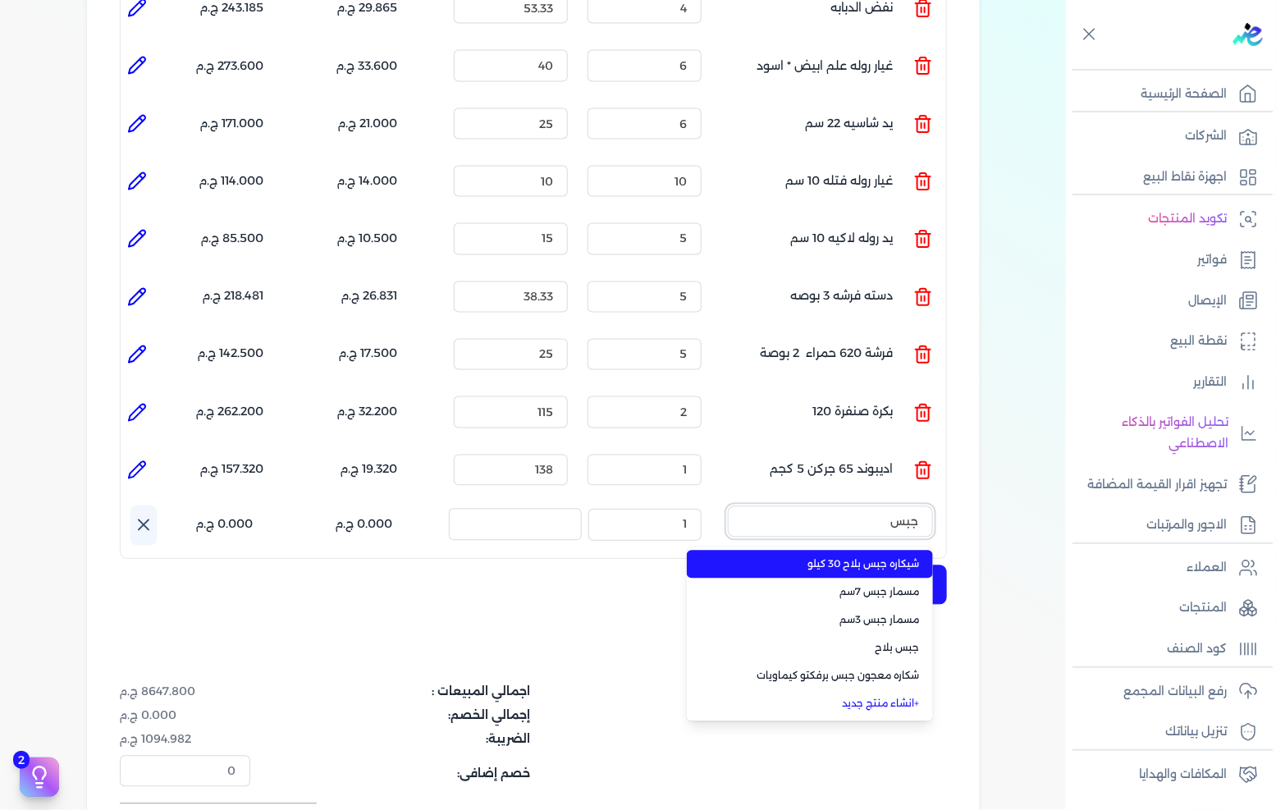
type input "جبس"
click at [851, 557] on span "شيكاره جبس بلاح 30 كيلو" at bounding box center [820, 564] width 200 height 15
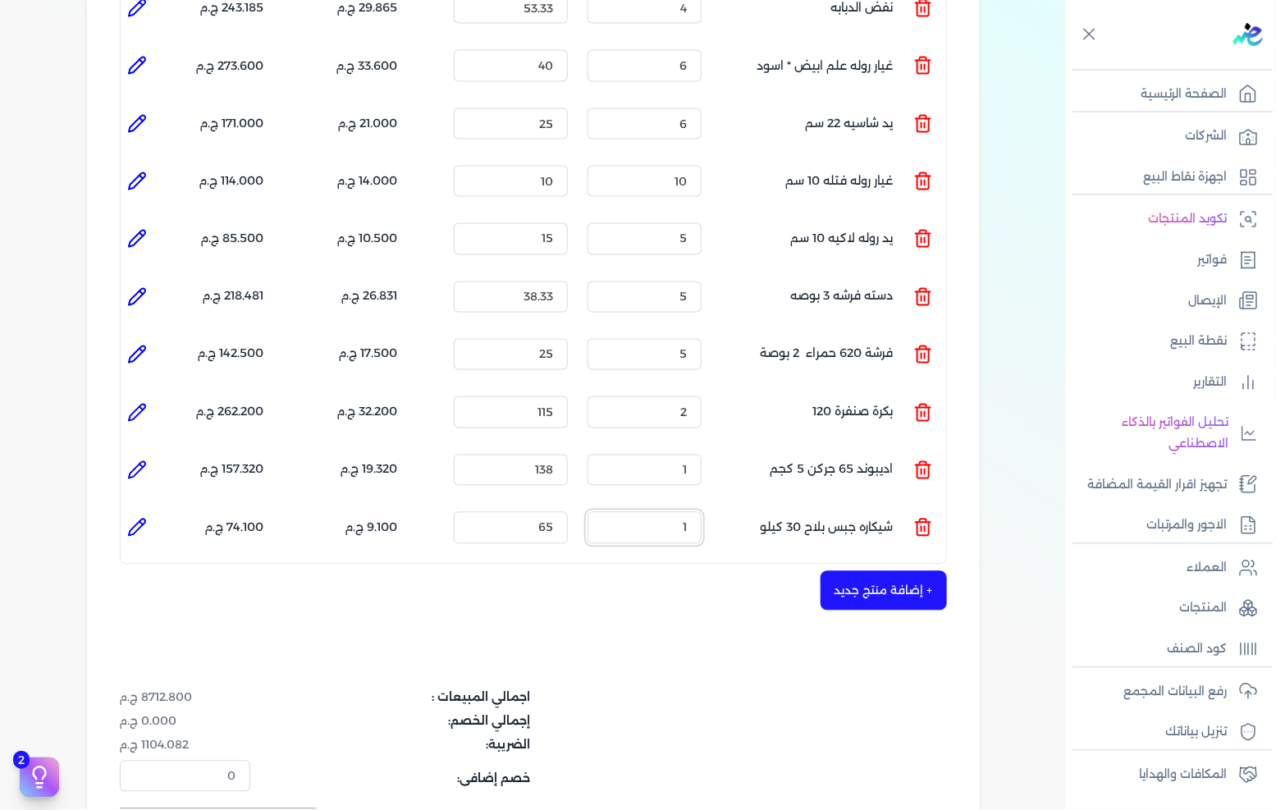
click at [675, 512] on input "1" at bounding box center [645, 527] width 114 height 31
type input "10"
click at [530, 512] on input "65" at bounding box center [511, 527] width 114 height 31
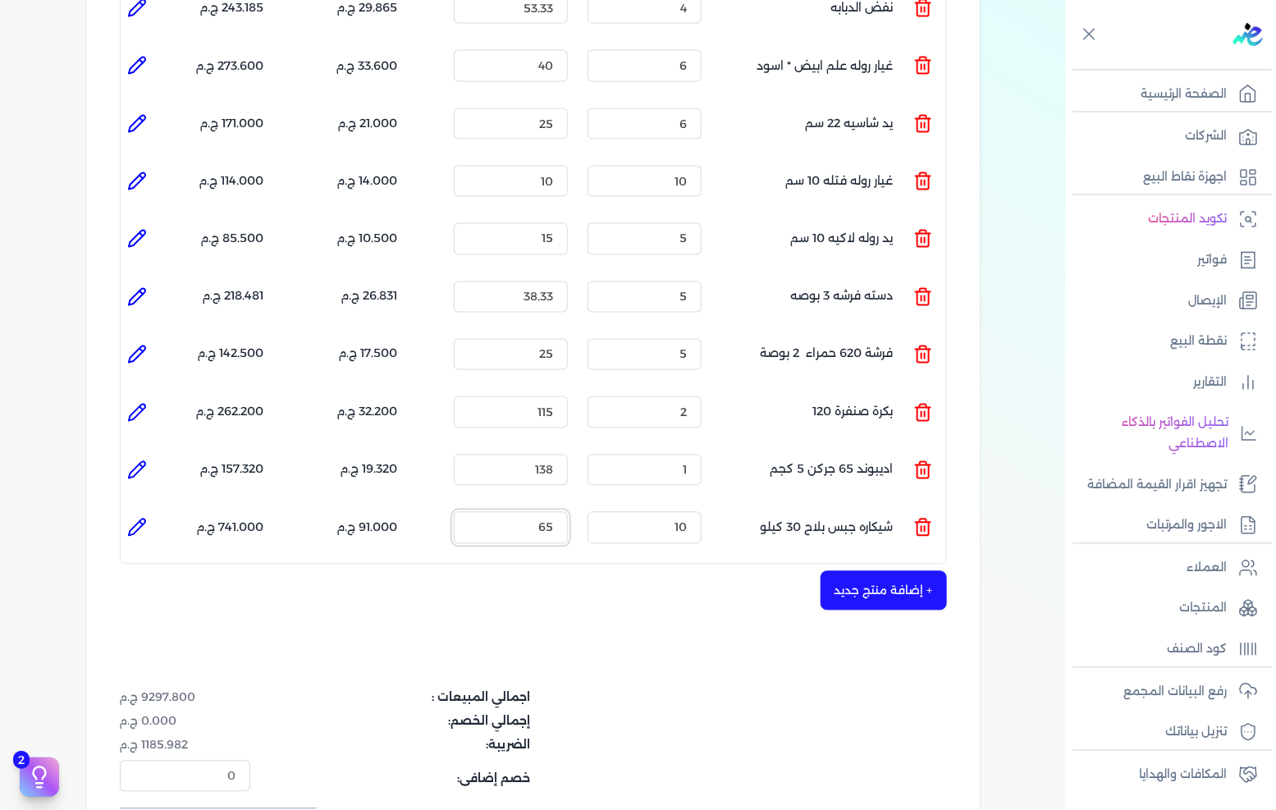
click at [530, 512] on input "65" at bounding box center [511, 527] width 114 height 31
click at [137, 518] on icon at bounding box center [137, 528] width 20 height 20
type input "شيكاره جبس بلاح 30 كيلو"
type input "65"
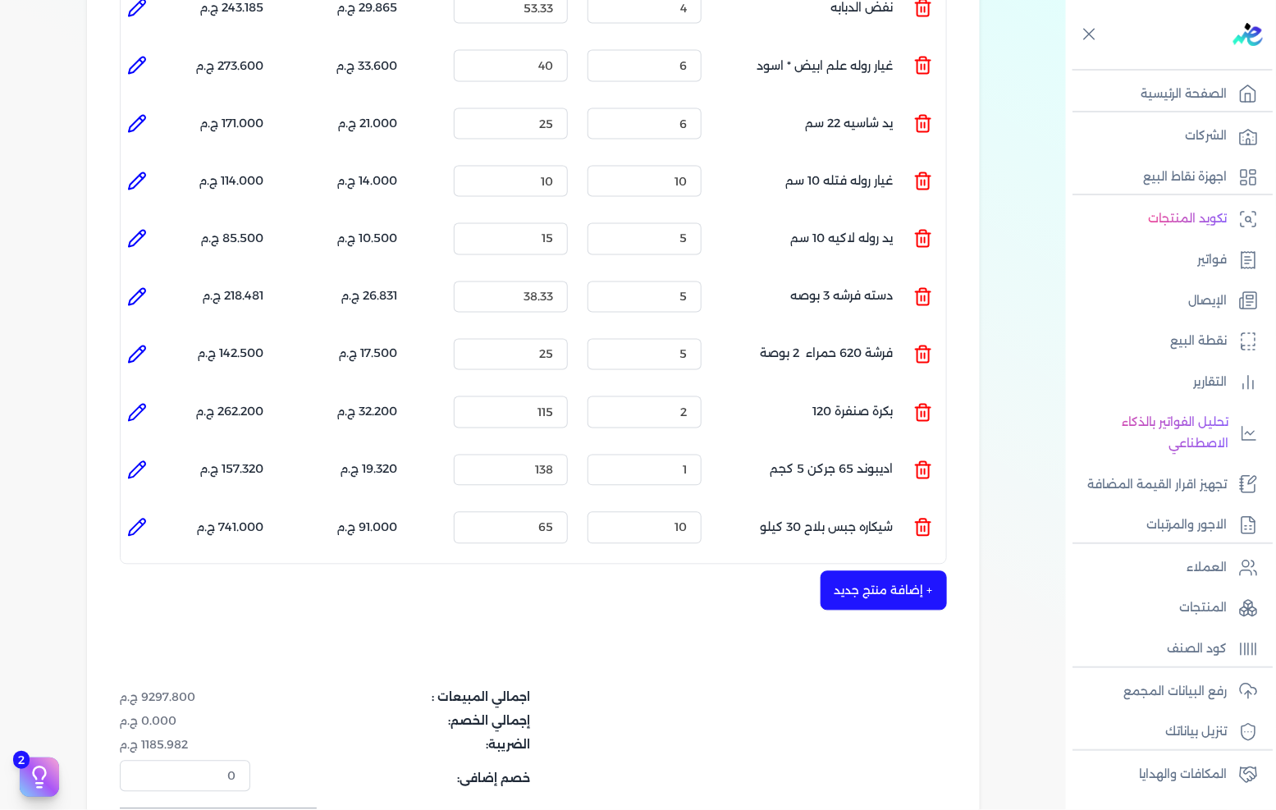
type input "10"
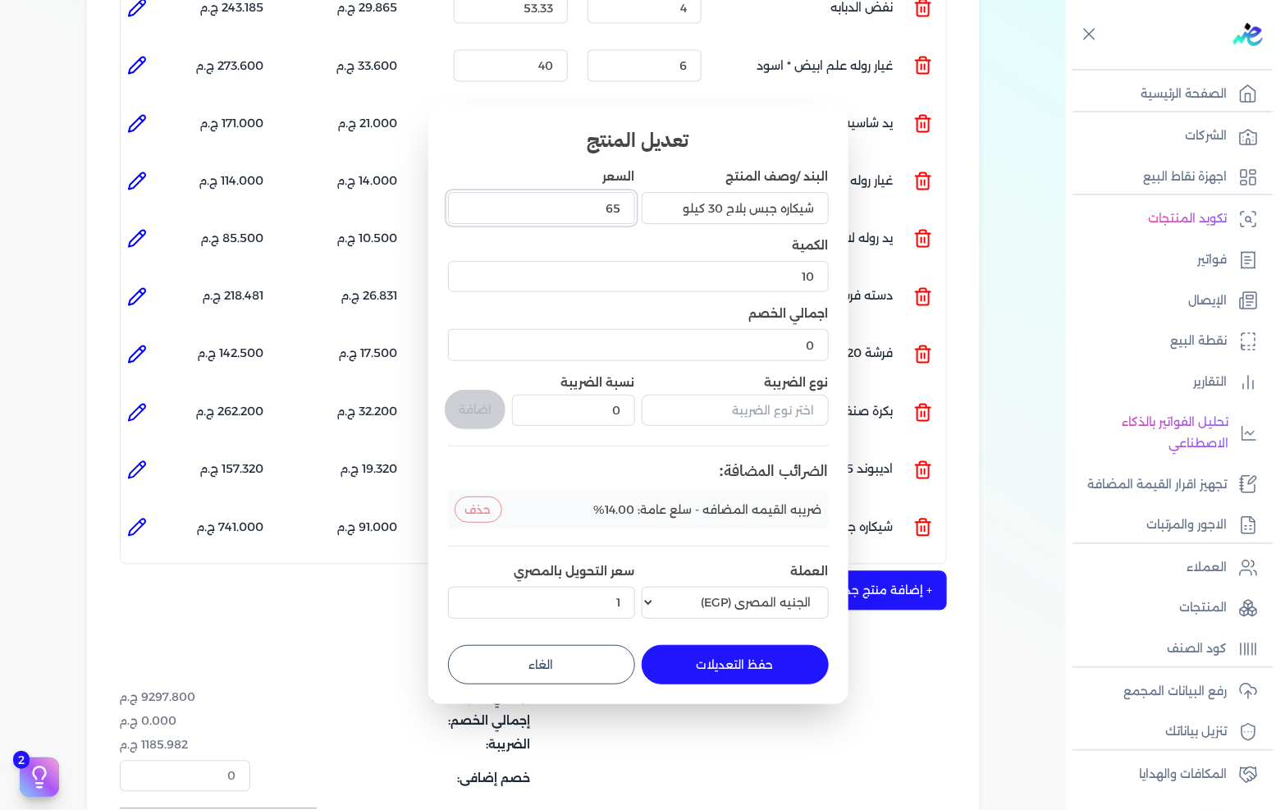
click at [612, 209] on input "65" at bounding box center [541, 207] width 187 height 31
type input "5"
type input "5.7"
click at [781, 667] on button "حفظ التعديلات" at bounding box center [735, 664] width 187 height 39
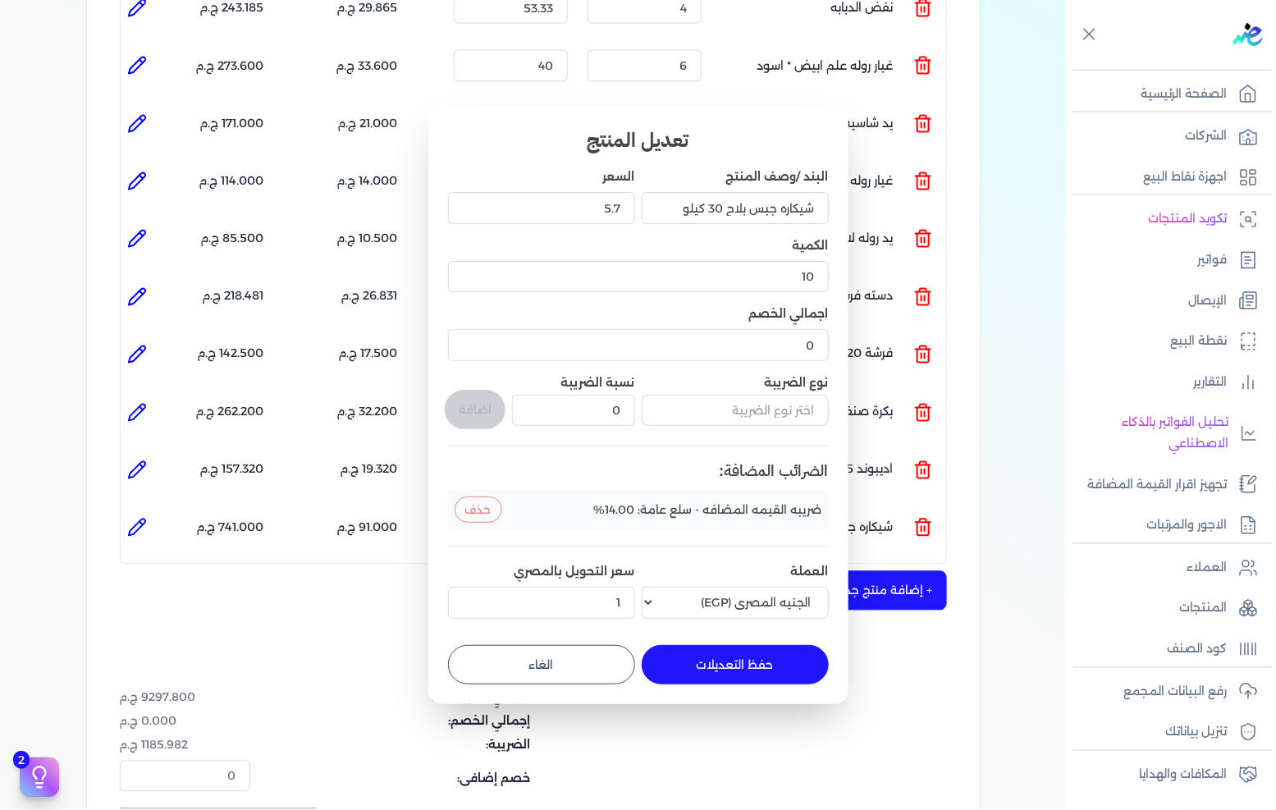
type input "0"
type input "1"
type input "5.7"
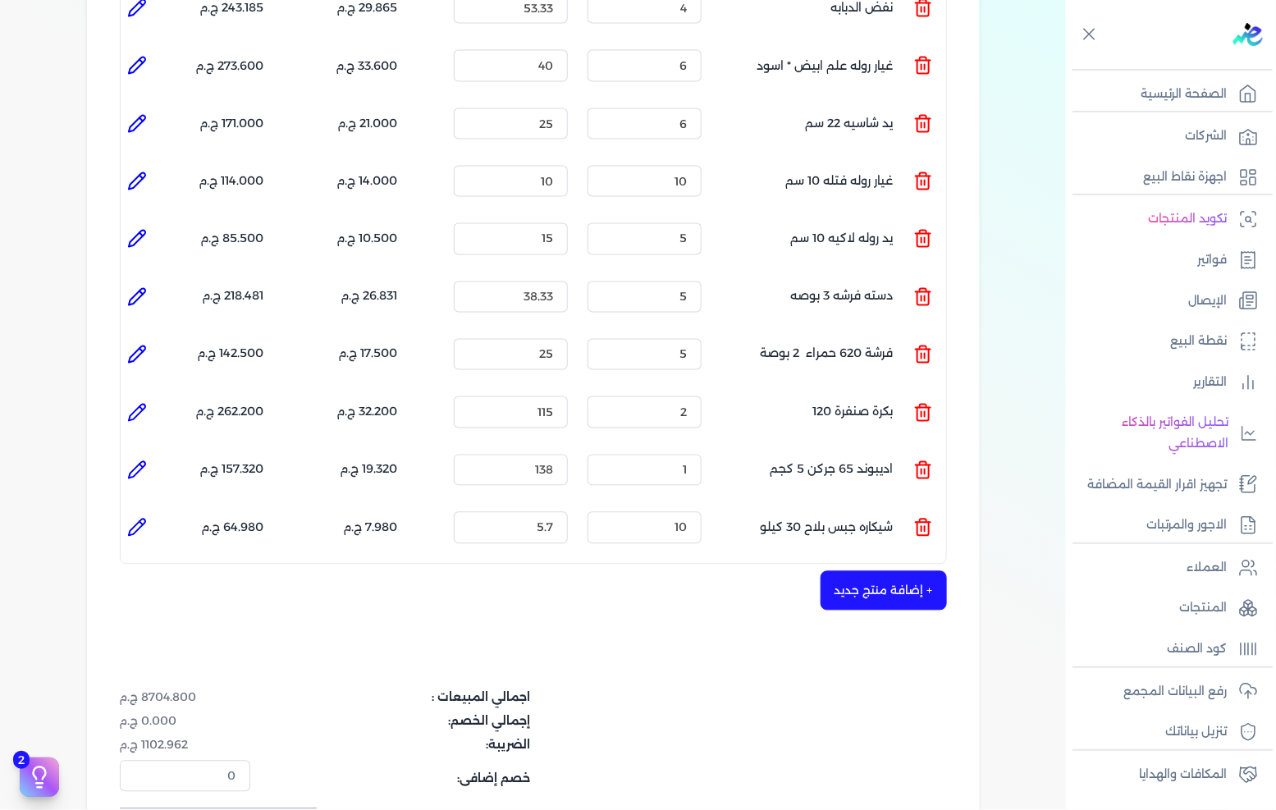
click at [143, 518] on icon at bounding box center [137, 528] width 20 height 20
type input "شيكاره جبس بلاح 30 كيلو"
type input "5.7"
type input "10"
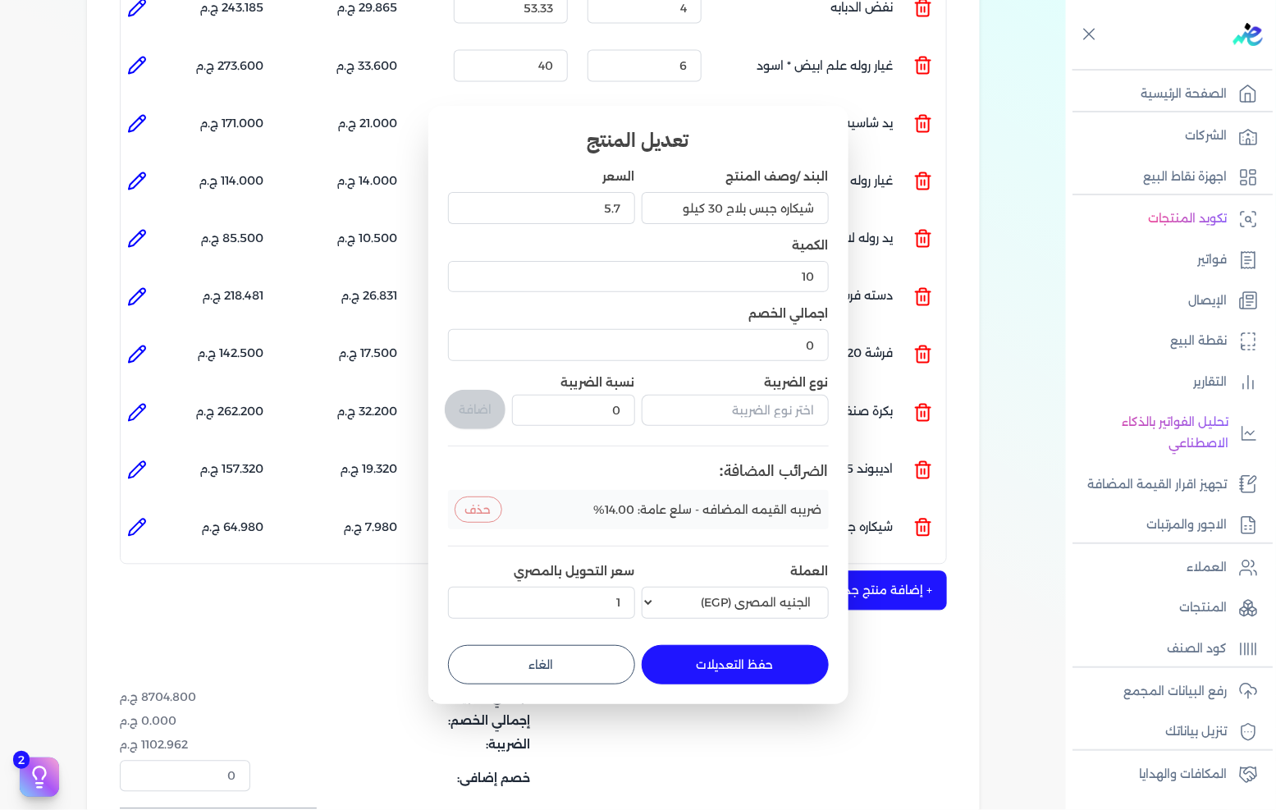
click at [447, 502] on div "تعديل المنتج البند /وصف المنتج شيكاره جبس بلاح 30 كيلو السعر 5.7 الكمية 10 اجما…" at bounding box center [638, 405] width 420 height 598
click at [458, 503] on button "حذف" at bounding box center [479, 510] width 48 height 26
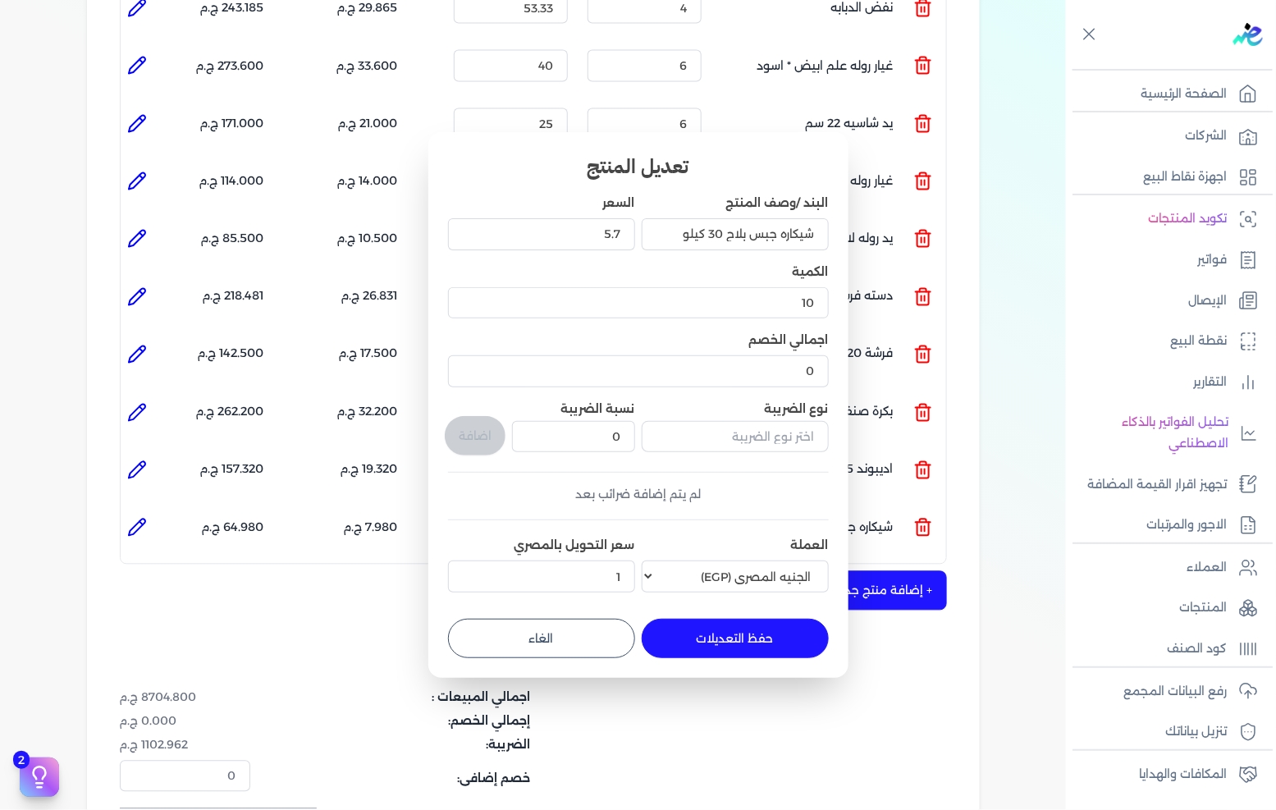
click at [737, 630] on button "حفظ التعديلات" at bounding box center [735, 638] width 187 height 39
type input "0"
type input "1"
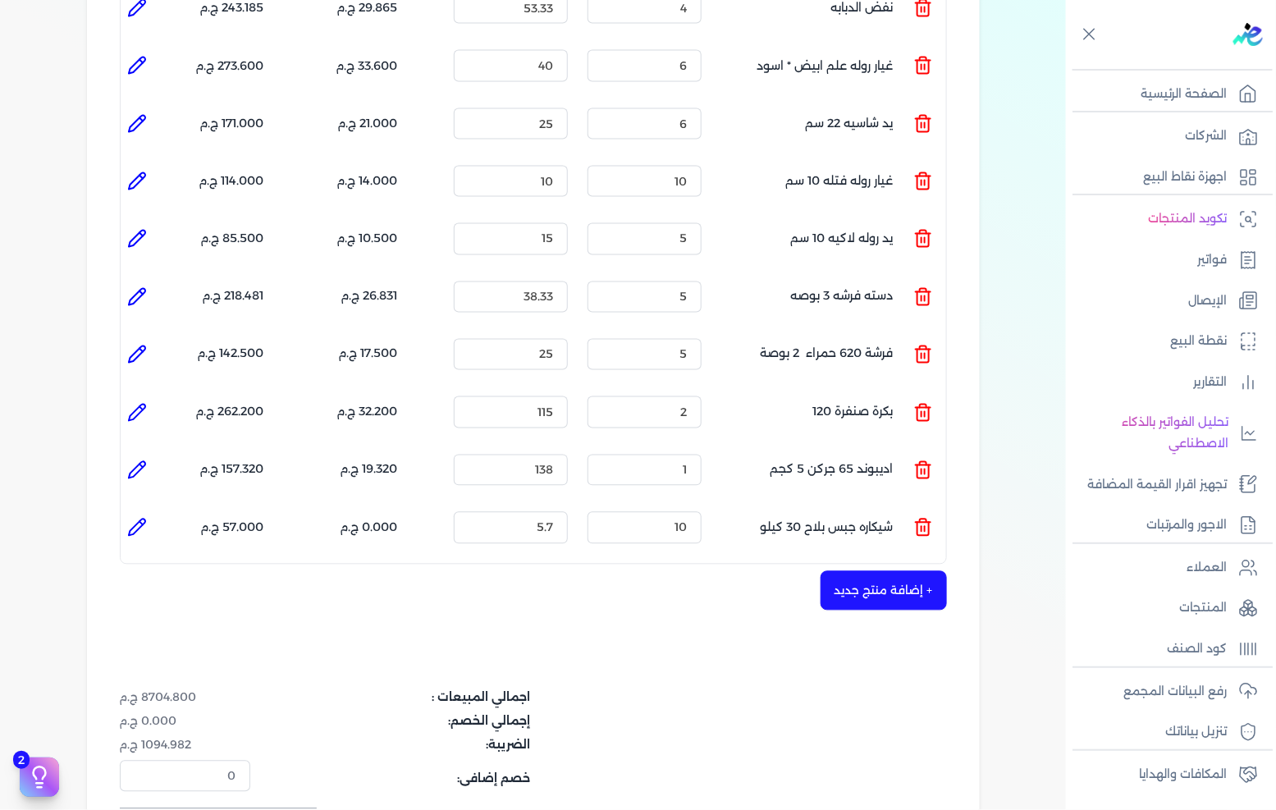
click at [138, 518] on icon at bounding box center [137, 528] width 20 height 20
type input "شيكاره جبس بلاح 30 كيلو"
type input "5.7"
type input "10"
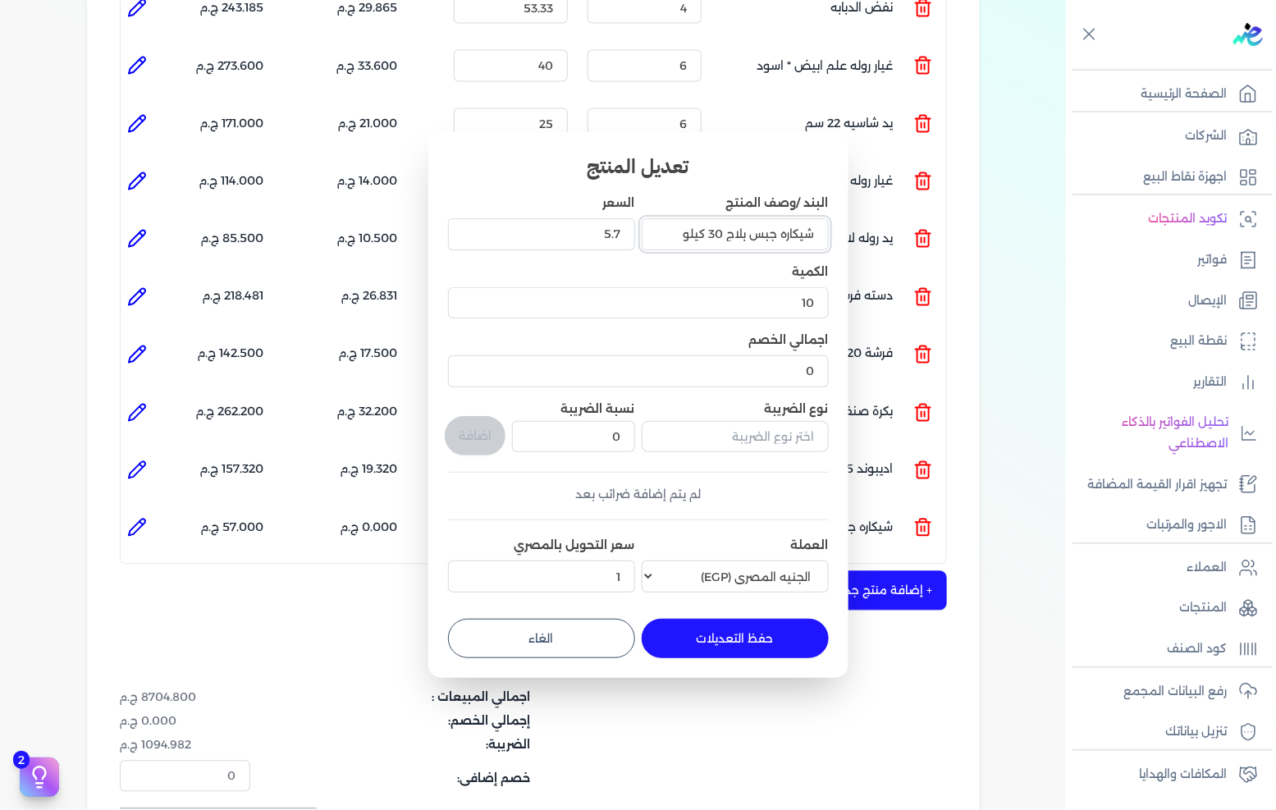
drag, startPoint x: 781, startPoint y: 235, endPoint x: 897, endPoint y: 219, distance: 116.8
click at [895, 222] on dialog "تعديل المنتج البند /وصف المنتج شيكاره جبس بلاح 30 كيلو السعر 5.7 الكمية 10 اجما…" at bounding box center [638, 405] width 1276 height 810
drag, startPoint x: 741, startPoint y: 233, endPoint x: 753, endPoint y: 233, distance: 11.5
click at [753, 233] on input "جبس بلاح 30 كيلو" at bounding box center [735, 233] width 187 height 31
drag, startPoint x: 744, startPoint y: 233, endPoint x: 756, endPoint y: 233, distance: 12.3
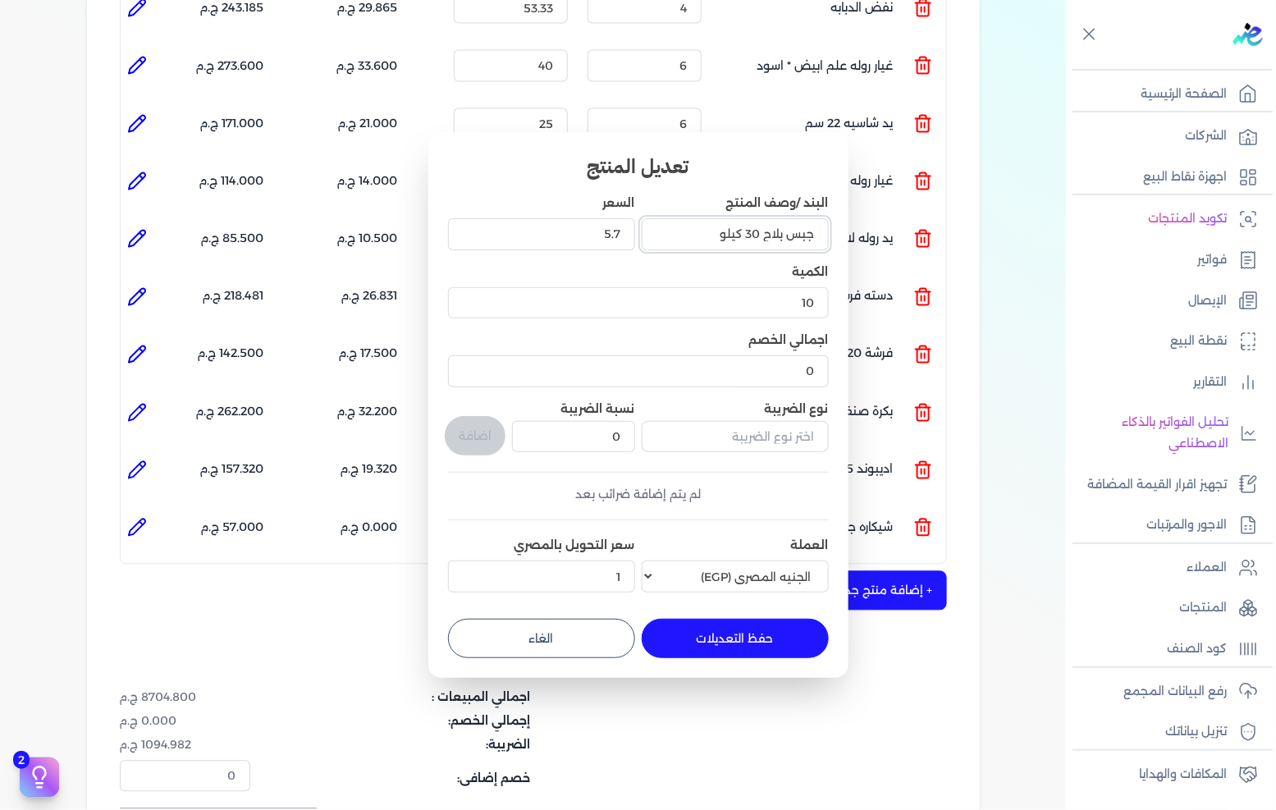
click at [756, 233] on input "جبس بلاح 30 كيلو" at bounding box center [735, 233] width 187 height 31
type input "جبس بلاح كيلو"
click at [717, 629] on button "حفظ التعديلات" at bounding box center [735, 638] width 187 height 39
type input "0"
type input "1"
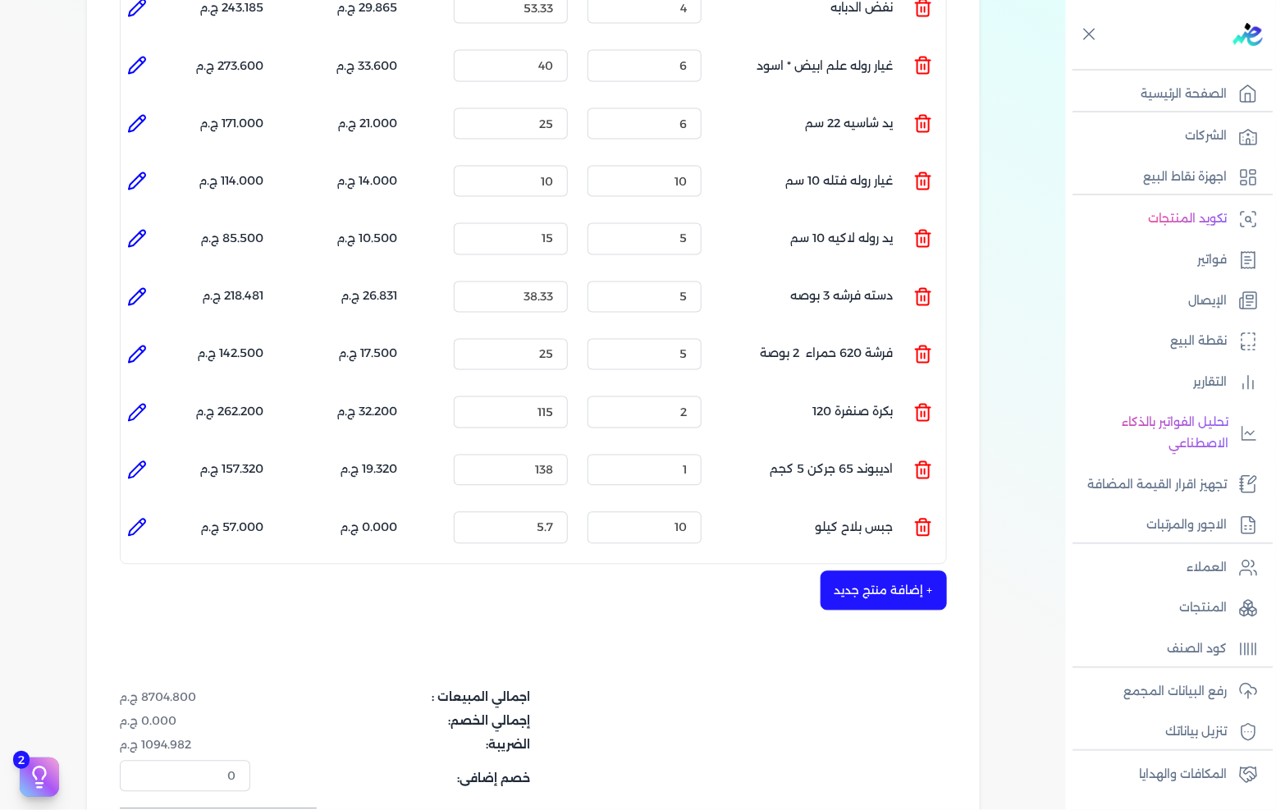
click at [876, 584] on div "شركه الاخوه الثلاثة فتحى السيد على [PERSON_NAME] 288849477 رقم الفاتورة 13598 ف…" at bounding box center [533, 62] width 893 height 1760
click at [884, 571] on button "+ إضافة منتج جديد" at bounding box center [884, 590] width 126 height 39
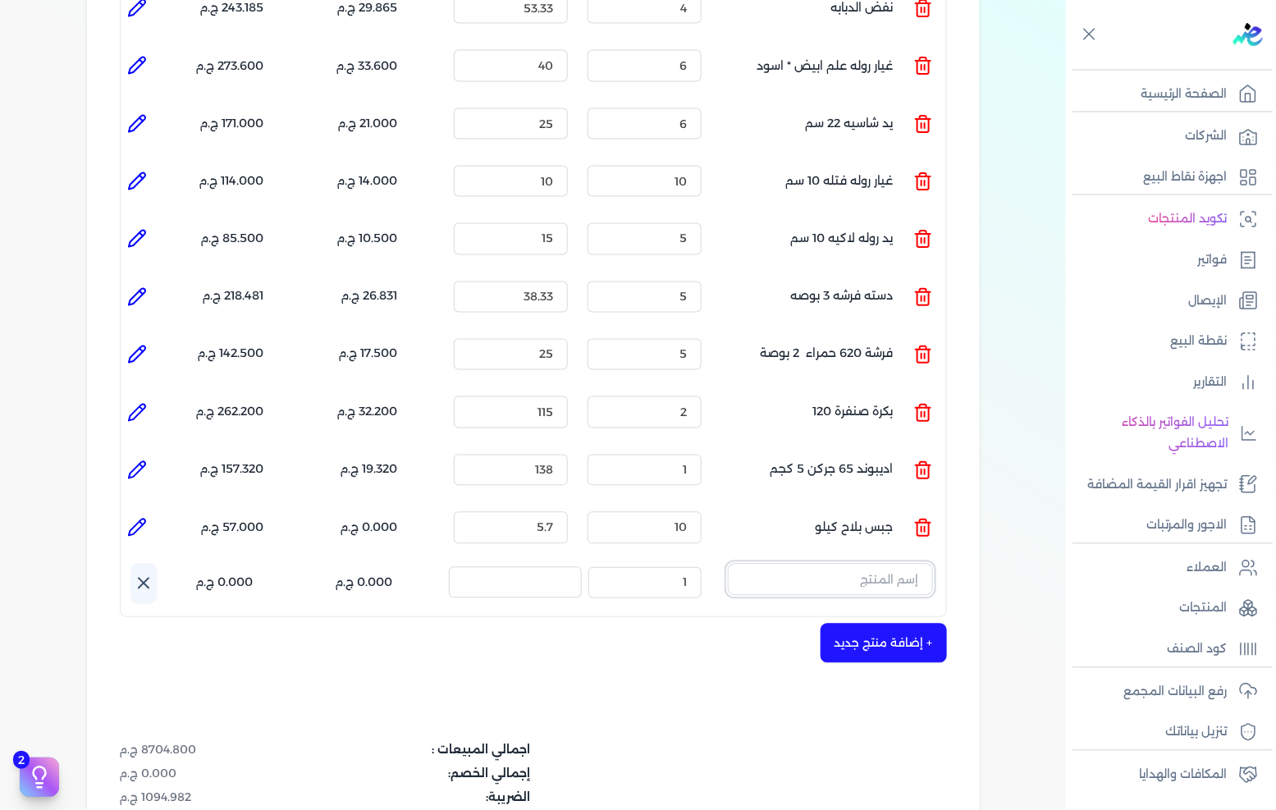
click at [878, 564] on input "text" at bounding box center [830, 579] width 205 height 31
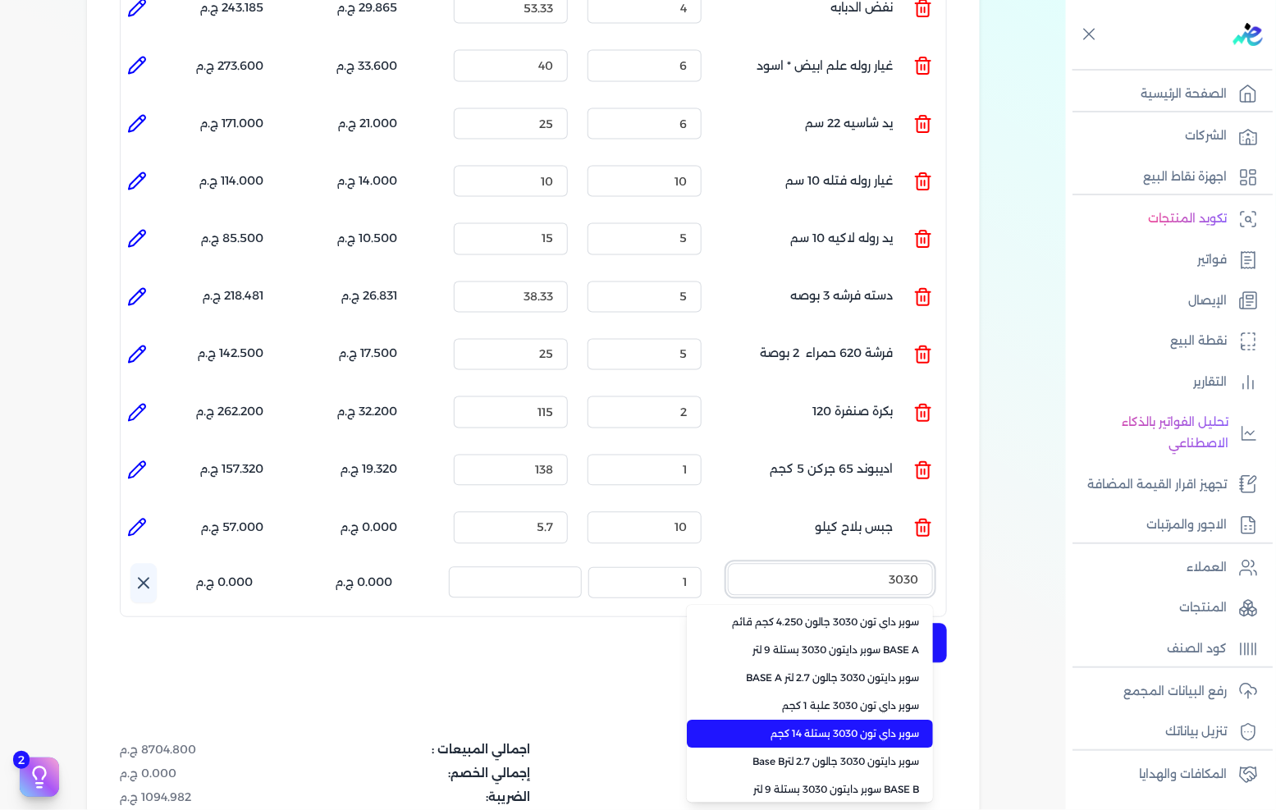
type input "3030"
click at [868, 727] on span "سوبر داي تون 3030 بستلة 14 كجم" at bounding box center [820, 734] width 200 height 15
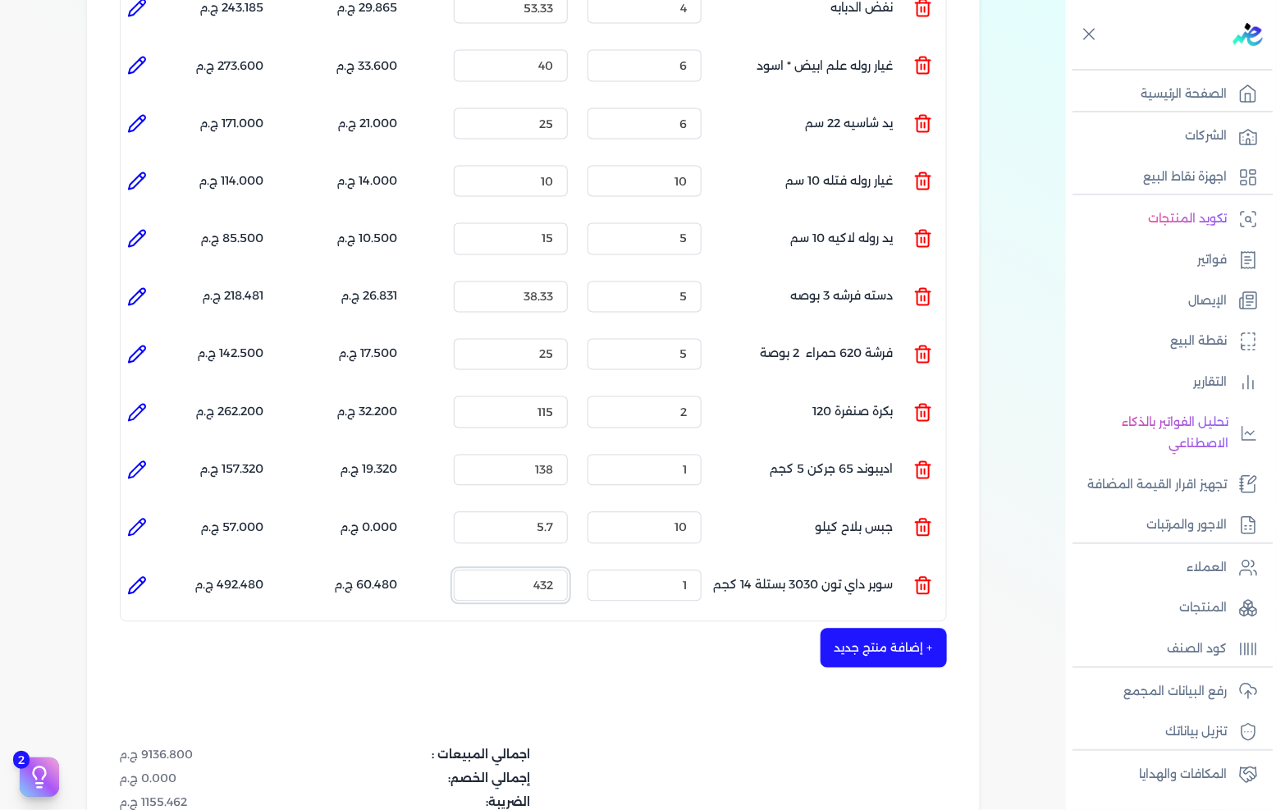
click at [517, 570] on input "432" at bounding box center [511, 585] width 114 height 31
drag, startPoint x: 517, startPoint y: 544, endPoint x: 1276, endPoint y: 728, distance: 780.4
click at [525, 570] on input "432" at bounding box center [511, 585] width 114 height 31
type input "495"
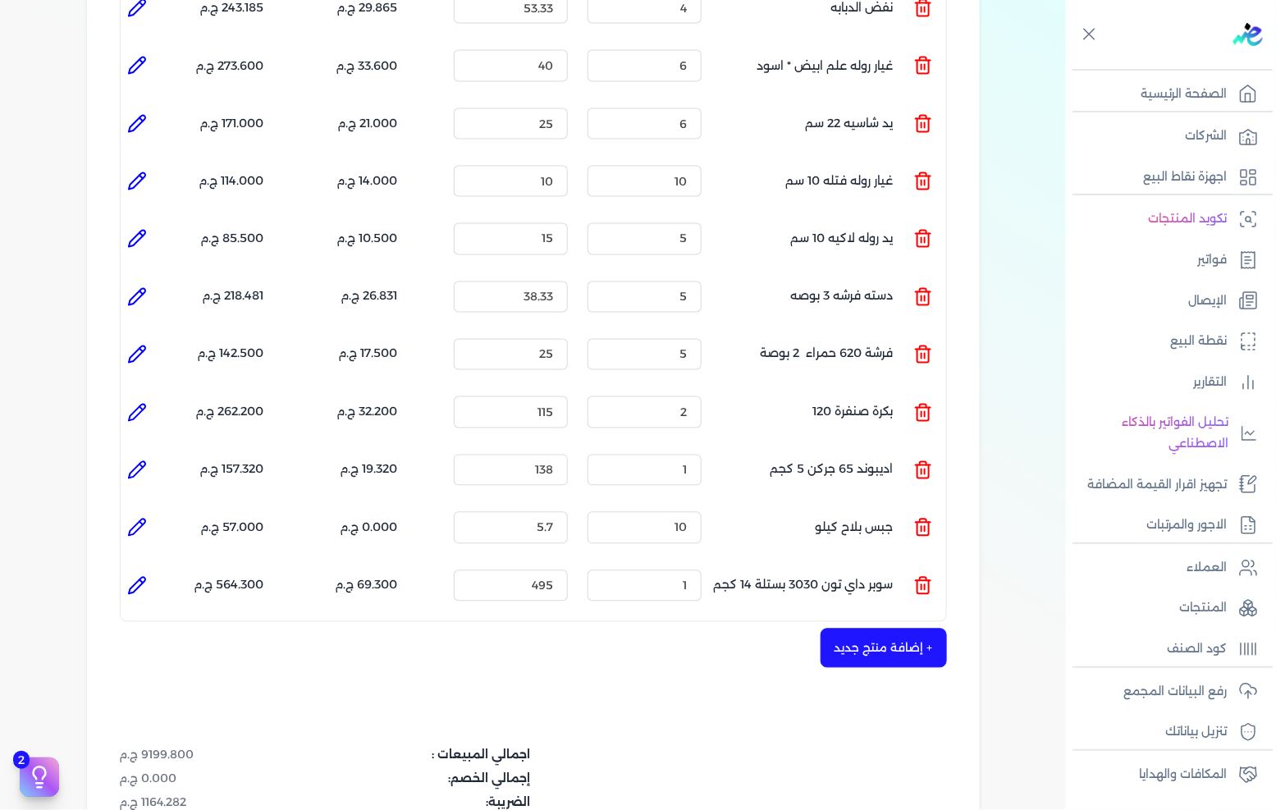
click at [895, 629] on button "+ إضافة منتج جديد" at bounding box center [884, 648] width 126 height 39
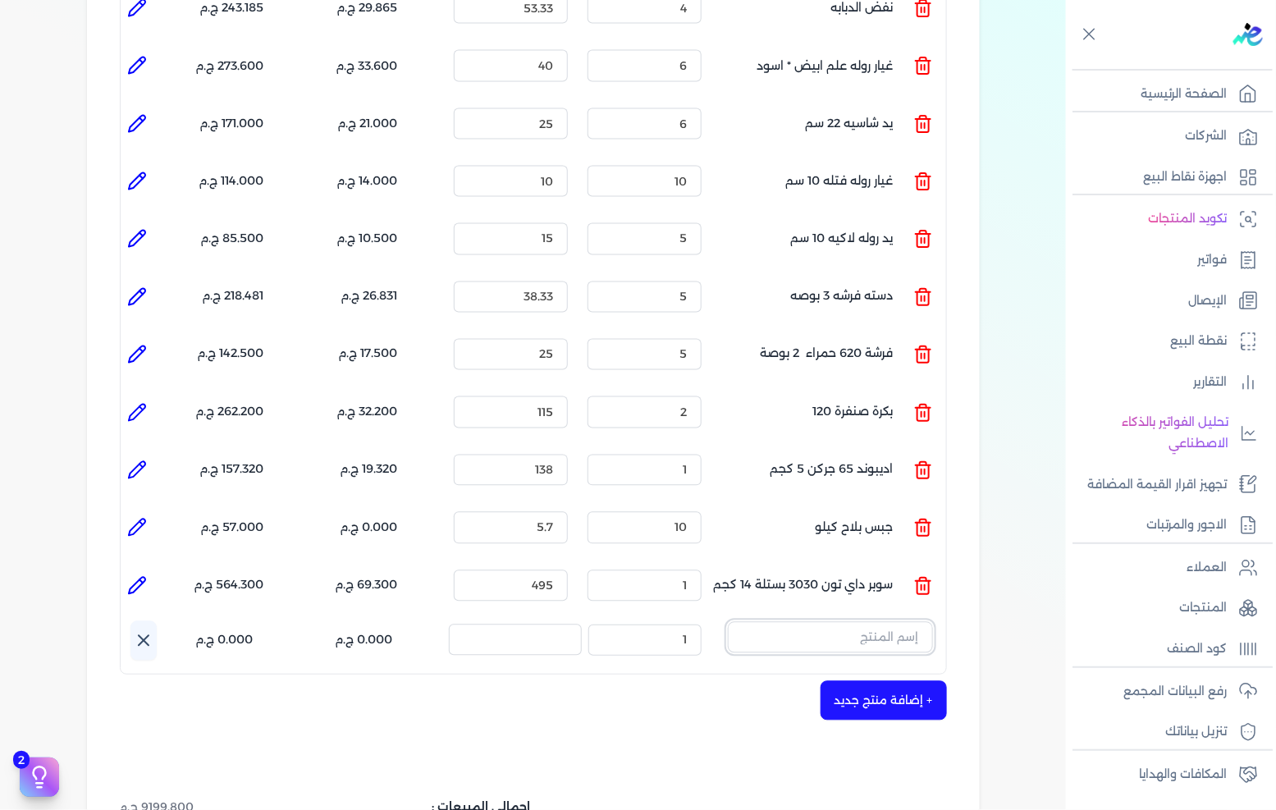
drag, startPoint x: 895, startPoint y: 621, endPoint x: 895, endPoint y: 599, distance: 21.4
click at [895, 622] on input "text" at bounding box center [830, 637] width 205 height 31
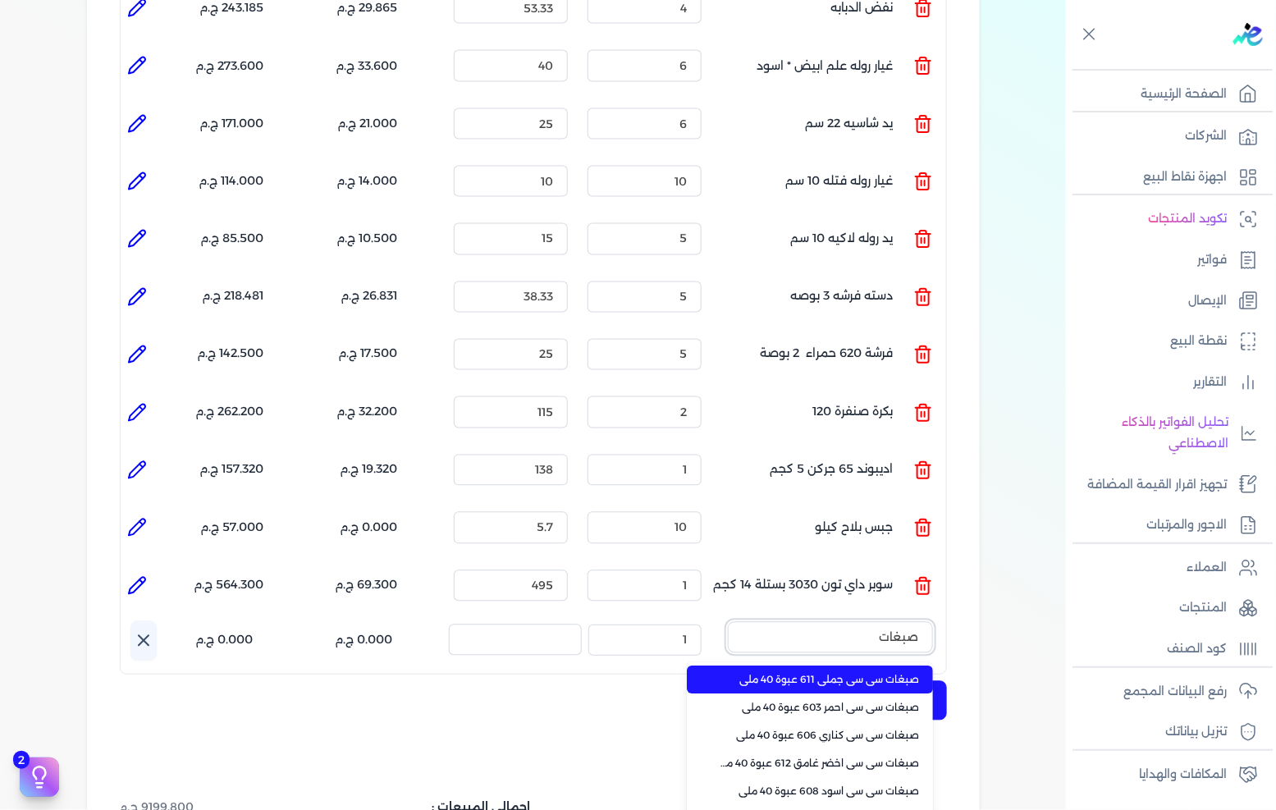
type input "صبغات"
click at [886, 666] on li "صبغات سي سي جملي 611 عبوة 40 ملي" at bounding box center [810, 680] width 246 height 28
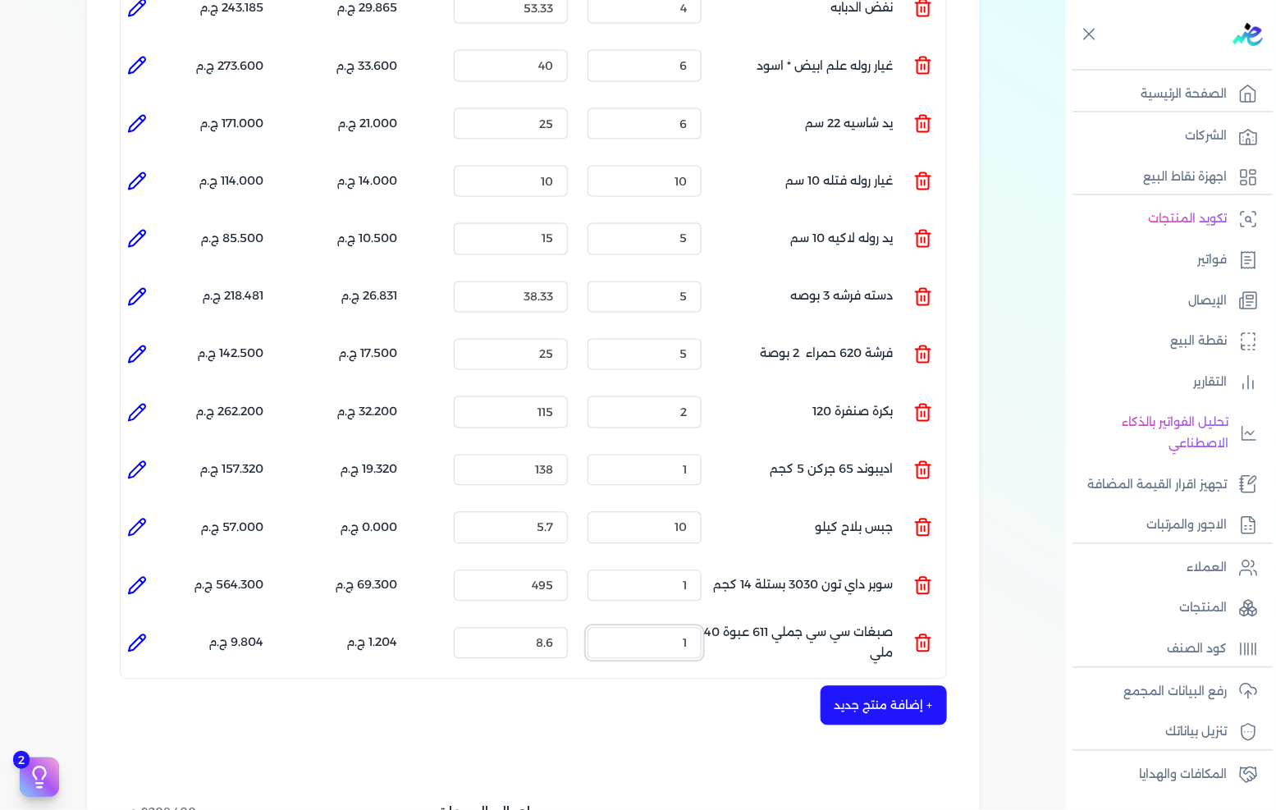
click at [687, 628] on input "1" at bounding box center [645, 643] width 114 height 31
type input "5"
click at [152, 627] on li at bounding box center [137, 643] width 33 height 33
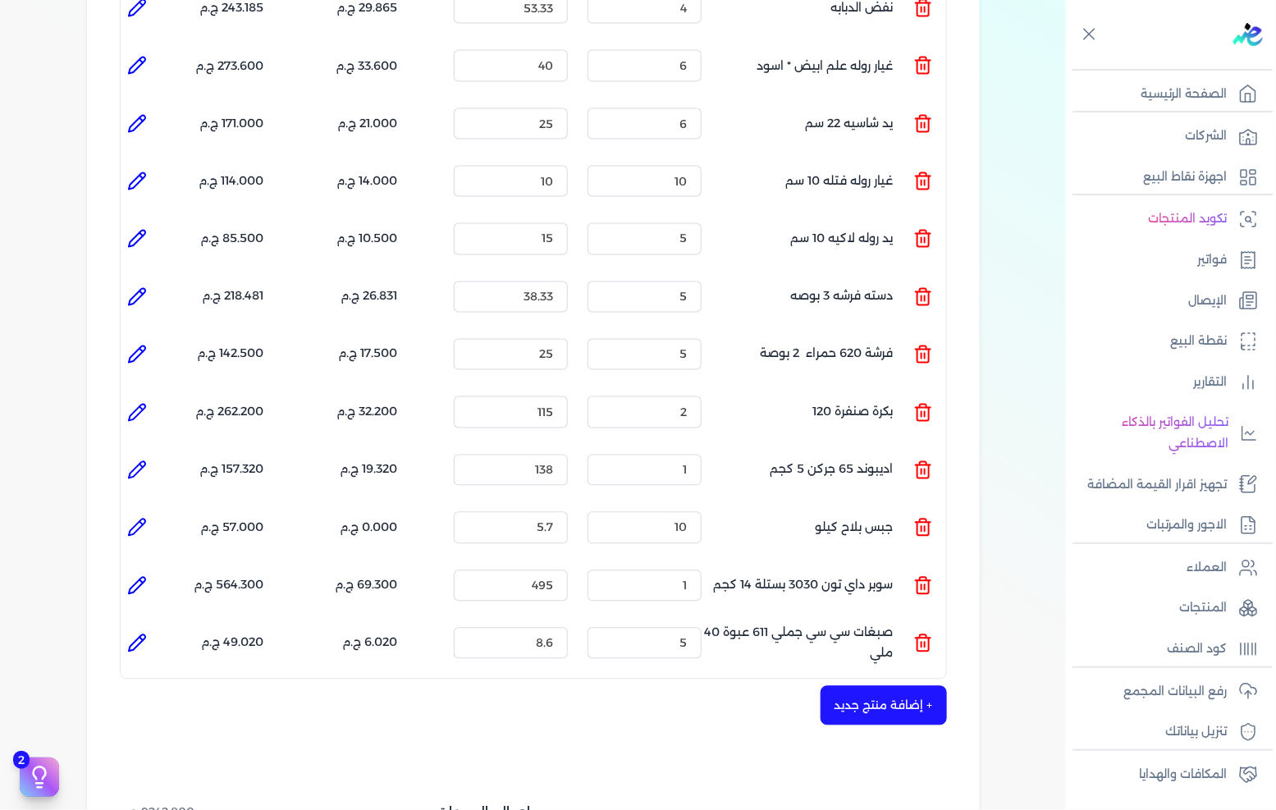
type input "صبغات سي سي جملي 611 عبوة 40 ملي"
type input "8.6"
type input "5"
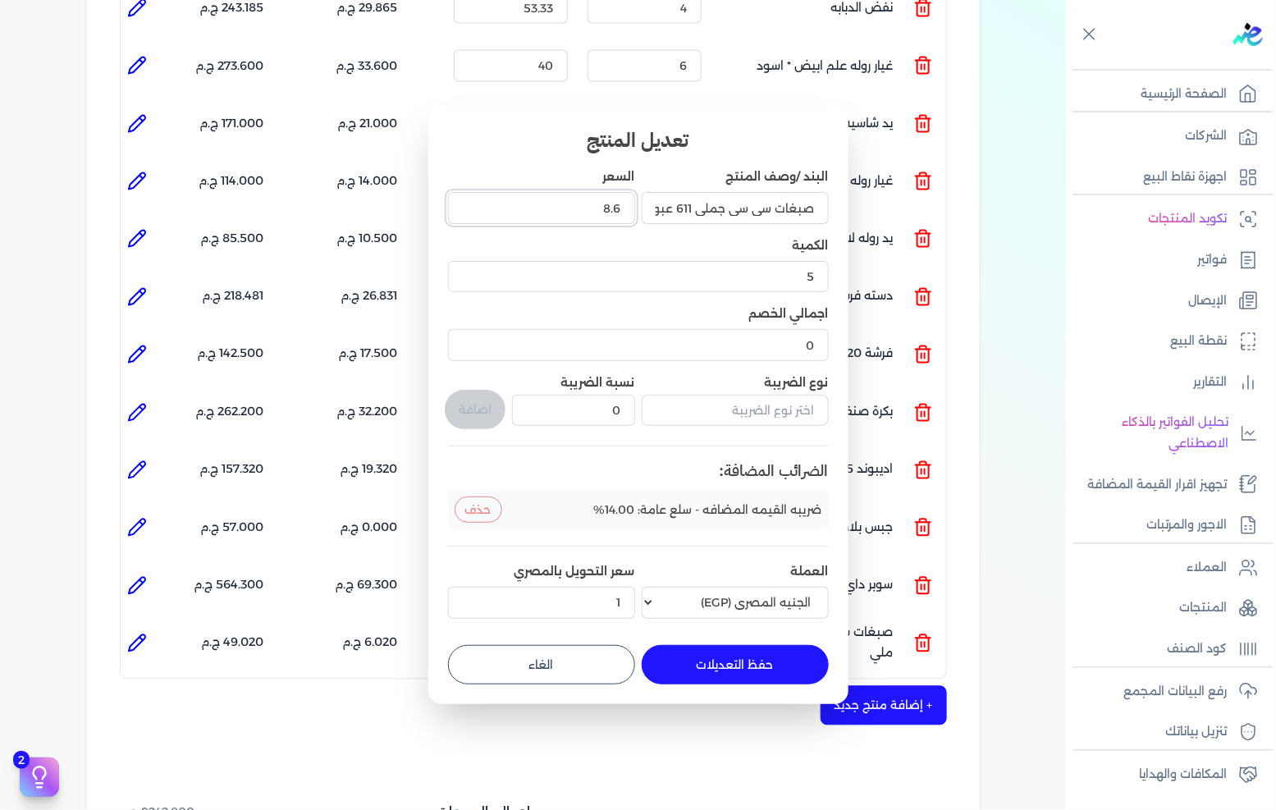
click at [601, 204] on input "8.6" at bounding box center [541, 207] width 187 height 31
type input "9"
type input "9.5"
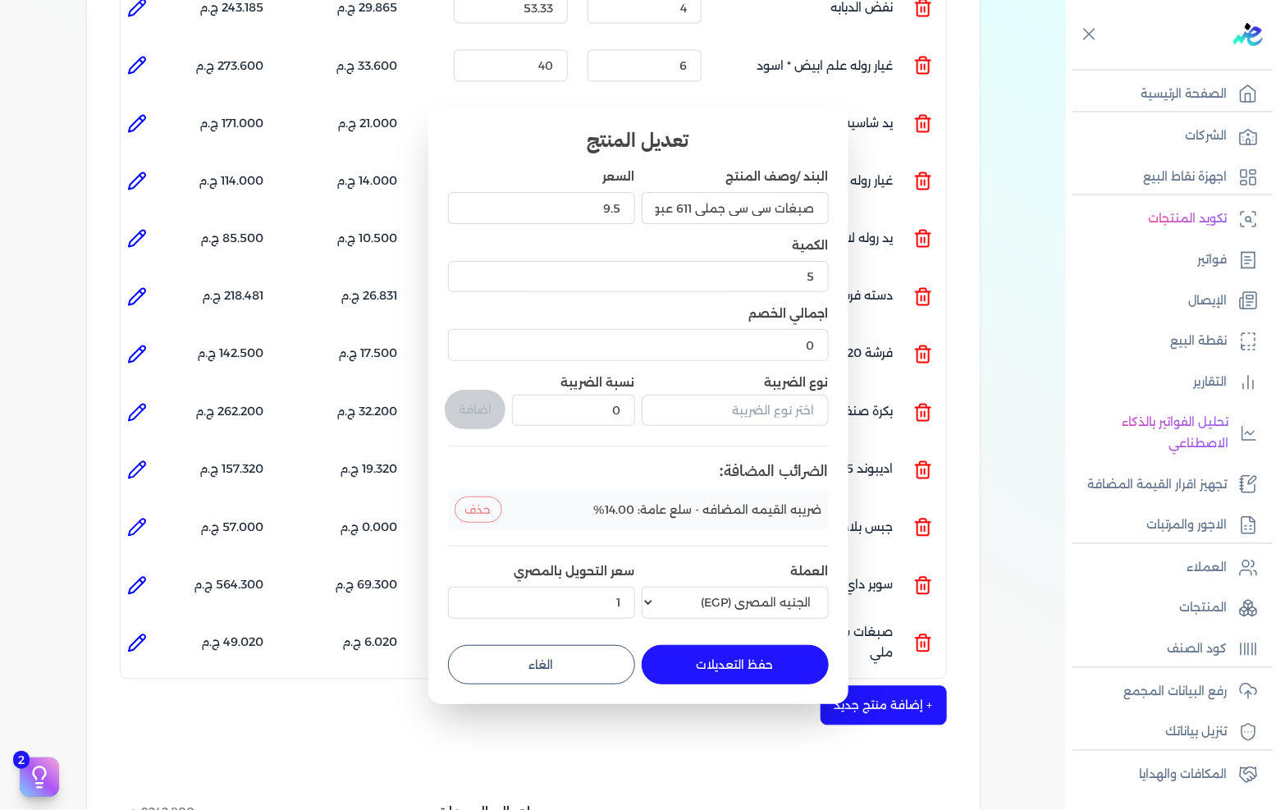
click at [756, 668] on button "حفظ التعديلات" at bounding box center [735, 664] width 187 height 39
type input "0"
type input "1"
type input "9.5"
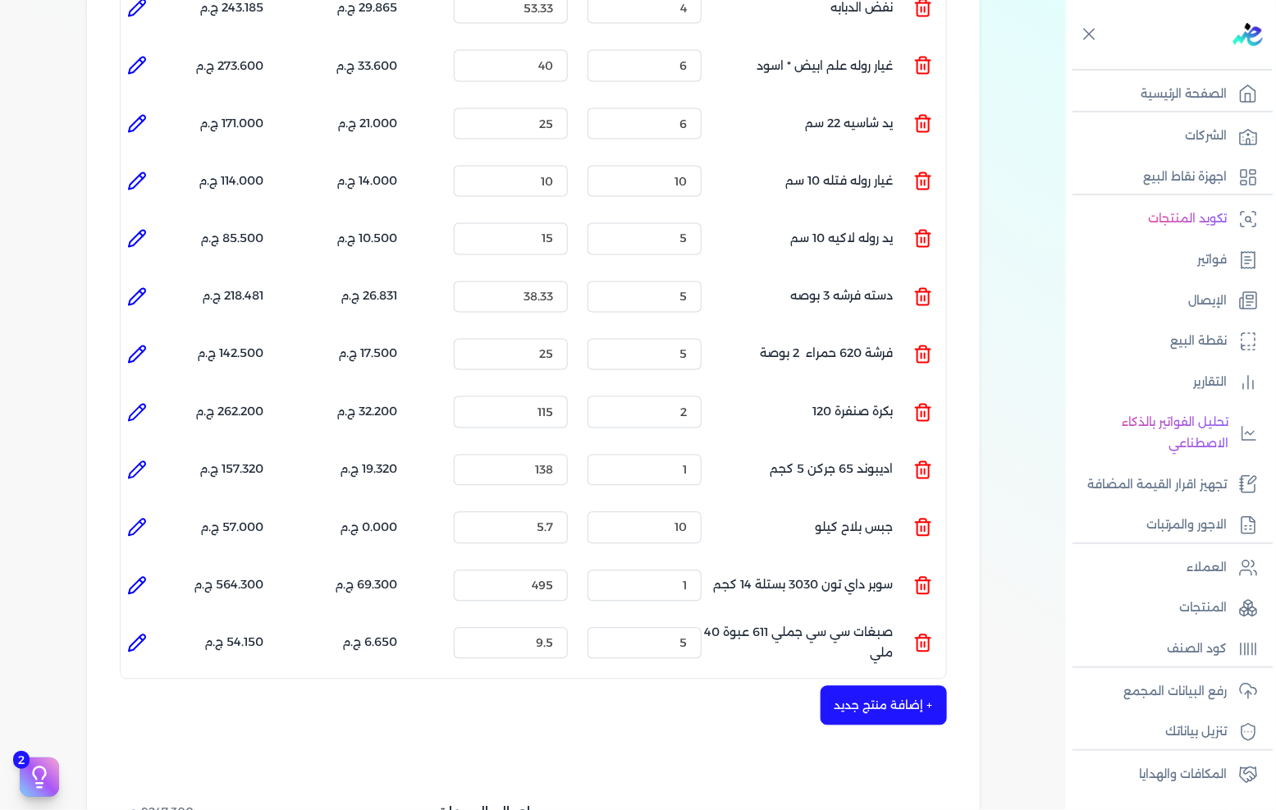
click at [883, 686] on button "+ إضافة منتج جديد" at bounding box center [884, 705] width 126 height 39
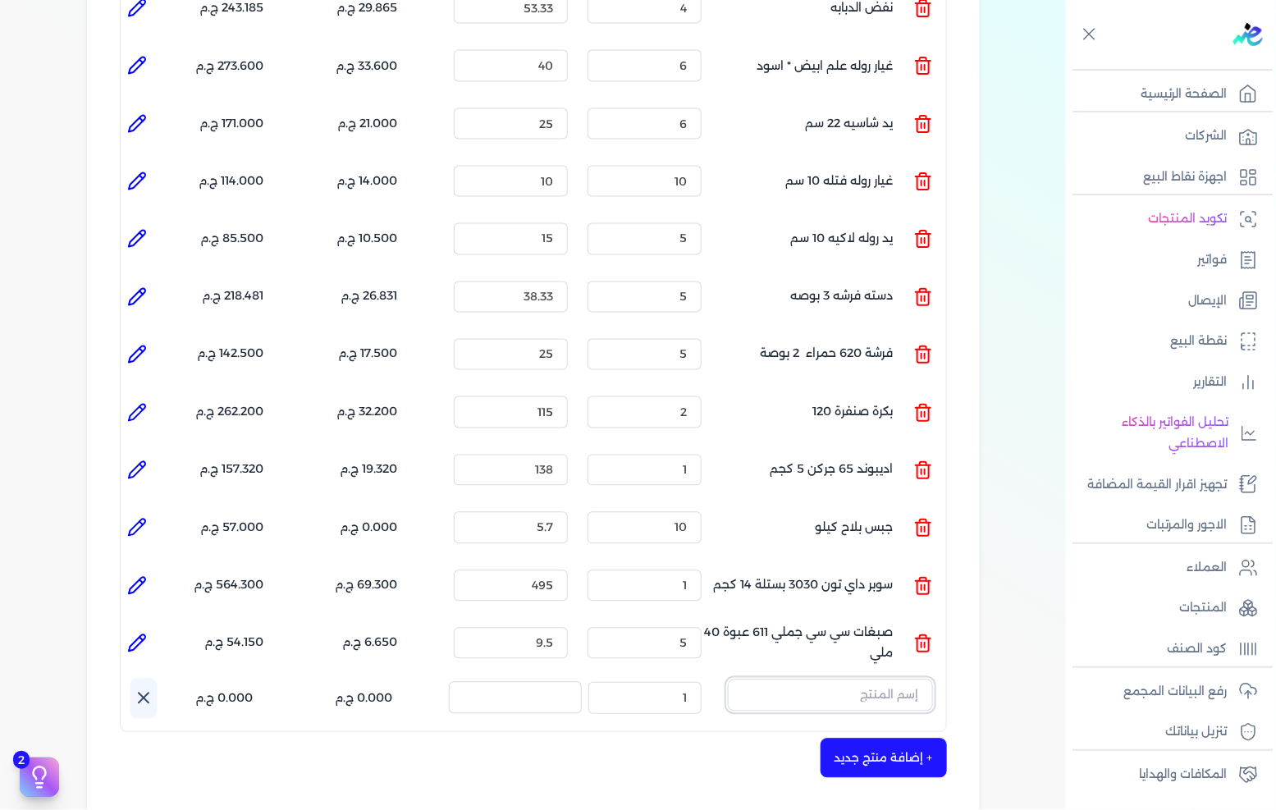
click at [884, 680] on input "text" at bounding box center [830, 695] width 205 height 31
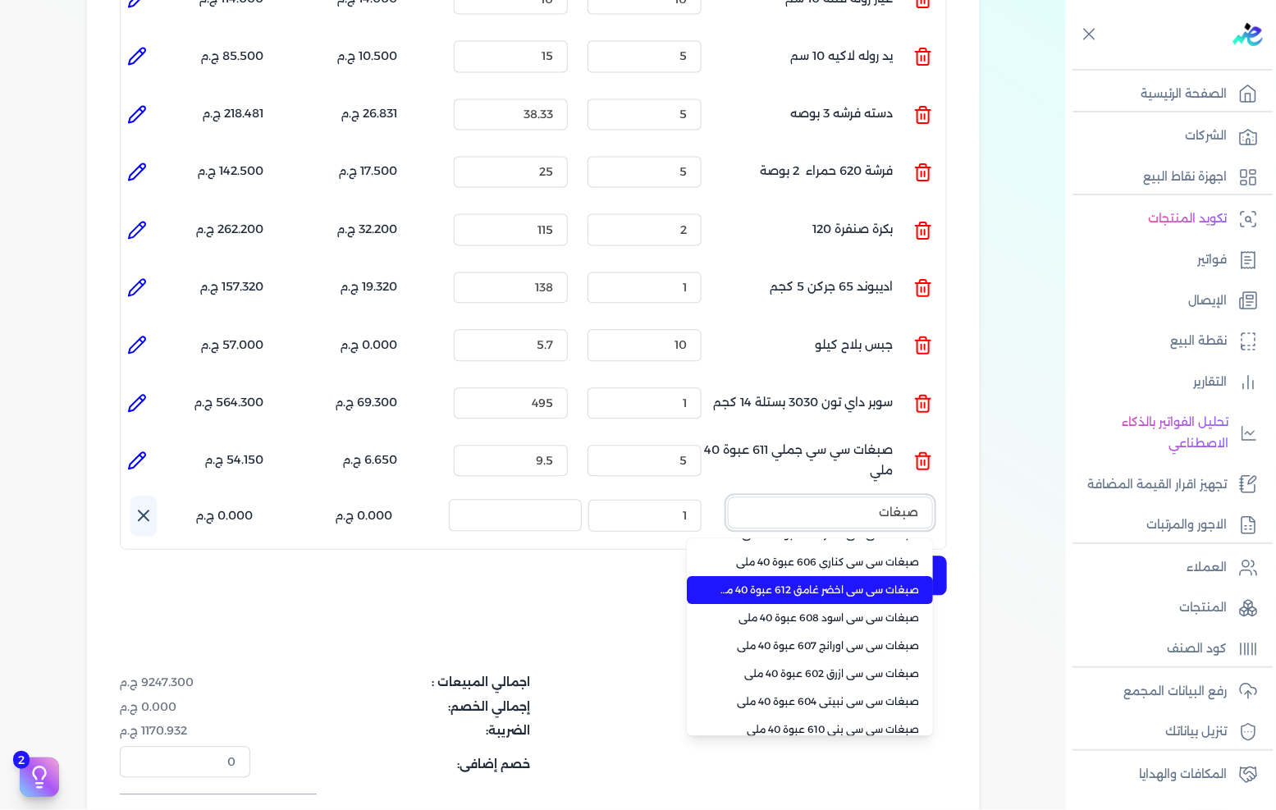
scroll to position [91, 0]
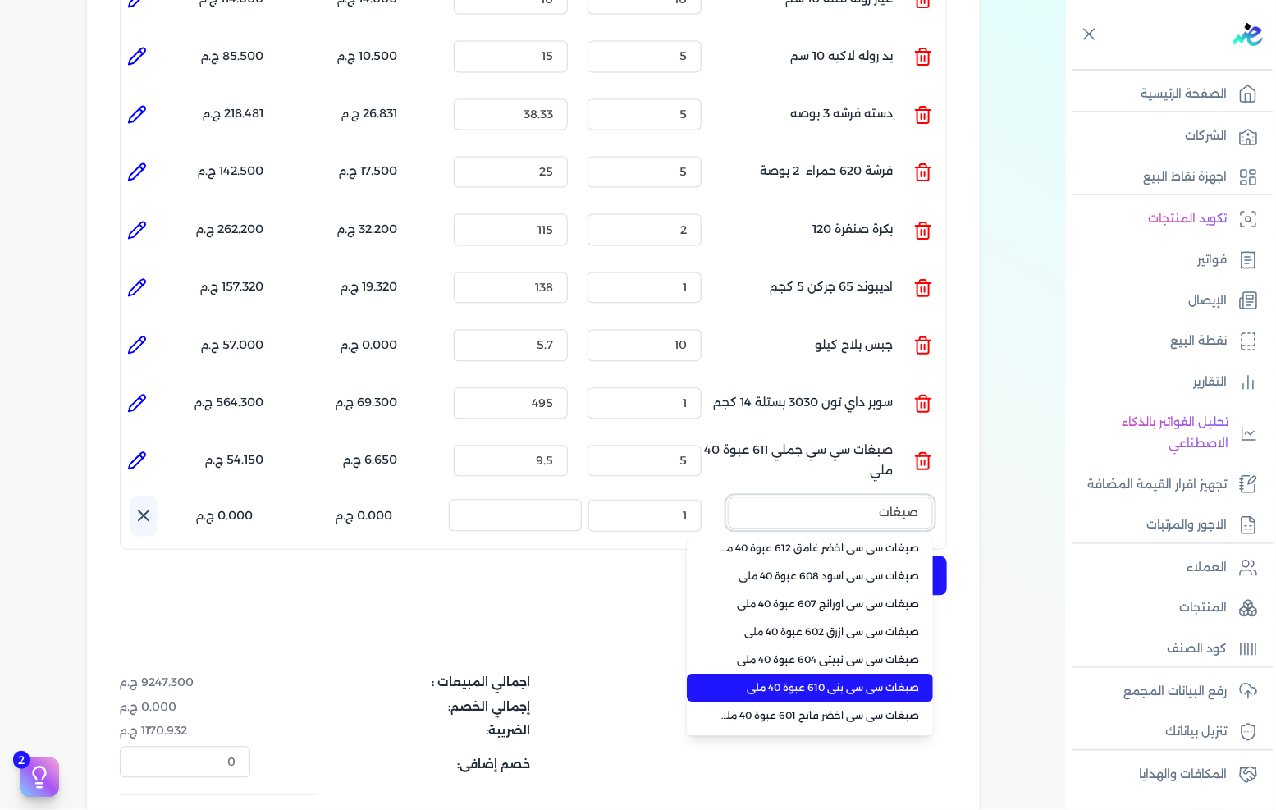
type input "صبغات"
click at [895, 681] on span "صبغات سي سي بني 610 عبوة 40 ملي" at bounding box center [820, 688] width 200 height 15
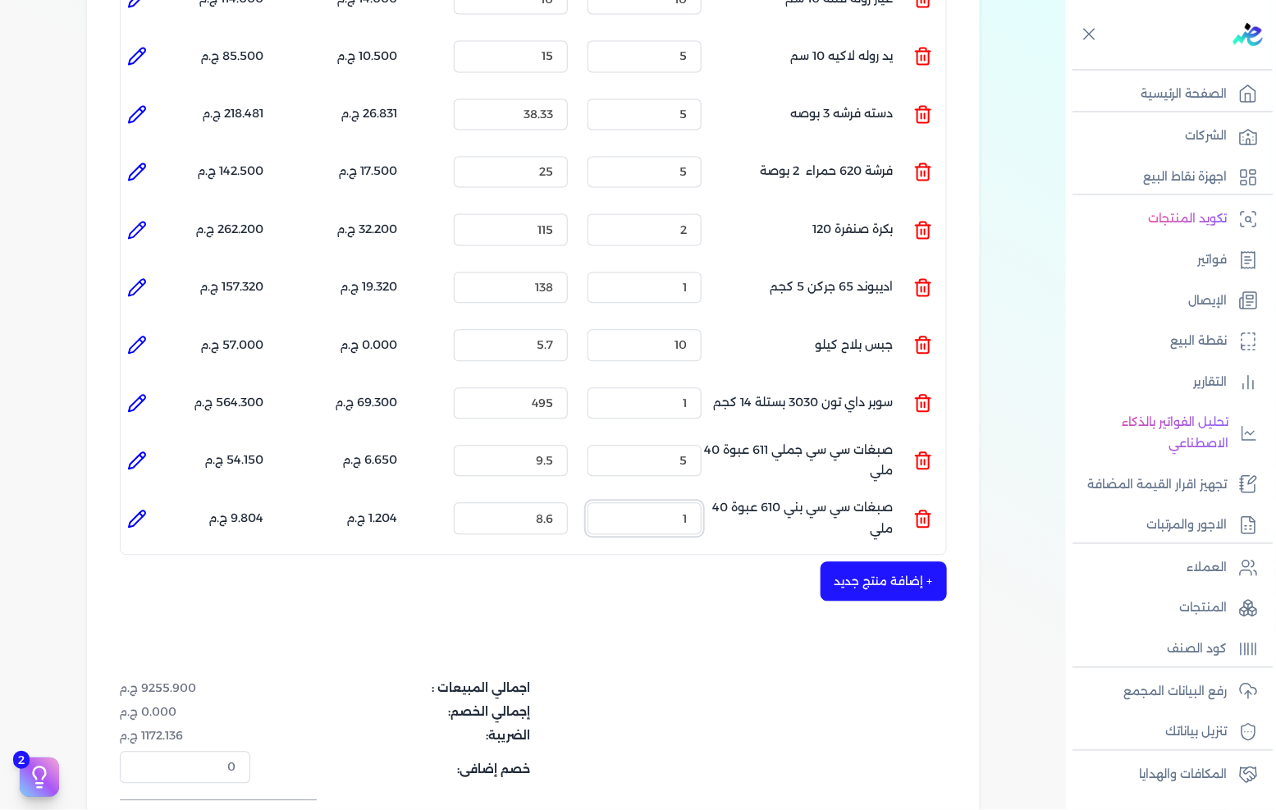
click at [676, 503] on input "1" at bounding box center [645, 518] width 114 height 31
type input "5"
click at [145, 511] on icon at bounding box center [137, 519] width 16 height 16
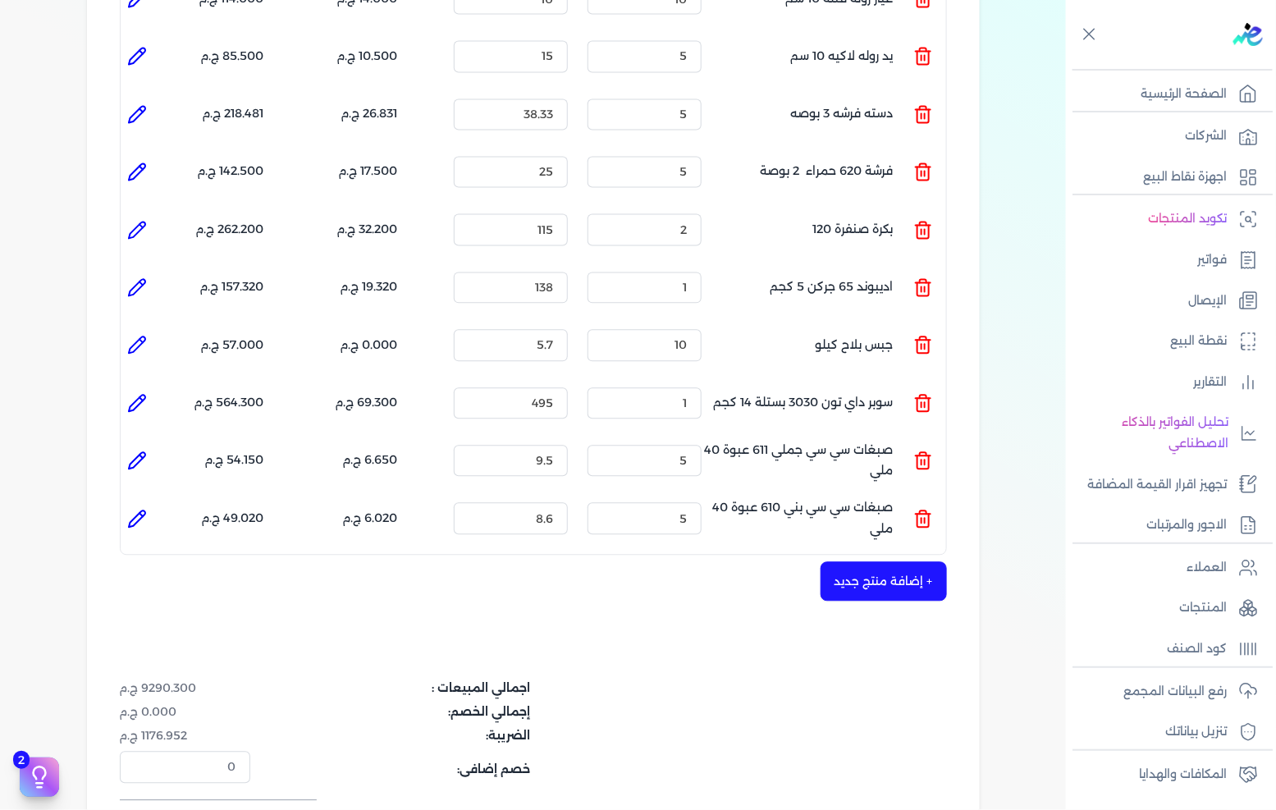
type input "صبغات سي سي بني 610 عبوة 40 ملي"
type input "8.6"
type input "5"
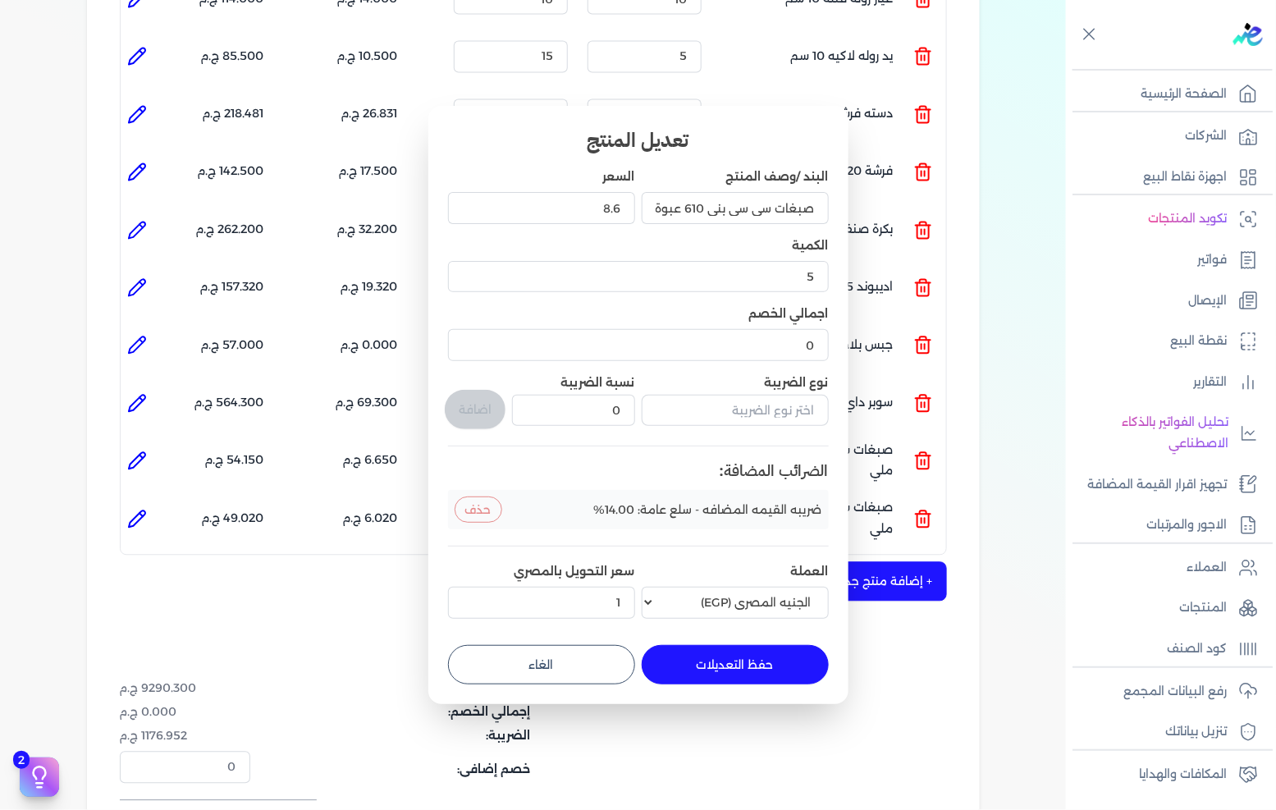
click at [617, 225] on div "8.6" at bounding box center [541, 208] width 187 height 44
click at [607, 215] on input "8.6" at bounding box center [541, 207] width 187 height 31
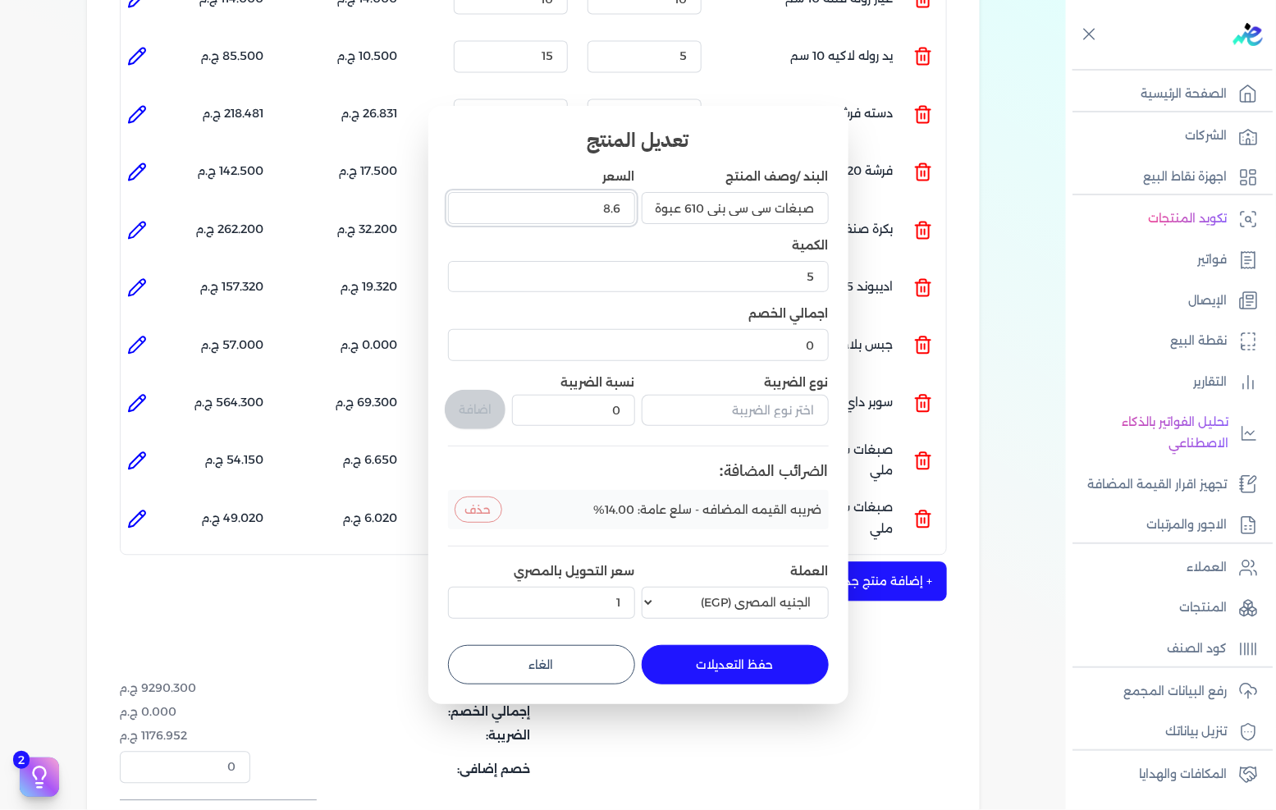
type input "9"
type input "9.5"
click at [799, 683] on button "حفظ التعديلات" at bounding box center [735, 664] width 187 height 39
type input "0"
type input "1"
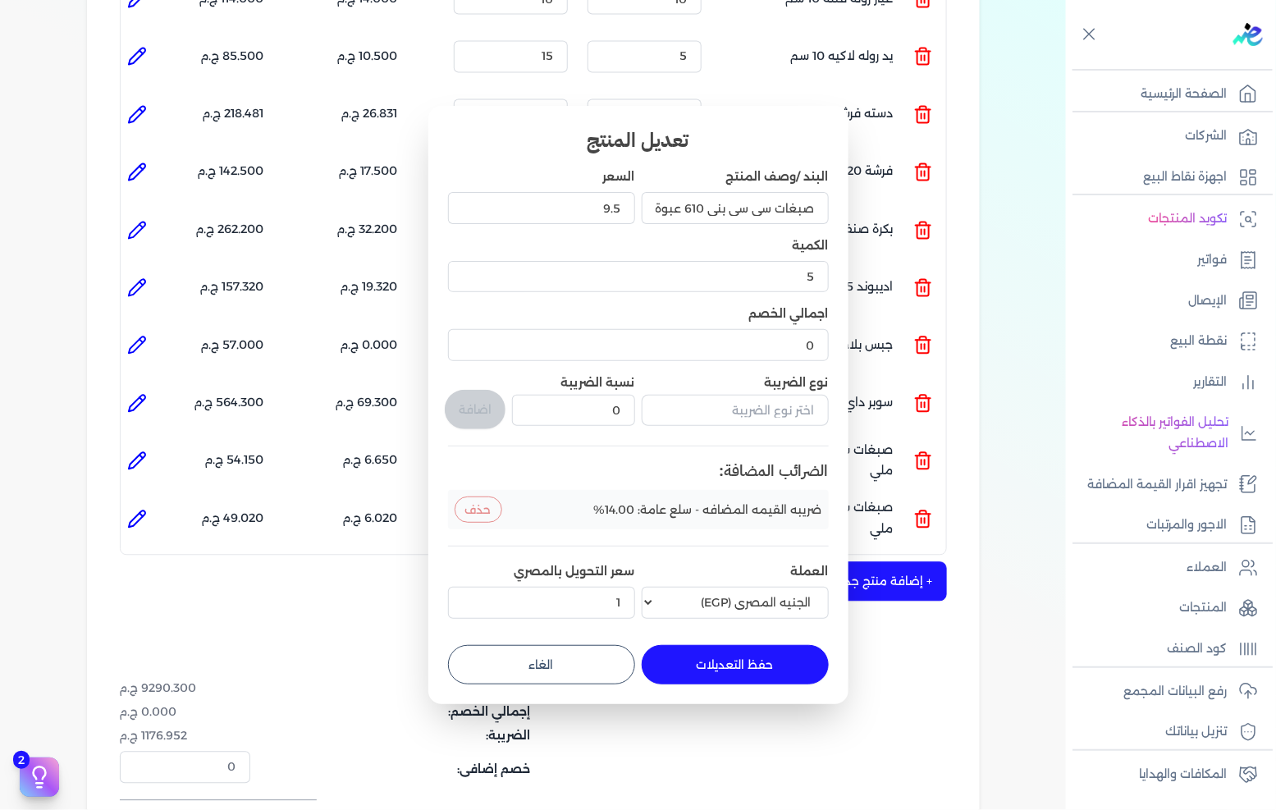
type input "9.5"
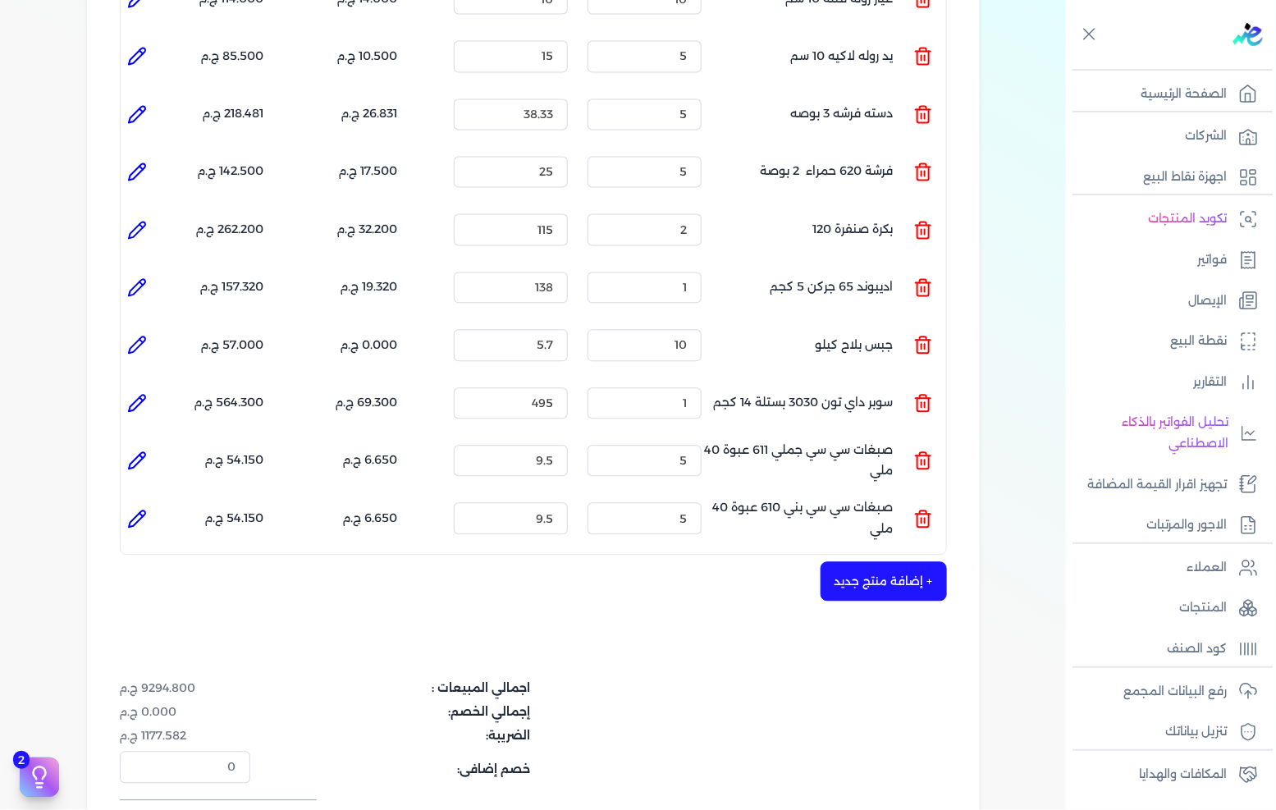
click at [791, 680] on div "اجمالي المبيعات : 9294.800 ج.م إجمالي الخصم: 0.000 ج.م الضريبة: 1177.582 ج.م خص…" at bounding box center [533, 757] width 827 height 154
click at [891, 562] on button "+ إضافة منتج جديد" at bounding box center [884, 581] width 126 height 39
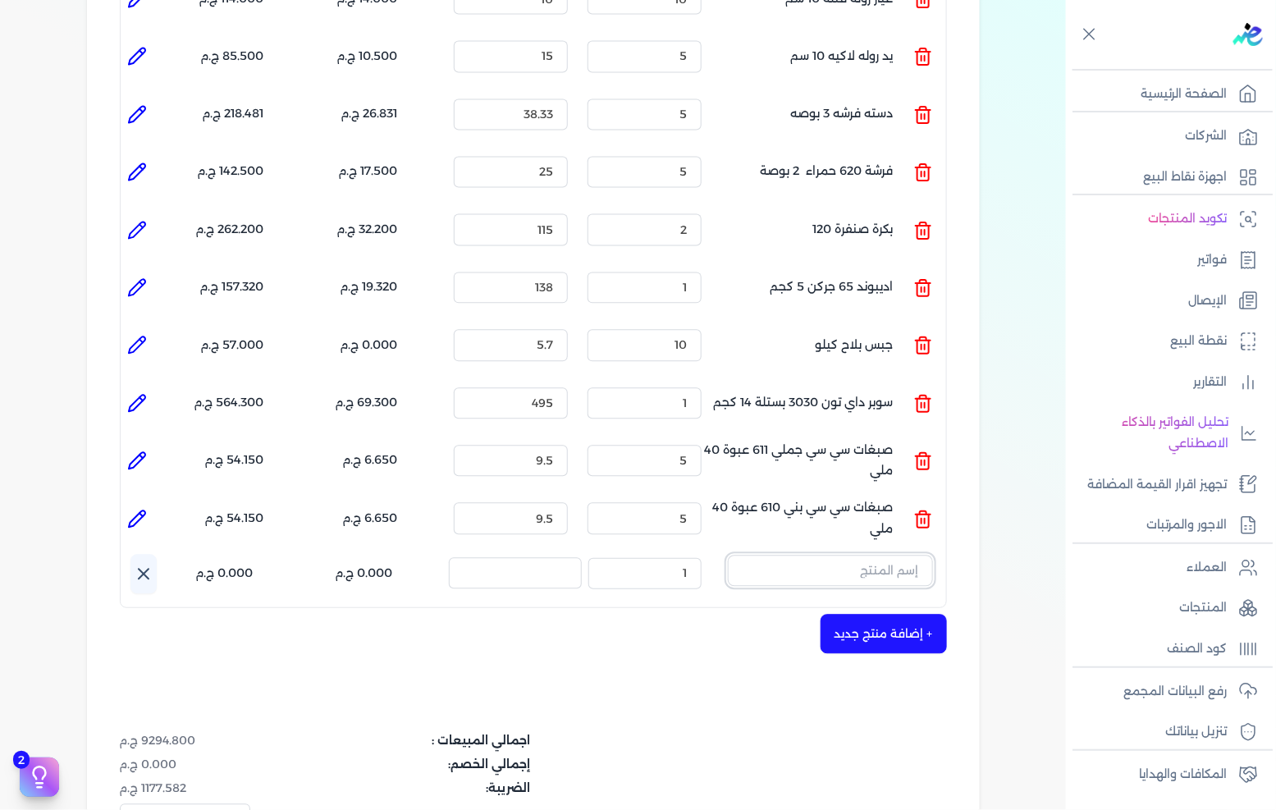
click at [872, 556] on input "text" at bounding box center [830, 571] width 205 height 31
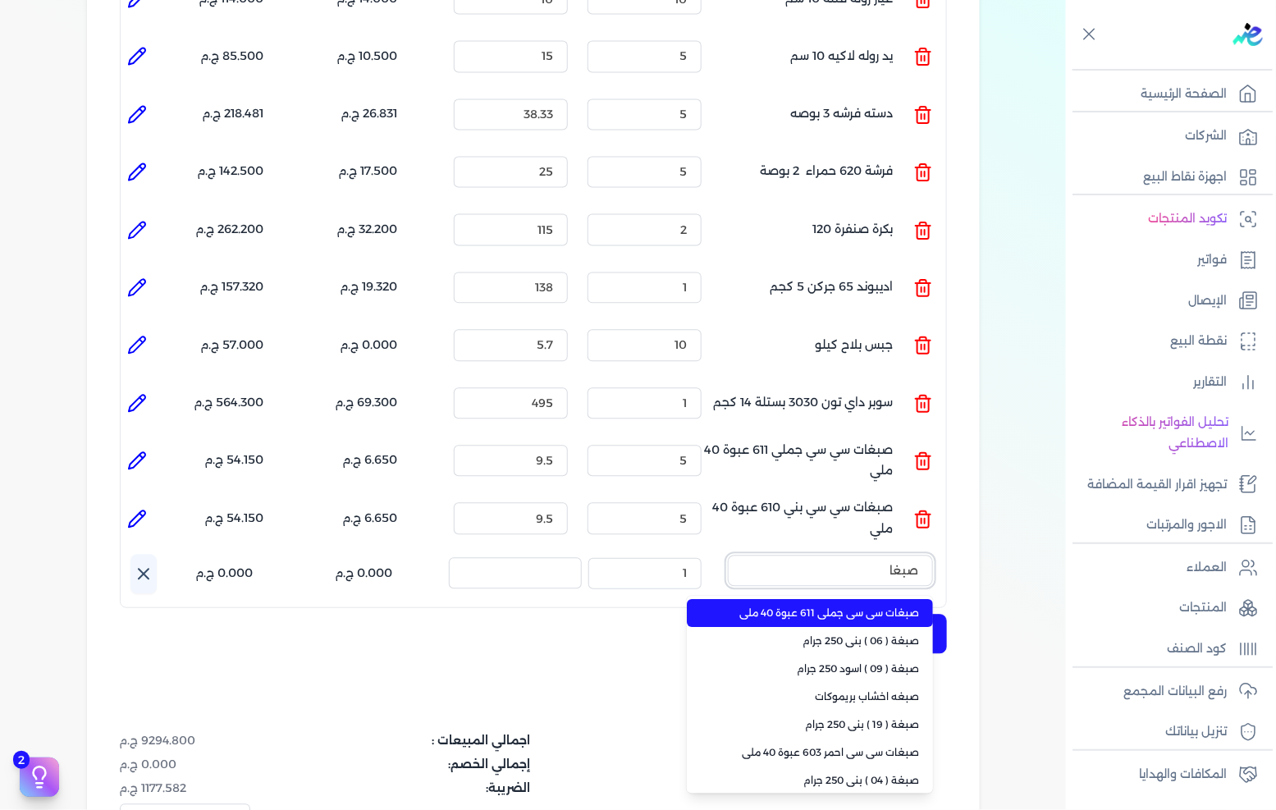
type input "صبغات"
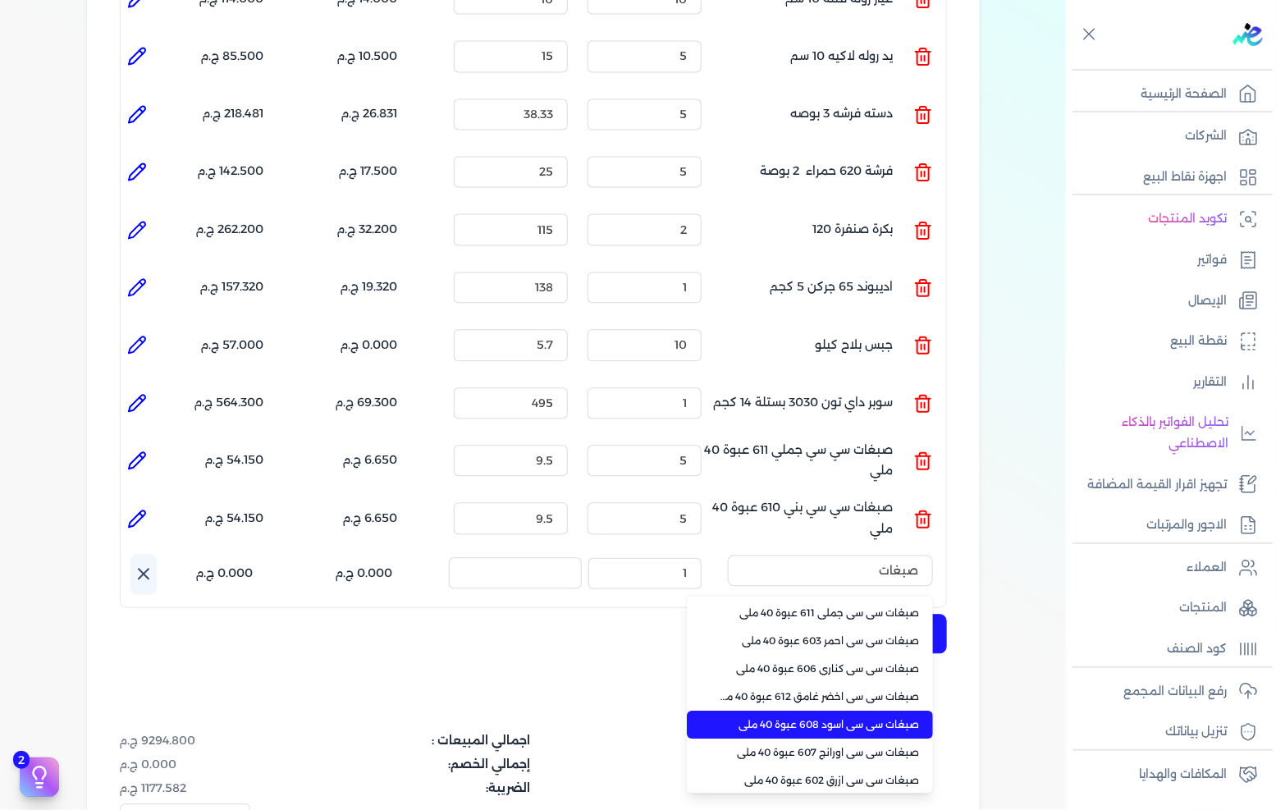
click at [871, 718] on span "صبغات سي سي اسود 608 عبوة 40 ملي" at bounding box center [820, 725] width 200 height 15
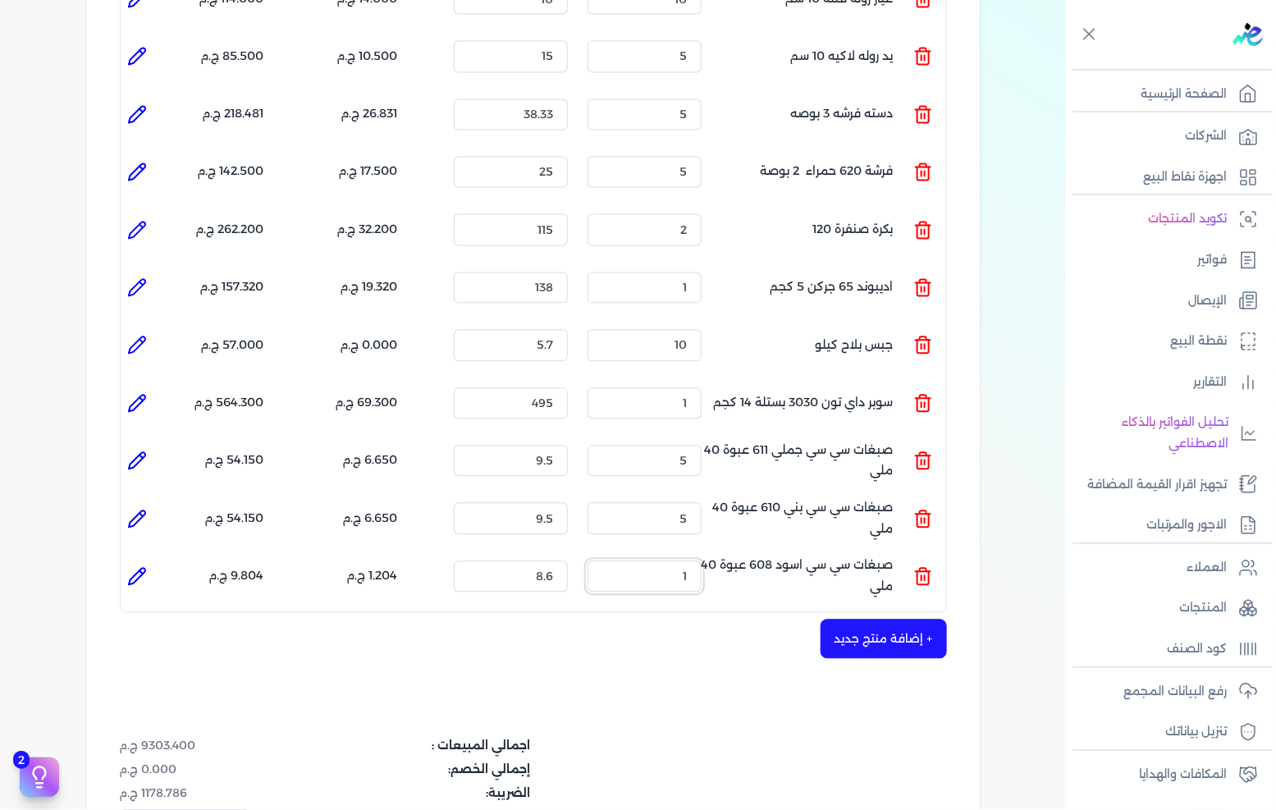
click at [685, 561] on input "1" at bounding box center [645, 576] width 114 height 31
type input "3"
click at [145, 561] on li at bounding box center [137, 577] width 33 height 33
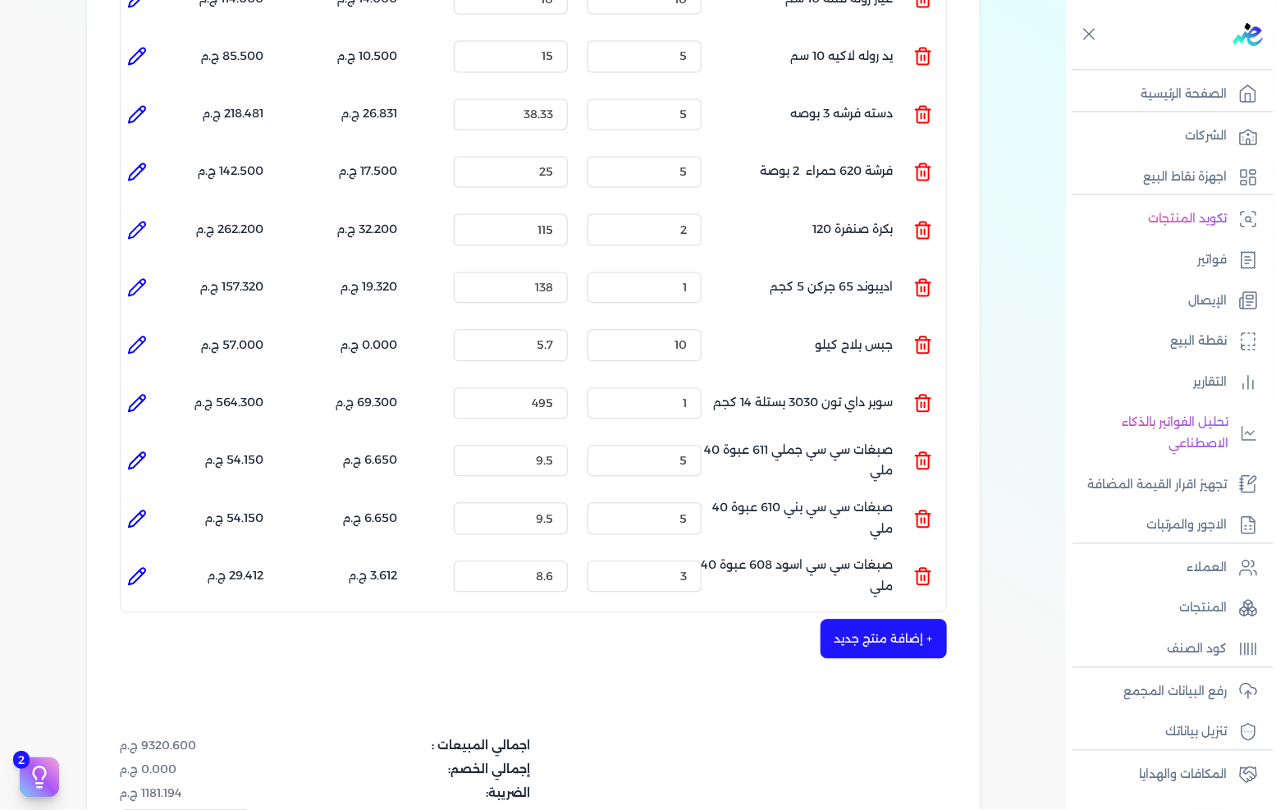
type input "صبغات سي سي اسود 608 عبوة 40 ملي"
type input "8.6"
type input "3"
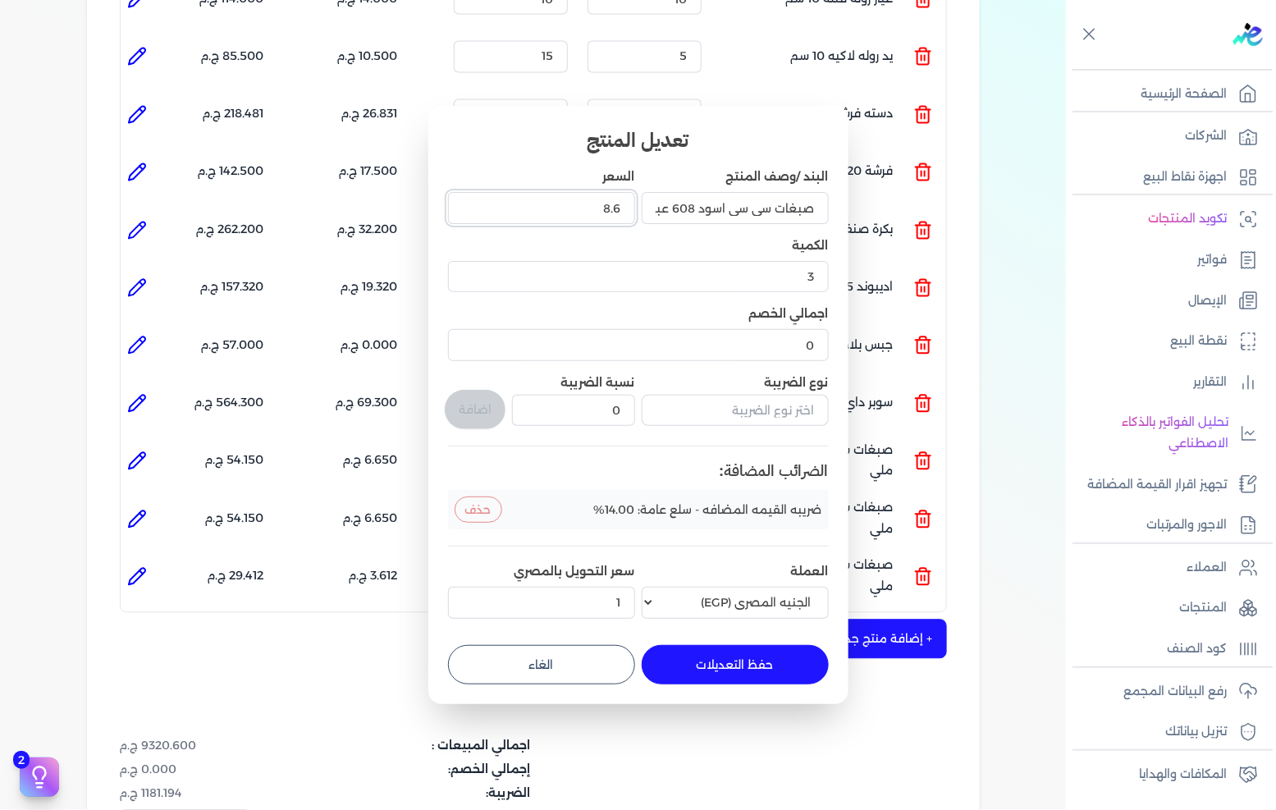
click at [621, 213] on input "8.6" at bounding box center [541, 207] width 187 height 31
type input "9"
type input "9.5"
click at [726, 663] on button "حفظ التعديلات" at bounding box center [735, 664] width 187 height 39
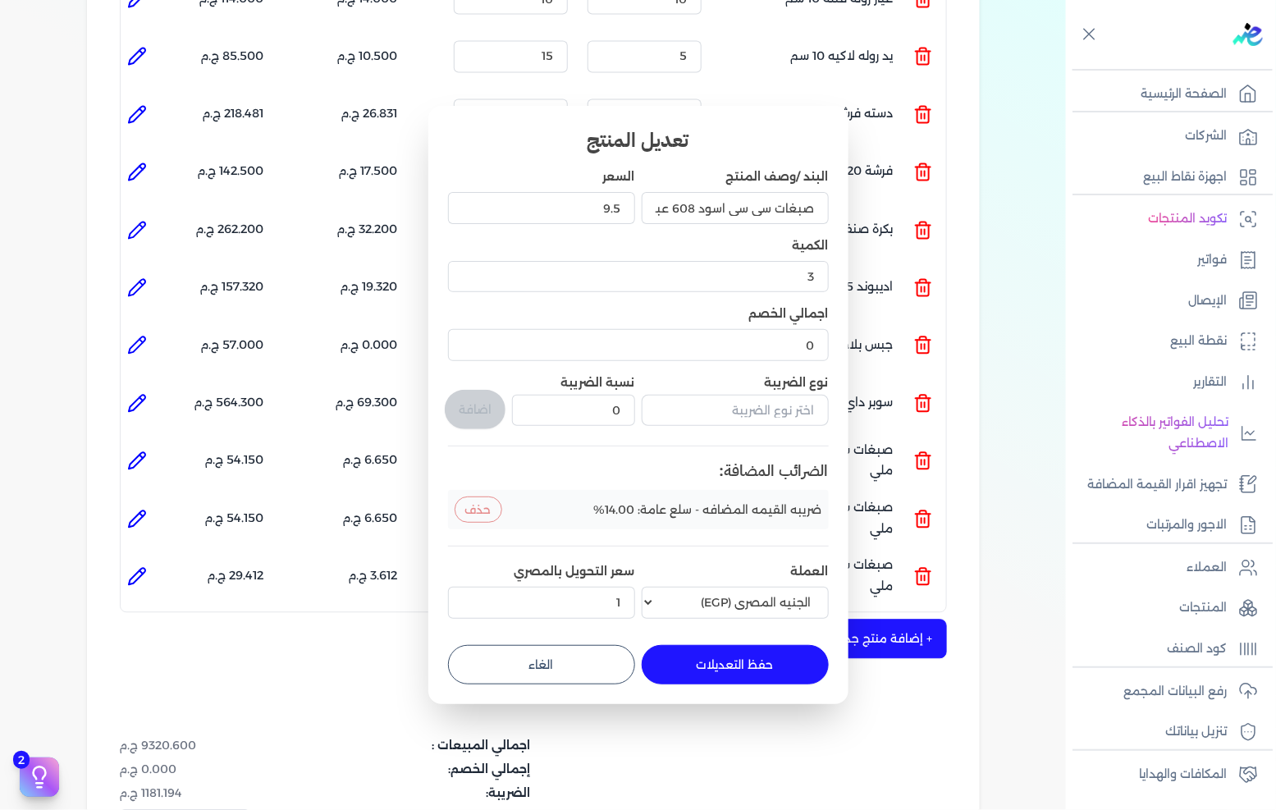
type input "0"
type input "1"
type input "9.5"
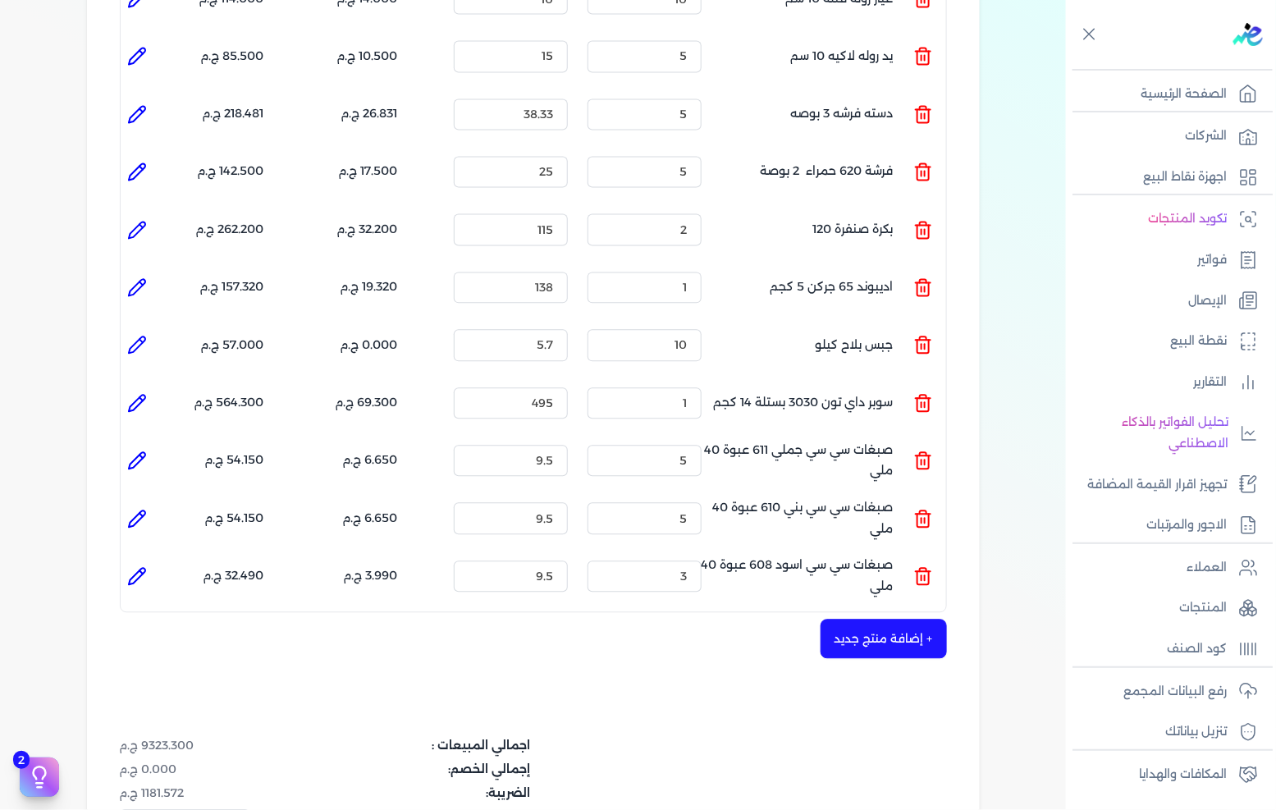
click at [895, 620] on button "+ إضافة منتج جديد" at bounding box center [884, 639] width 126 height 39
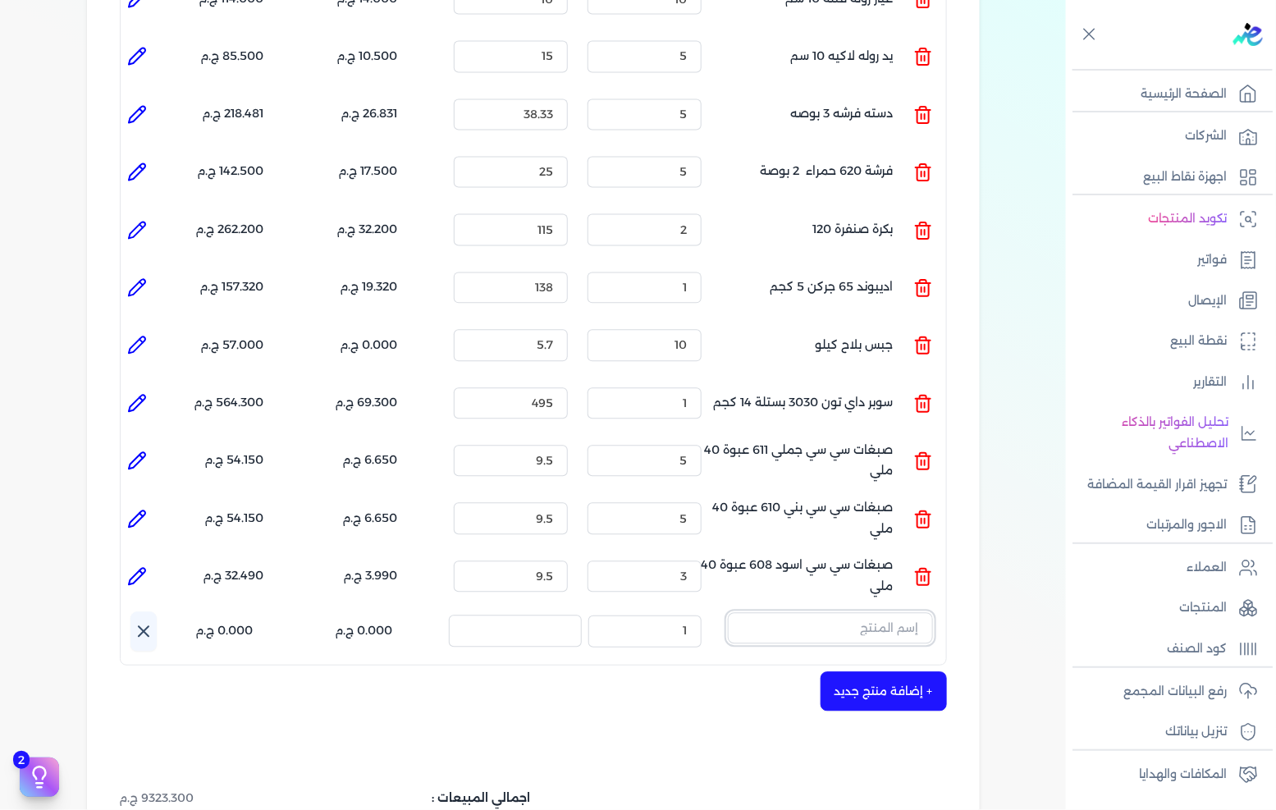
click at [889, 613] on input "text" at bounding box center [830, 628] width 205 height 31
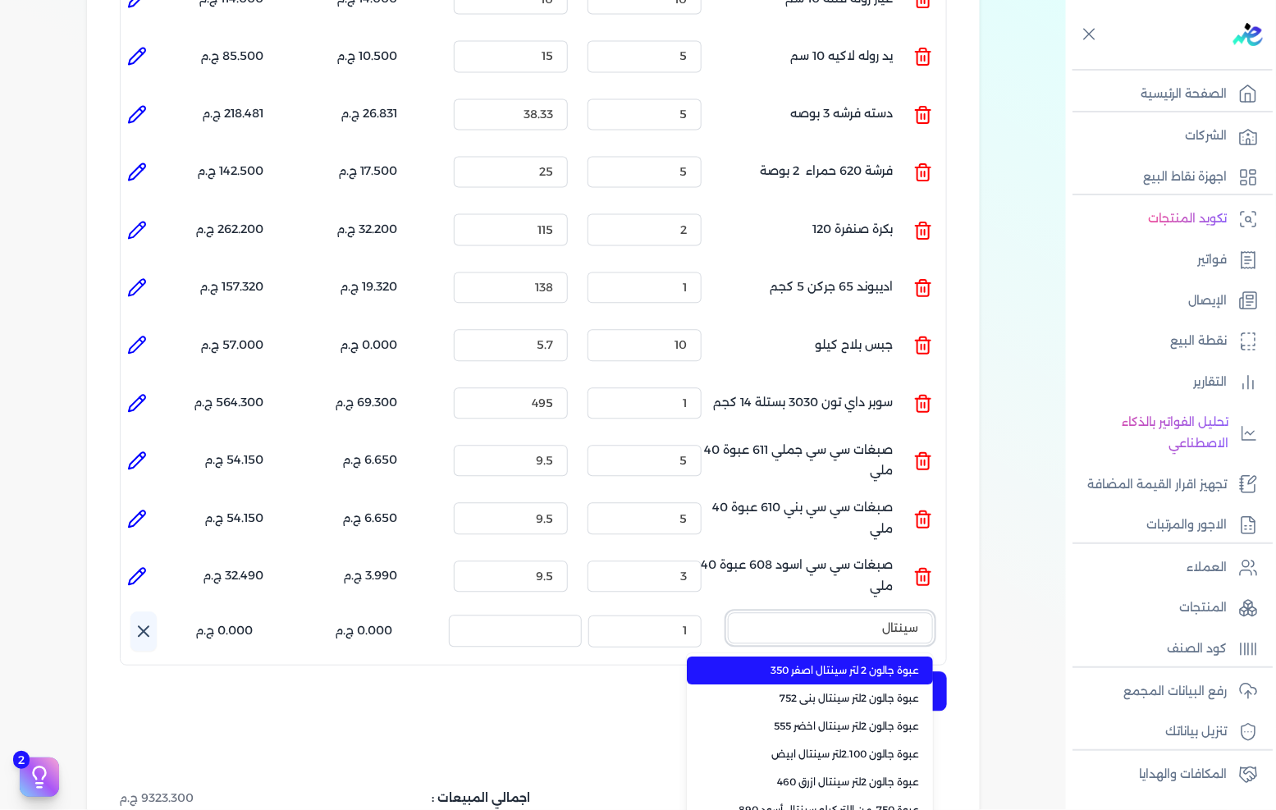
click at [728, 613] on button "سينتال" at bounding box center [830, 632] width 205 height 38
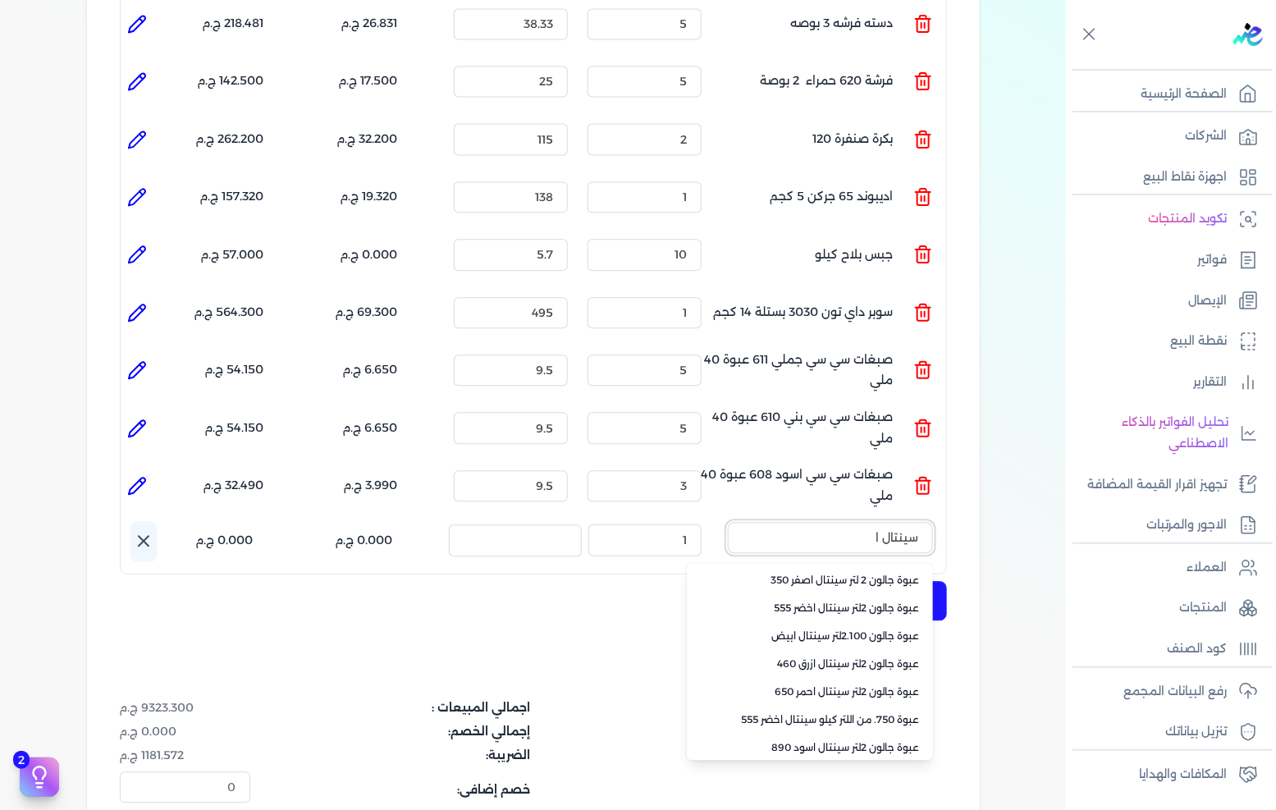
scroll to position [1138, 0]
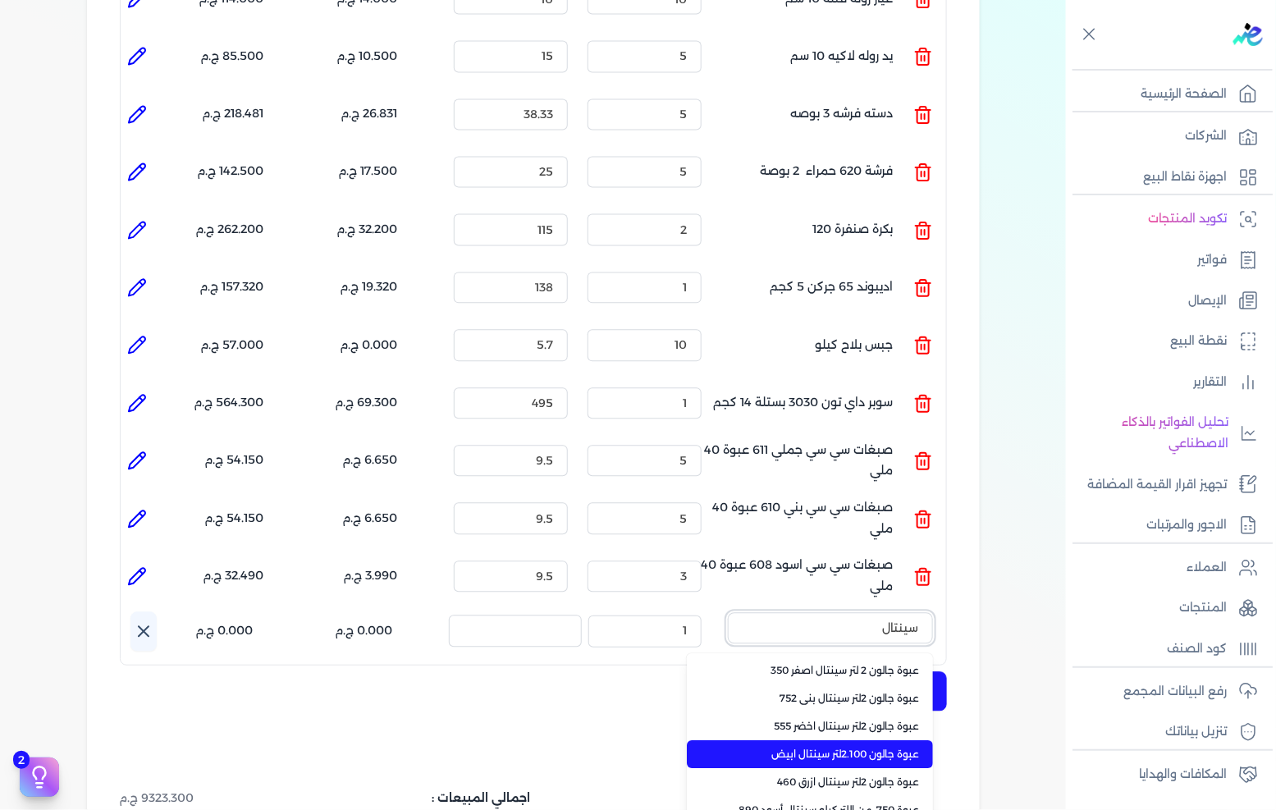
type input "سينتال"
click at [901, 748] on span "عبوة جالون 2.100لتر سينتال ابيض" at bounding box center [820, 755] width 200 height 15
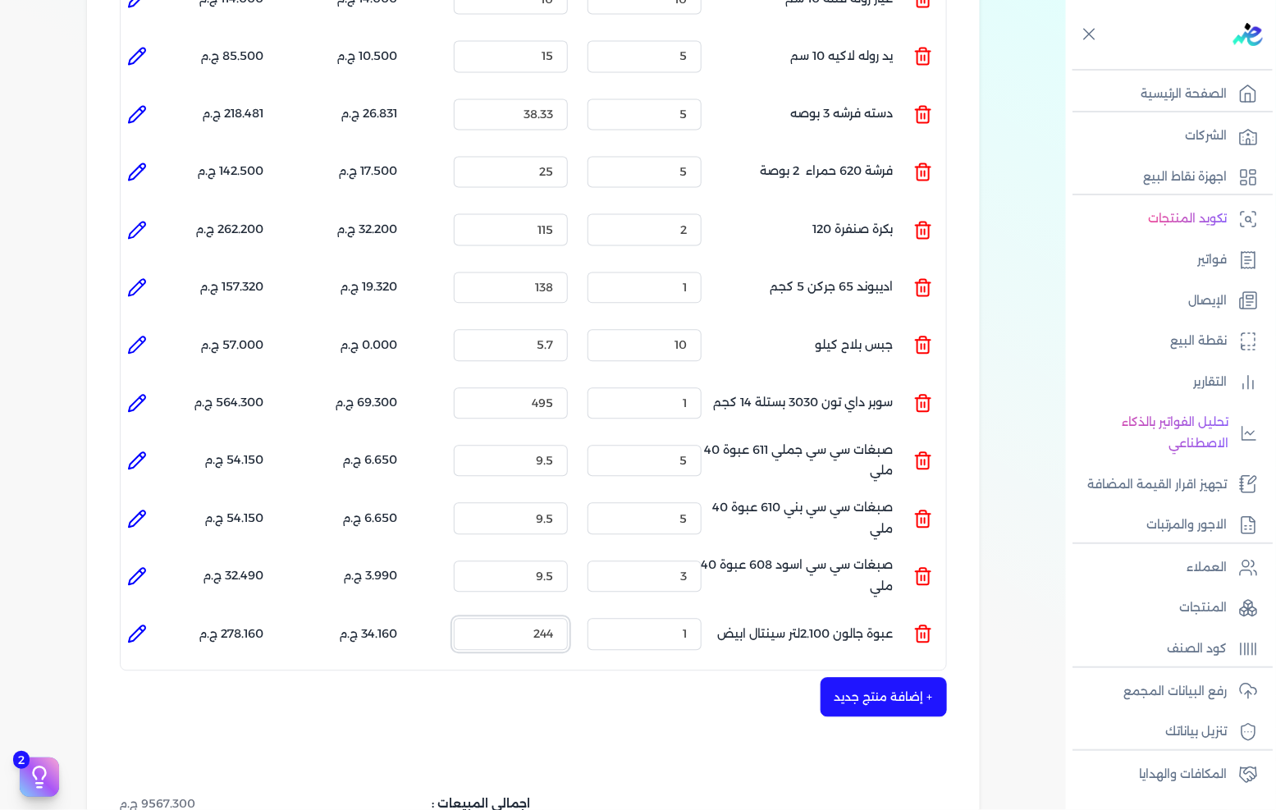
click at [529, 619] on input "244" at bounding box center [511, 634] width 114 height 31
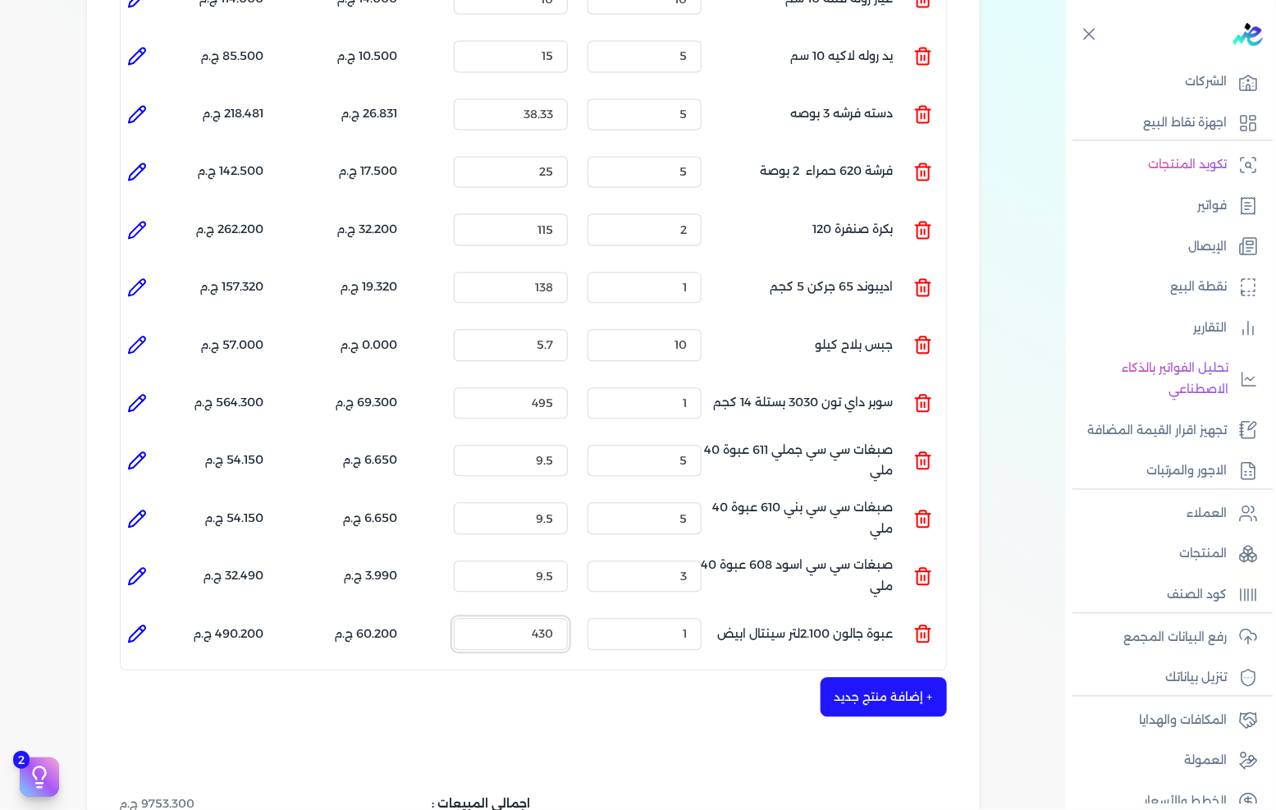
scroll to position [70, 0]
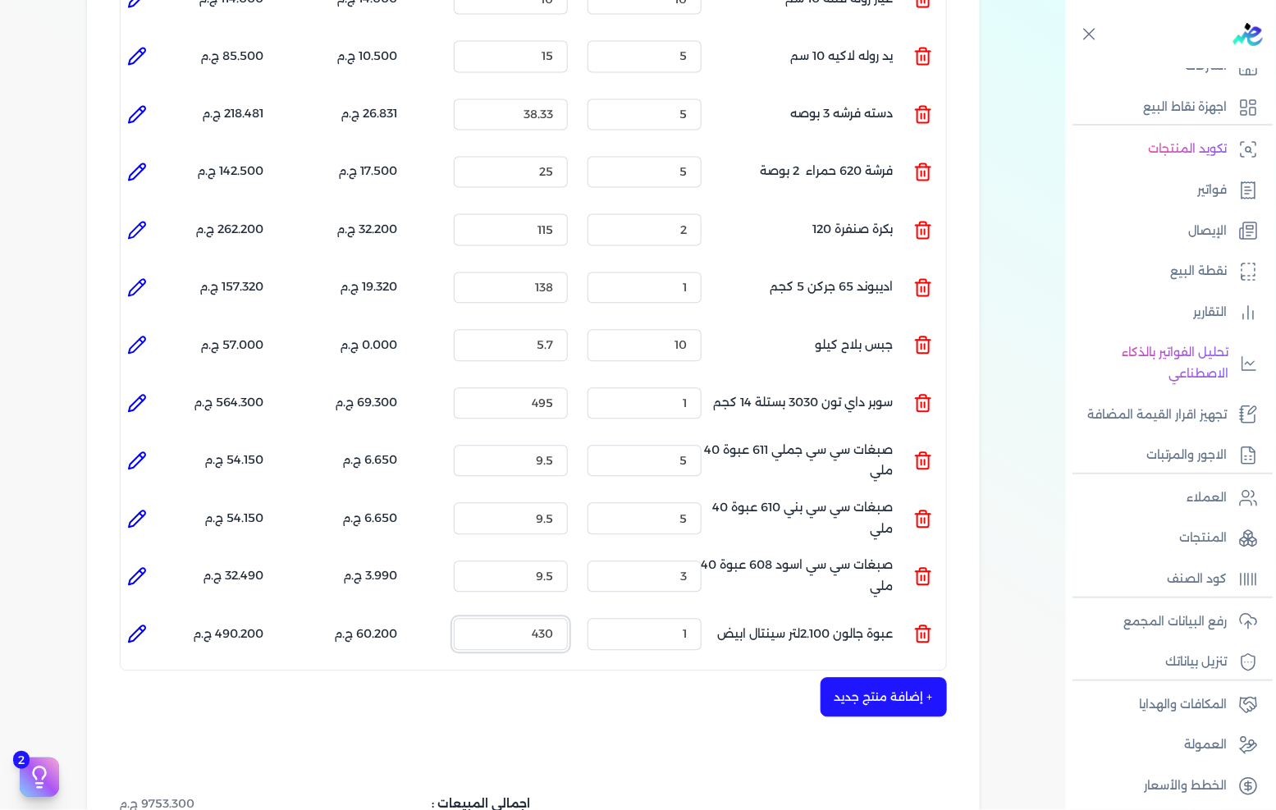
type input "430"
click at [891, 678] on button "+ إضافة منتج جديد" at bounding box center [884, 697] width 126 height 39
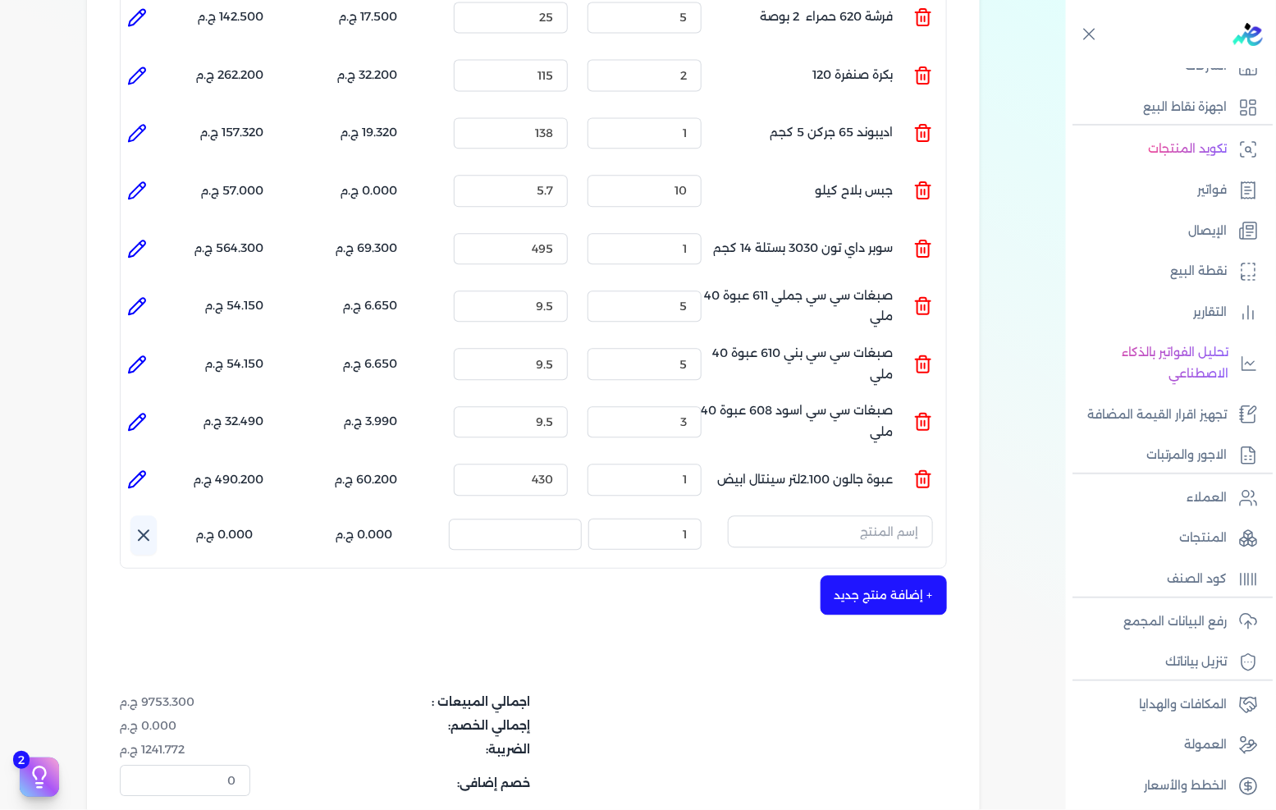
scroll to position [1321, 0]
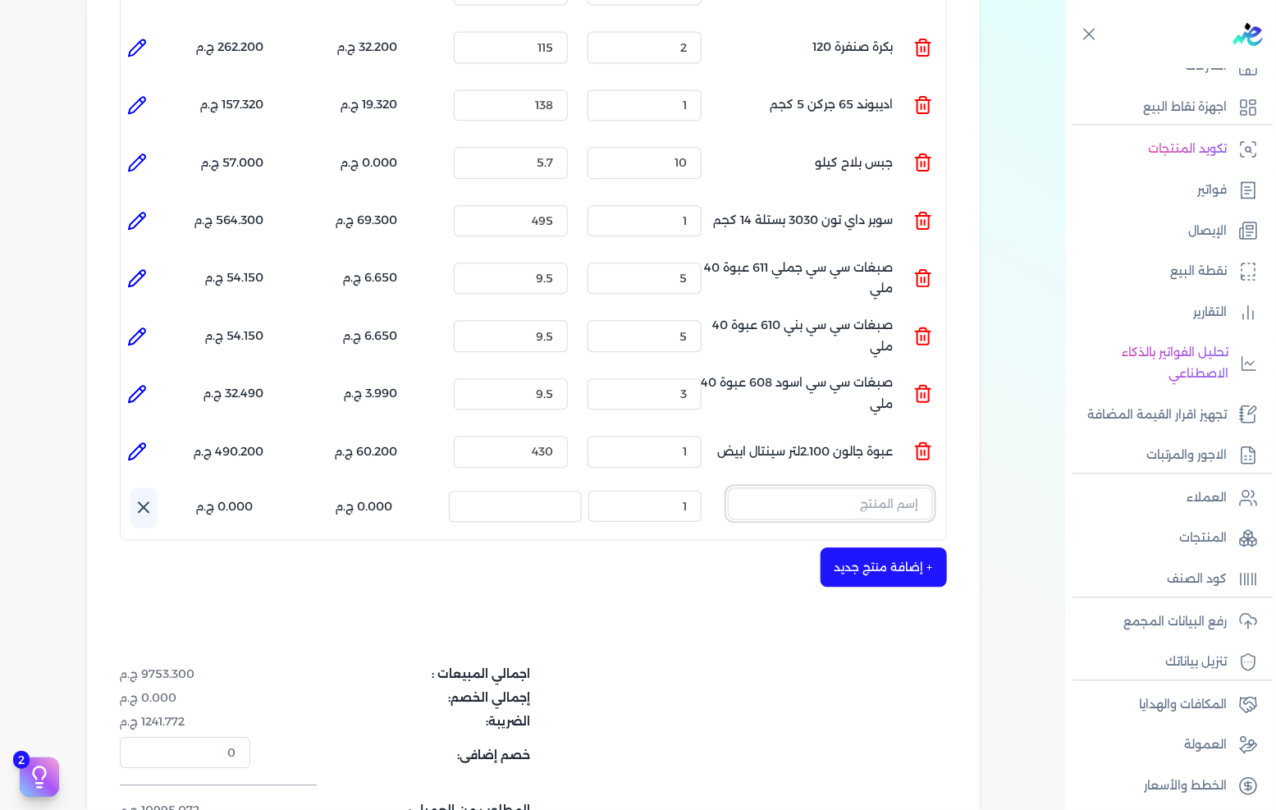
click at [901, 488] on input "text" at bounding box center [830, 503] width 205 height 31
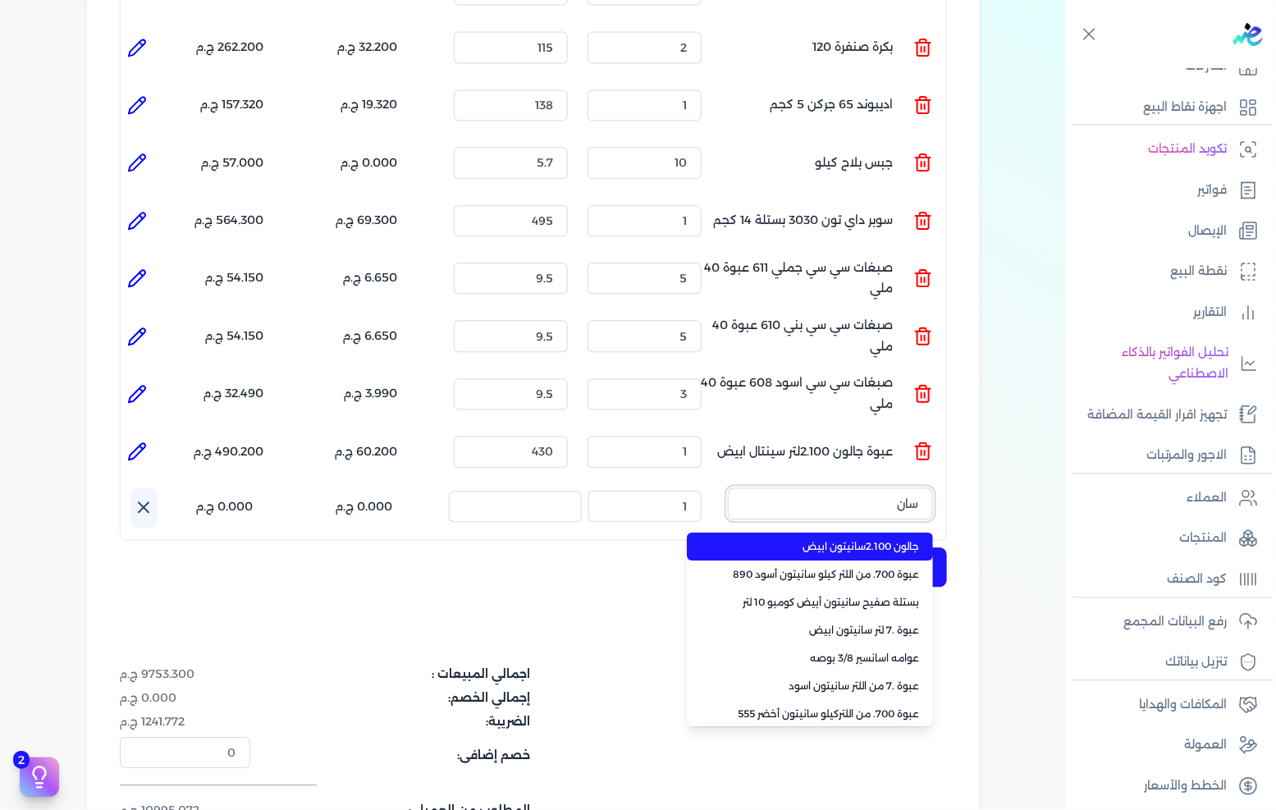
type input "سان"
click at [900, 539] on span "جالون 2.100سانيتون ابيض" at bounding box center [820, 546] width 200 height 15
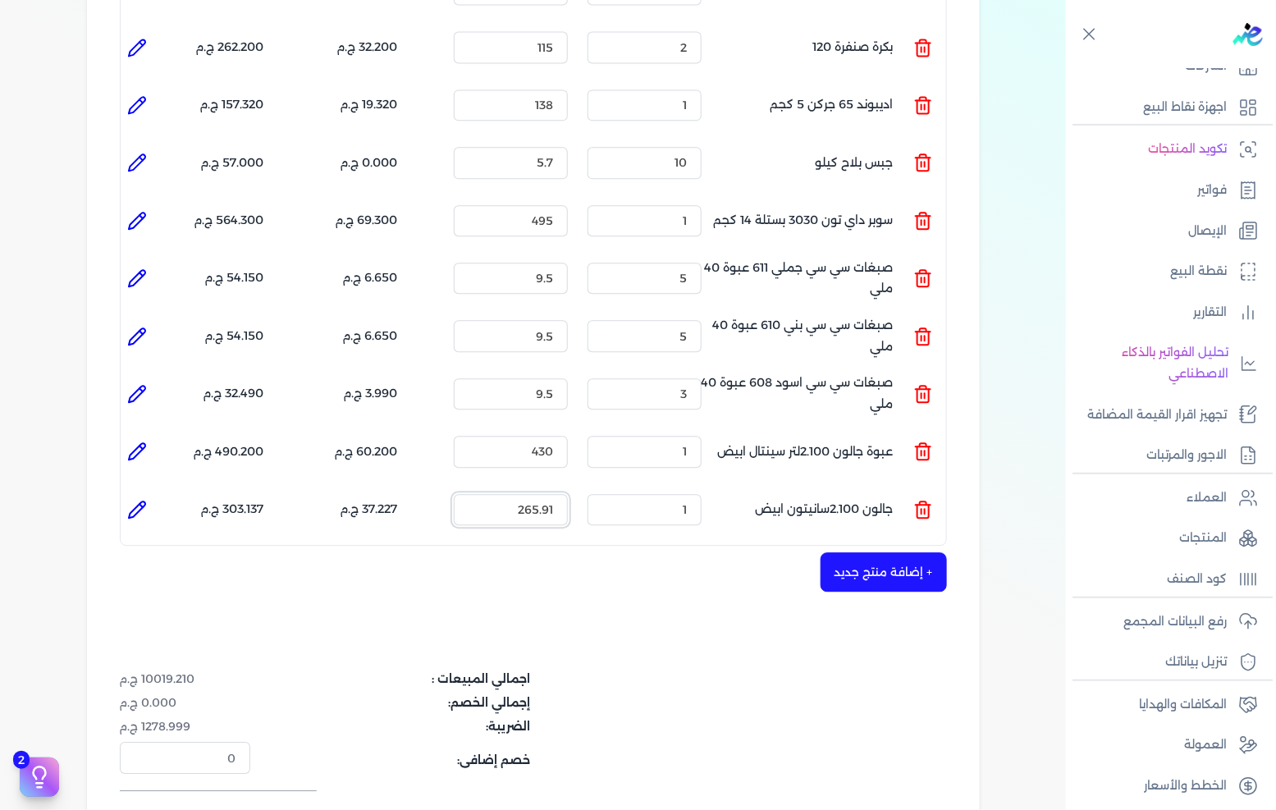
click at [565, 494] on input "265.91" at bounding box center [511, 509] width 114 height 31
type input "280"
click at [891, 552] on button "+ إضافة منتج جديد" at bounding box center [884, 571] width 126 height 39
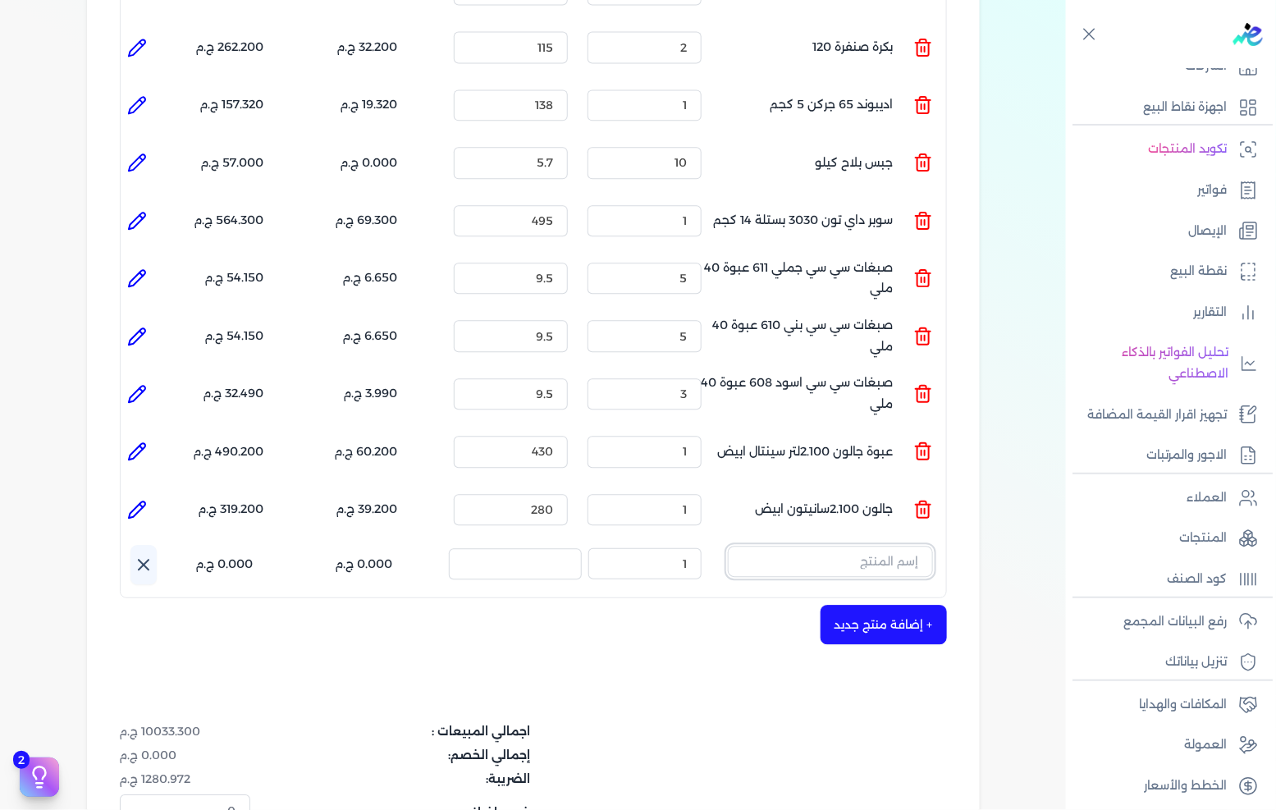
click at [873, 546] on input "text" at bounding box center [830, 561] width 205 height 31
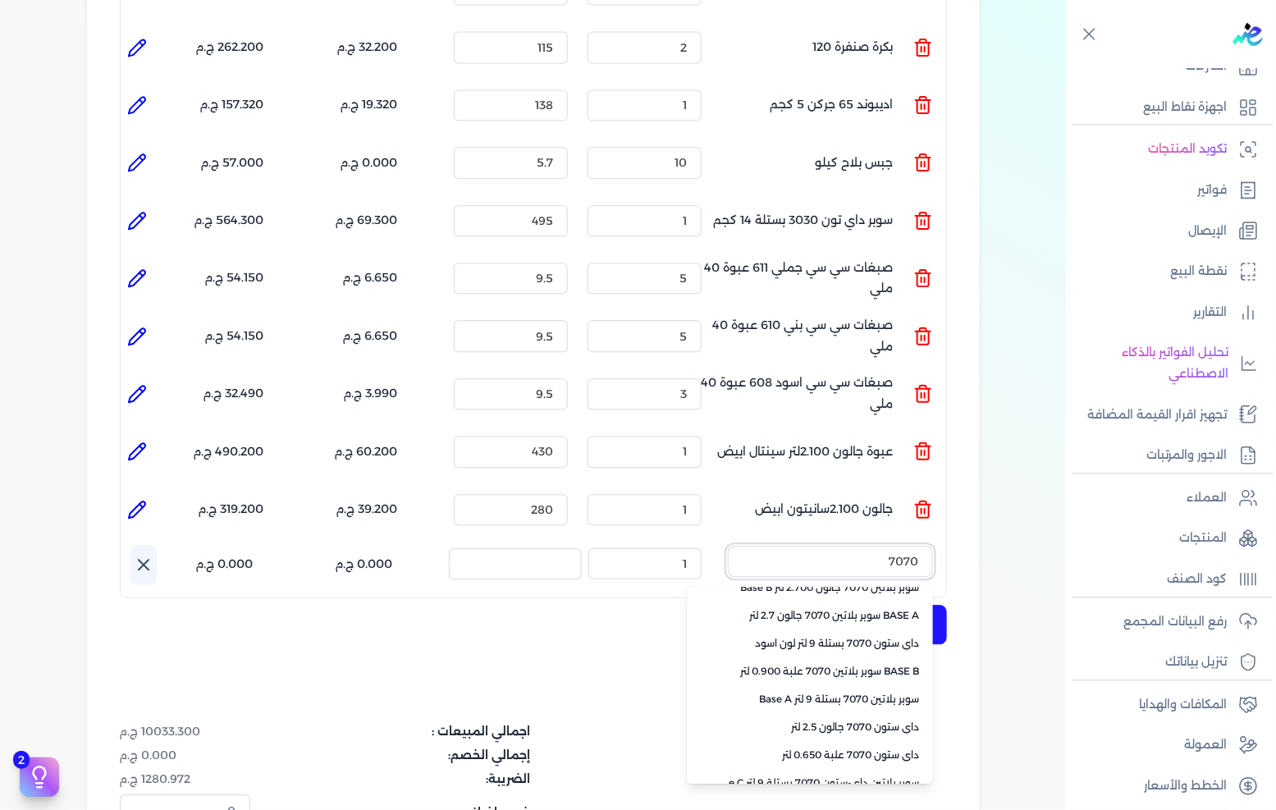
scroll to position [366, 0]
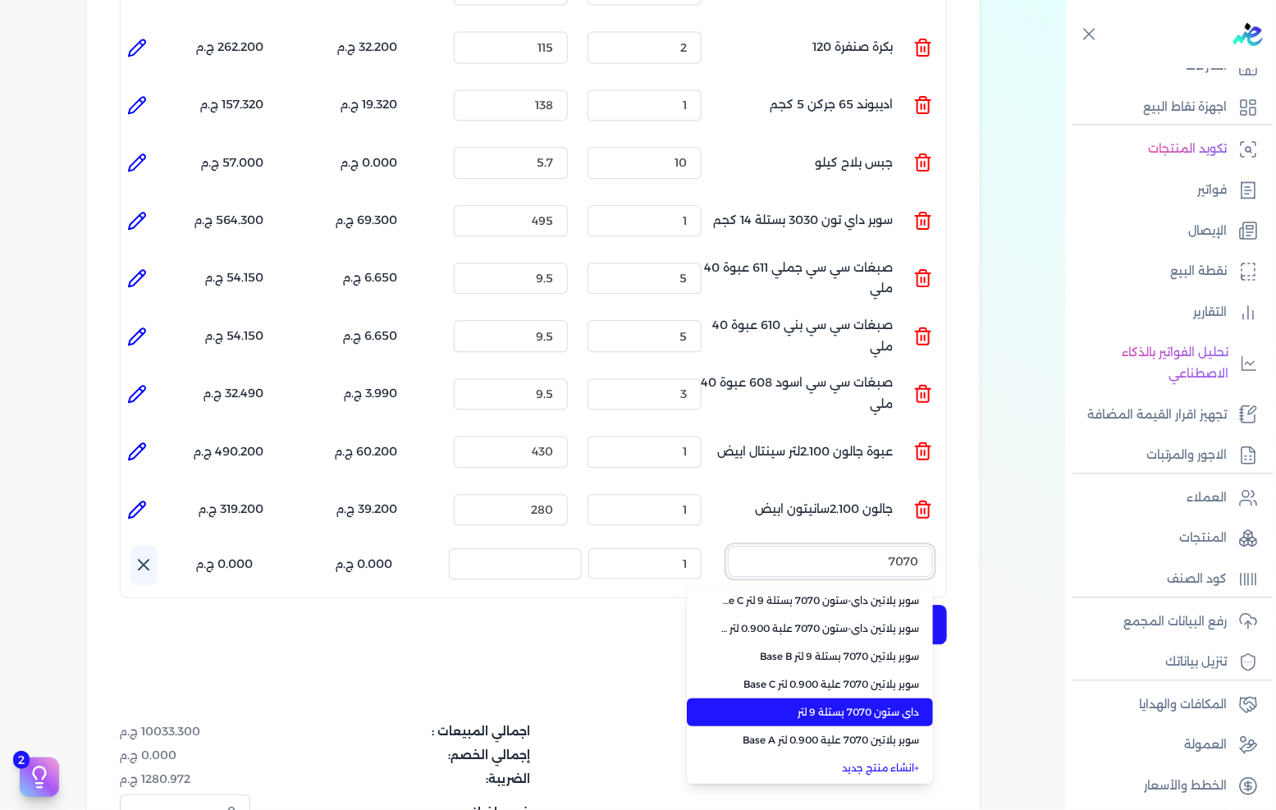
type input "7070"
click at [859, 705] on span "داي ستون 7070 بستلة 9 لتر" at bounding box center [820, 712] width 200 height 15
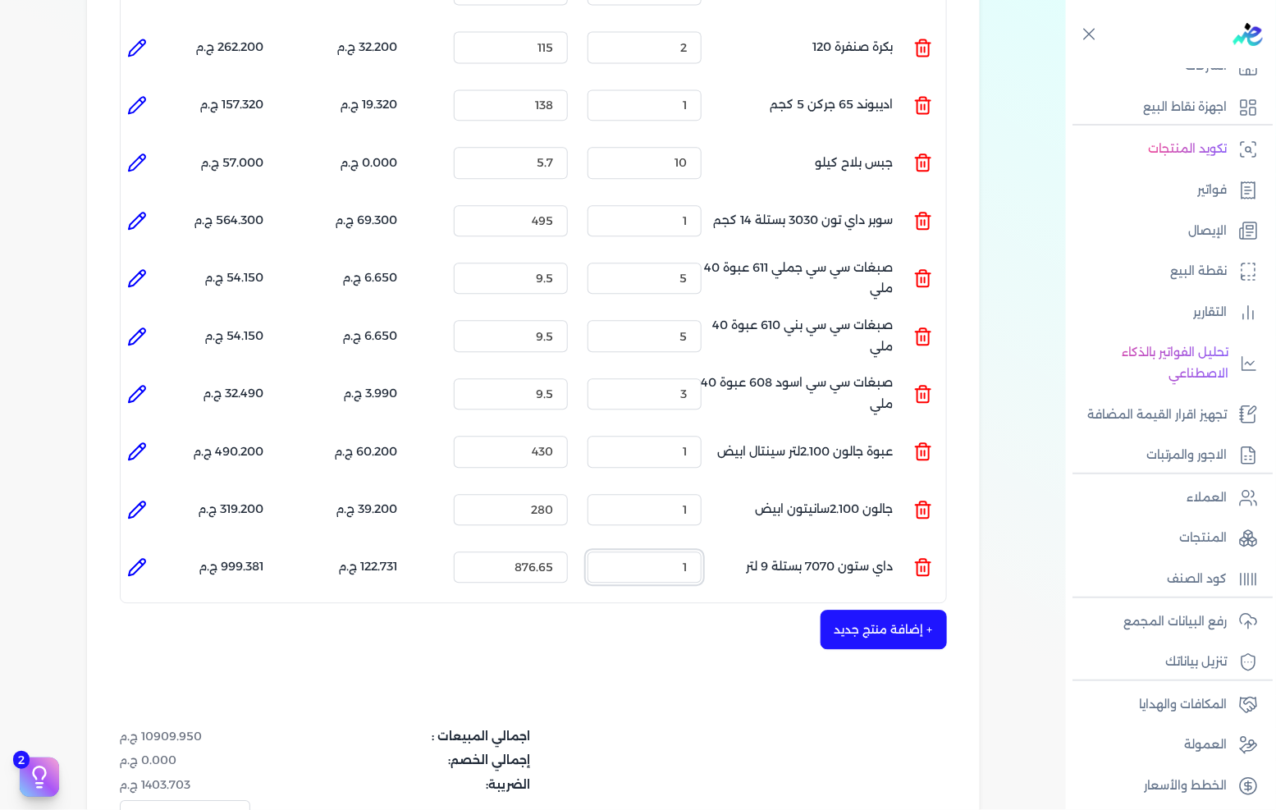
click at [677, 552] on input "1" at bounding box center [645, 567] width 114 height 31
type input "4"
click at [546, 552] on input "876.65" at bounding box center [511, 567] width 114 height 31
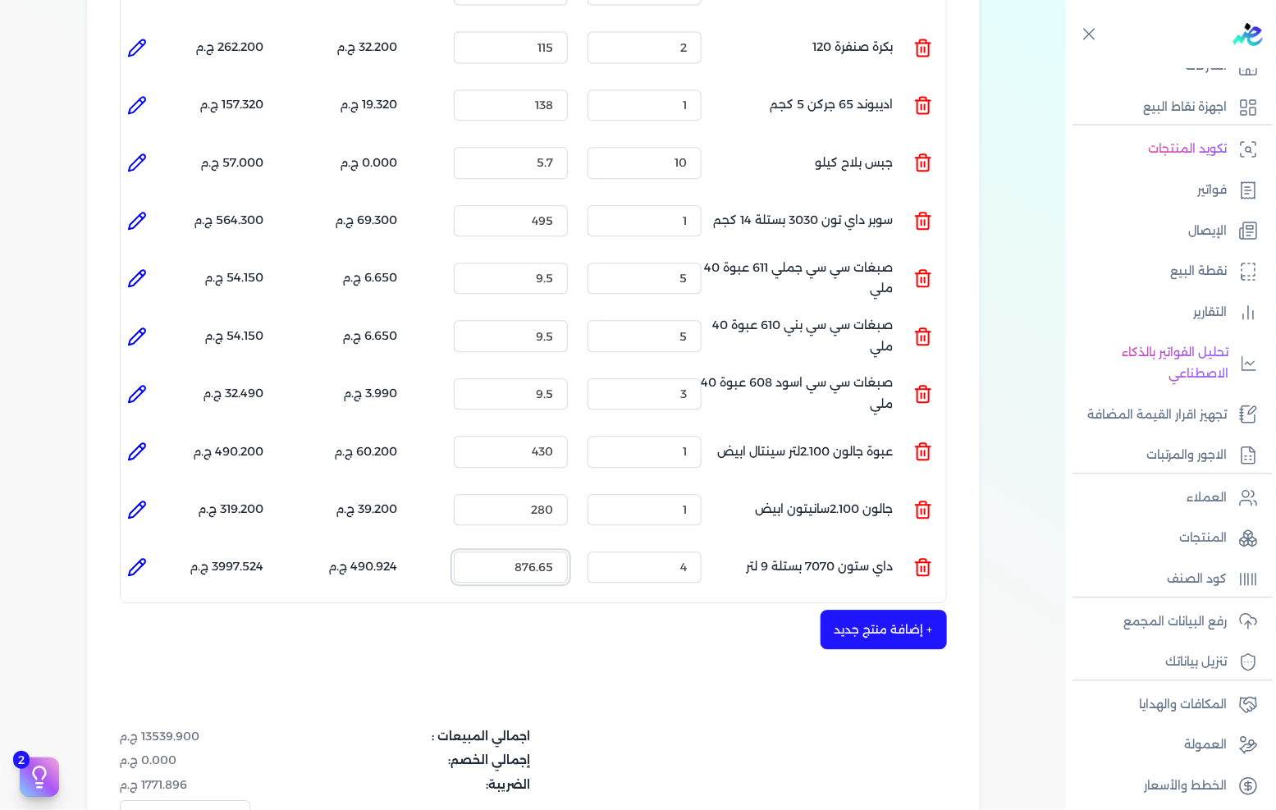
click at [546, 552] on input "876.65" at bounding box center [511, 567] width 114 height 31
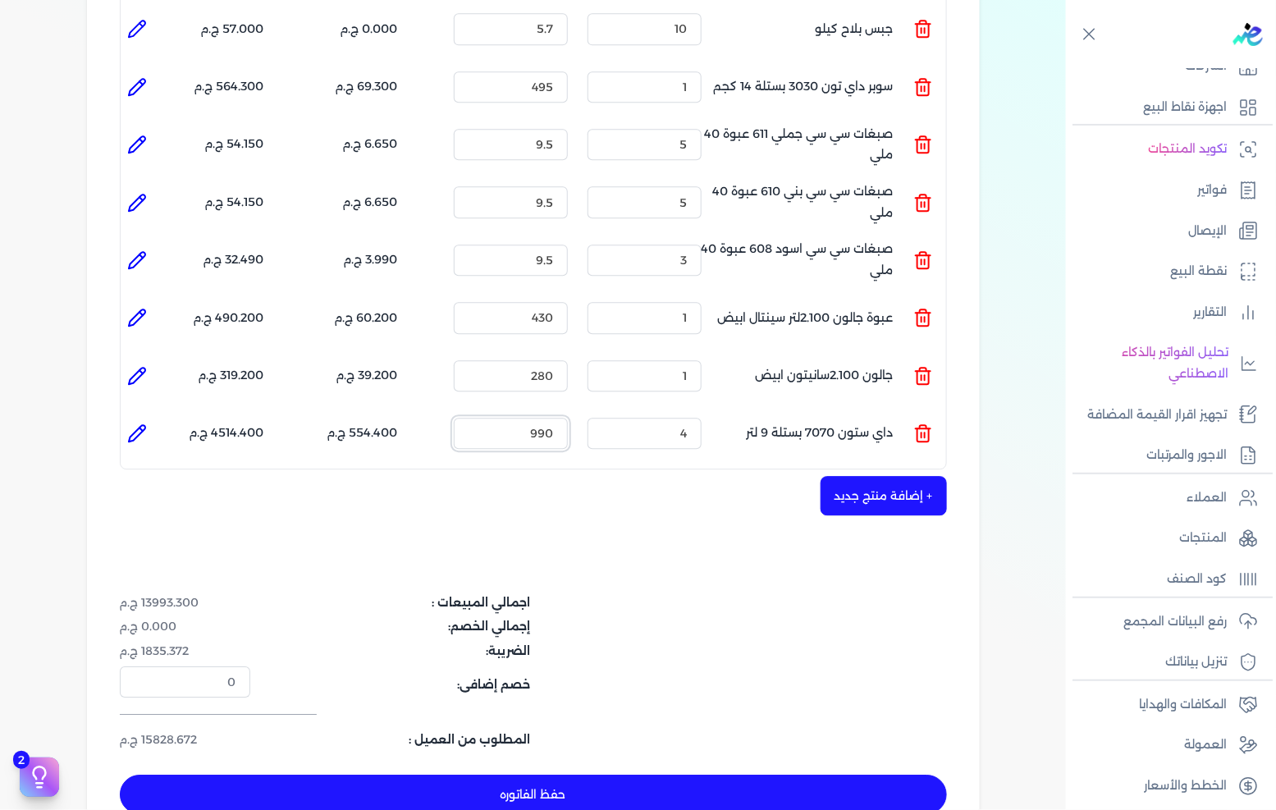
scroll to position [1413, 0]
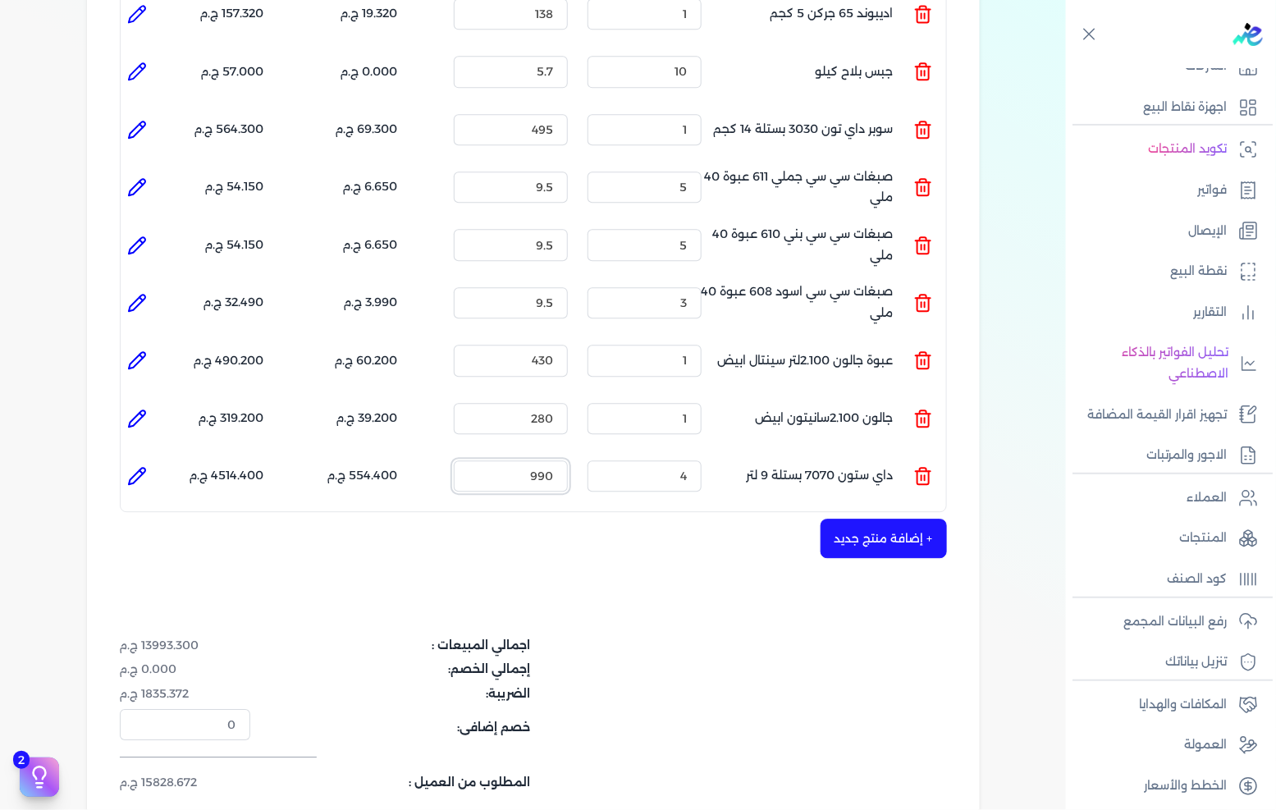
type input "990"
click at [870, 519] on button "+ إضافة منتج جديد" at bounding box center [884, 538] width 126 height 39
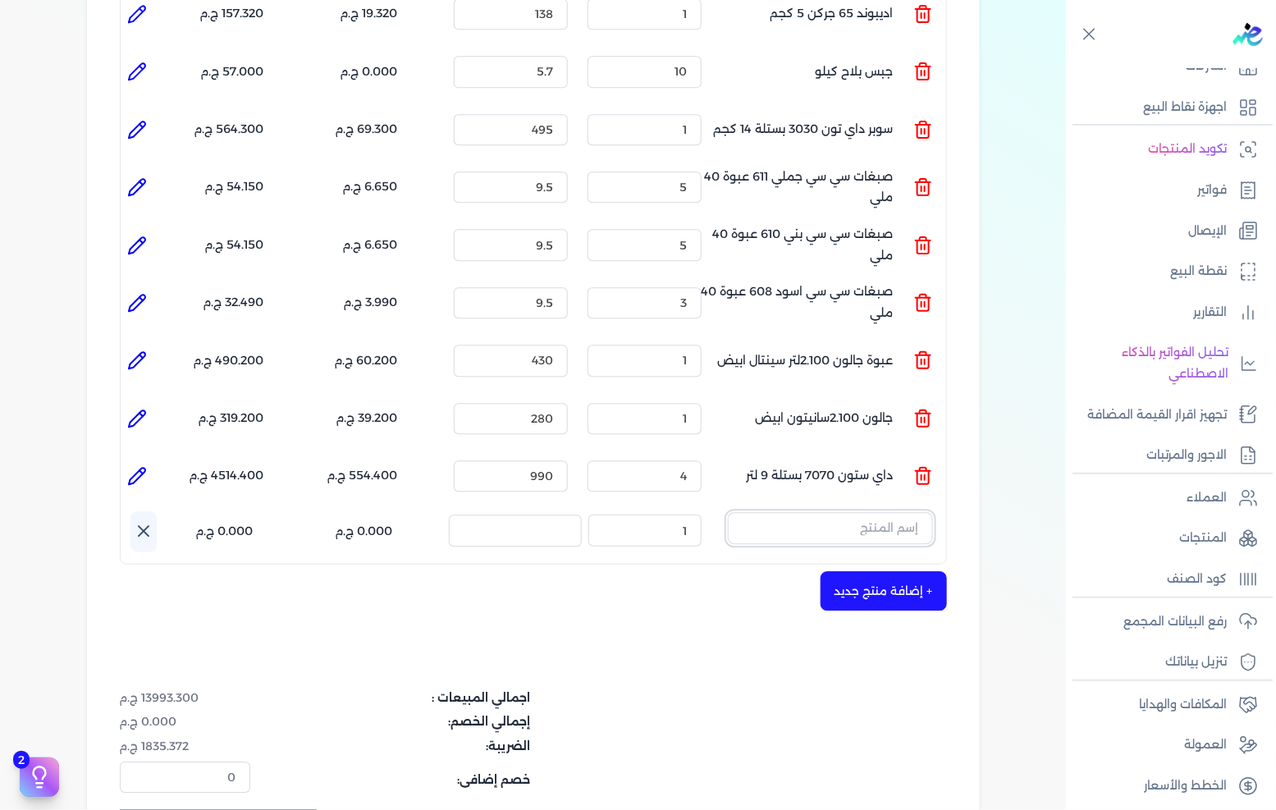
click at [876, 512] on input "text" at bounding box center [830, 527] width 205 height 31
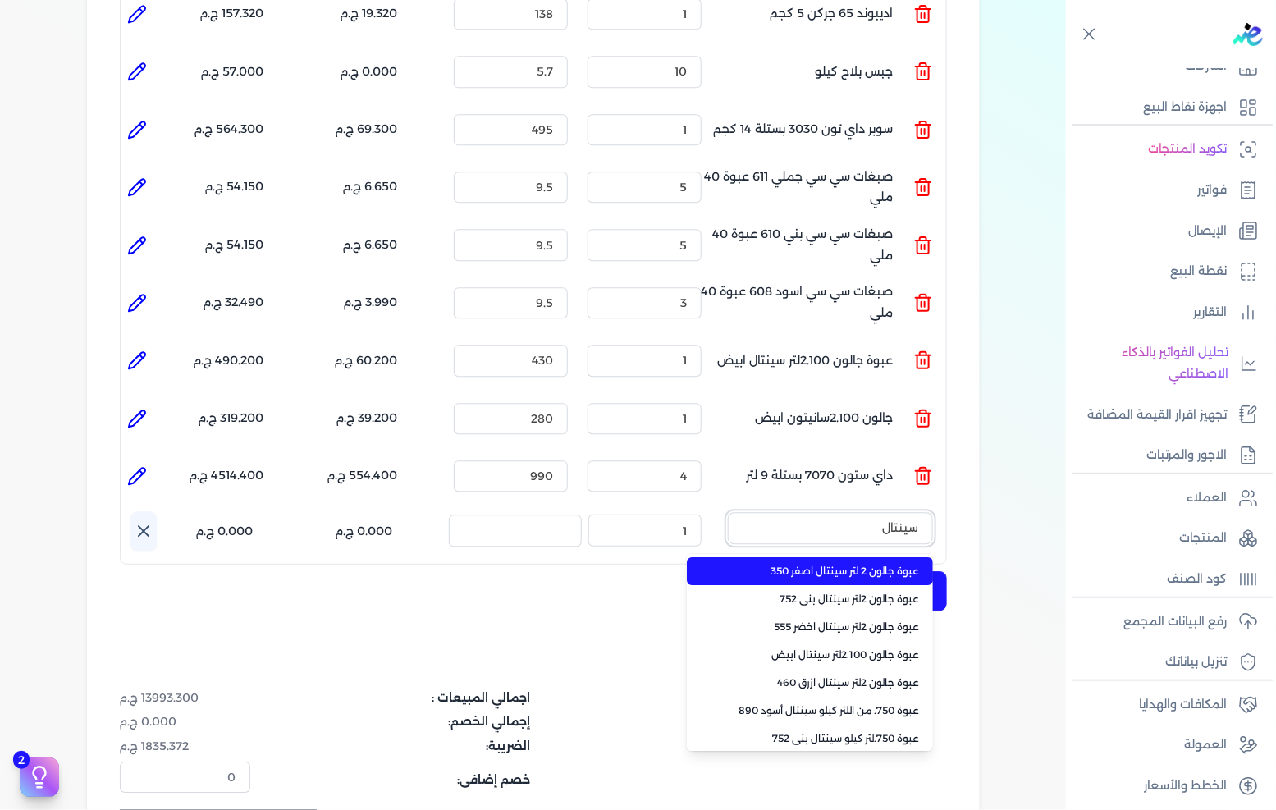
type input "سينتال"
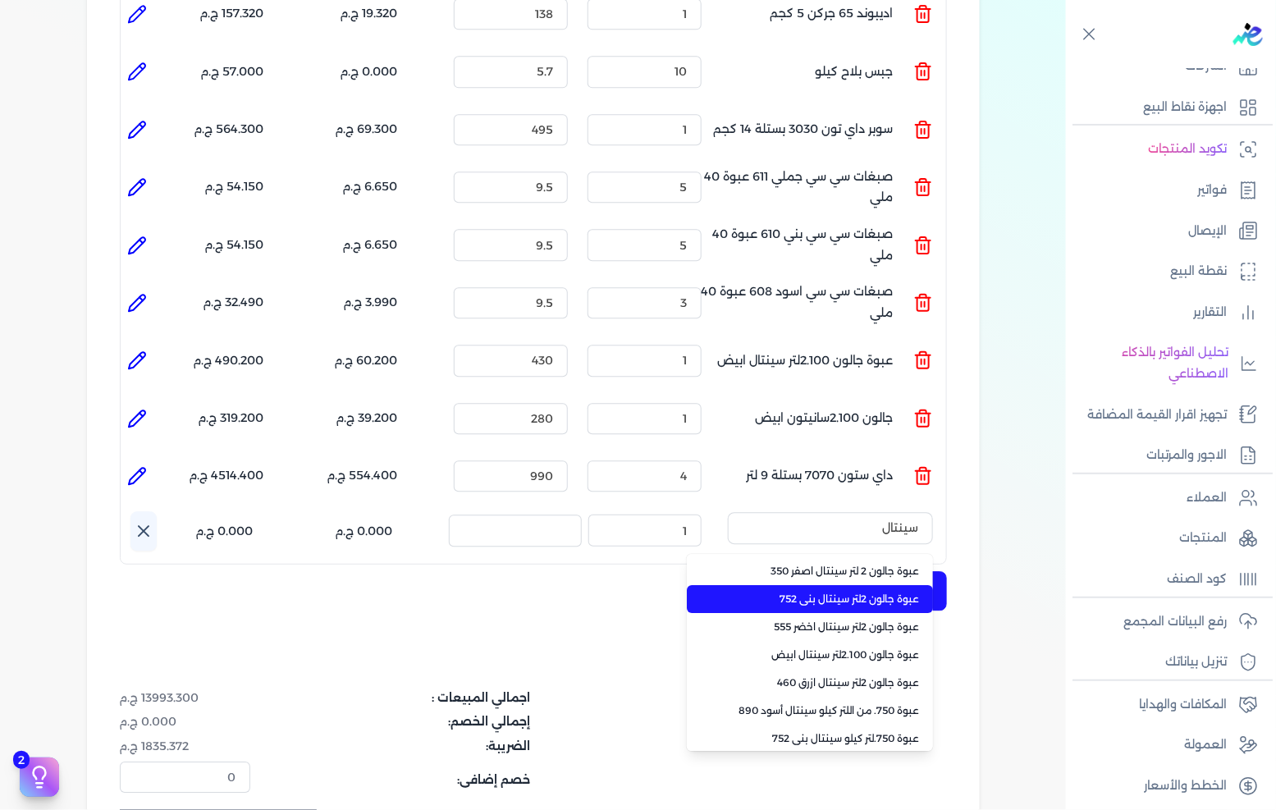
click at [850, 592] on span "عبوة جالون 2لتر سينتال بنى 752" at bounding box center [820, 599] width 200 height 15
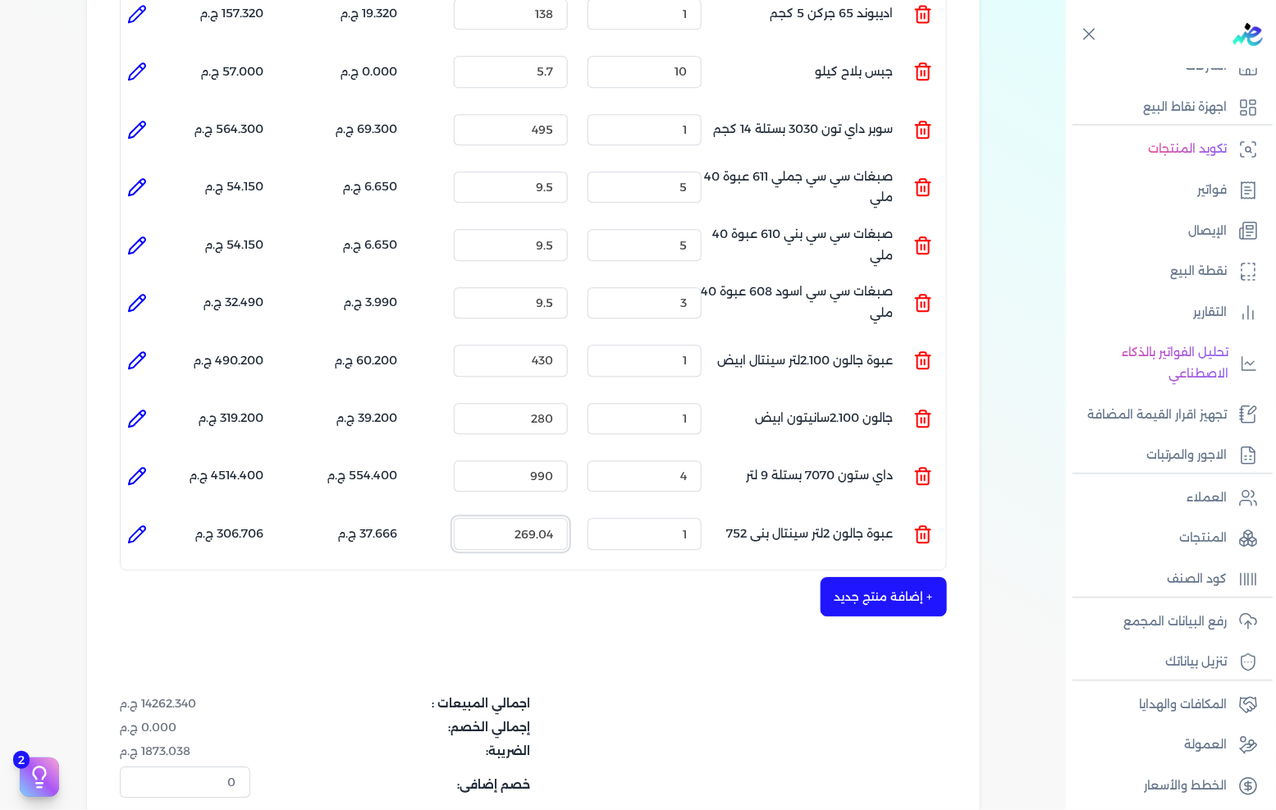
click at [534, 518] on input "269.04" at bounding box center [511, 533] width 114 height 31
type input "280"
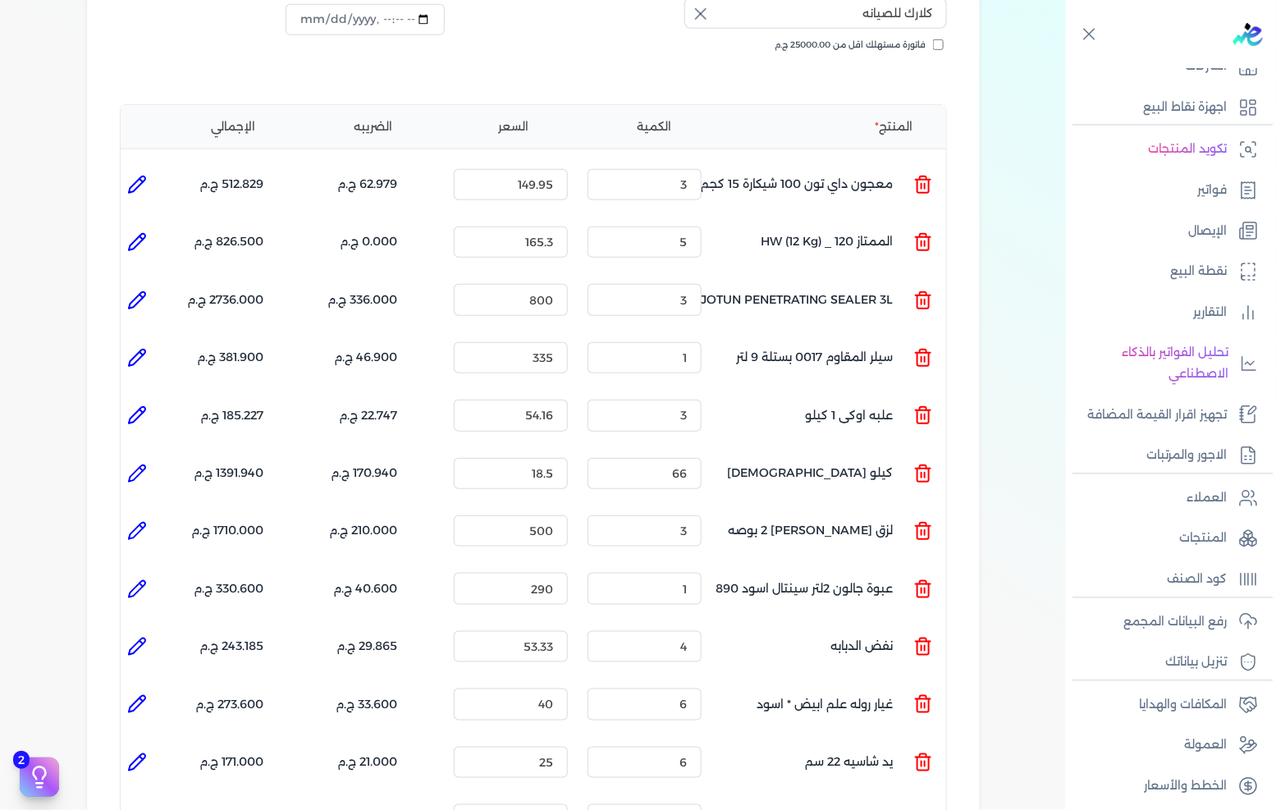
scroll to position [44, 0]
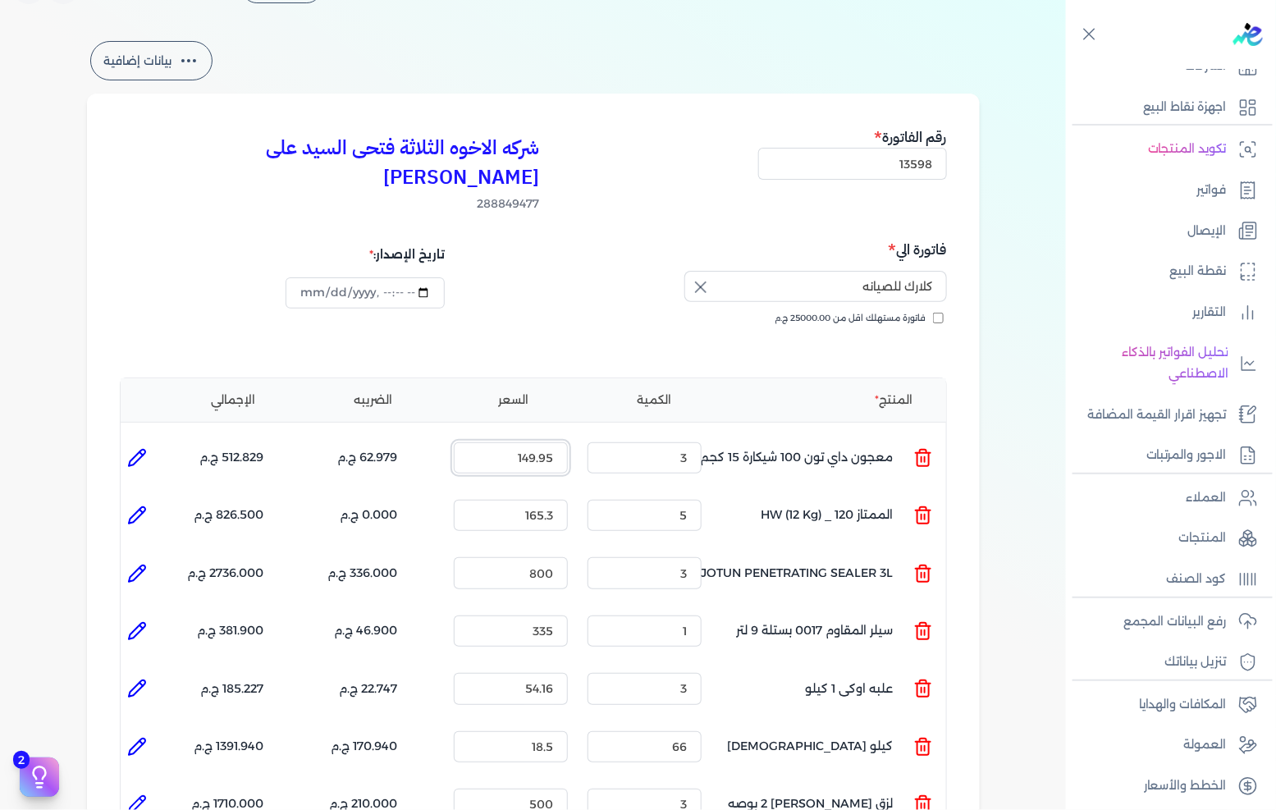
click at [534, 442] on input "149.95" at bounding box center [511, 457] width 114 height 31
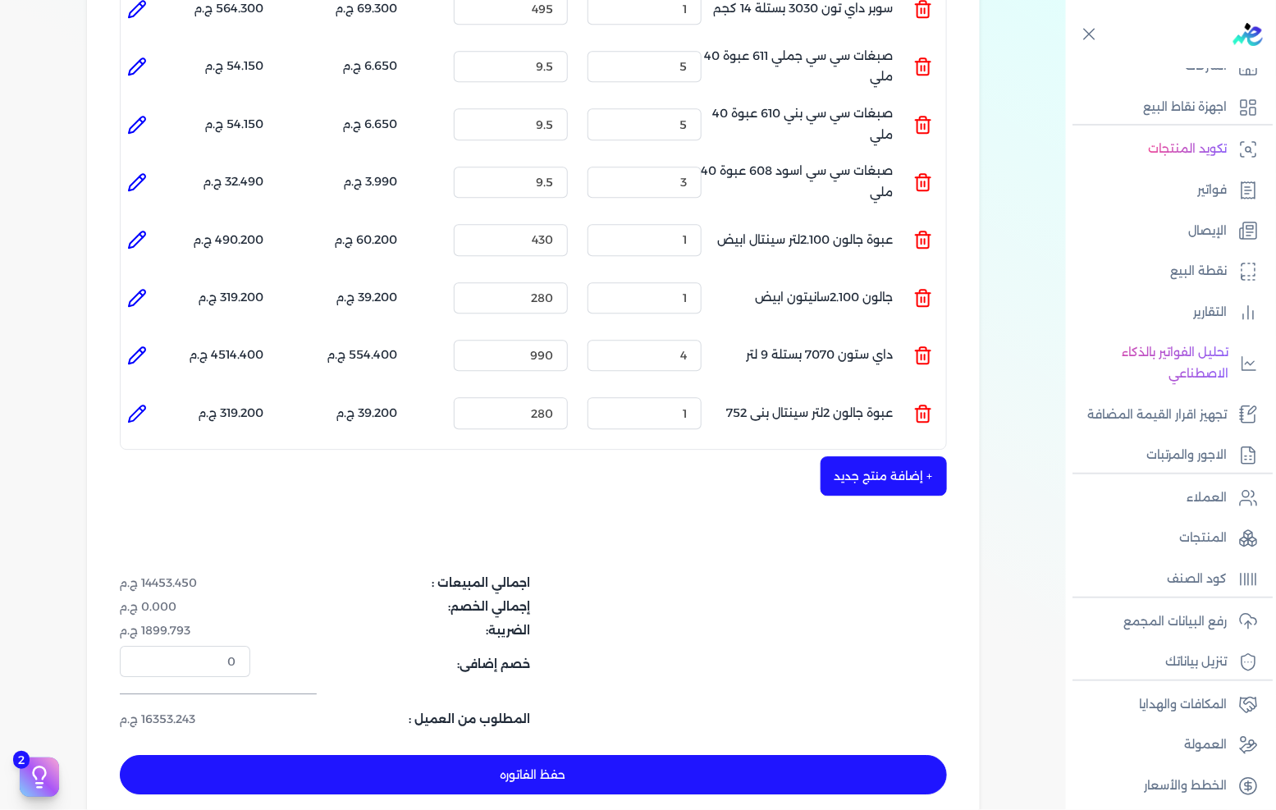
scroll to position [1686, 0]
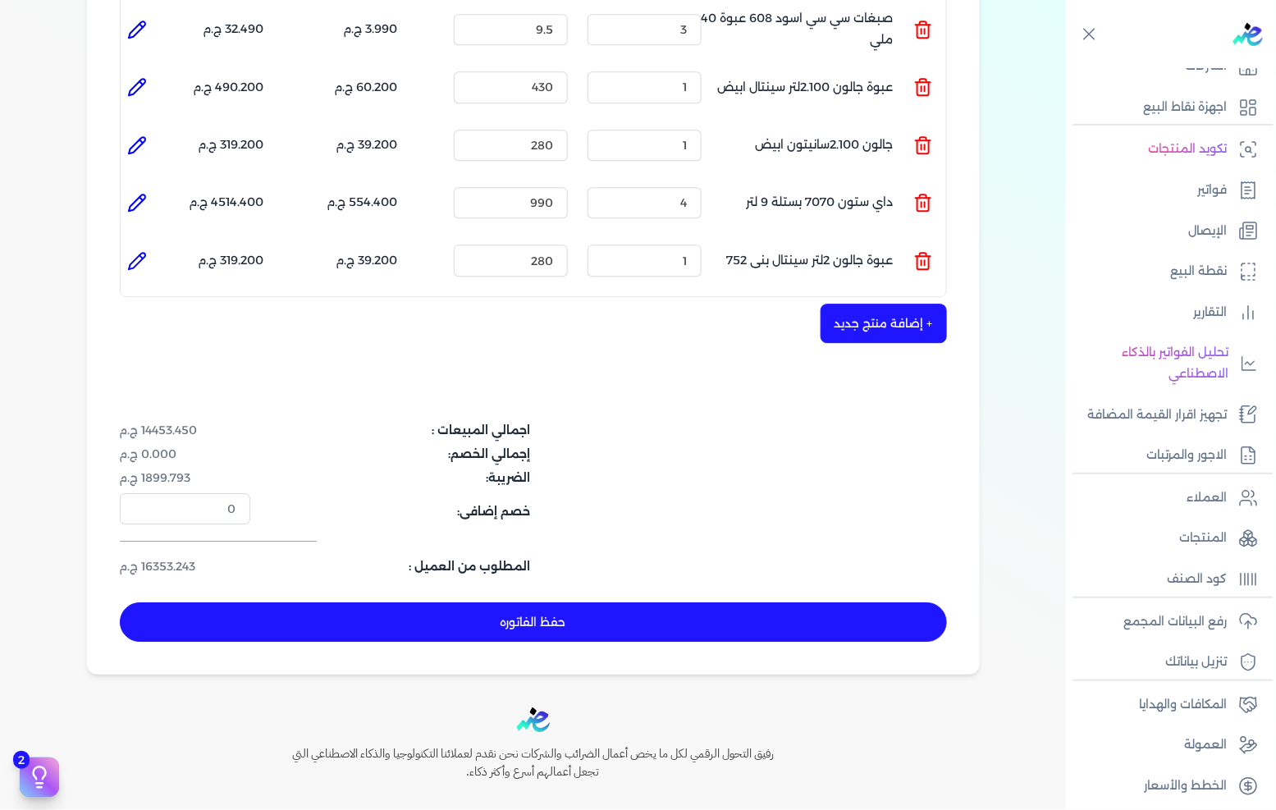
type input "210"
click at [701, 477] on div "اجمالي المبيعات : 14453.450 ج.م إجمالي الخصم: 0.000 ج.م الضريبة: 1899.793 ج.م خ…" at bounding box center [533, 499] width 827 height 154
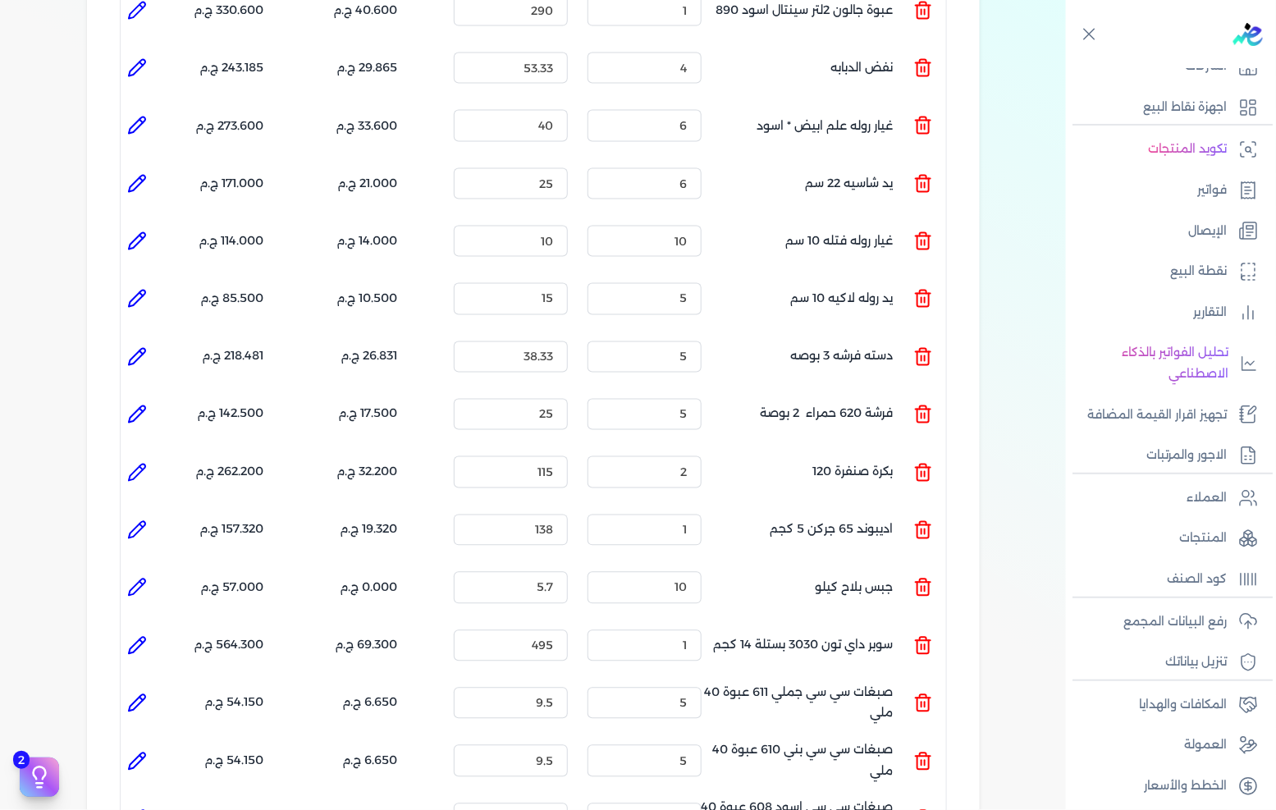
scroll to position [912, 0]
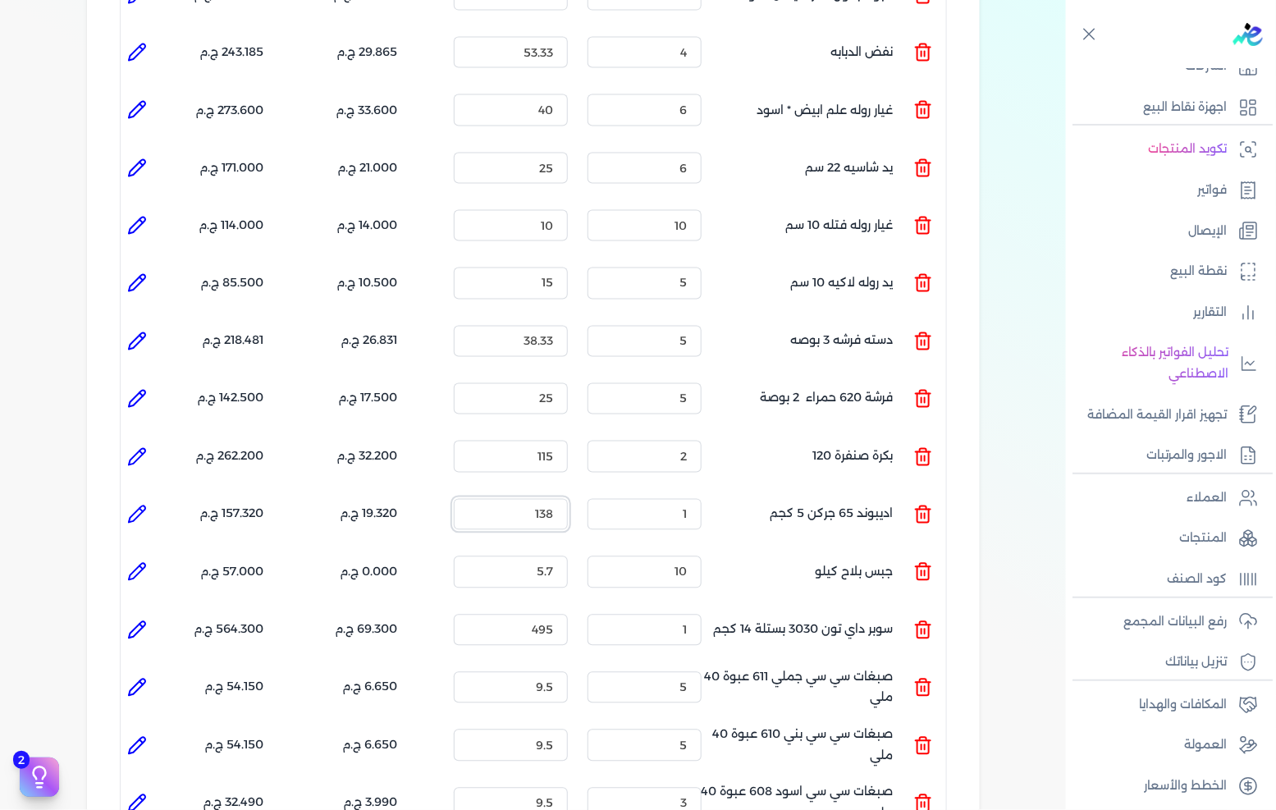
click at [534, 499] on input "138" at bounding box center [511, 514] width 114 height 31
click at [507, 499] on input "138" at bounding box center [511, 514] width 114 height 31
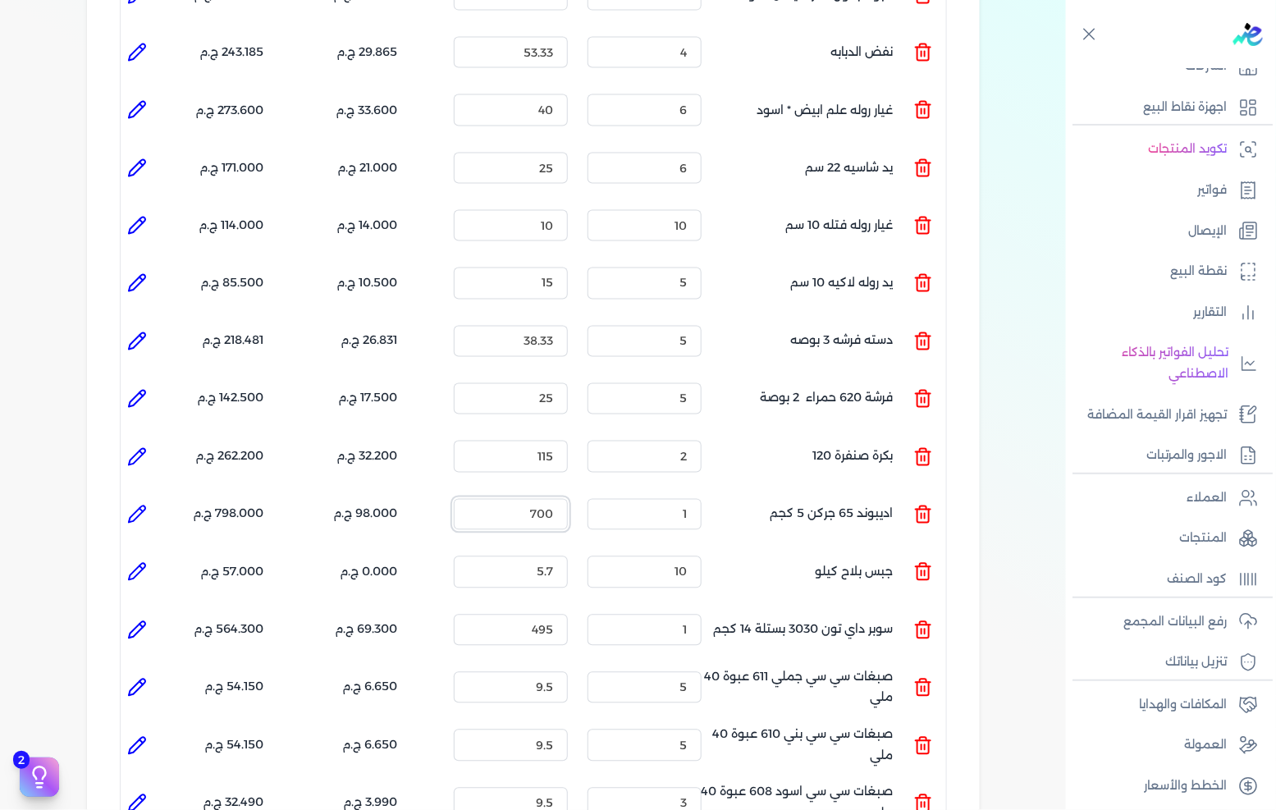
type input "700"
click at [942, 454] on div "المنتج الكمية السعر الضريبه الإجمالي المنتج : معجون داي تون 100 شيكارة 15 كجم ا…" at bounding box center [533, 290] width 827 height 1561
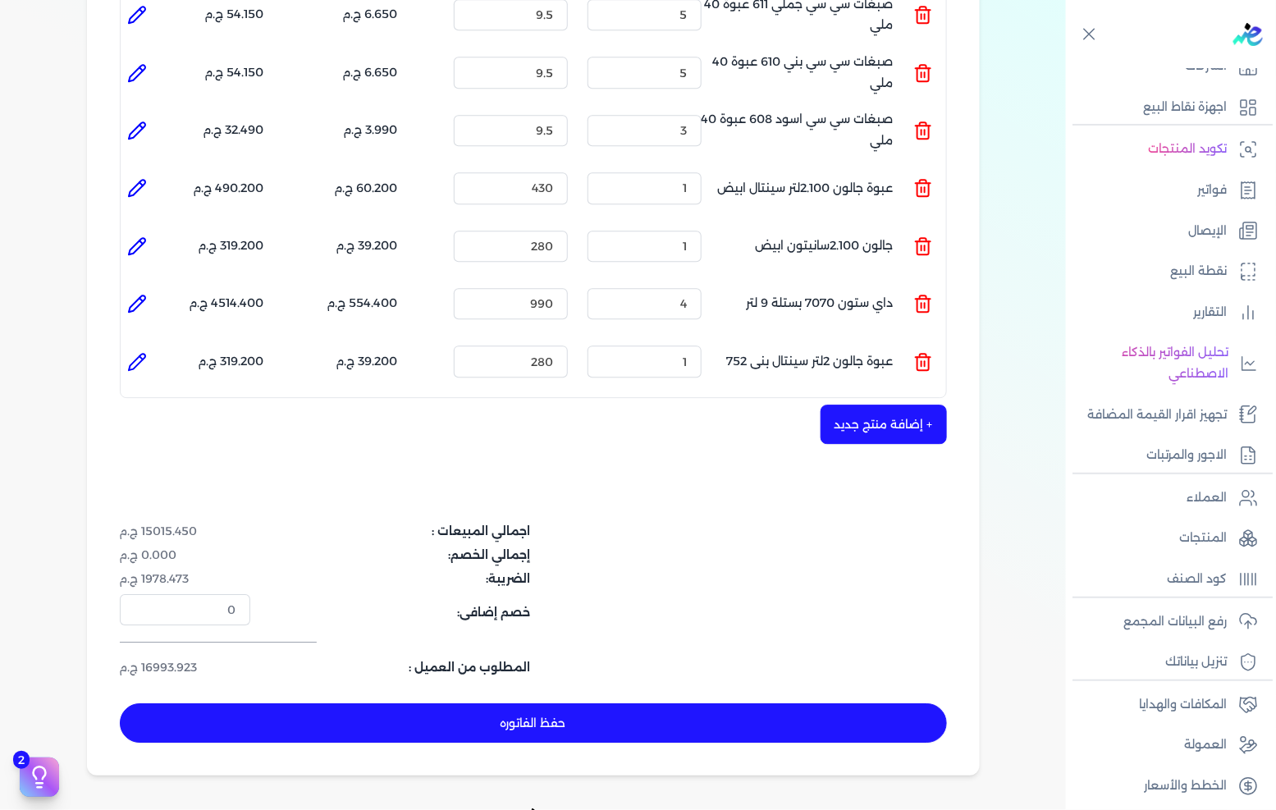
scroll to position [1733, 0]
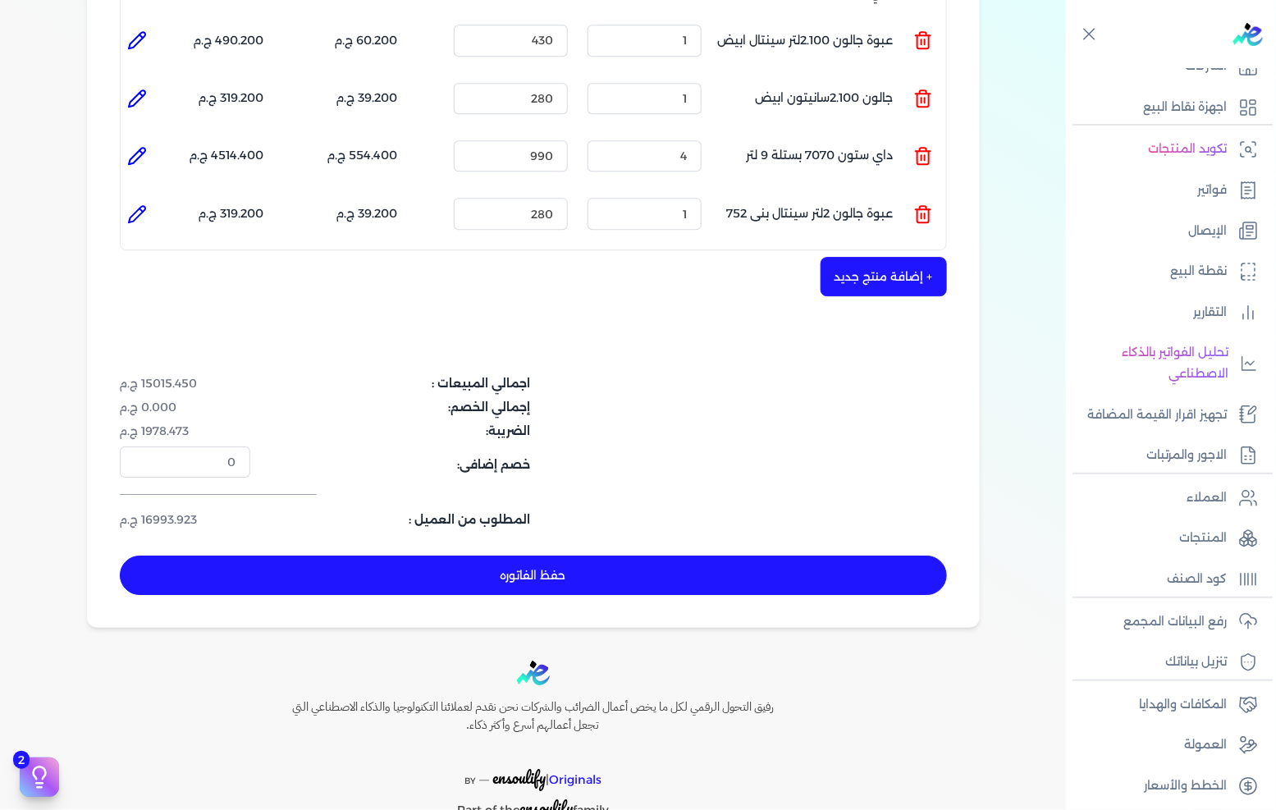
click at [506, 556] on button "حفظ الفاتوره" at bounding box center [533, 575] width 827 height 39
type input "[DATE]"
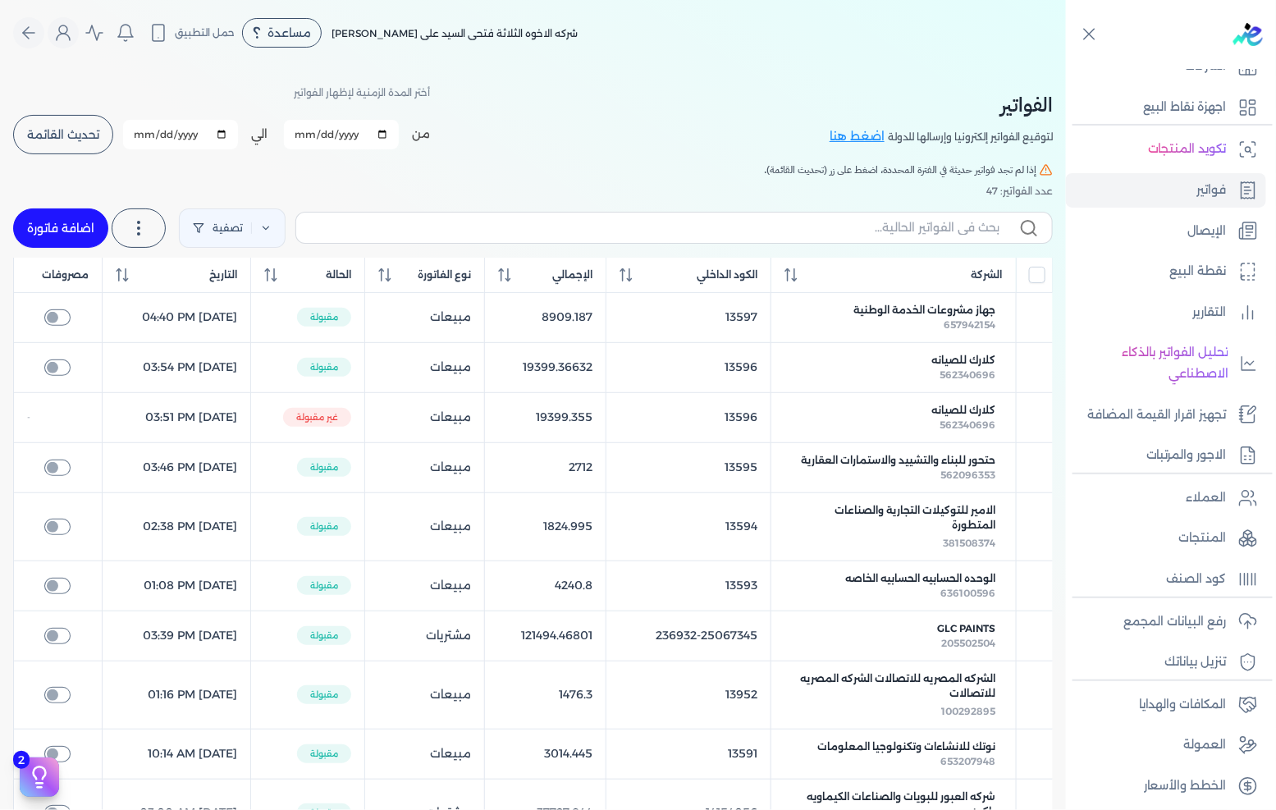
click at [72, 212] on link "اضافة فاتورة" at bounding box center [60, 227] width 95 height 39
select select "EGP"
select select "B"
select select "EGS"
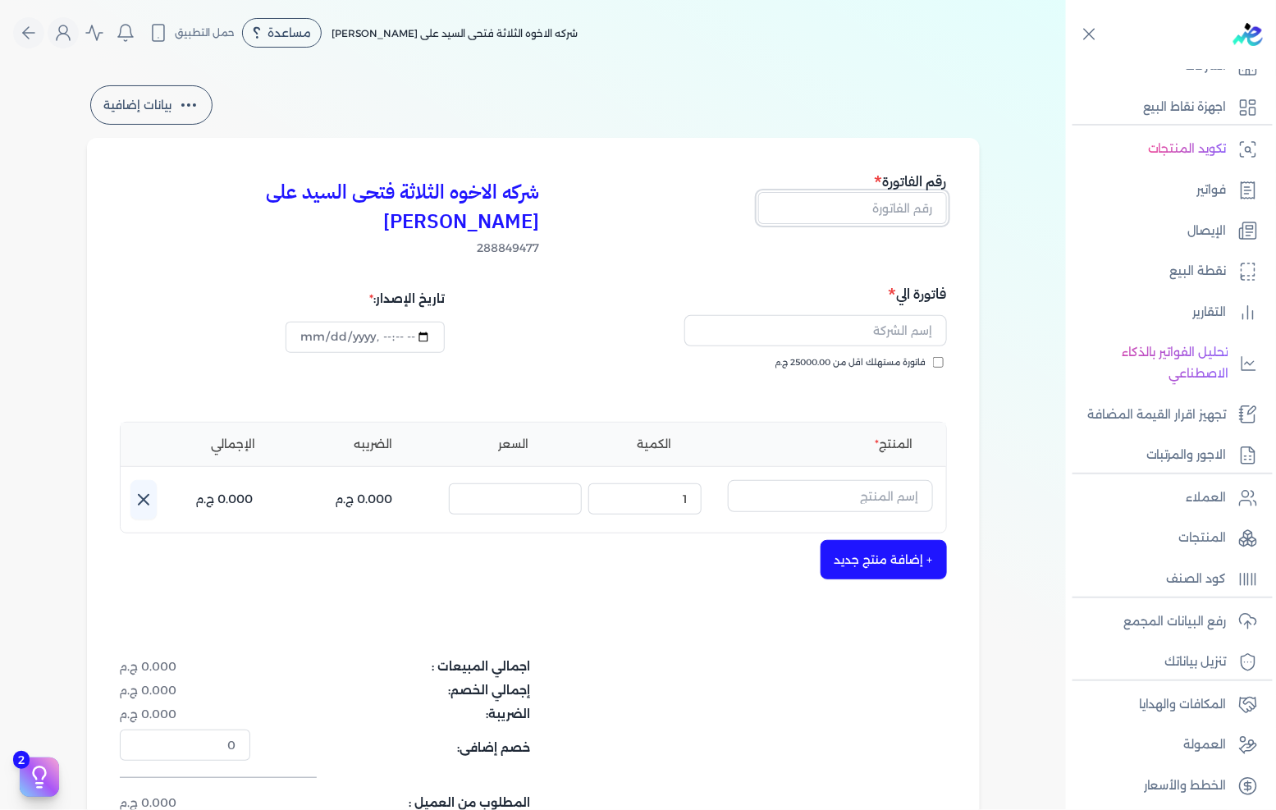
click at [888, 201] on input "text" at bounding box center [852, 207] width 189 height 31
type input "13599"
click at [918, 315] on input "text" at bounding box center [816, 330] width 263 height 31
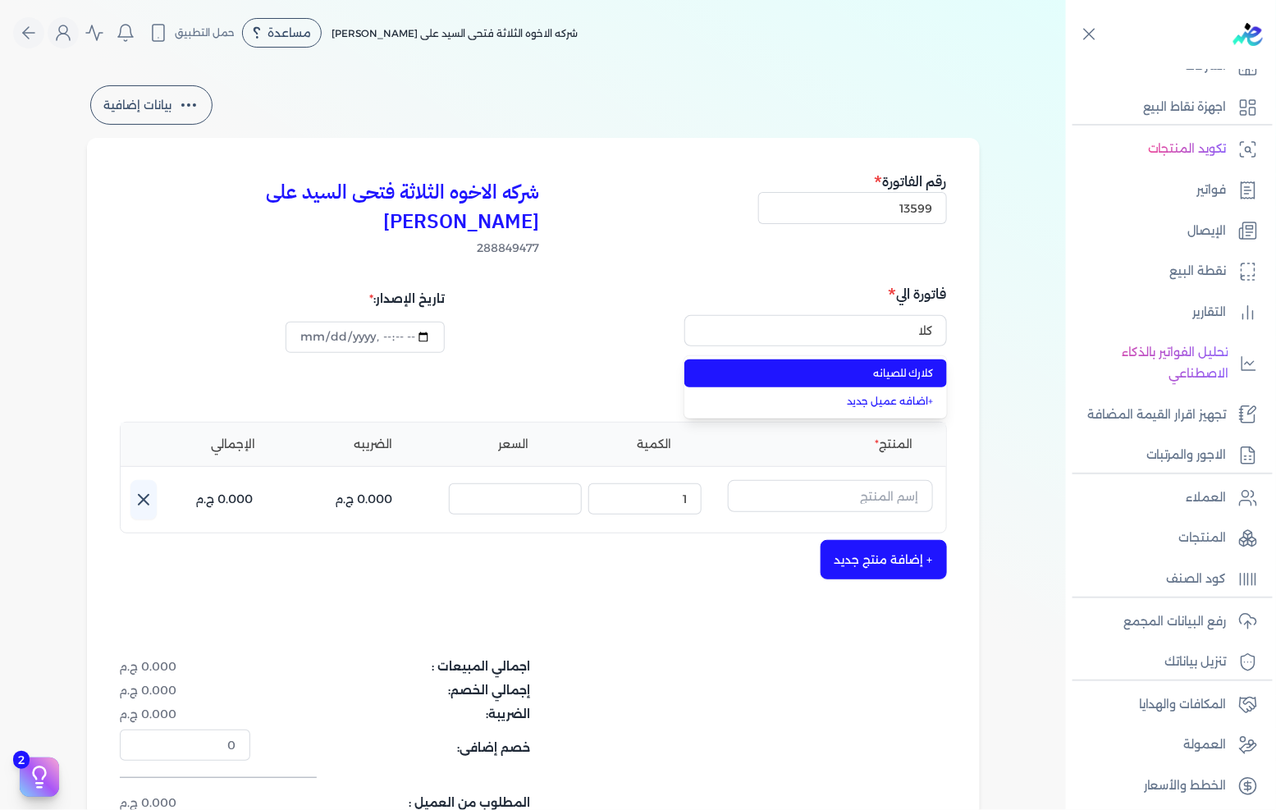
click at [838, 366] on span "كلارك للصيانه" at bounding box center [825, 373] width 217 height 15
type input "كلارك للصيانه"
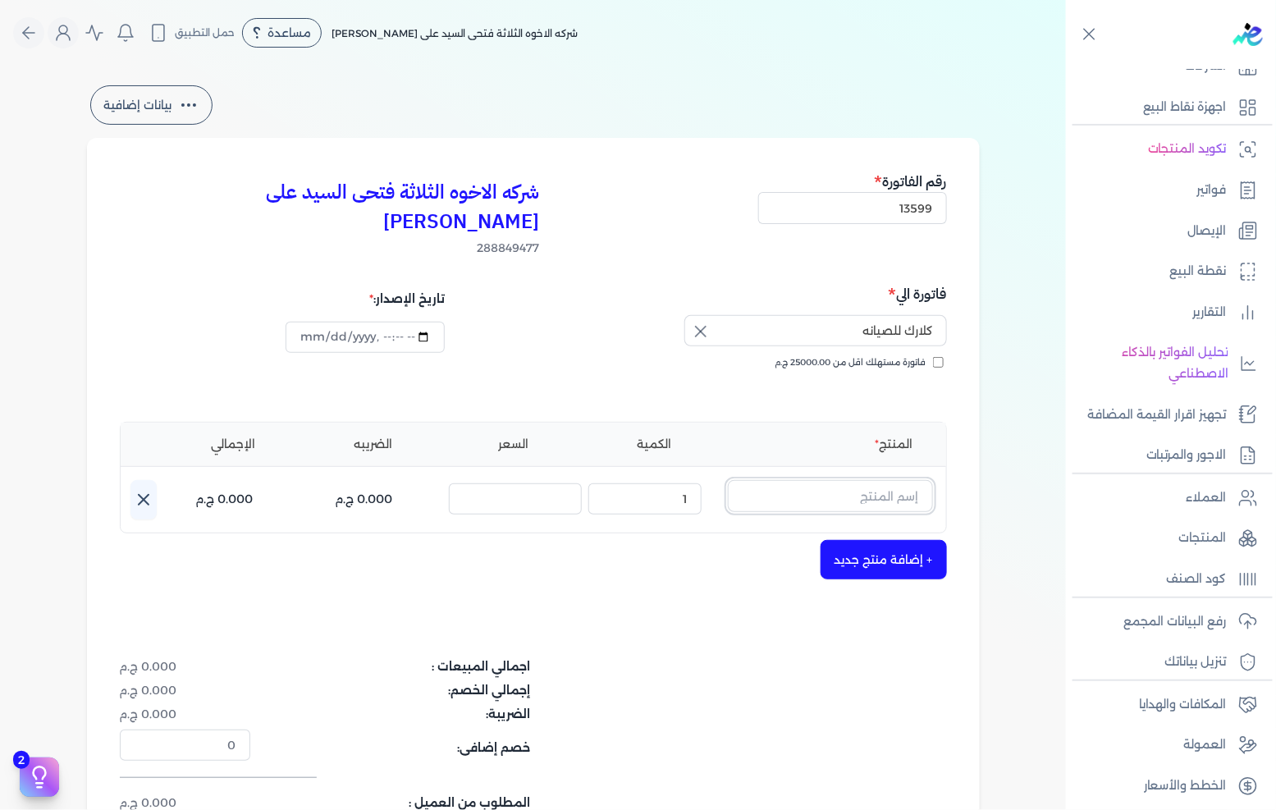
click at [859, 480] on input "text" at bounding box center [830, 495] width 205 height 31
click at [904, 480] on input "text" at bounding box center [830, 495] width 205 height 31
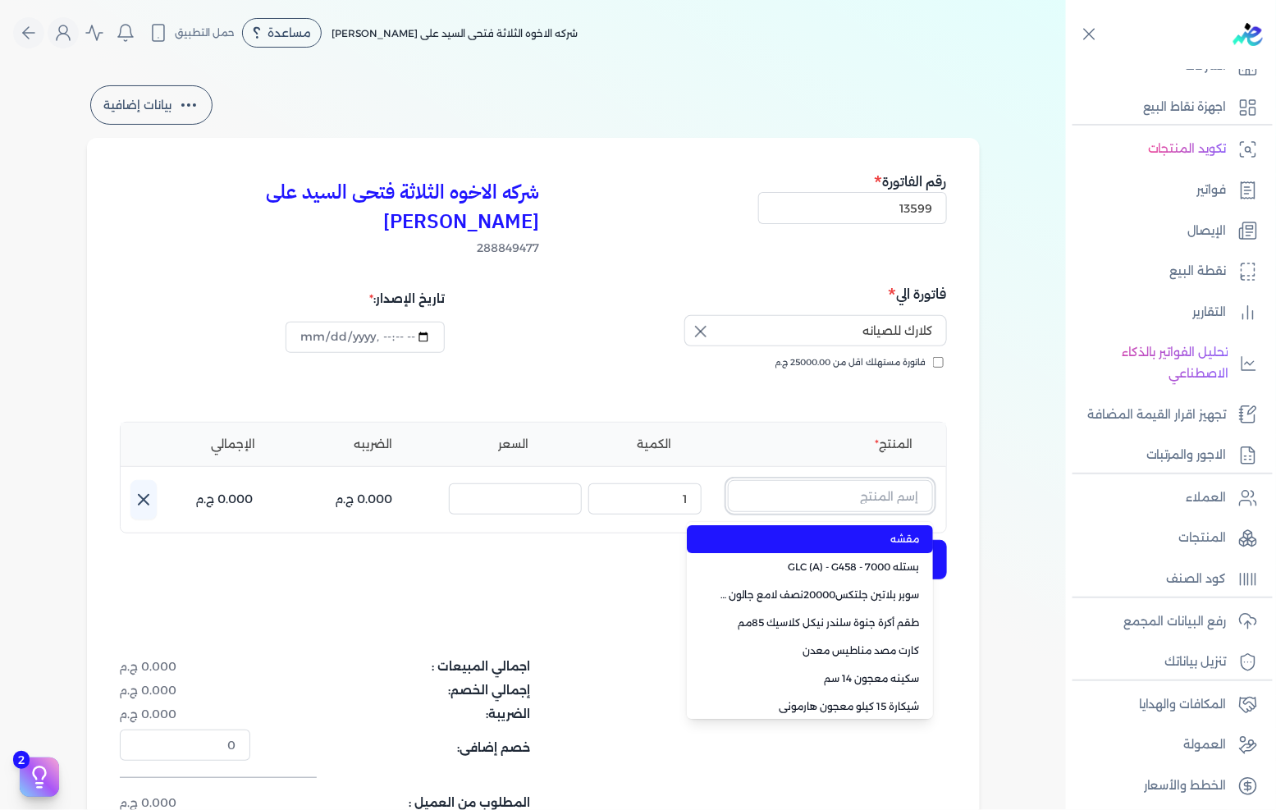
paste input "SI-TONE 700 Base A Pail(N)"
type input "SI-TONE 700 Base A Pail(N)"
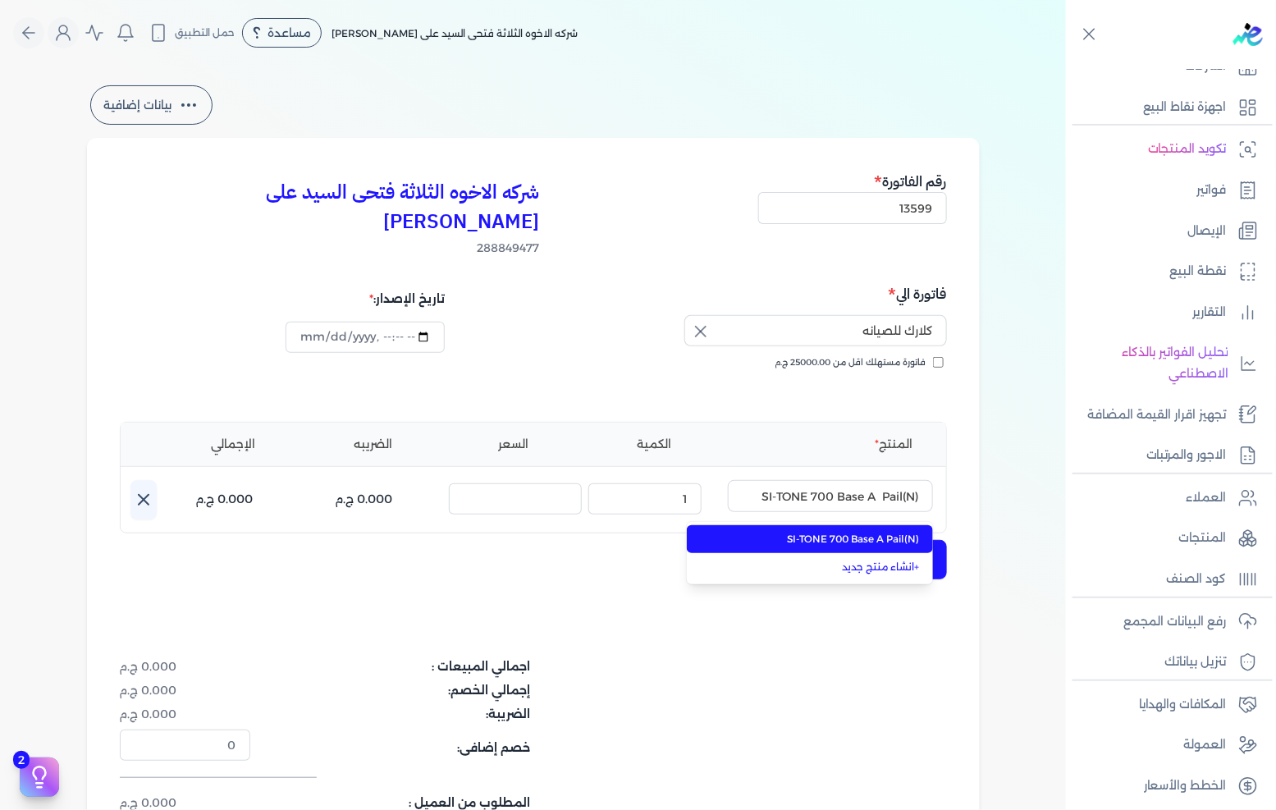
click at [843, 525] on li "SI-TONE 700 Base A Pail(N)" at bounding box center [810, 539] width 246 height 28
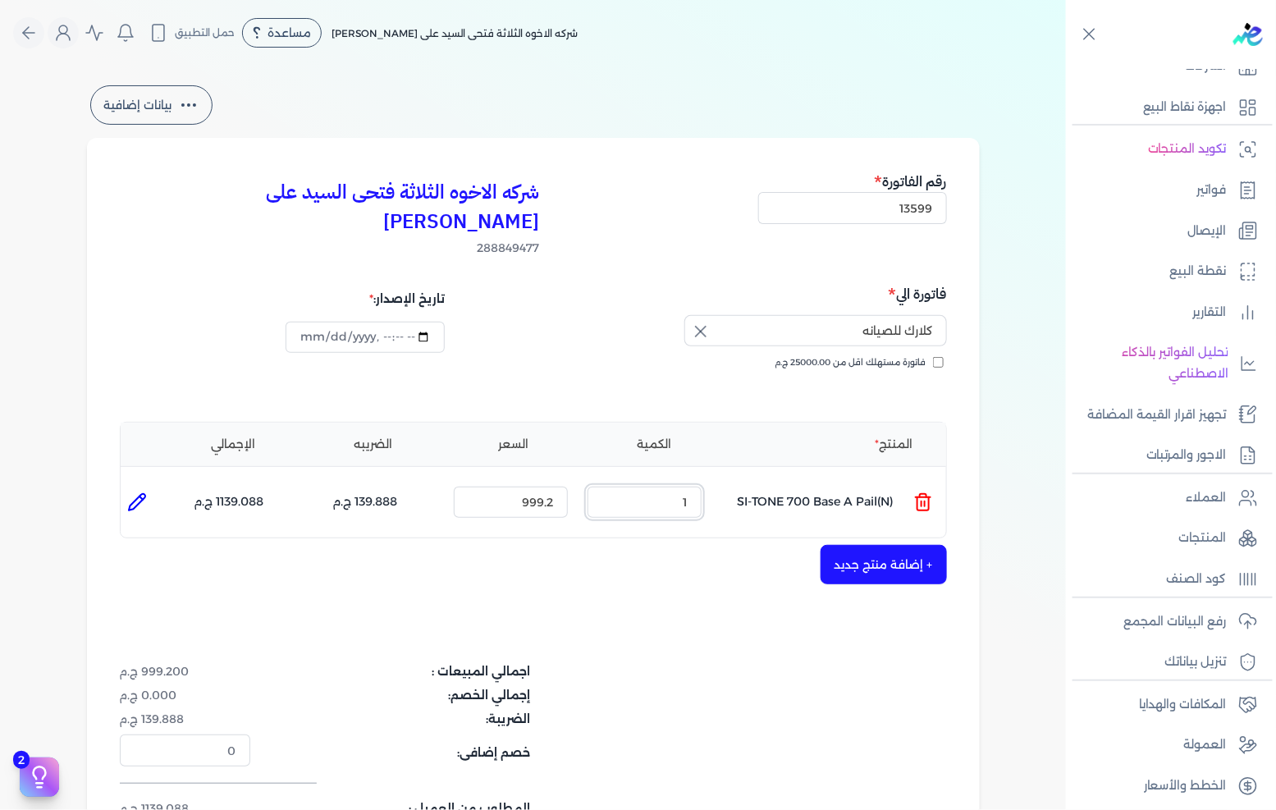
click at [653, 487] on input "1" at bounding box center [645, 502] width 114 height 31
click at [532, 487] on input "999.2" at bounding box center [511, 502] width 114 height 31
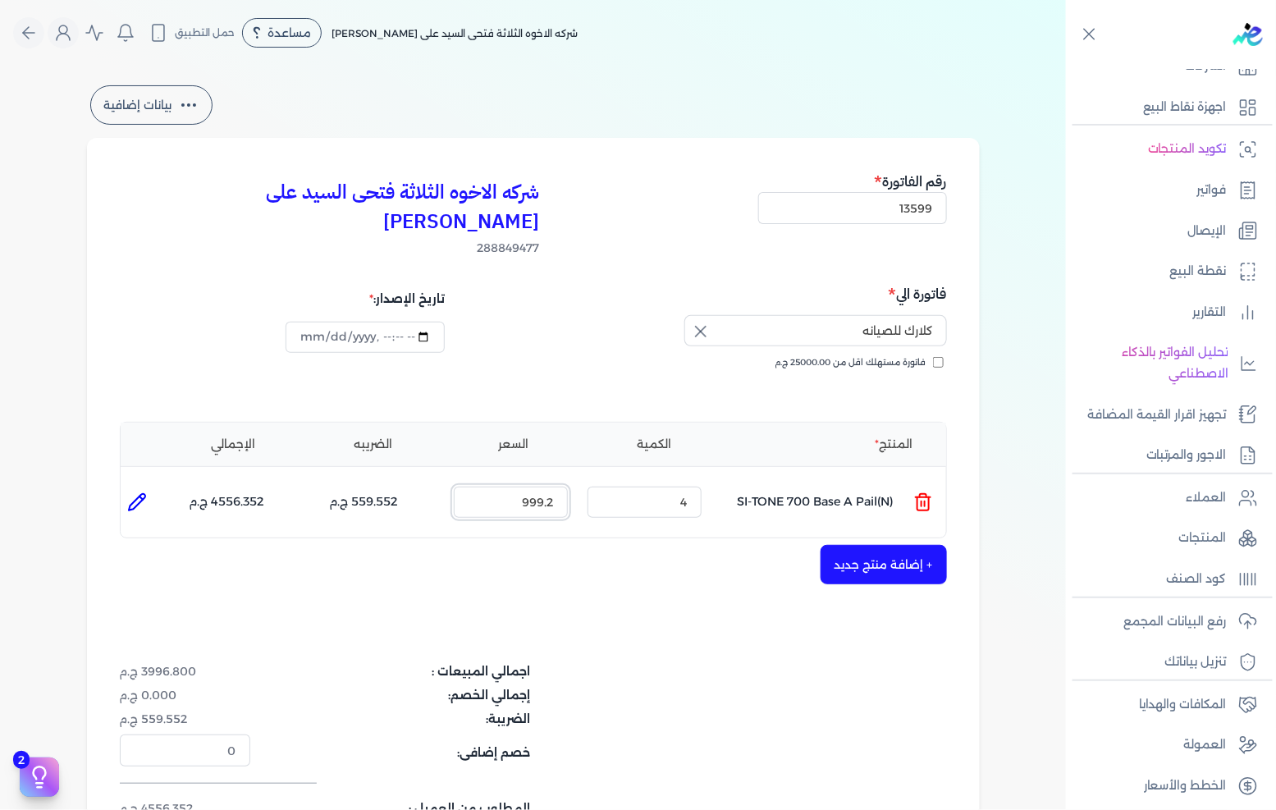
click at [532, 487] on input "999.2" at bounding box center [511, 502] width 114 height 31
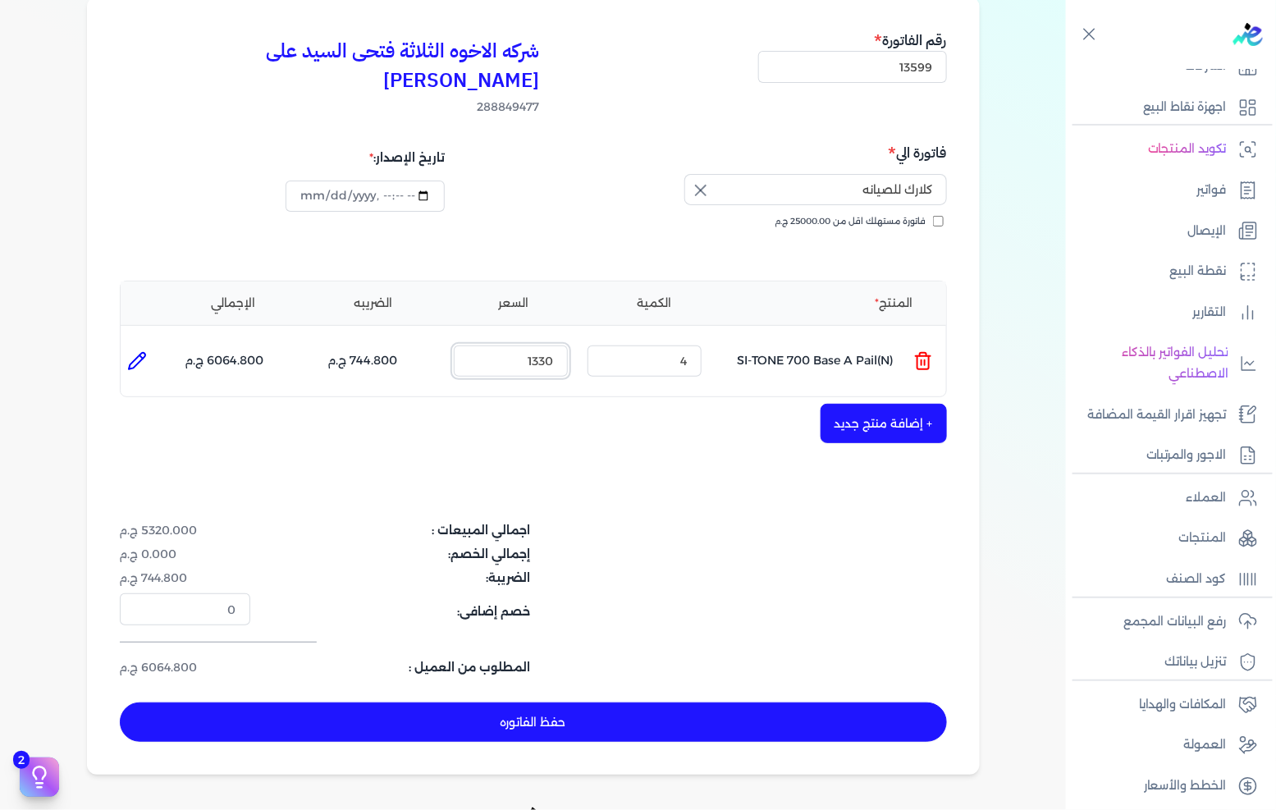
scroll to position [182, 0]
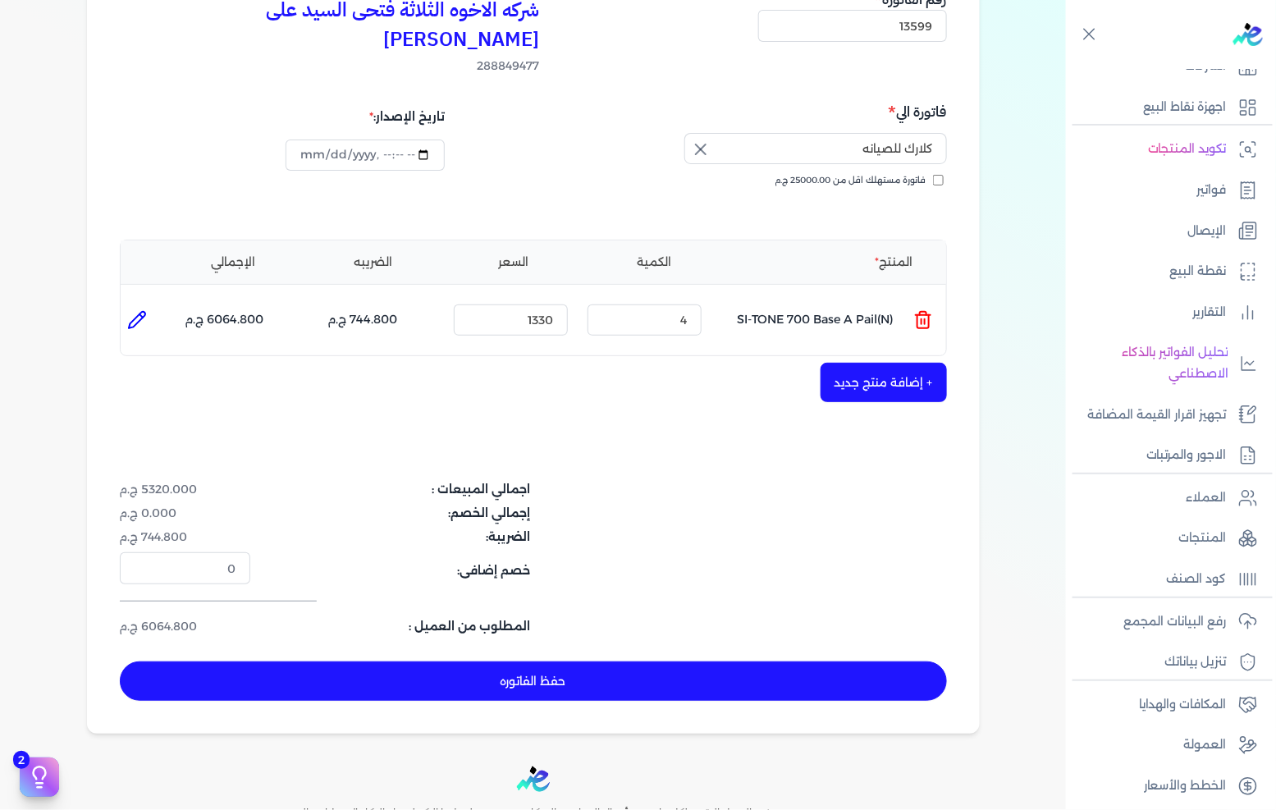
click at [474, 662] on button "حفظ الفاتوره" at bounding box center [533, 681] width 827 height 39
